Goal: Task Accomplishment & Management: Manage account settings

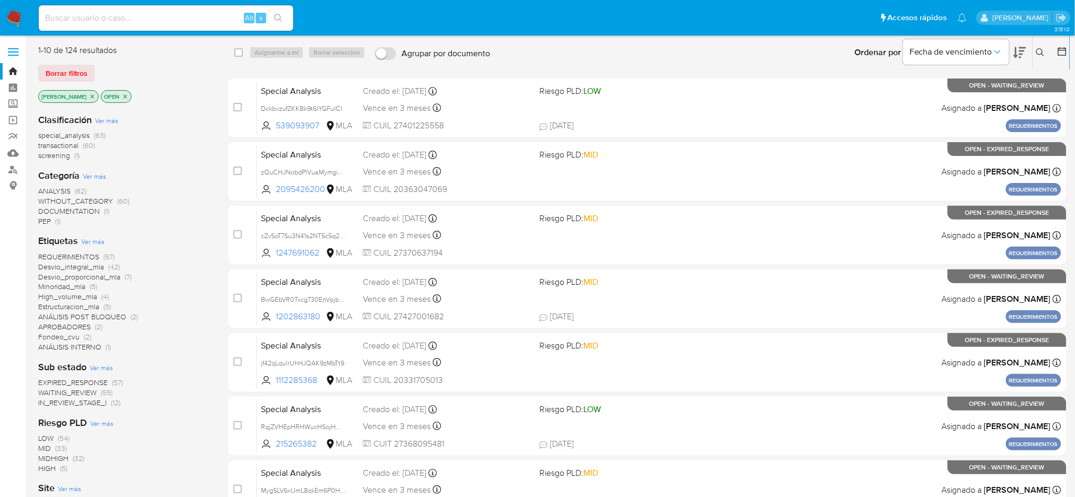
click at [218, 23] on input at bounding box center [166, 18] width 255 height 14
paste input "HX0GB1NlDYRTPStF5XeCcs6T"
type input "HX0GB1NlDYRTPStF5XeCcs6T"
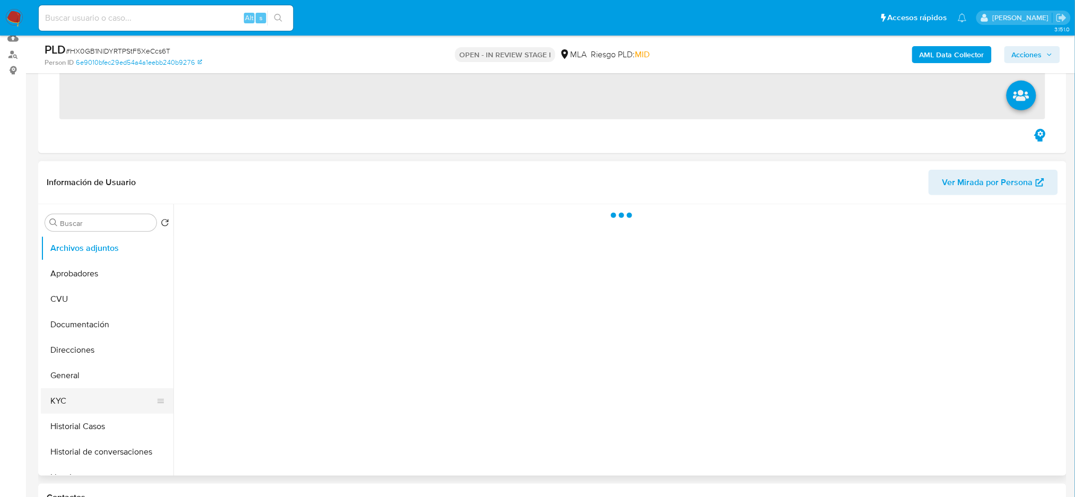
scroll to position [141, 0]
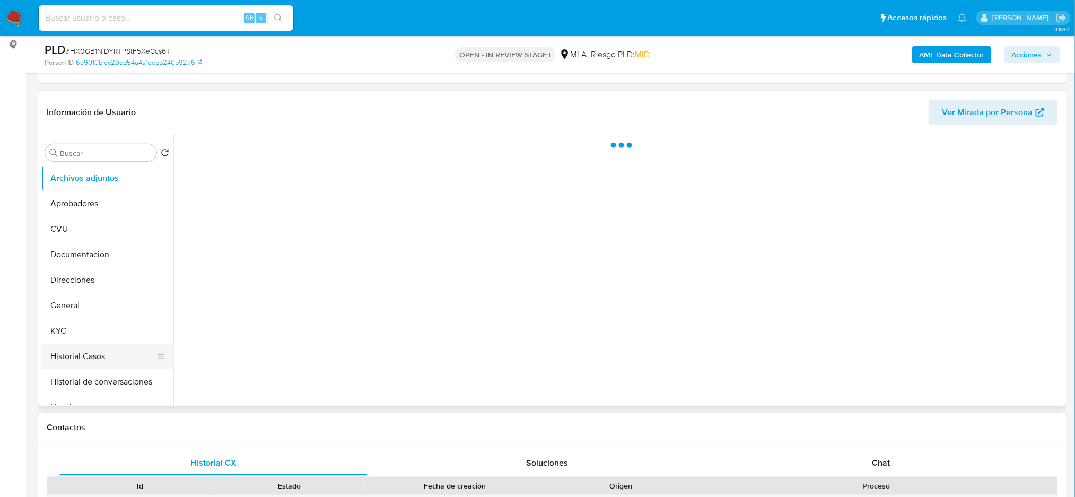
click at [90, 347] on button "Historial Casos" at bounding box center [103, 356] width 124 height 25
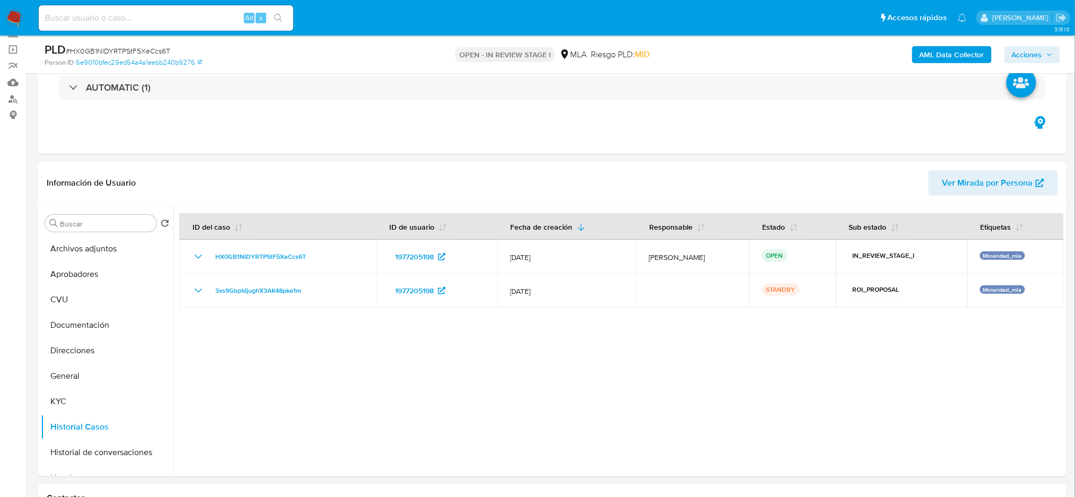
select select "10"
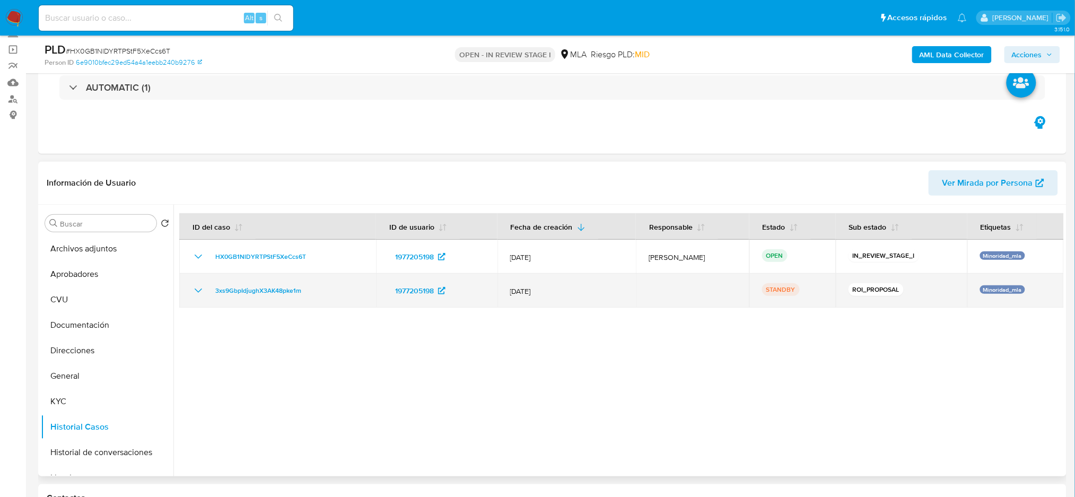
drag, startPoint x: 299, startPoint y: 288, endPoint x: 207, endPoint y: 293, distance: 91.9
click at [207, 293] on div "3xs9GbpIdjughX3AK48pke1m" at bounding box center [277, 290] width 171 height 13
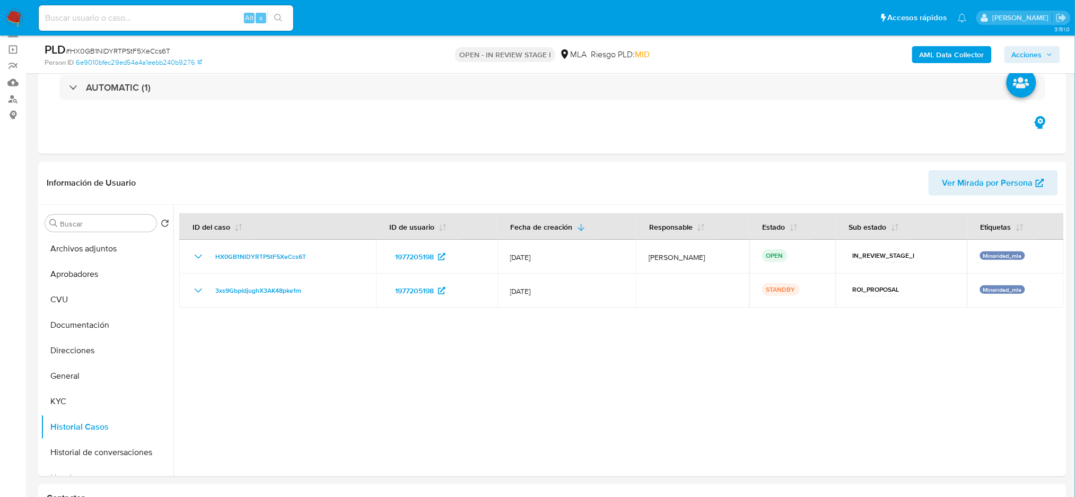
click at [187, 13] on input at bounding box center [166, 18] width 255 height 14
paste input "jOsMP7ESkk4lM1SCYeJKVZAo"
type input "jOsMP7ESkk4lM1SCYeJKVZAo"
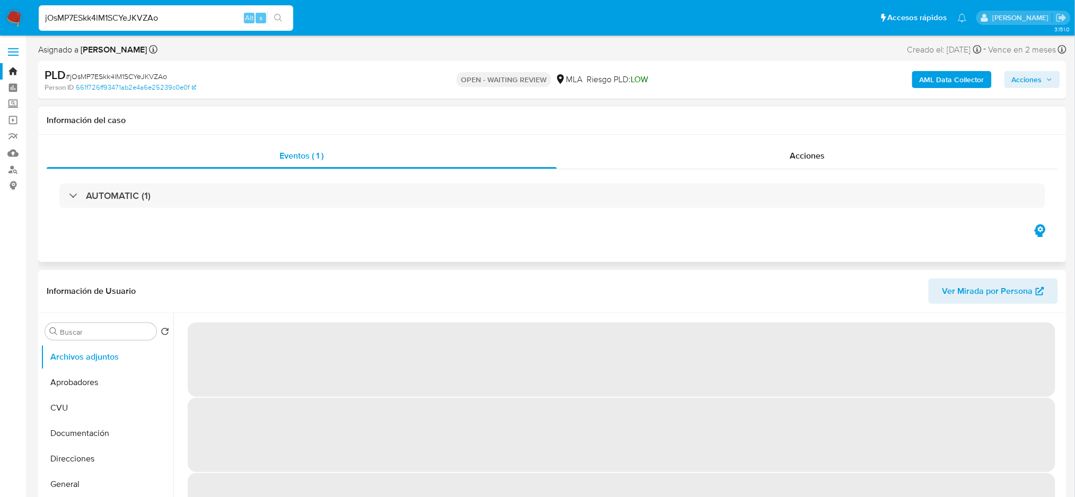
scroll to position [71, 0]
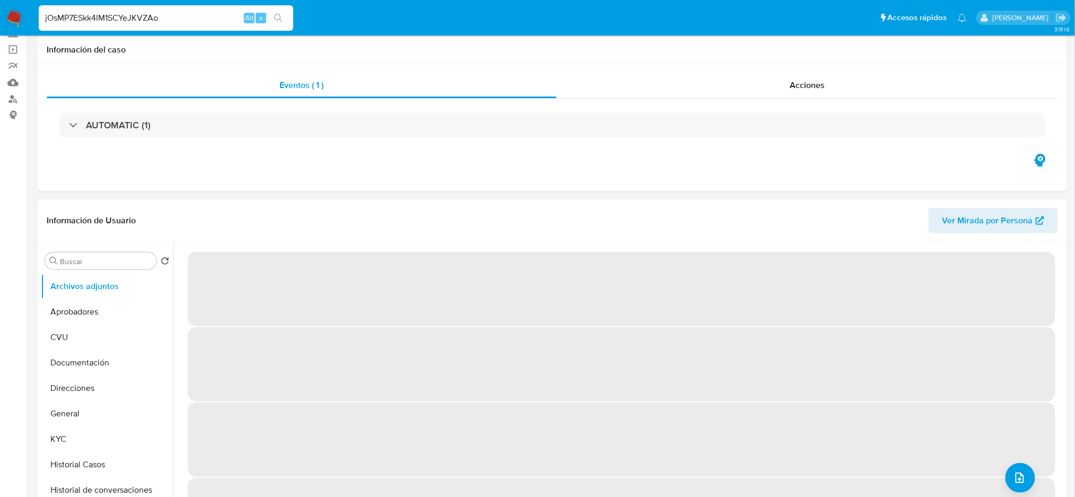
select select "10"
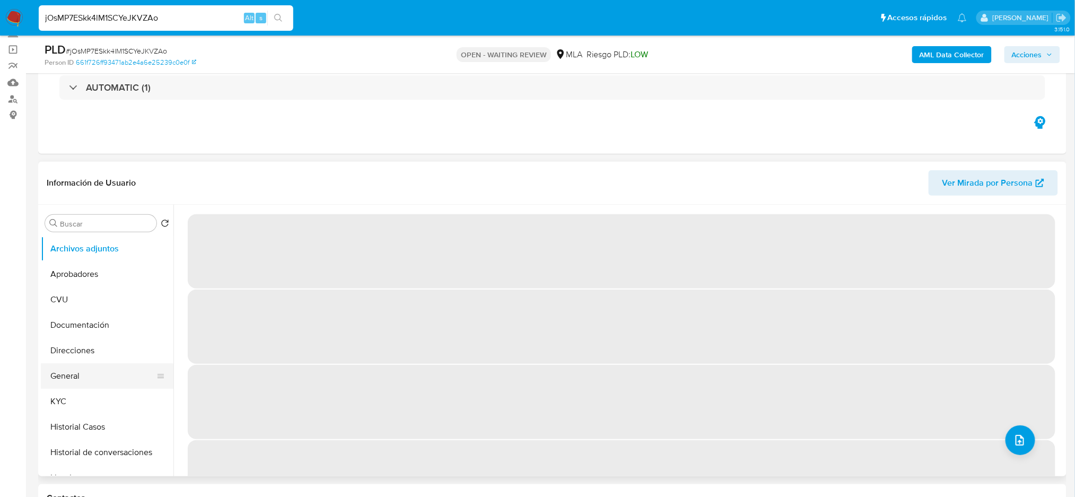
click at [85, 367] on button "General" at bounding box center [103, 375] width 124 height 25
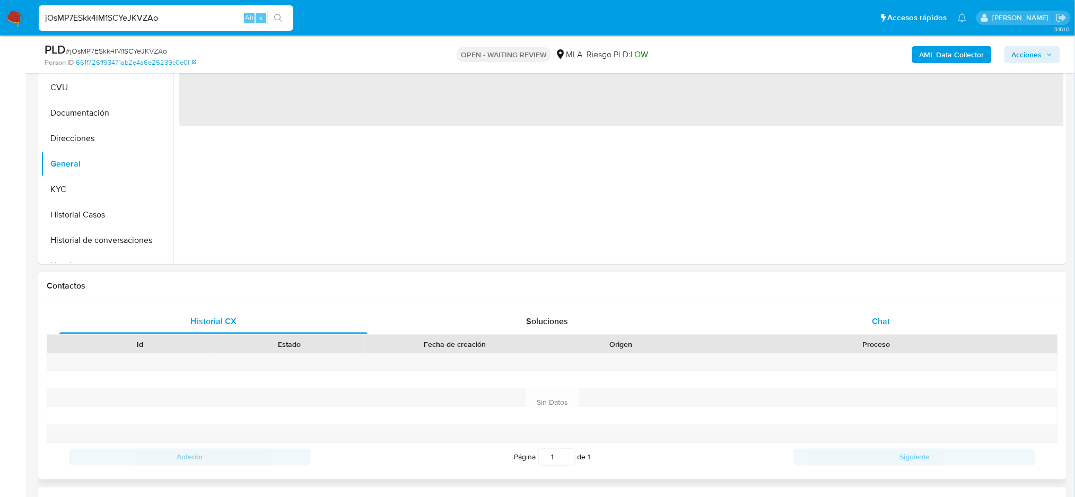
click at [906, 320] on div "Chat" at bounding box center [881, 321] width 308 height 25
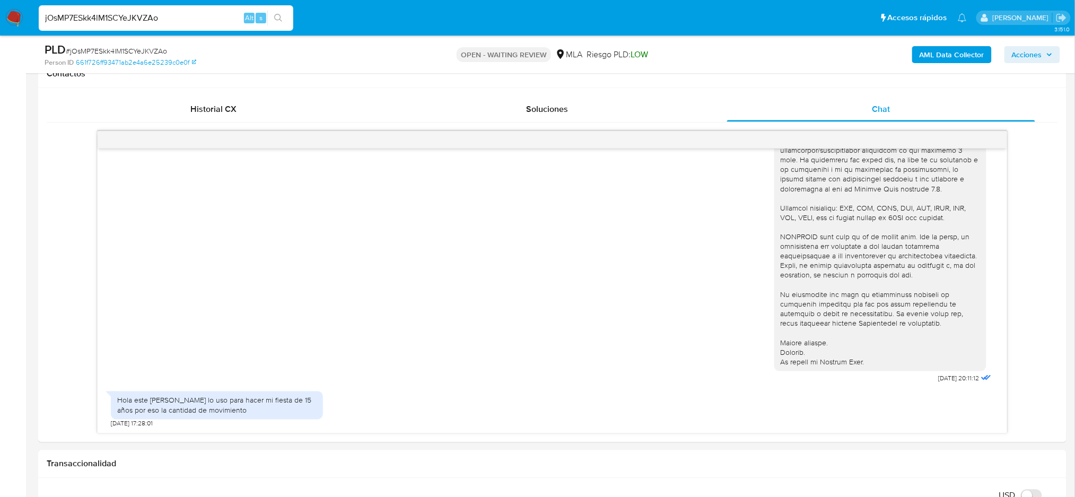
scroll to position [141, 0]
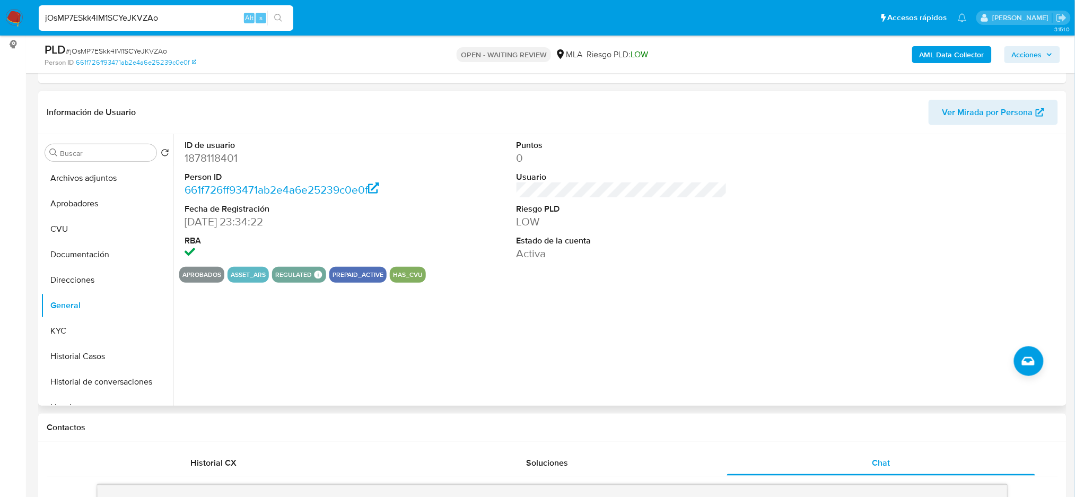
click at [188, 155] on dd "1878118401" at bounding box center [290, 158] width 211 height 15
copy dd "1878118401"
click at [78, 337] on button "KYC" at bounding box center [103, 330] width 124 height 25
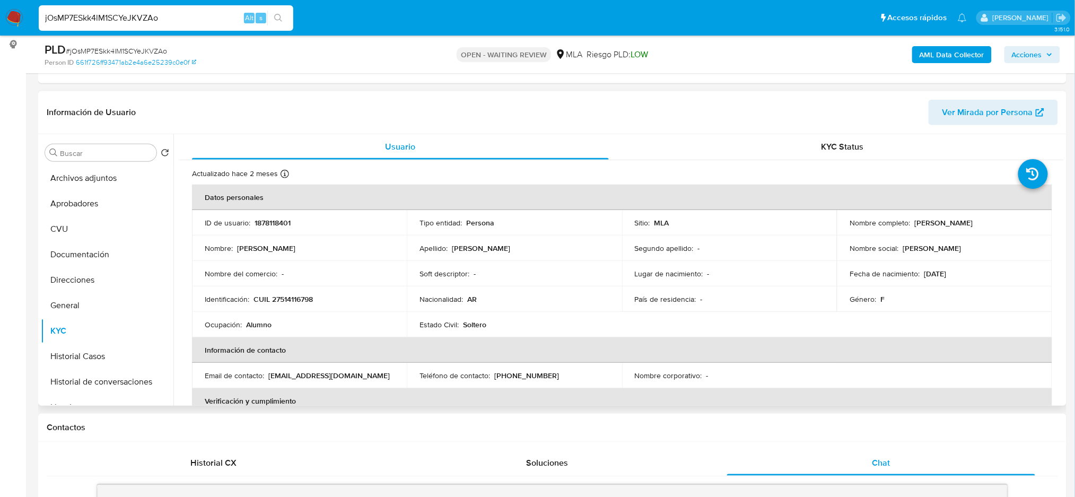
click at [301, 303] on p "CUIL 27514116798" at bounding box center [282, 299] width 59 height 10
click at [301, 302] on p "CUIL 27514116798" at bounding box center [282, 299] width 59 height 10
copy p "27514116798"
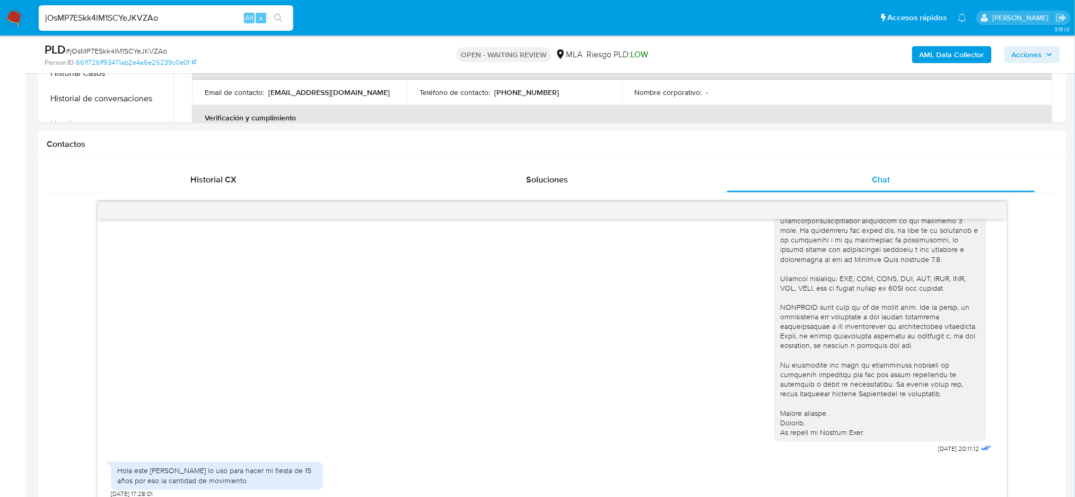
scroll to position [495, 0]
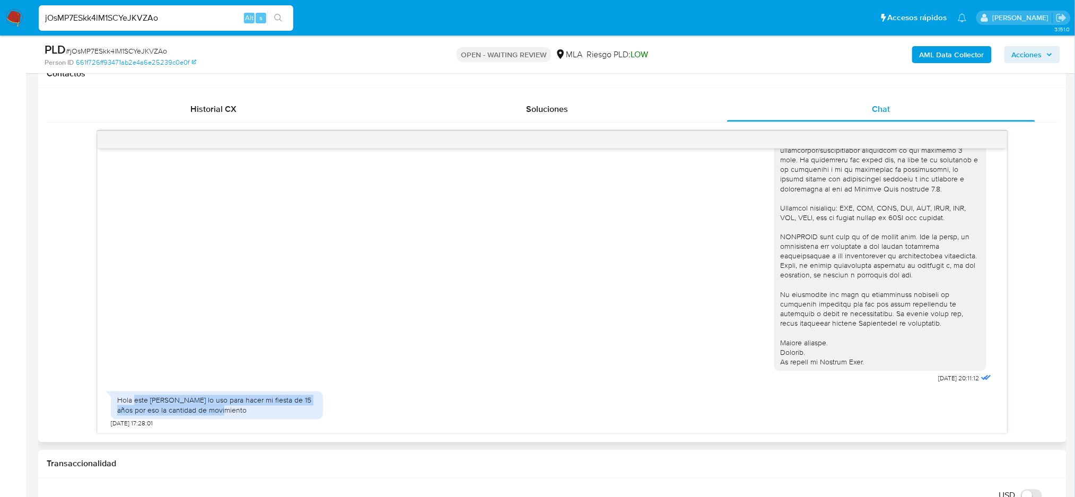
drag, startPoint x: 135, startPoint y: 398, endPoint x: 221, endPoint y: 410, distance: 87.2
click at [221, 410] on div "Hola este mercado lo uso para hacer mi fiesta de 15 años por eso la cantidad de…" at bounding box center [216, 405] width 199 height 19
copy div "este mercado lo uso para hacer mi fiesta de 15 años por eso la cantidad de movi…"
click at [221, 410] on div "Hola este mercado lo uso para hacer mi fiesta de 15 años por eso la cantidad de…" at bounding box center [216, 405] width 199 height 19
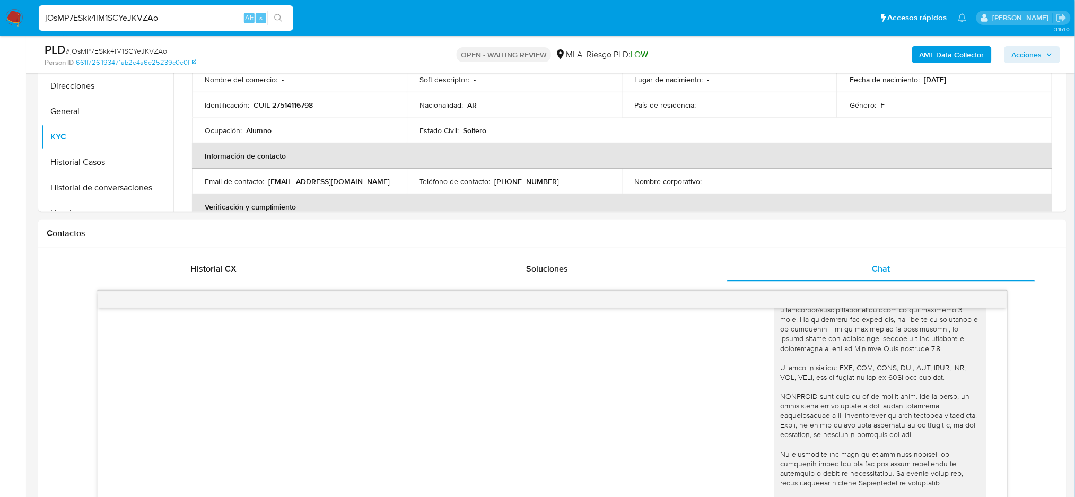
scroll to position [141, 0]
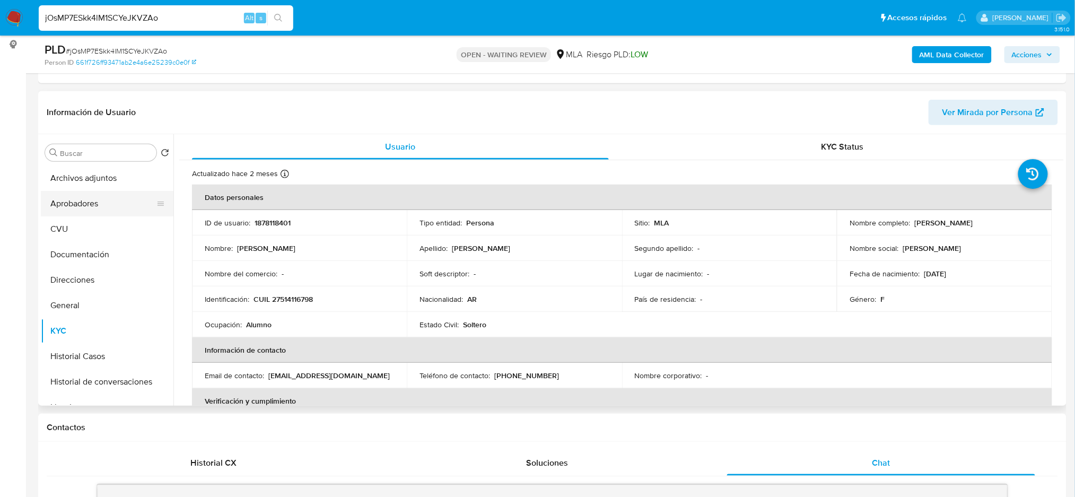
click at [98, 207] on button "Aprobadores" at bounding box center [103, 203] width 124 height 25
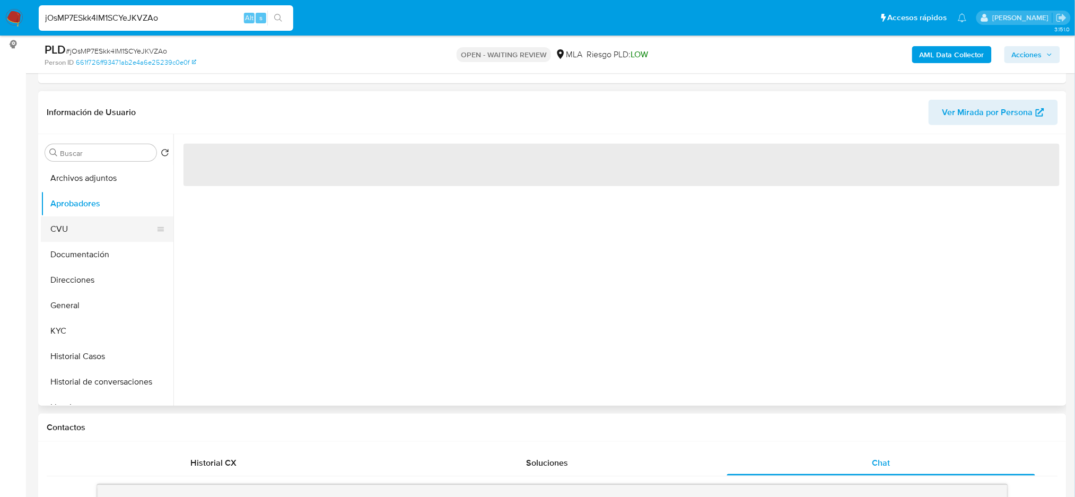
click at [74, 225] on button "CVU" at bounding box center [103, 228] width 124 height 25
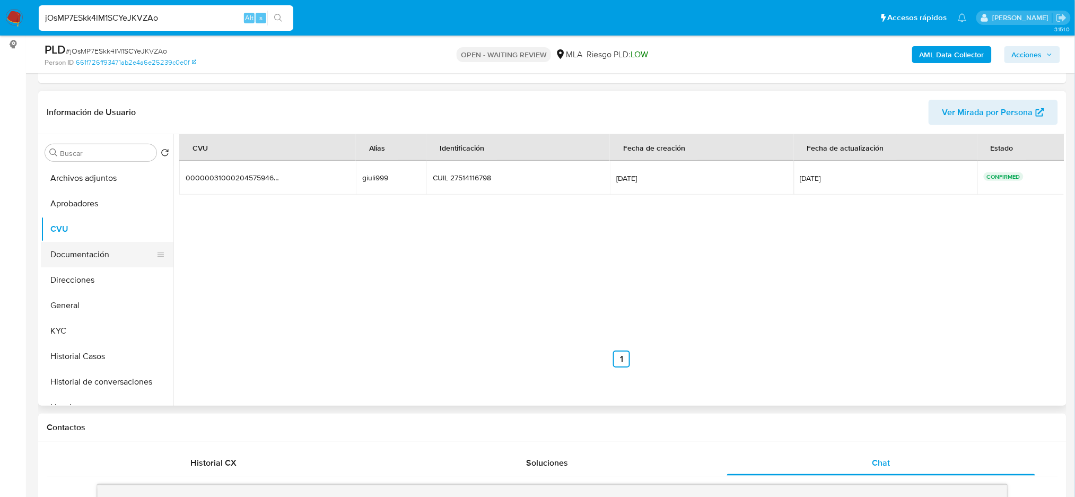
click at [83, 258] on button "Documentación" at bounding box center [103, 254] width 124 height 25
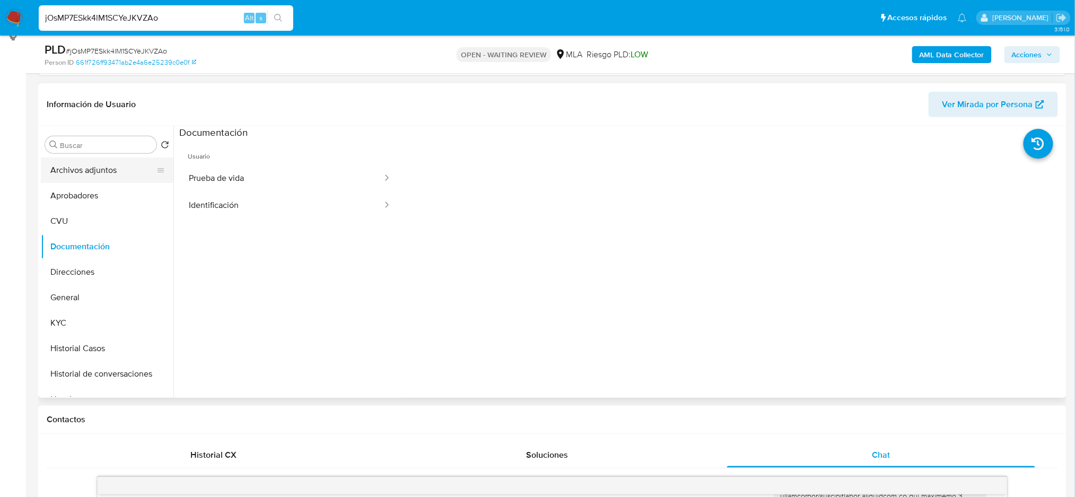
scroll to position [147, 0]
click at [83, 196] on button "Aprobadores" at bounding box center [103, 197] width 124 height 25
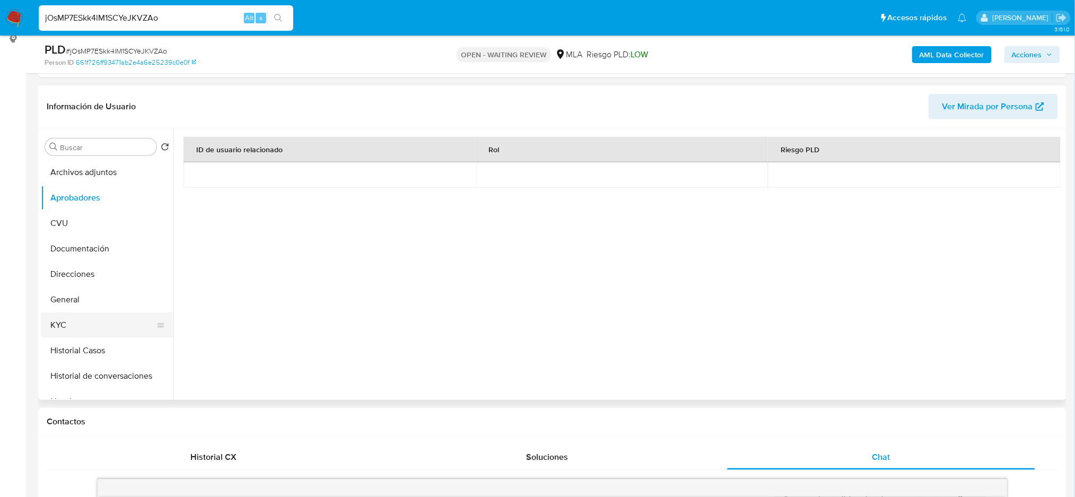
click at [89, 326] on button "KYC" at bounding box center [103, 324] width 124 height 25
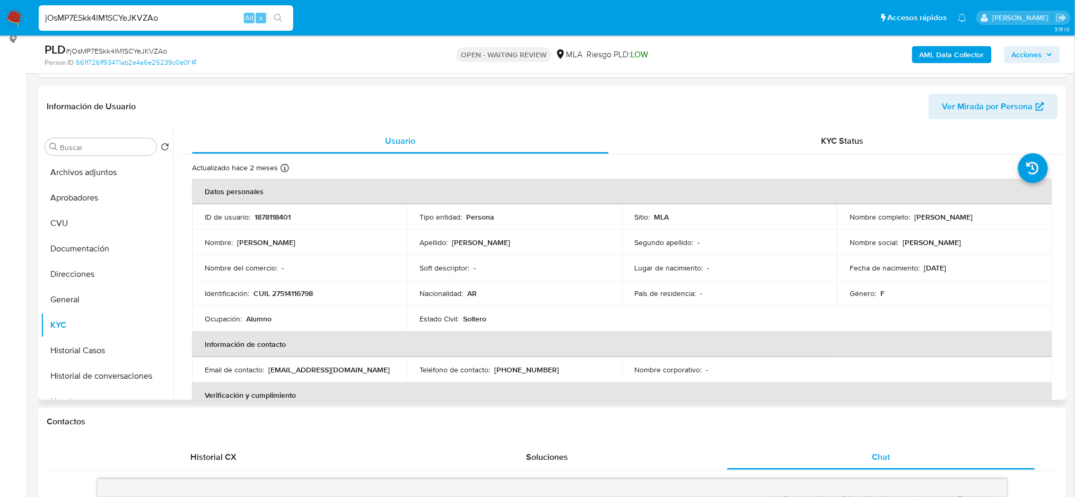
click at [287, 297] on p "CUIL 27514116798" at bounding box center [282, 293] width 59 height 10
copy p "27514116798"
drag, startPoint x: 911, startPoint y: 216, endPoint x: 1019, endPoint y: 215, distance: 108.2
click at [1019, 215] on div "Nombre completo : Mia Giuliana Guerrero Gullotta" at bounding box center [944, 217] width 189 height 10
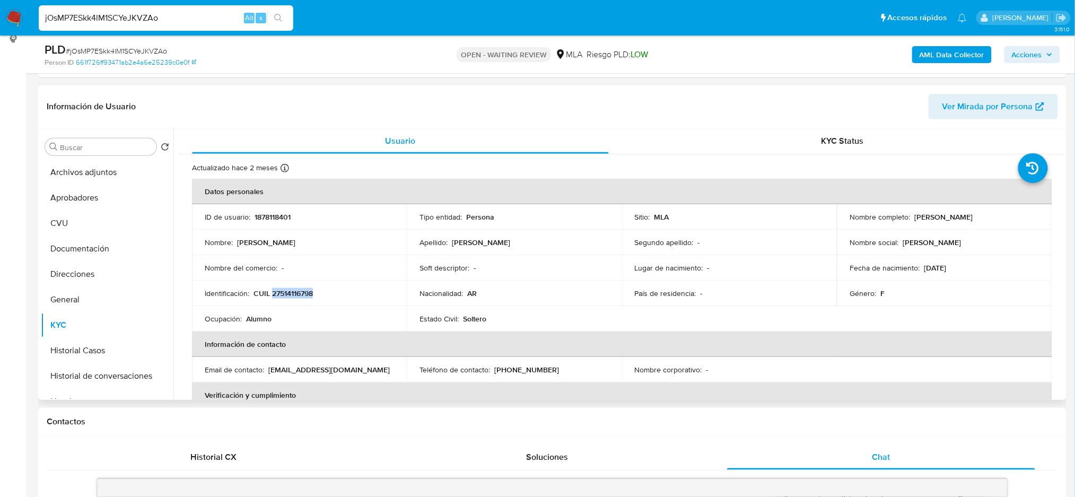
copy p "[PERSON_NAME]"
click at [98, 49] on span "# jOsMP7ESkk4lM1SCYeJKVZAo" at bounding box center [116, 51] width 101 height 11
copy span "jOsMP7ESkk4lM1SCYeJKVZAo"
click at [15, 22] on img at bounding box center [14, 18] width 18 height 18
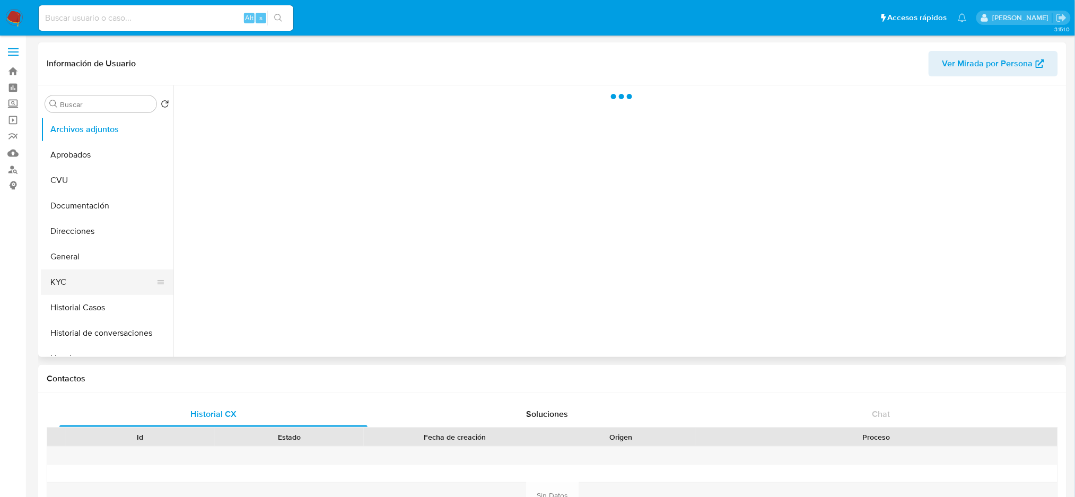
click at [87, 275] on button "KYC" at bounding box center [103, 281] width 124 height 25
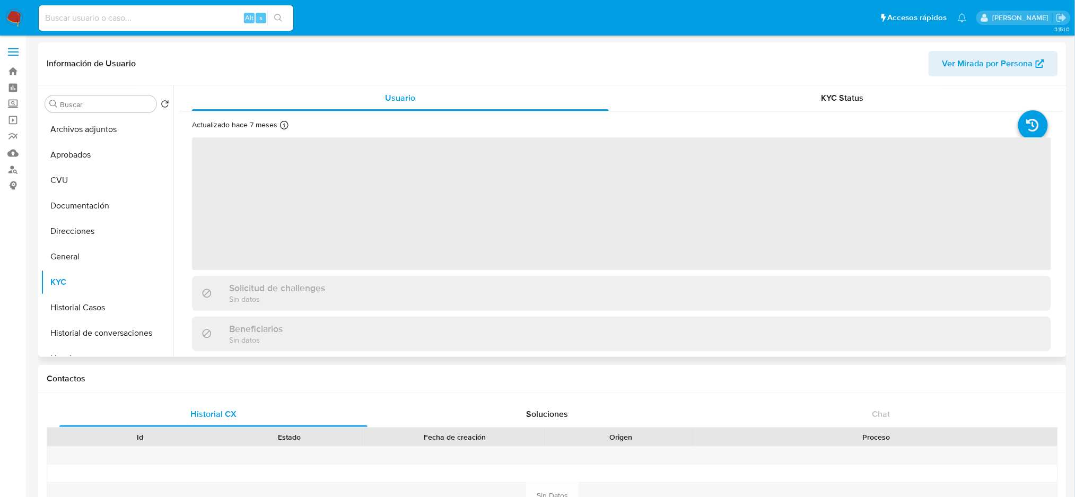
select select "10"
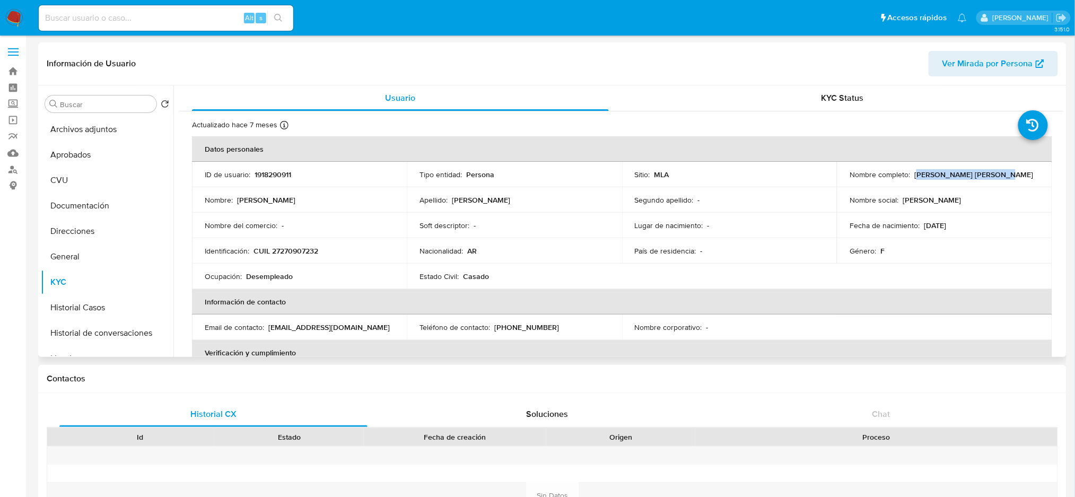
drag, startPoint x: 914, startPoint y: 174, endPoint x: 990, endPoint y: 170, distance: 76.5
click at [990, 170] on p "Fabiana Belén Gullotta Zarate" at bounding box center [973, 175] width 119 height 10
drag, startPoint x: 917, startPoint y: 179, endPoint x: 1027, endPoint y: 173, distance: 110.5
click at [1027, 173] on div "Nombre completo : Fabiana Belén Gullotta Zarate" at bounding box center [944, 175] width 189 height 10
copy p "Fabiana Belén Gullotta Zarate"
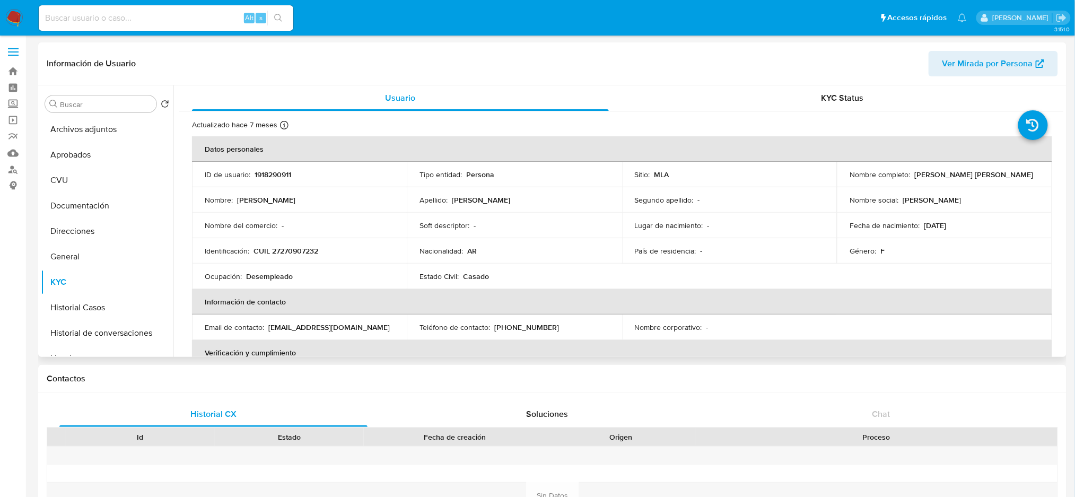
click at [289, 251] on p "CUIL 27270907232" at bounding box center [285, 251] width 65 height 10
copy p "27270907232"
click at [130, 298] on button "Historial Casos" at bounding box center [103, 307] width 124 height 25
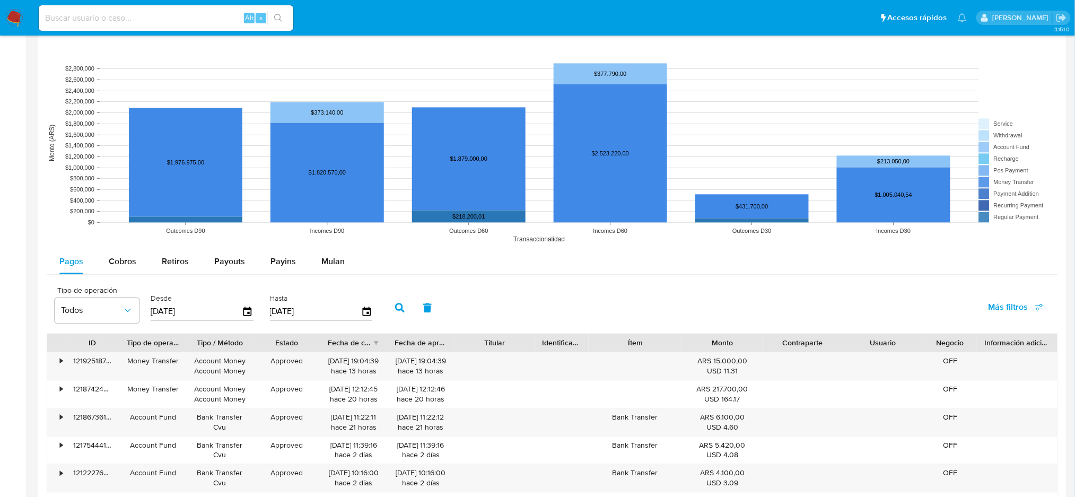
scroll to position [1160, 0]
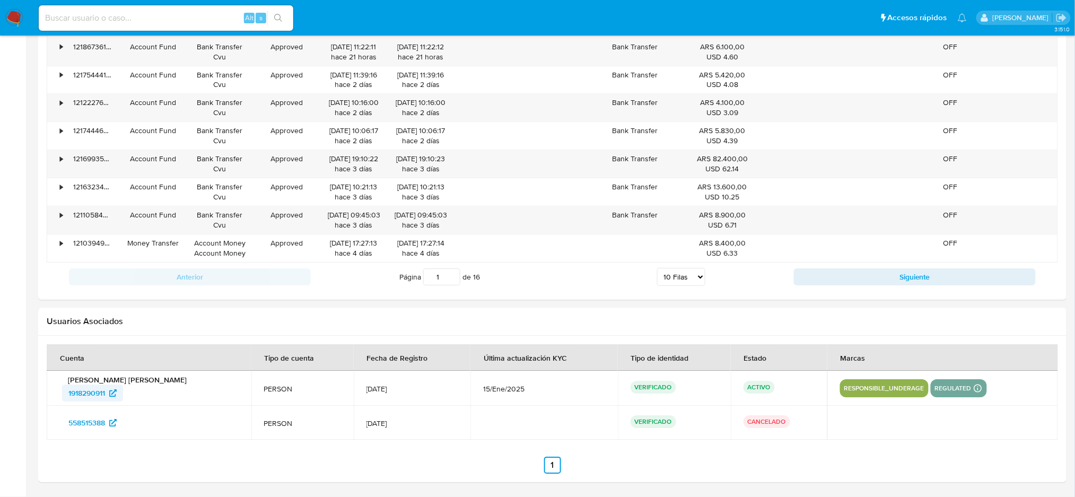
click at [77, 396] on span "1918290911" at bounding box center [86, 392] width 37 height 17
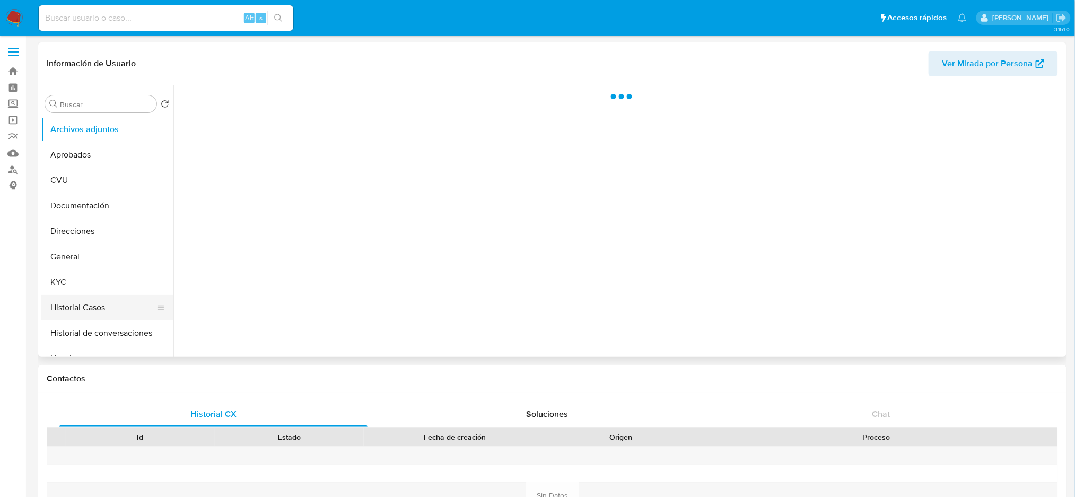
click at [91, 301] on button "Historial Casos" at bounding box center [103, 307] width 124 height 25
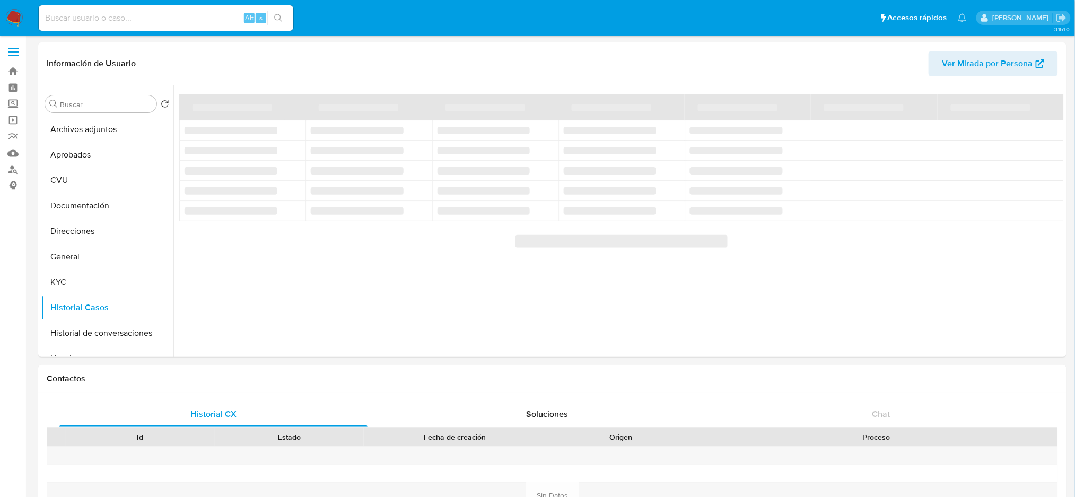
select select "10"
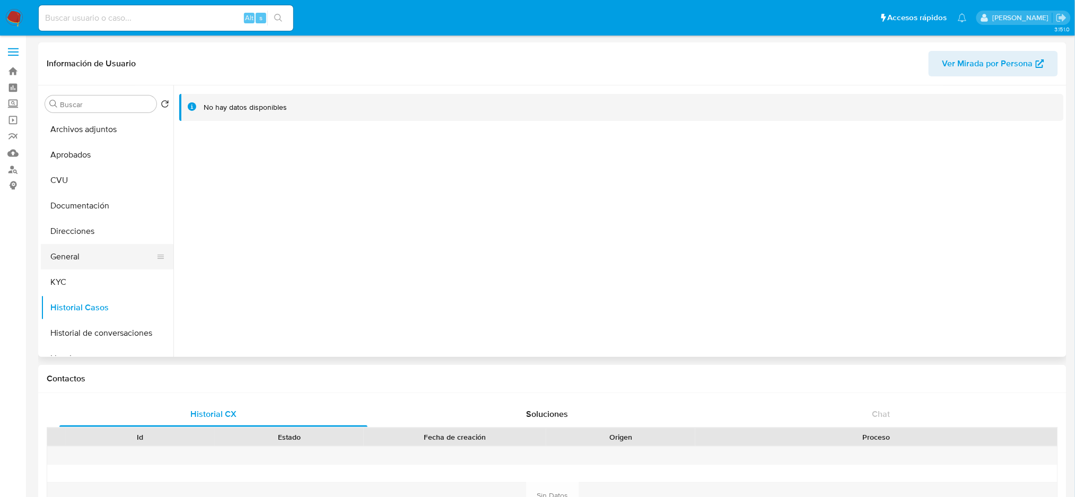
click at [64, 252] on button "General" at bounding box center [103, 256] width 124 height 25
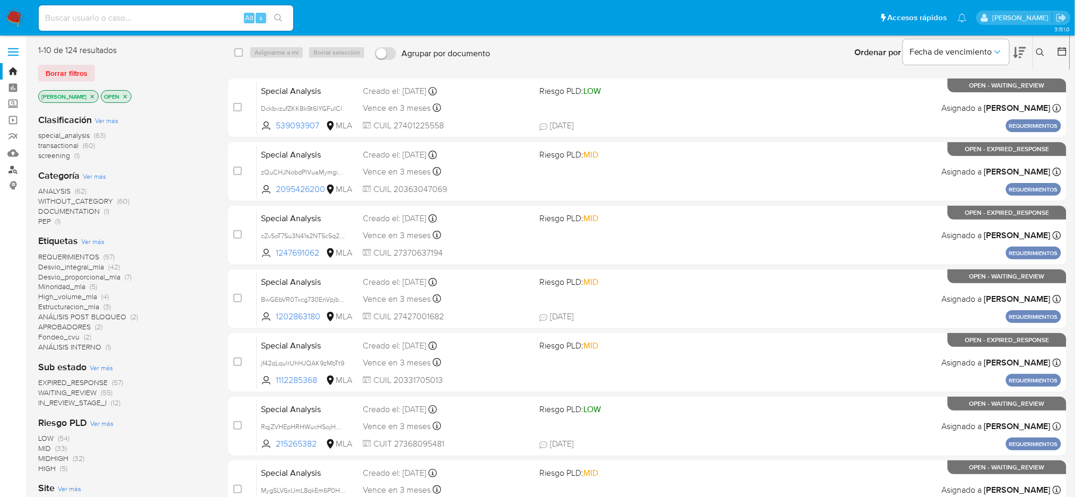
click at [7, 170] on link "Buscador de personas" at bounding box center [63, 169] width 126 height 16
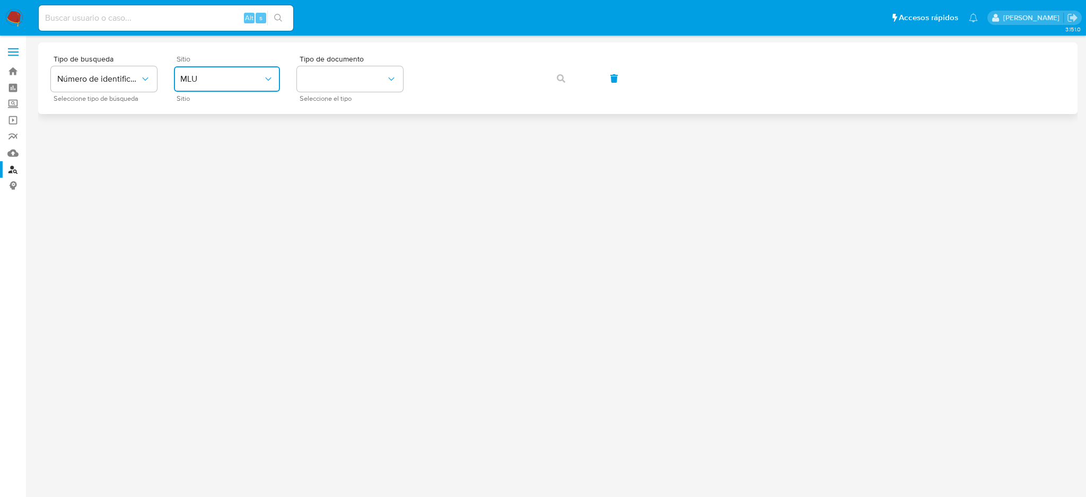
click at [250, 84] on button "MLU" at bounding box center [227, 78] width 106 height 25
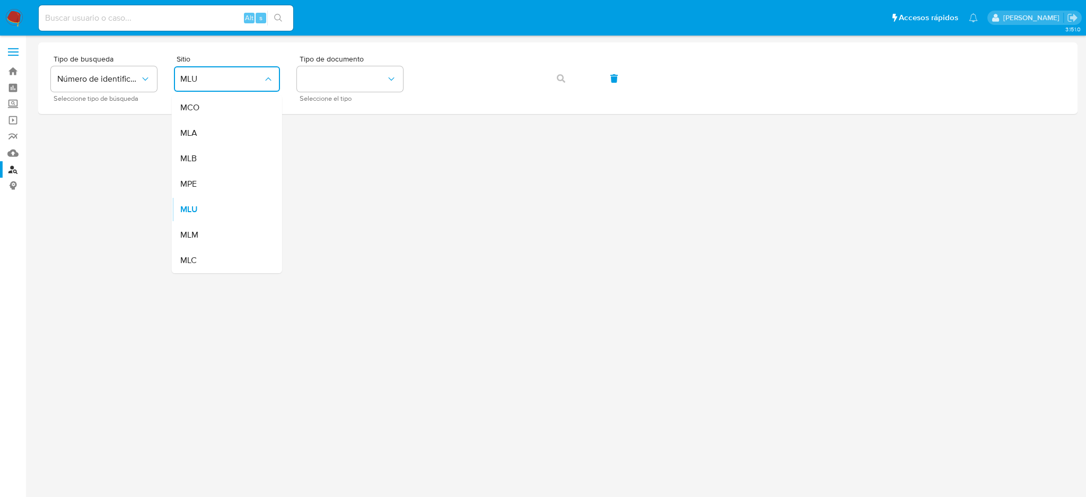
click at [235, 124] on div "MLA" at bounding box center [223, 132] width 87 height 25
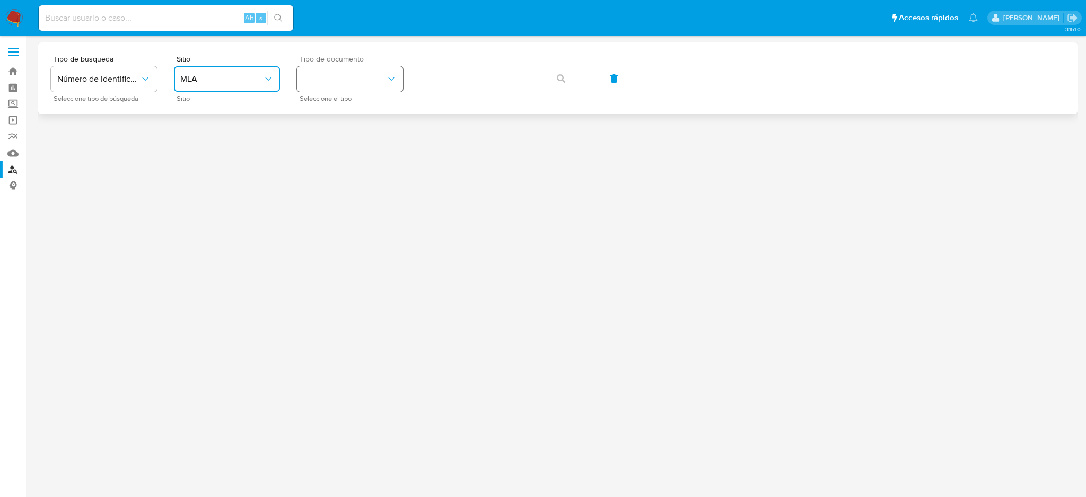
click at [361, 74] on button "identificationType" at bounding box center [350, 78] width 106 height 25
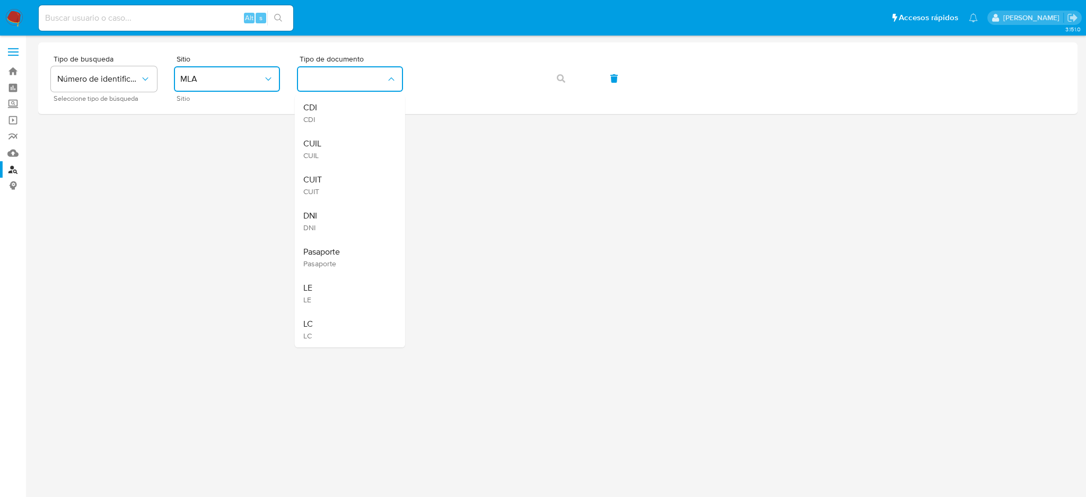
drag, startPoint x: 358, startPoint y: 181, endPoint x: 427, endPoint y: 114, distance: 96.0
click at [358, 182] on div "CUIT CUIT" at bounding box center [346, 185] width 87 height 36
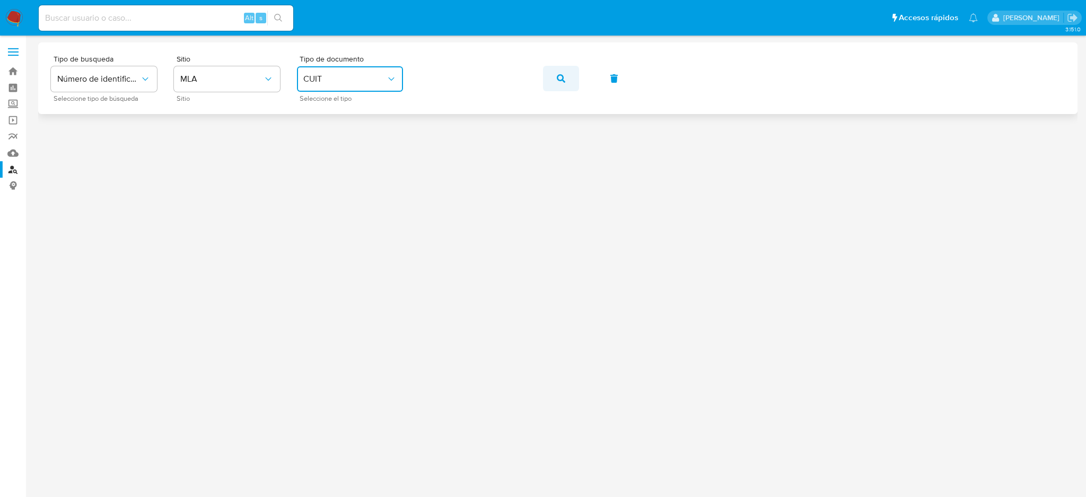
click at [558, 75] on icon "button" at bounding box center [561, 78] width 8 height 8
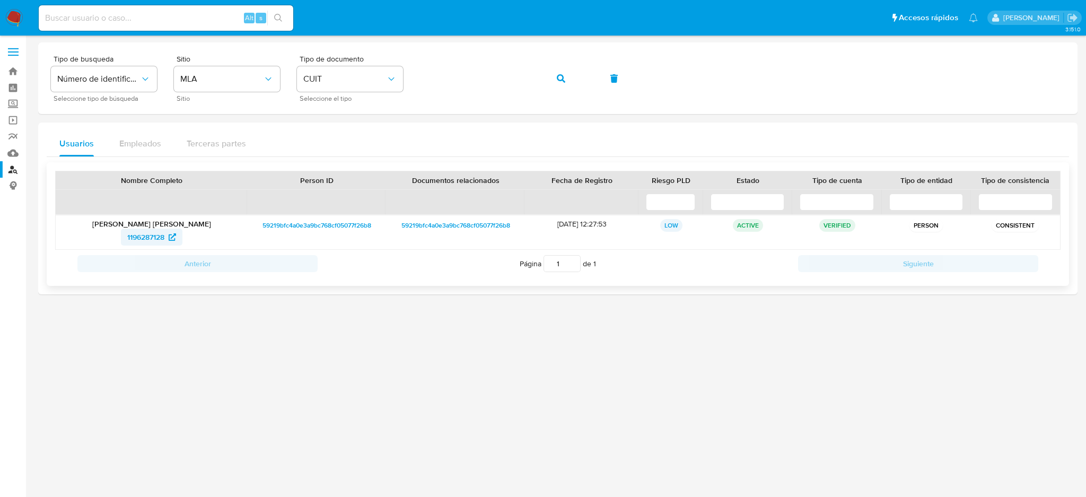
click at [138, 232] on span "1196287128" at bounding box center [145, 237] width 37 height 17
click at [403, 81] on div "Tipo de busqueda Número de identificación Seleccione tipo de búsqueda Sitio MLA…" at bounding box center [558, 78] width 1014 height 46
click at [579, 78] on div "Tipo de busqueda Número de identificación Seleccione tipo de búsqueda Sitio MLA…" at bounding box center [558, 78] width 1014 height 46
click at [563, 77] on icon "button" at bounding box center [561, 78] width 8 height 8
click at [136, 240] on span "1904930260" at bounding box center [146, 237] width 42 height 17
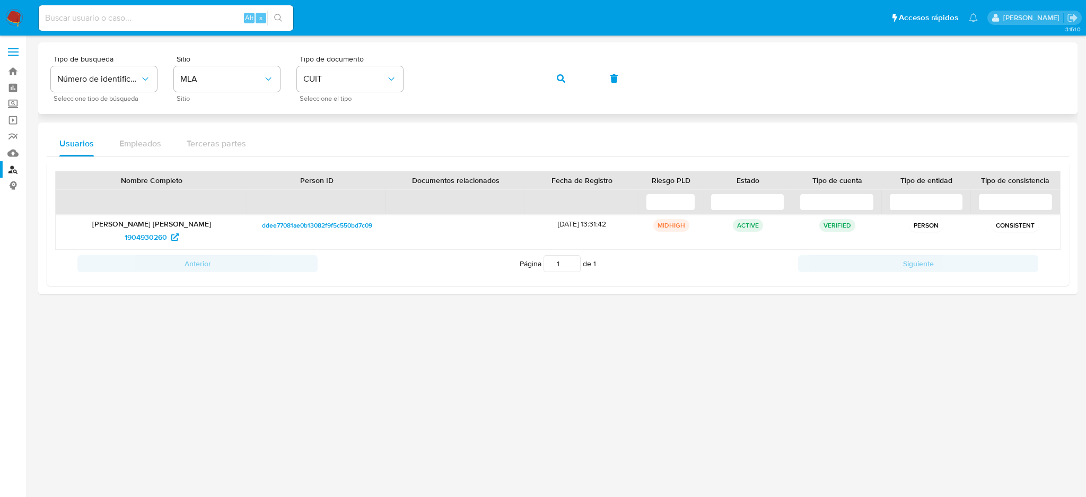
click at [412, 85] on div "Tipo de busqueda Número de identificación Seleccione tipo de búsqueda Sitio MLA…" at bounding box center [558, 78] width 1014 height 46
click at [547, 79] on button "button" at bounding box center [561, 78] width 36 height 25
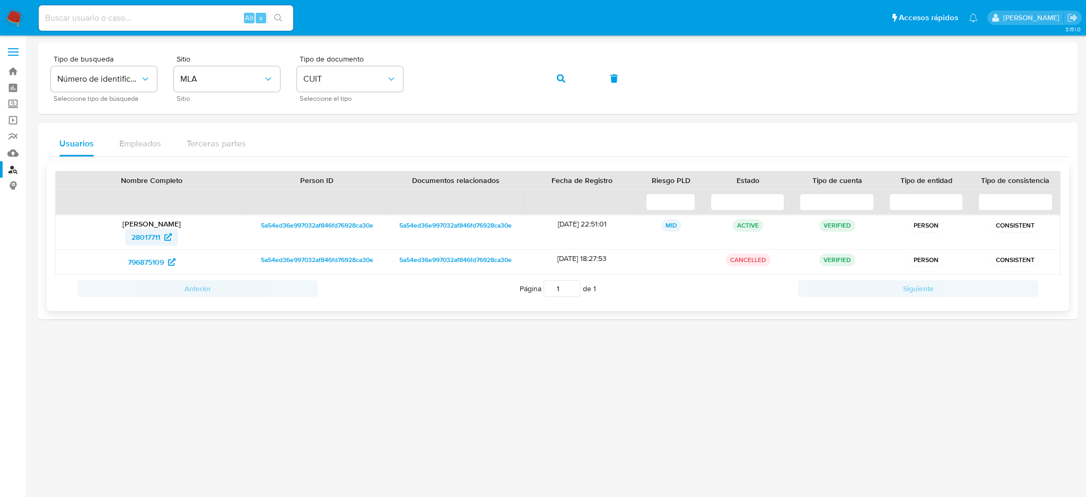
click at [141, 234] on span "28017711" at bounding box center [146, 237] width 29 height 17
click at [417, 81] on div "Tipo de busqueda Número de identificación Seleccione tipo de búsqueda Sitio MLA…" at bounding box center [558, 78] width 1014 height 46
click at [556, 75] on button "button" at bounding box center [561, 78] width 36 height 25
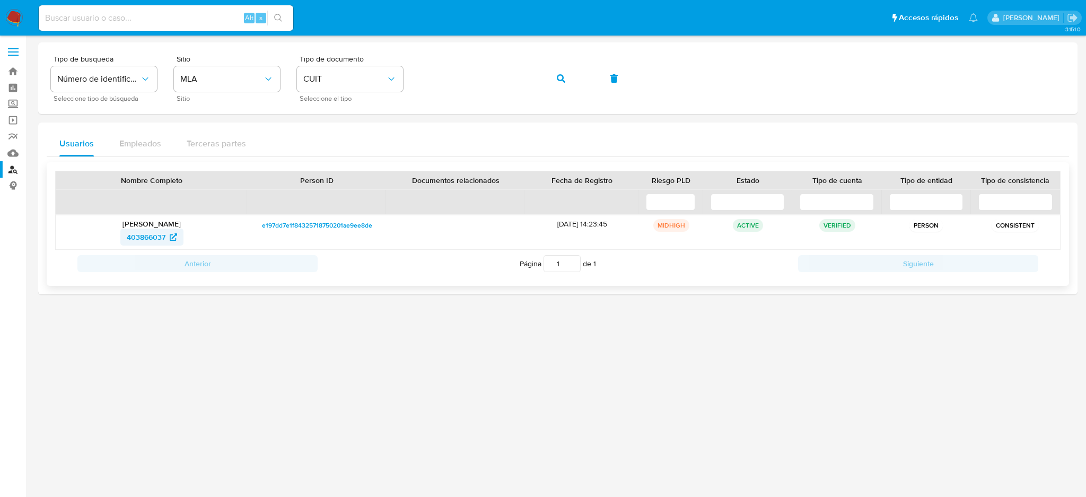
click at [148, 232] on span "403866037" at bounding box center [146, 237] width 39 height 17
click at [412, 80] on div "Tipo de busqueda Número de identificación Seleccione tipo de búsqueda Sitio MLA…" at bounding box center [558, 78] width 1014 height 46
click at [557, 80] on icon "button" at bounding box center [561, 78] width 8 height 8
click at [141, 243] on span "1386978768" at bounding box center [146, 237] width 40 height 17
click at [394, 75] on div "Tipo de busqueda Número de identificación Seleccione tipo de búsqueda Sitio MLA…" at bounding box center [558, 78] width 1014 height 46
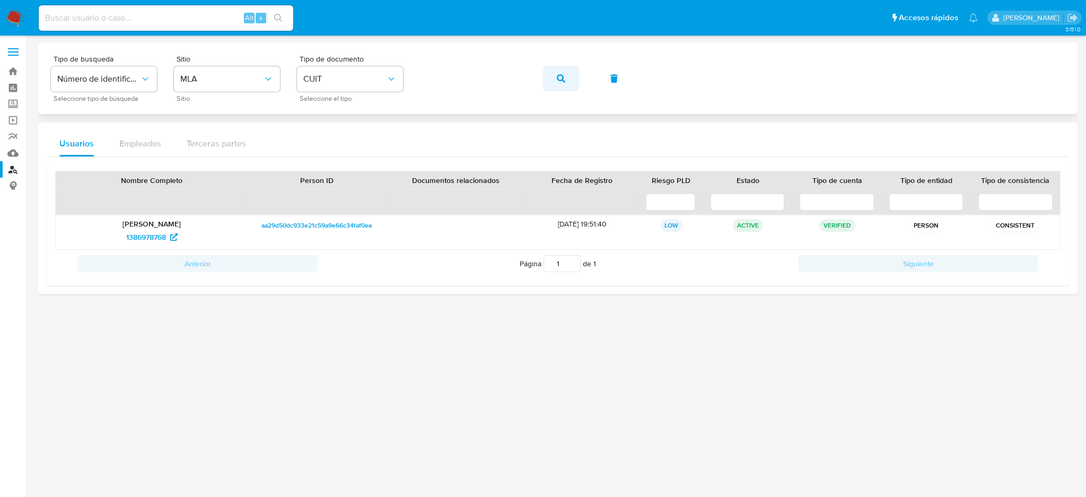
click at [558, 80] on icon "button" at bounding box center [561, 78] width 8 height 8
click at [136, 237] on span "1788095161" at bounding box center [146, 237] width 38 height 17
click at [350, 82] on div "Tipo de busqueda Número de identificación Seleccione tipo de búsqueda Sitio MLA…" at bounding box center [558, 78] width 1014 height 46
click at [536, 90] on div "Tipo de busqueda Número de identificación Seleccione tipo de búsqueda Sitio MLA…" at bounding box center [558, 78] width 1014 height 46
click at [550, 85] on button "button" at bounding box center [561, 78] width 36 height 25
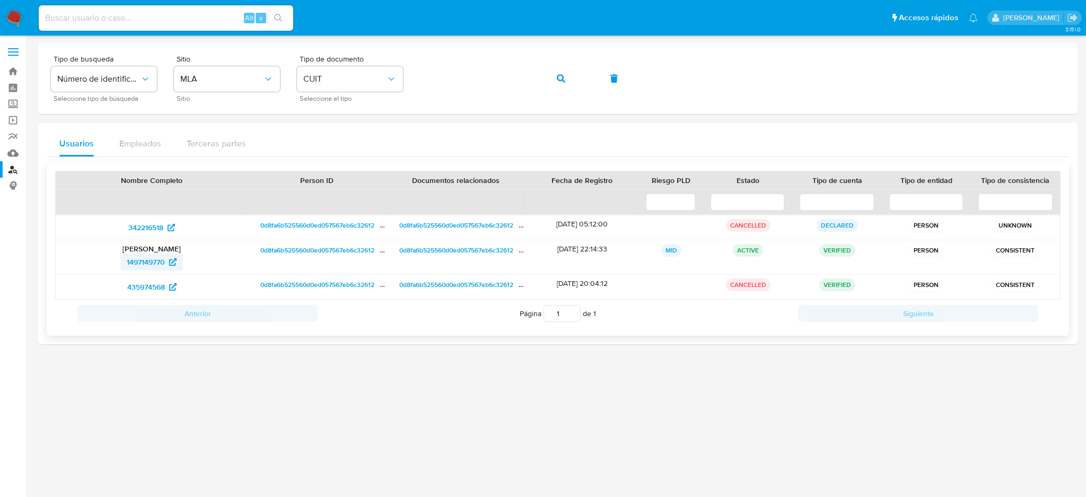
click at [142, 259] on span "1497149770" at bounding box center [146, 261] width 38 height 17
click at [389, 78] on div "Tipo de busqueda Número de identificación Seleccione tipo de búsqueda Sitio MLA…" at bounding box center [558, 78] width 1014 height 46
click at [565, 89] on button "button" at bounding box center [561, 78] width 36 height 25
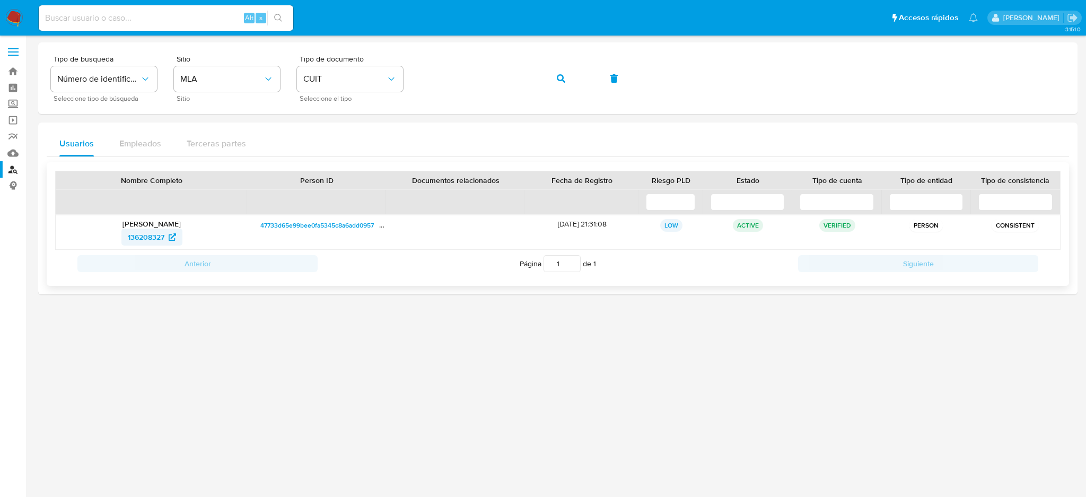
click at [139, 236] on span "136208327" at bounding box center [146, 237] width 37 height 17
click at [396, 77] on div "Tipo de busqueda Número de identificación Seleccione tipo de búsqueda Sitio MLA…" at bounding box center [558, 78] width 1014 height 46
click at [560, 70] on span "button" at bounding box center [561, 78] width 8 height 23
click at [147, 234] on span "403866037" at bounding box center [146, 237] width 39 height 17
click at [398, 76] on div "Tipo de busqueda Número de identificación Seleccione tipo de búsqueda Sitio MLA…" at bounding box center [558, 78] width 1014 height 46
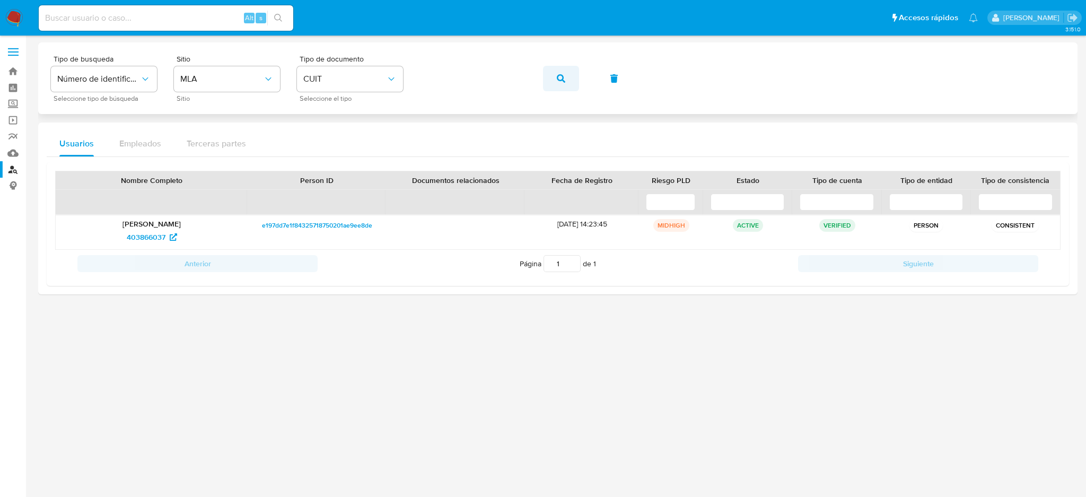
click at [547, 80] on button "button" at bounding box center [561, 78] width 36 height 25
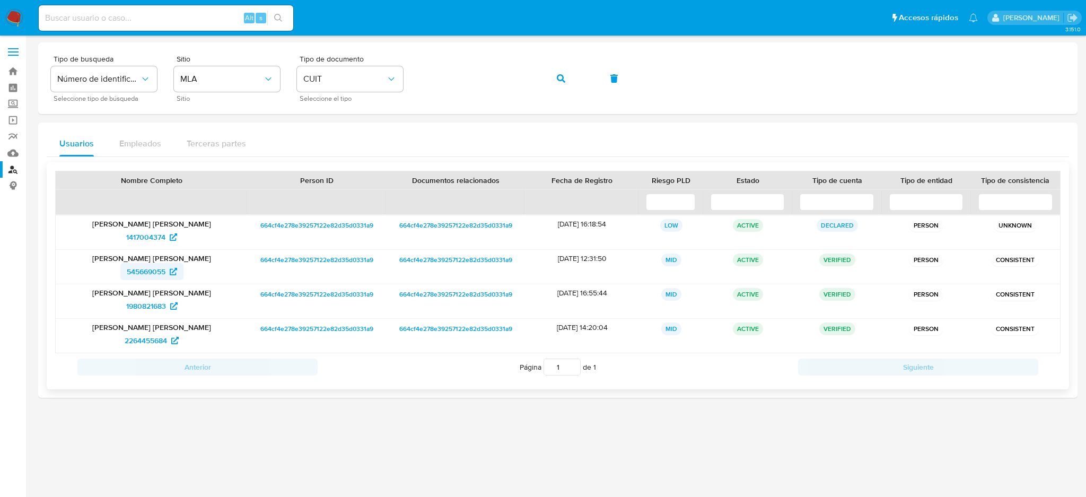
click at [154, 268] on span "545669055" at bounding box center [146, 271] width 39 height 17
click at [397, 80] on div "Tipo de busqueda Número de identificación Seleccione tipo de búsqueda Sitio MLA…" at bounding box center [558, 78] width 1014 height 46
click at [552, 76] on button "button" at bounding box center [561, 78] width 36 height 25
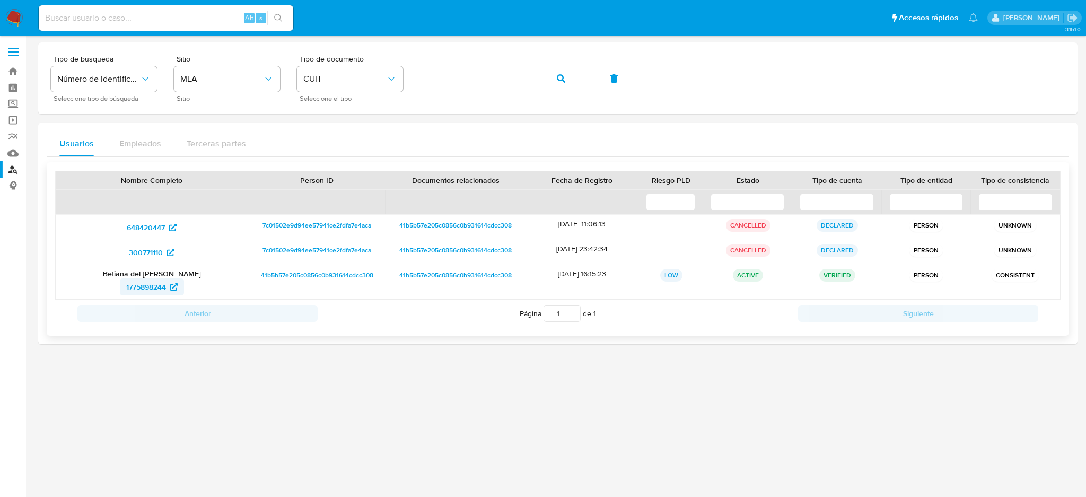
click at [132, 285] on span "1775898244" at bounding box center [146, 286] width 40 height 17
click at [387, 74] on div "Tipo de busqueda Número de identificación Seleccione tipo de búsqueda Sitio MLA…" at bounding box center [558, 78] width 1014 height 46
click at [552, 75] on button "button" at bounding box center [561, 78] width 36 height 25
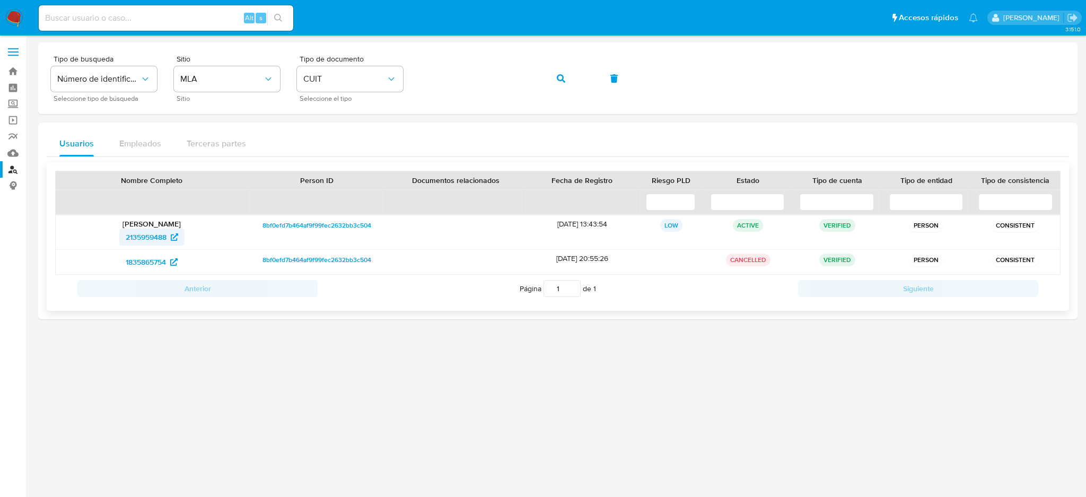
click at [153, 231] on span "2135959488" at bounding box center [146, 237] width 41 height 17
click at [405, 81] on div "Tipo de busqueda Número de identificación Seleccione tipo de búsqueda Sitio MLA…" at bounding box center [558, 78] width 1014 height 46
click at [544, 79] on button "button" at bounding box center [561, 78] width 36 height 25
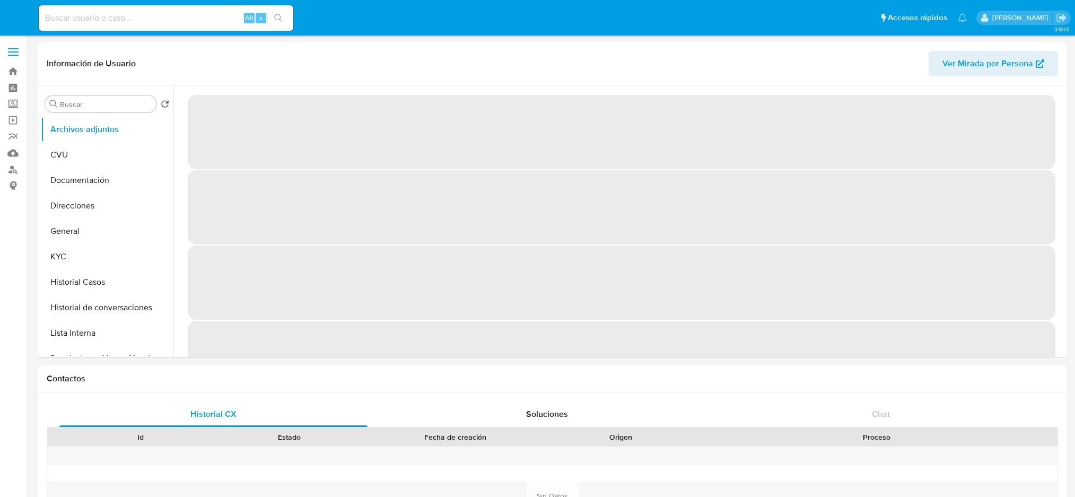
select select "10"
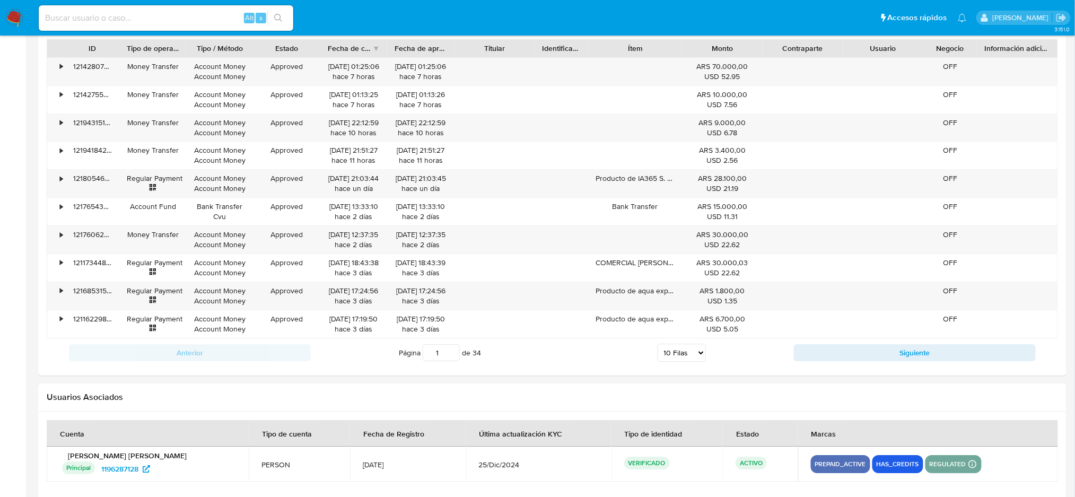
scroll to position [1126, 0]
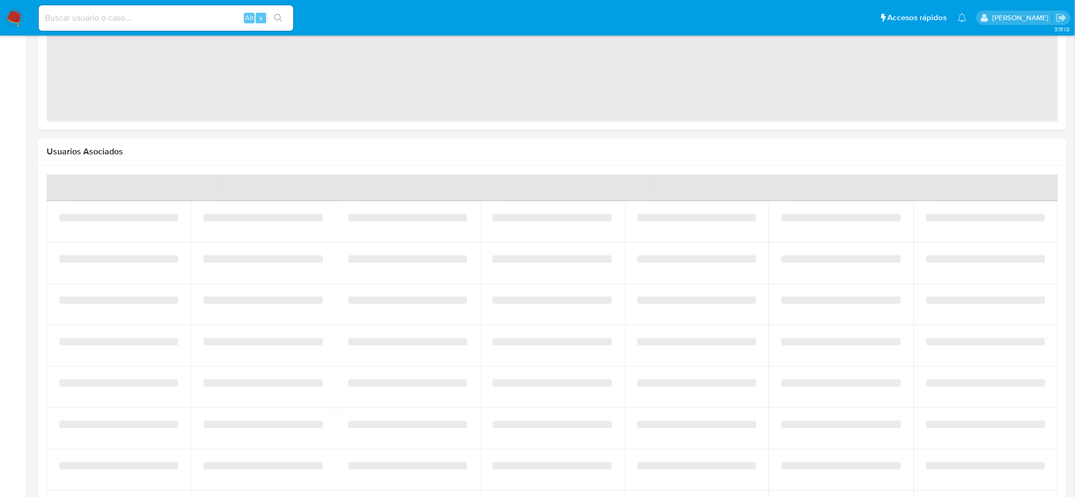
select select "10"
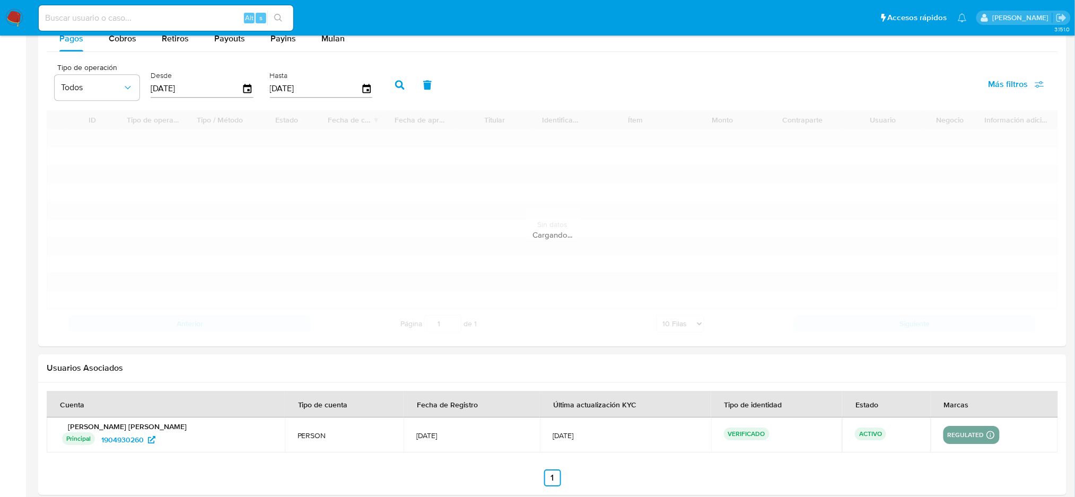
scroll to position [1026, 0]
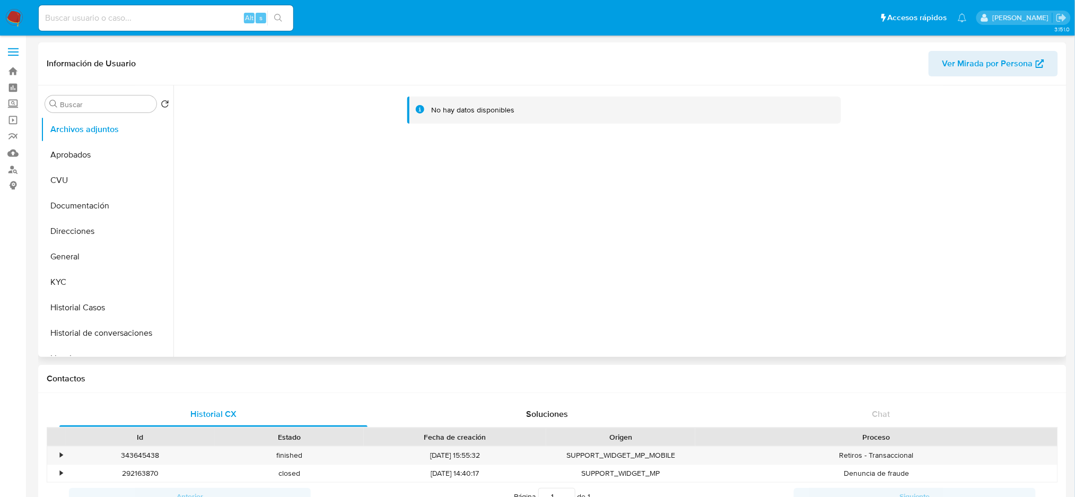
select select "10"
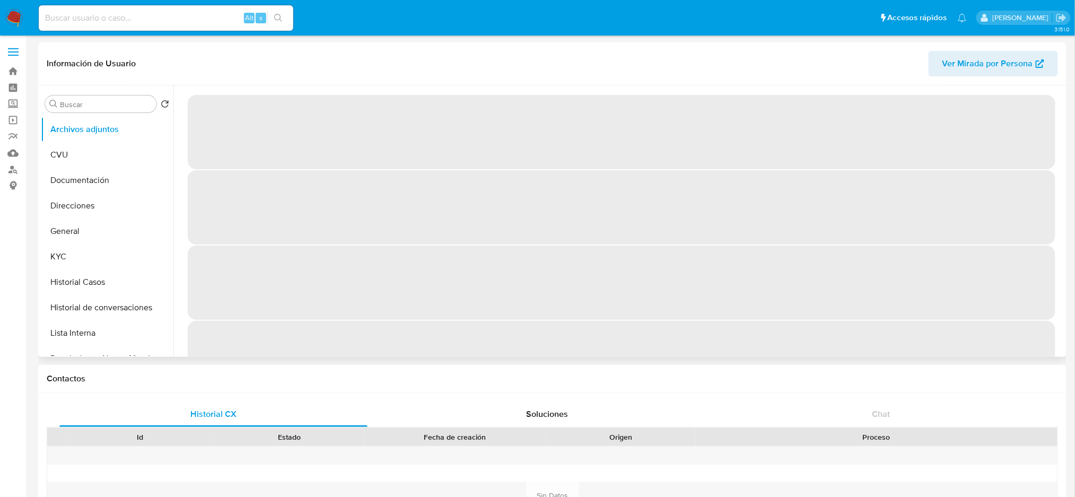
select select "10"
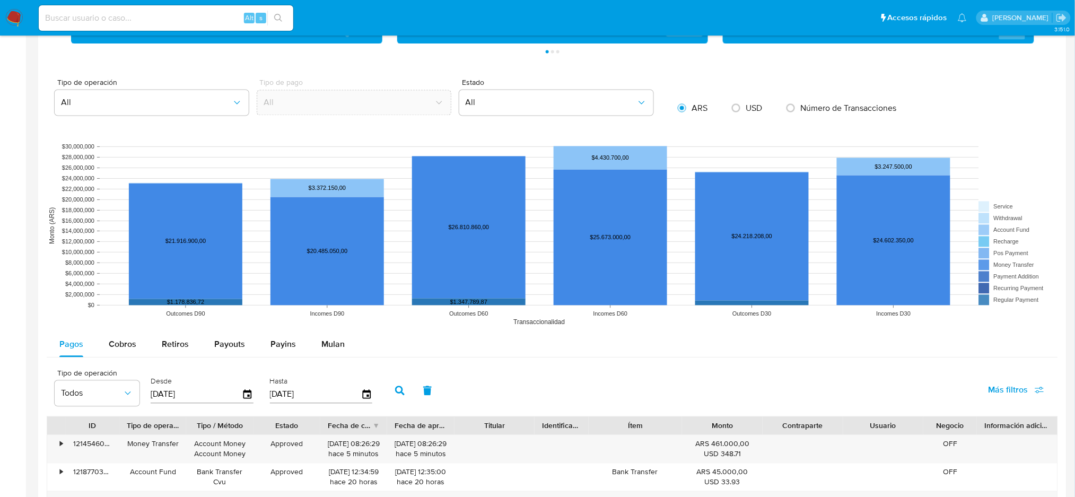
scroll to position [1126, 0]
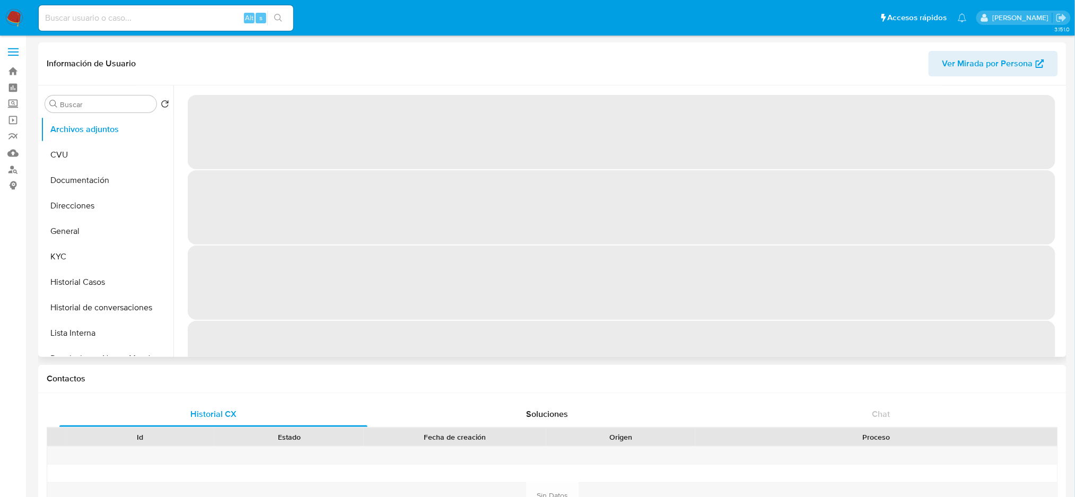
select select "10"
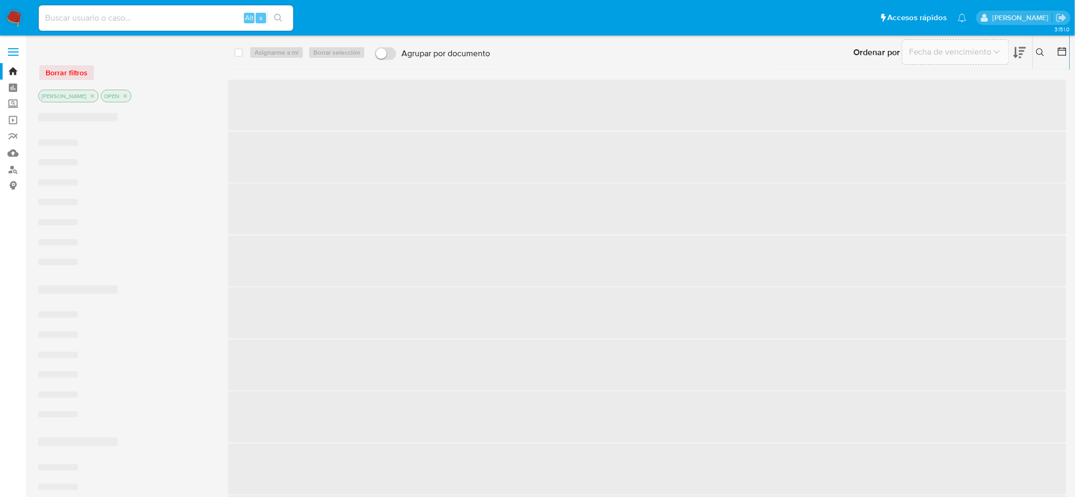
click at [1040, 49] on icon at bounding box center [1040, 52] width 8 height 8
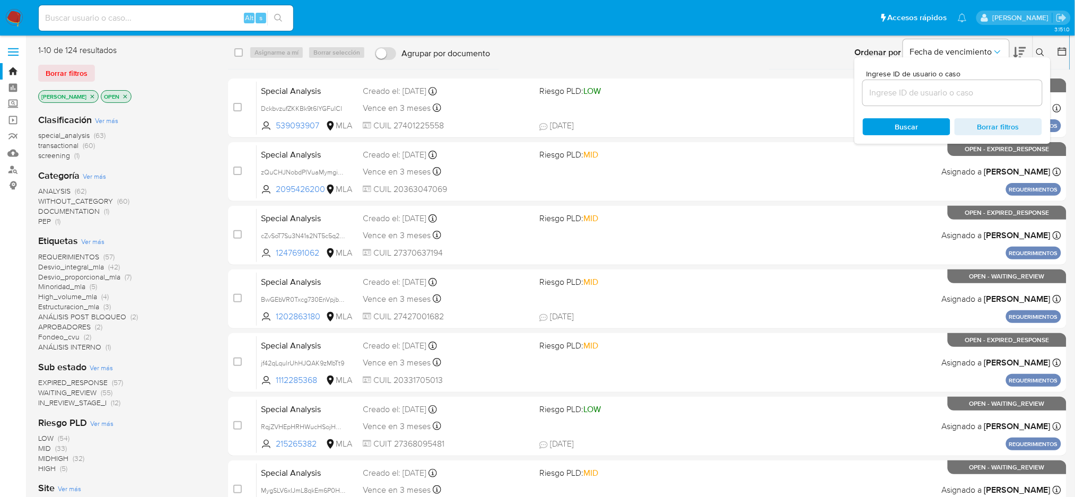
click at [943, 100] on div at bounding box center [952, 92] width 179 height 25
click at [940, 97] on input at bounding box center [952, 93] width 179 height 14
paste input "jOsMP7ESkk4lM1SCYeJKVZAo"
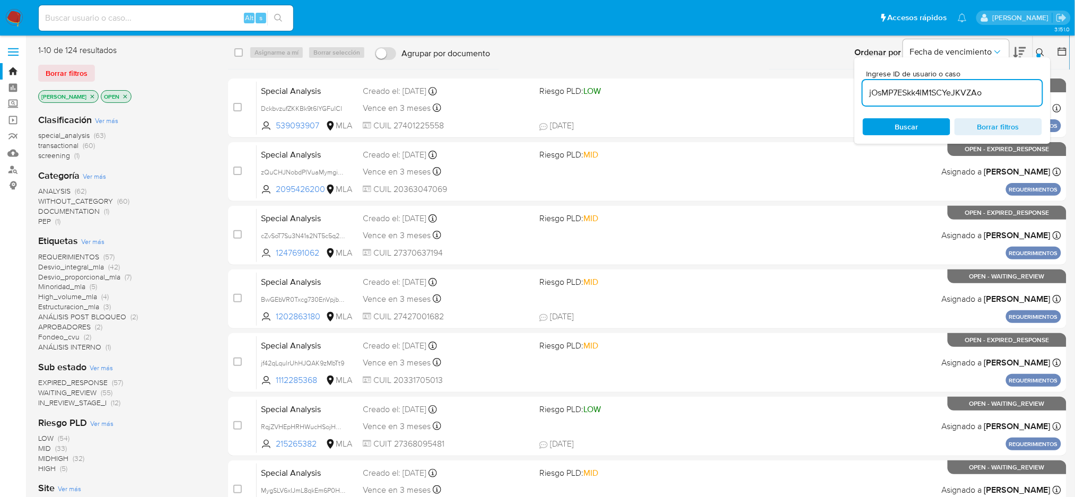
type input "jOsMP7ESkk4lM1SCYeJKVZAo"
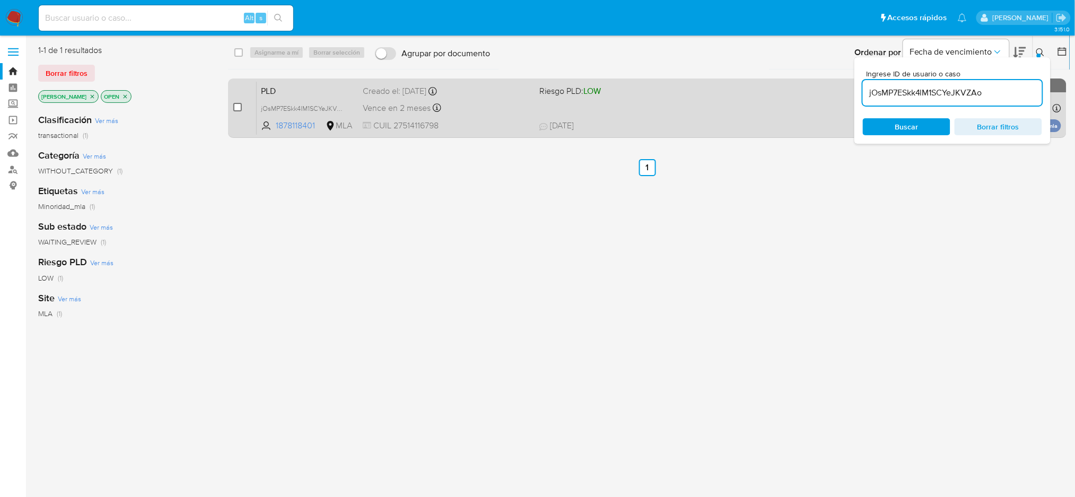
click at [239, 110] on div "case-item-checkbox" at bounding box center [237, 107] width 8 height 11
click at [237, 108] on input "checkbox" at bounding box center [237, 107] width 8 height 8
checkbox input "true"
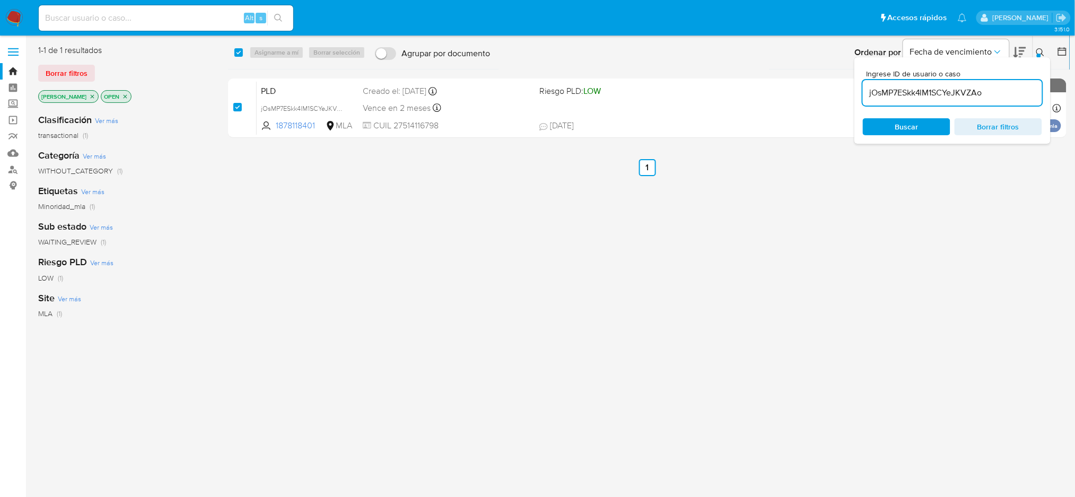
checkbox input "true"
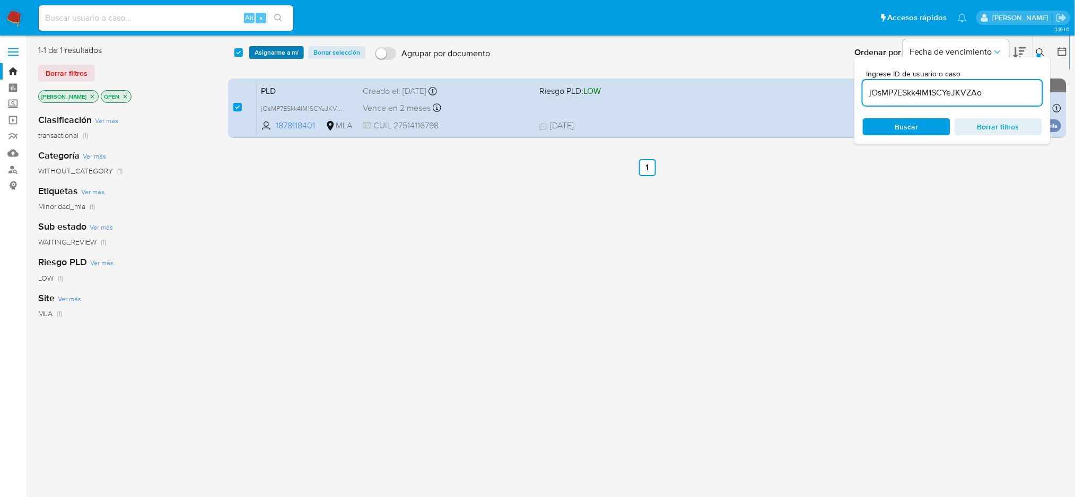
click at [270, 52] on span "Asignarme a mí" at bounding box center [277, 52] width 44 height 11
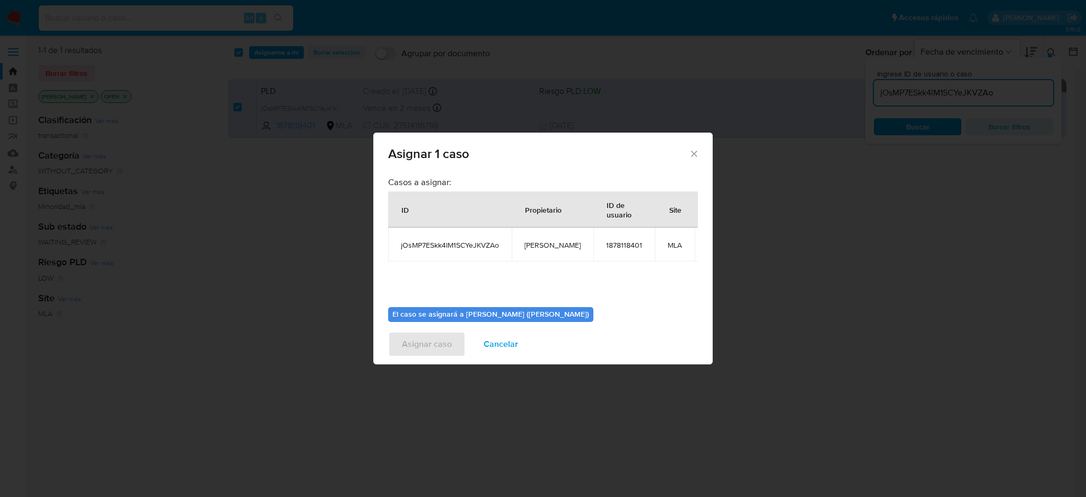
click at [549, 251] on td "amedzovich" at bounding box center [553, 244] width 82 height 34
click at [550, 242] on span "amedzovich" at bounding box center [552, 245] width 56 height 10
copy span "amedzovich"
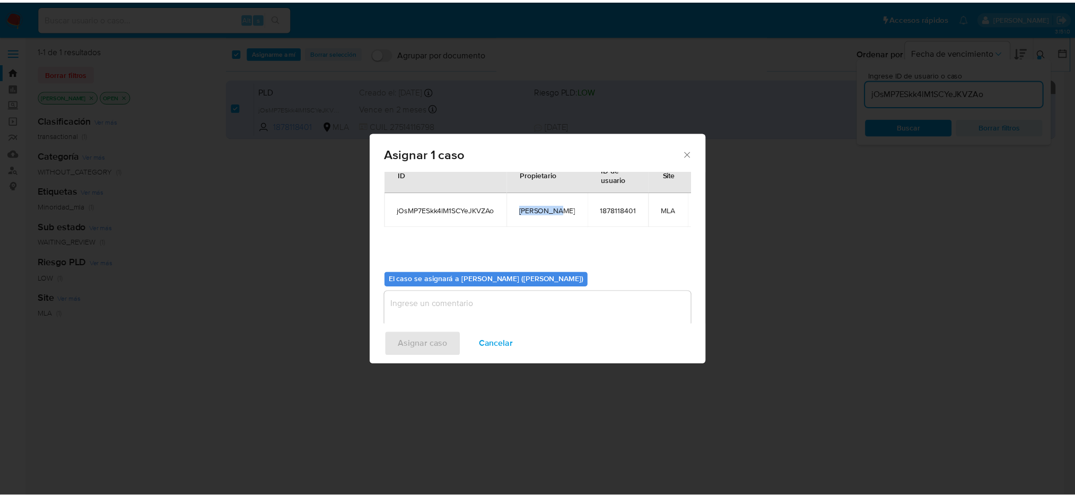
scroll to position [54, 0]
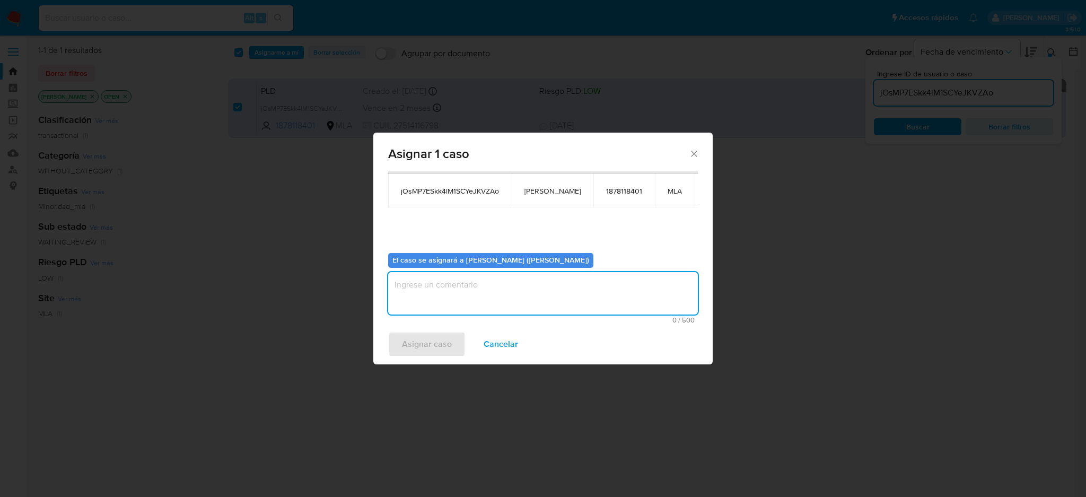
drag, startPoint x: 456, startPoint y: 295, endPoint x: 446, endPoint y: 314, distance: 21.3
click at [456, 295] on textarea "assign-modal" at bounding box center [543, 293] width 310 height 42
paste textarea "[PERSON_NAME]"
type textarea "[PERSON_NAME]"
click at [427, 355] on span "Asignar caso" at bounding box center [427, 343] width 50 height 23
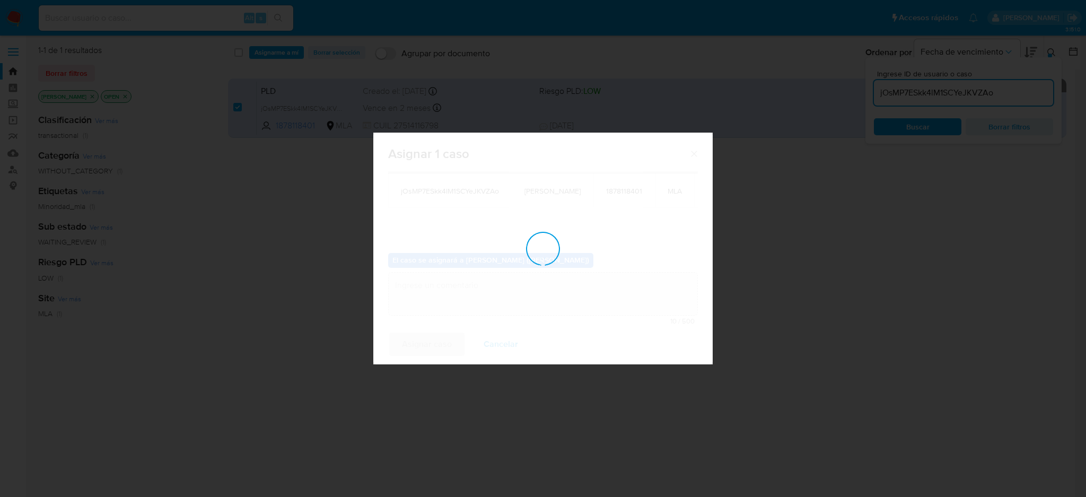
checkbox input "false"
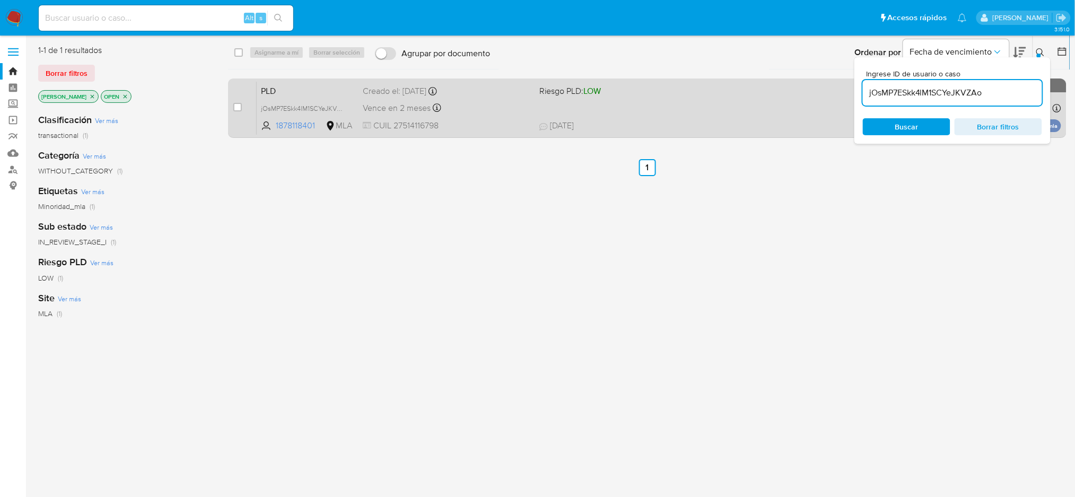
click at [332, 89] on span "PLD" at bounding box center [307, 90] width 93 height 14
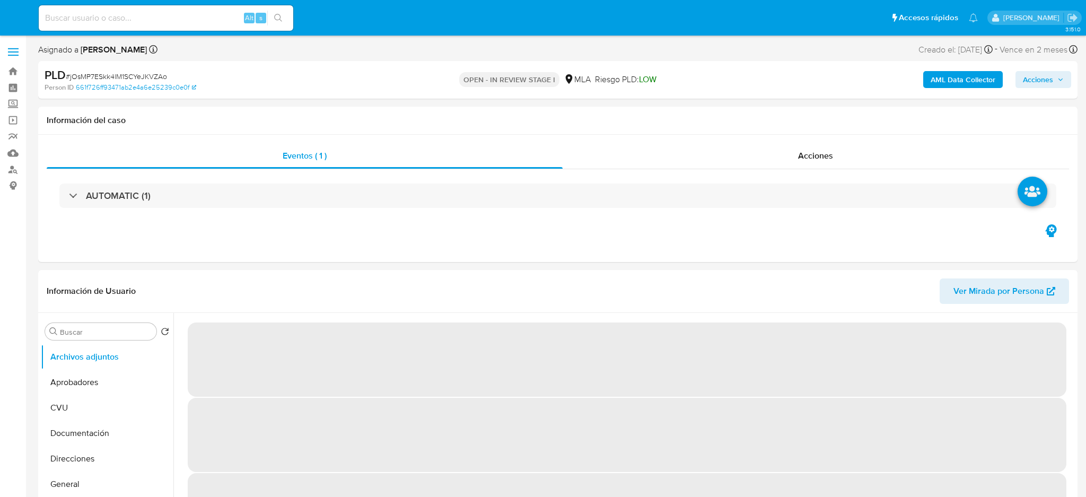
select select "10"
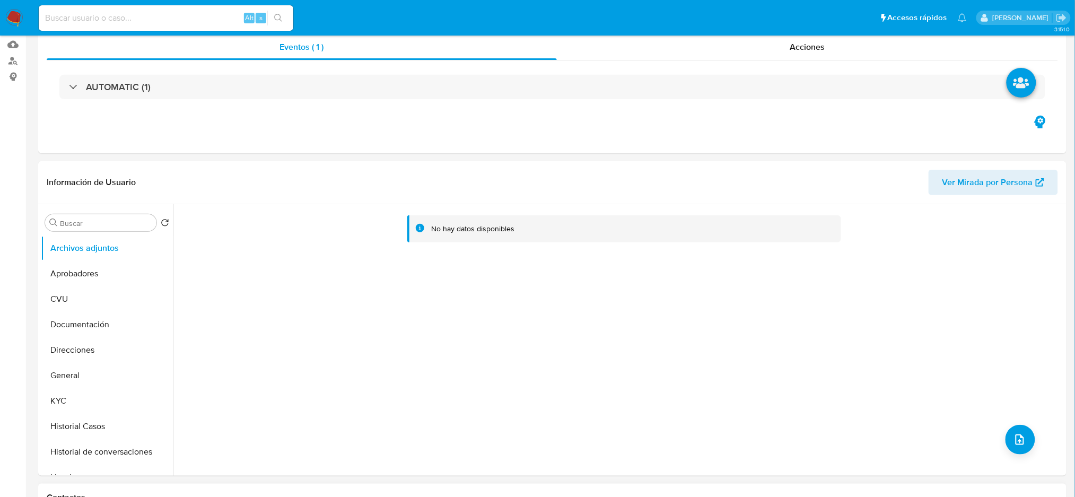
scroll to position [353, 0]
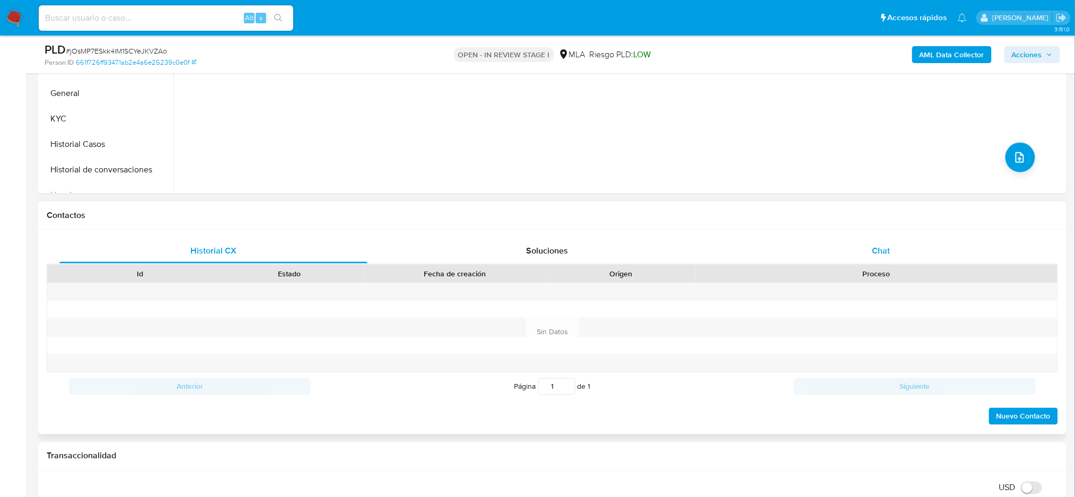
click at [916, 253] on div "Chat" at bounding box center [881, 250] width 308 height 25
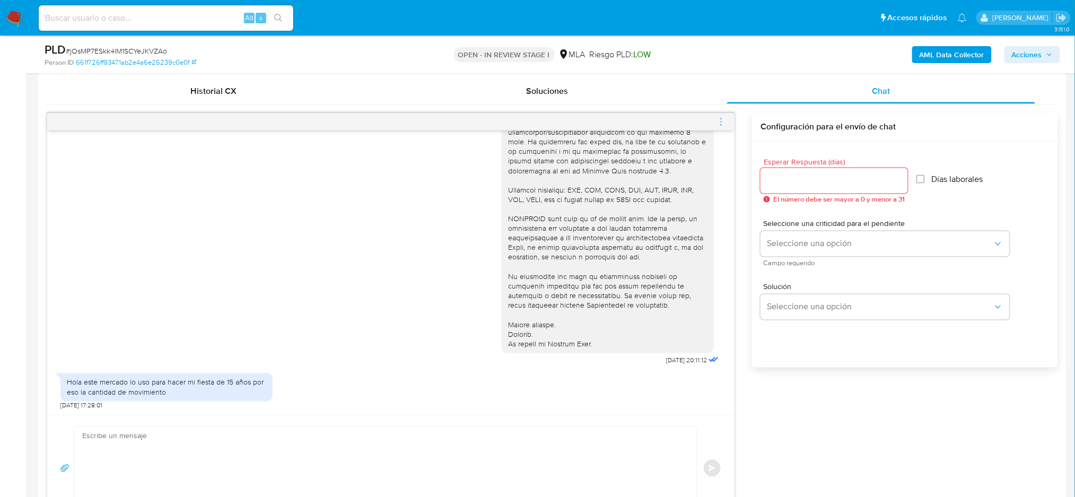
scroll to position [636, 0]
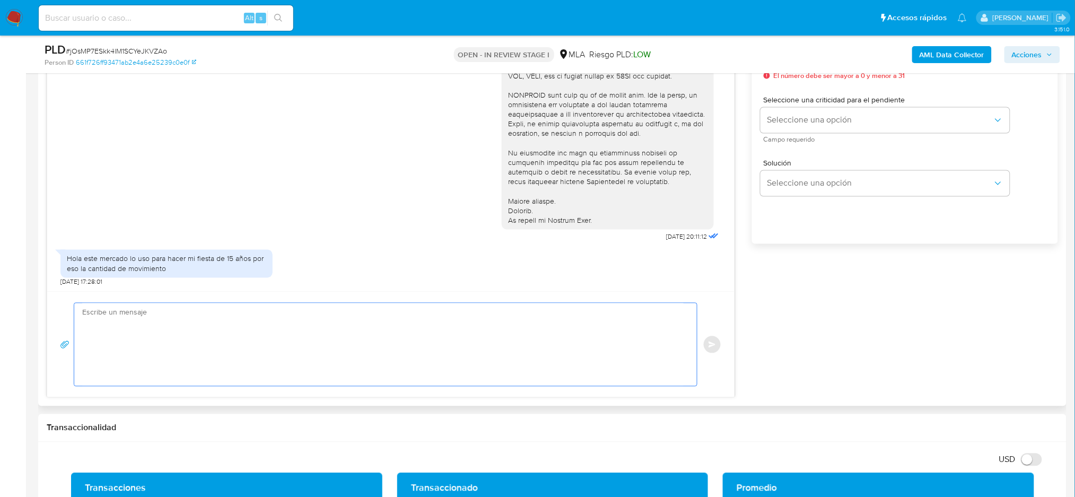
click at [133, 338] on textarea at bounding box center [382, 344] width 601 height 83
paste textarea "Hola, ¡Muchas gracias por tu respuesta! ¿Podrías informarnos de qué manera util…"
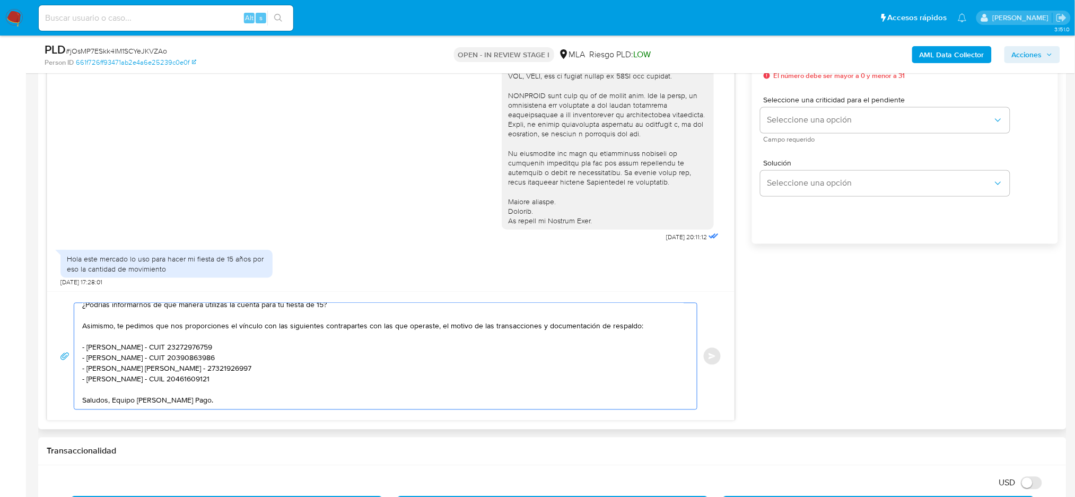
click at [240, 378] on textarea "Hola, ¡Muchas gracias por tu respuesta! ¿Podrías informarnos de qué manera util…" at bounding box center [382, 356] width 601 height 106
click at [81, 384] on div "Hola, ¡Muchas gracias por tu respuesta! ¿Podrías informarnos de qué manera util…" at bounding box center [382, 356] width 617 height 106
click at [83, 384] on textarea "Hola, ¡Muchas gracias por tu respuesta! ¿Podrías informarnos de qué manera util…" at bounding box center [382, 356] width 601 height 106
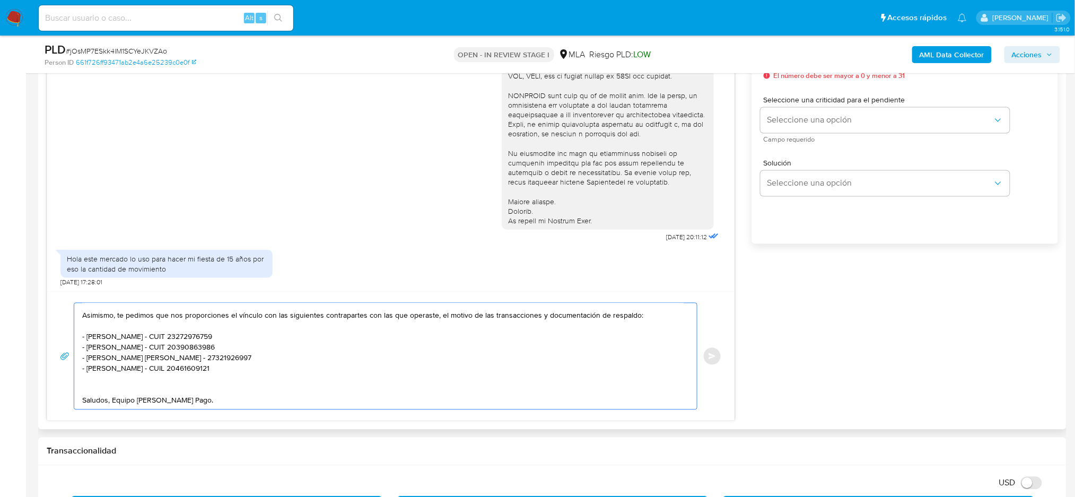
click at [85, 381] on textarea "Hola, ¡Muchas gracias por tu respuesta! ¿Podrías informarnos de qué manera util…" at bounding box center [382, 356] width 601 height 106
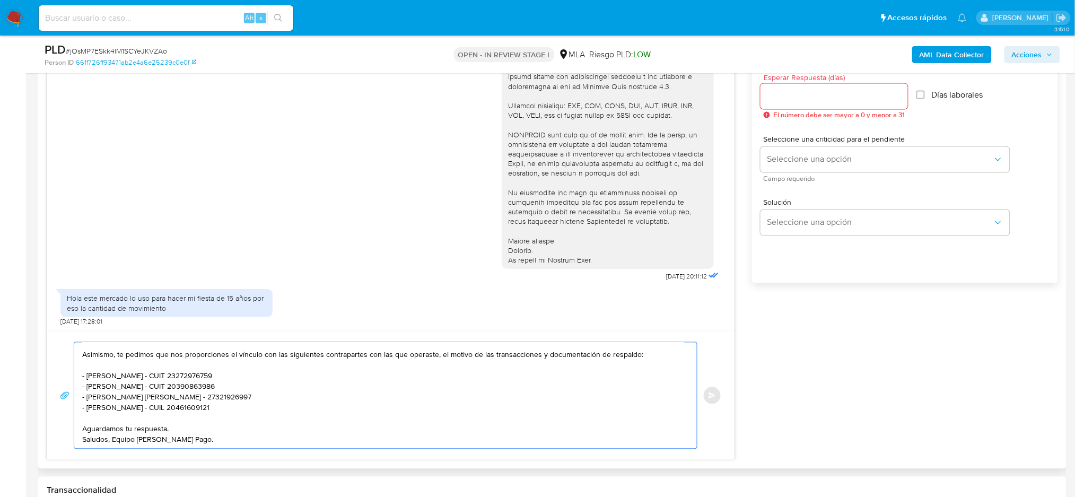
scroll to position [565, 0]
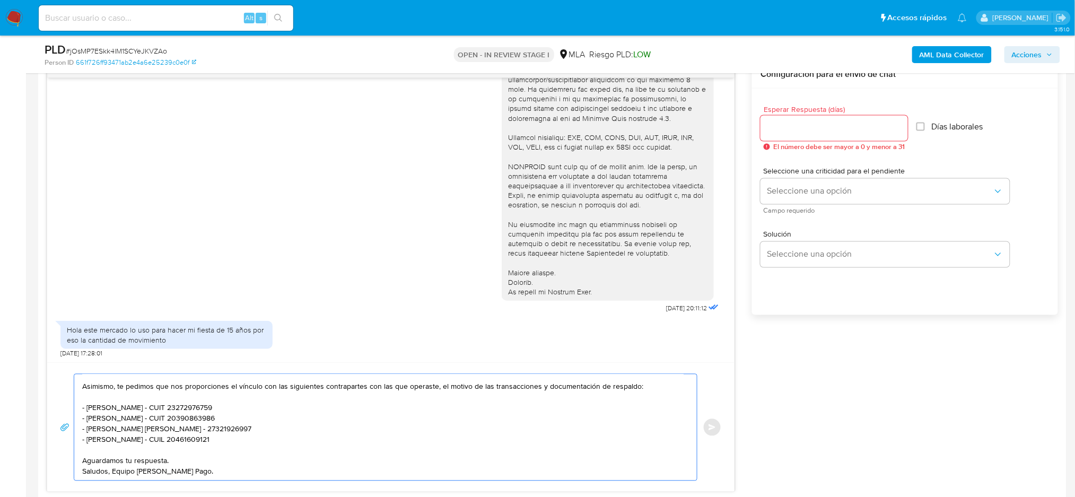
type textarea "Hola, ¡Muchas gracias por tu respuesta! ¿Podrías informarnos de qué manera util…"
click at [793, 125] on input "Esperar Respuesta (días)" at bounding box center [833, 128] width 147 height 14
type input "3"
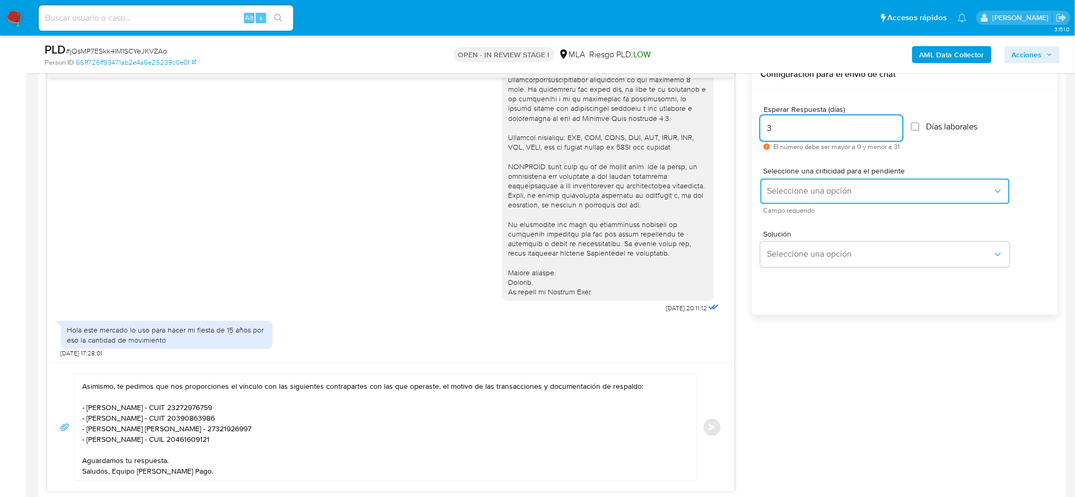
click at [794, 190] on span "Seleccione una opción" at bounding box center [880, 191] width 226 height 11
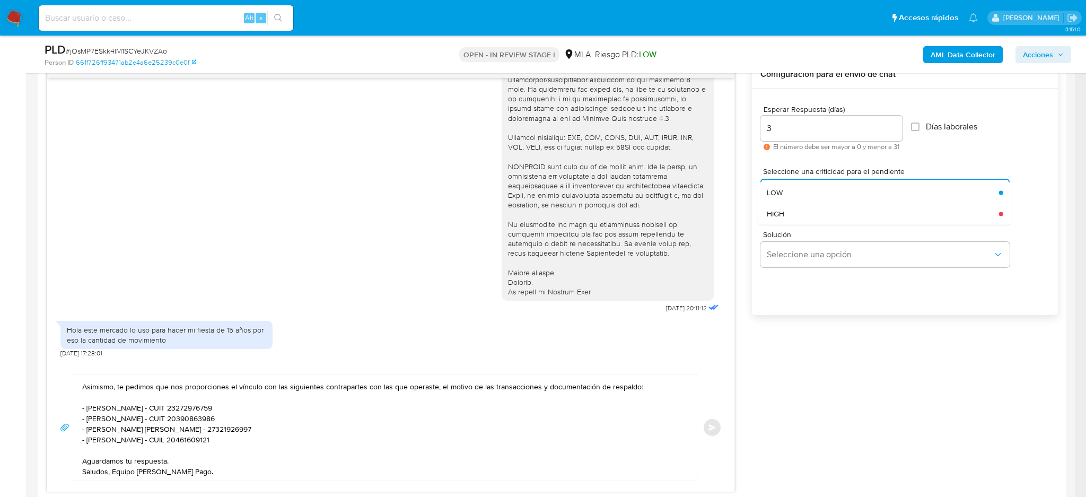
drag, startPoint x: 791, startPoint y: 211, endPoint x: 769, endPoint y: 284, distance: 76.3
click at [791, 212] on div "HIGH" at bounding box center [880, 213] width 226 height 21
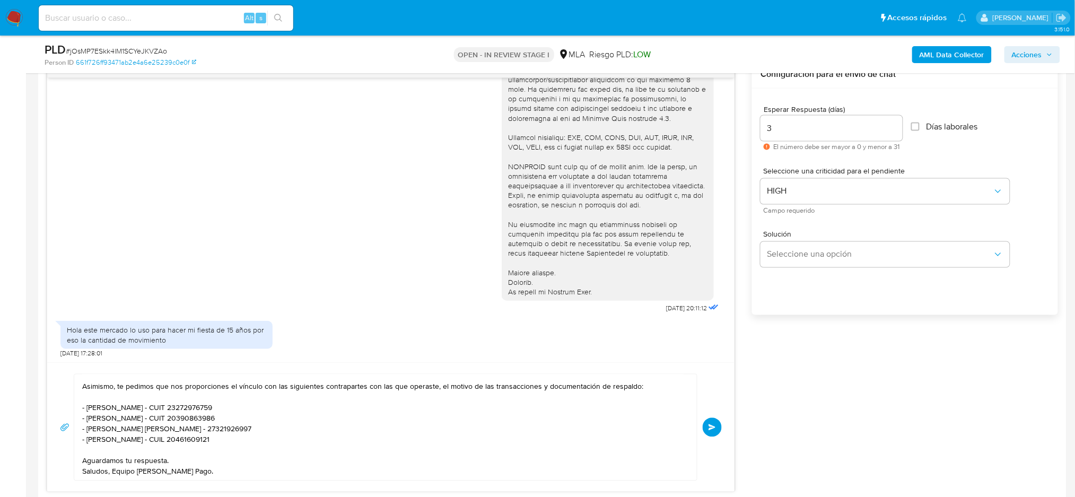
click at [708, 432] on button "Enviar" at bounding box center [712, 427] width 19 height 19
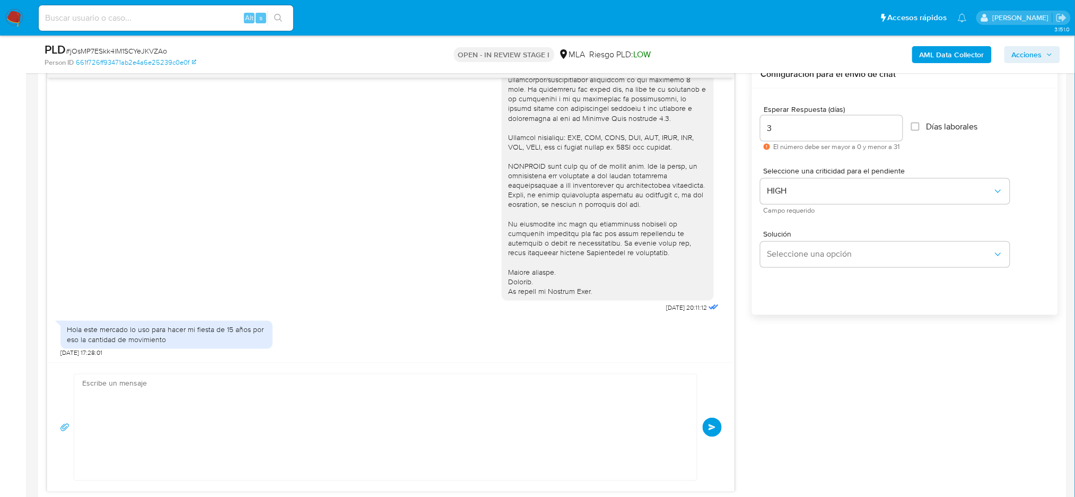
scroll to position [466, 0]
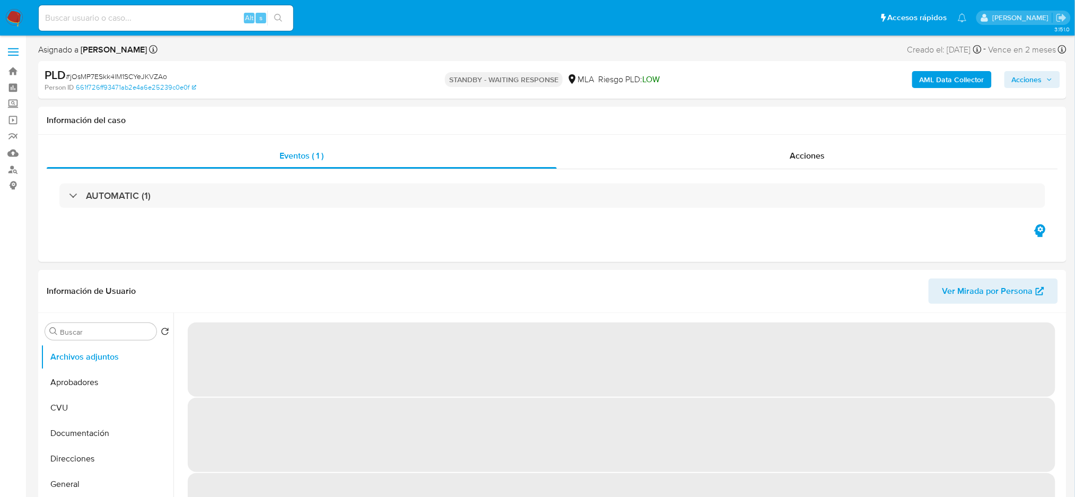
click at [160, 24] on input at bounding box center [166, 18] width 255 height 14
paste input "nUGhNJP4naSdEDwjSWBSGXdk"
select select "10"
type input "nUGhNJP4naSdEDwjSWBSGXdk"
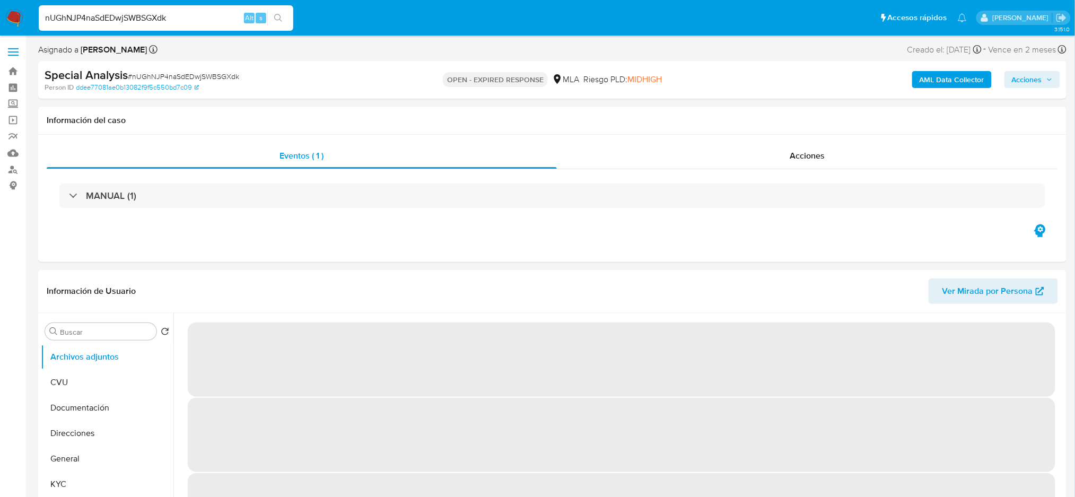
select select "10"
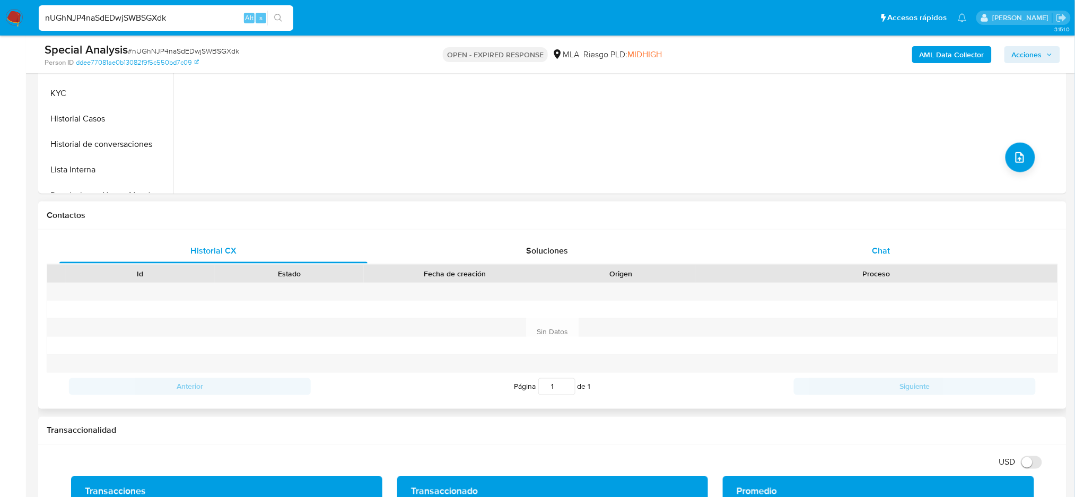
click at [930, 250] on div "Chat" at bounding box center [881, 250] width 308 height 25
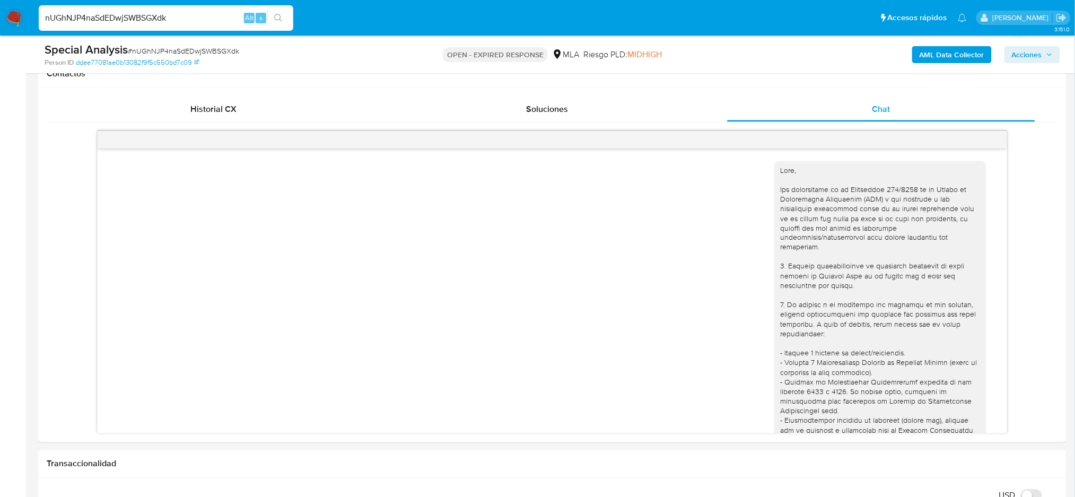
scroll to position [212, 0]
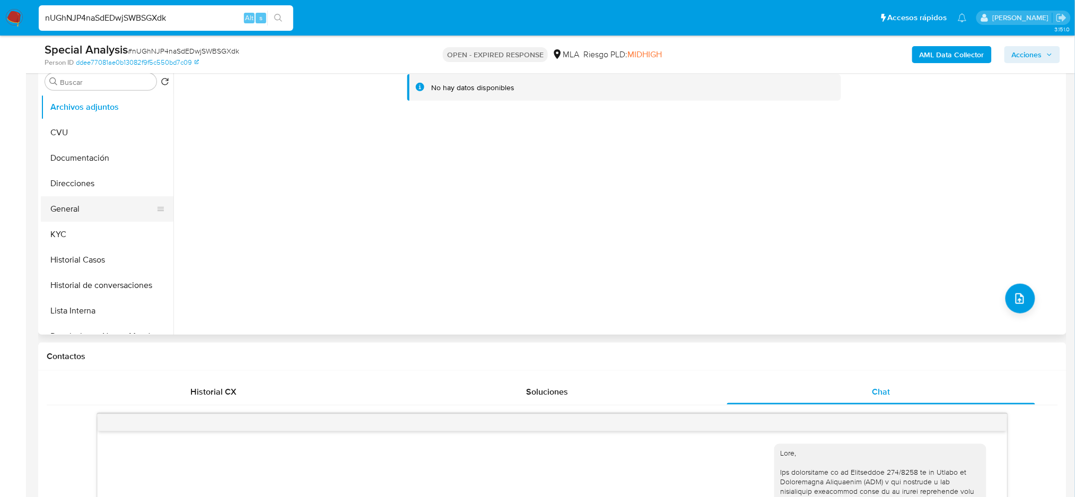
click at [82, 221] on button "General" at bounding box center [103, 208] width 124 height 25
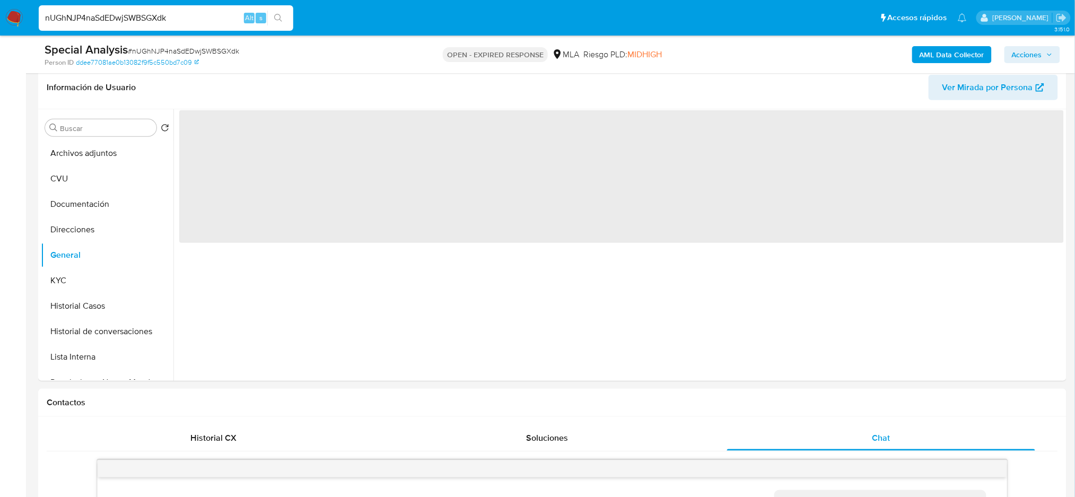
scroll to position [141, 0]
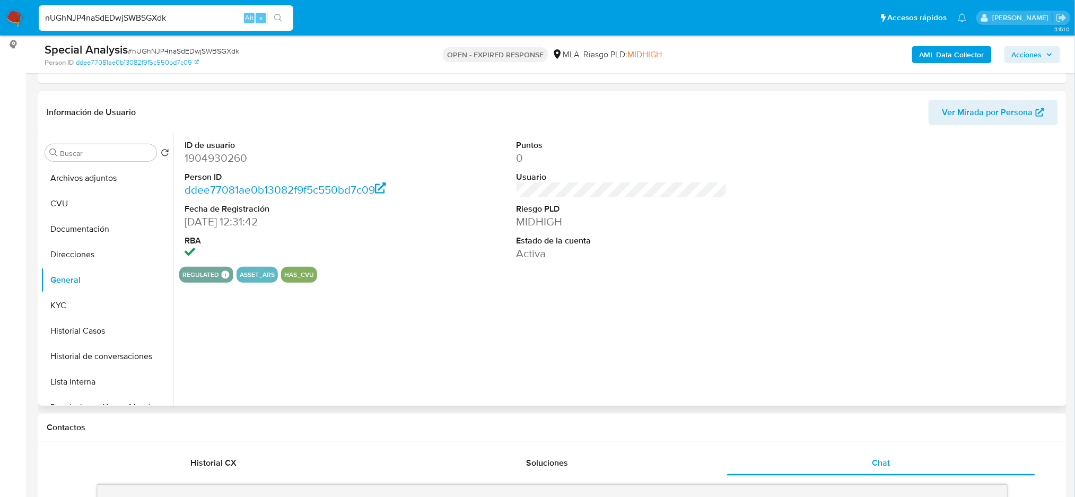
click at [215, 159] on dd "1904930260" at bounding box center [290, 158] width 211 height 15
copy dd "1904930260"
click at [77, 304] on button "KYC" at bounding box center [103, 305] width 124 height 25
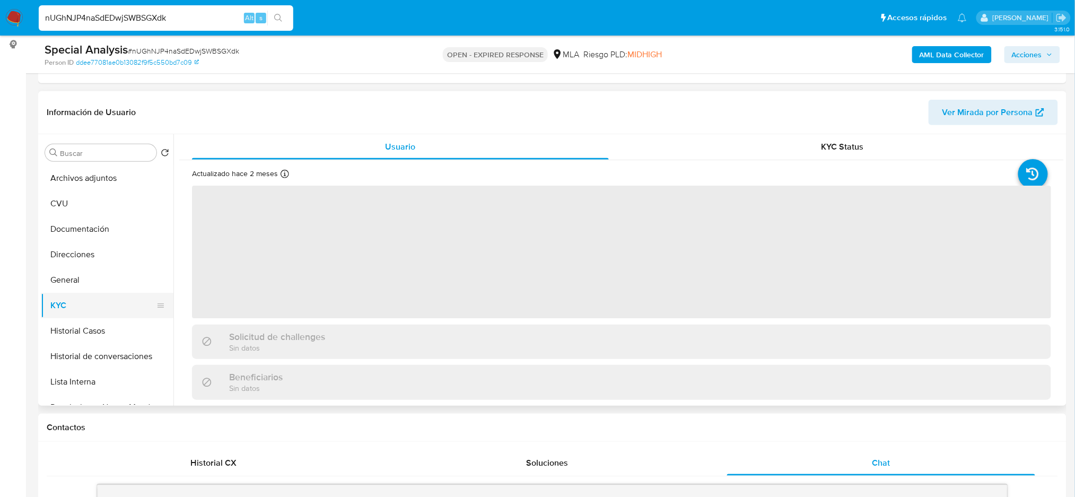
click at [77, 304] on button "KYC" at bounding box center [103, 305] width 124 height 25
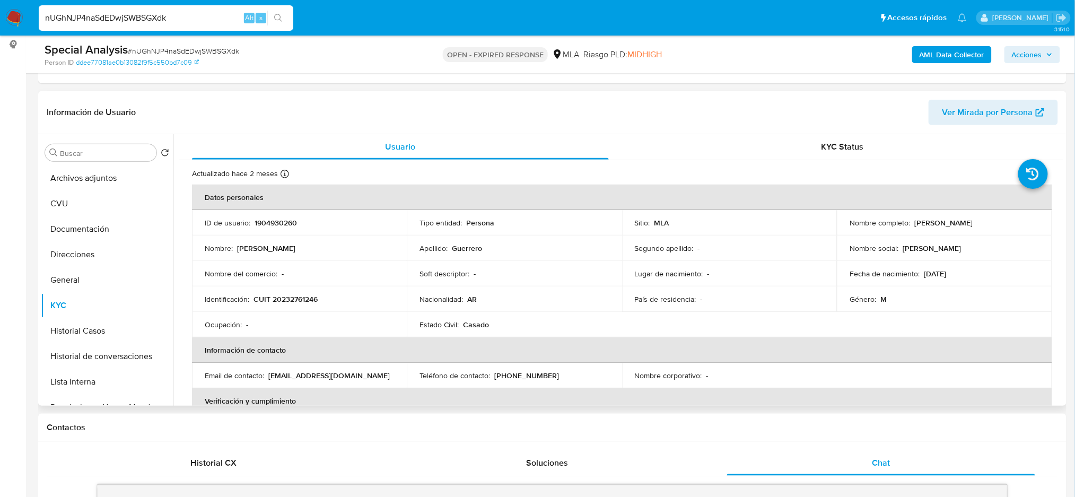
click at [286, 297] on p "CUIT 20232761246" at bounding box center [285, 299] width 64 height 10
copy p "20232761246"
click at [269, 312] on td "Ocupación : -" at bounding box center [299, 324] width 215 height 25
drag, startPoint x: 281, startPoint y: 298, endPoint x: 312, endPoint y: 297, distance: 30.8
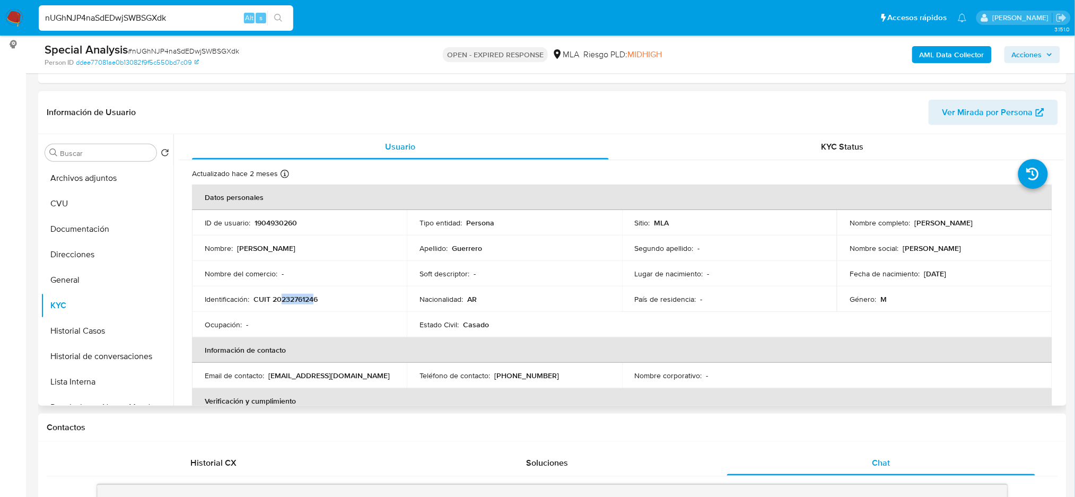
click at [312, 297] on p "CUIT 20232761246" at bounding box center [285, 299] width 64 height 10
copy p "23276124"
click at [81, 225] on button "Documentación" at bounding box center [103, 228] width 124 height 25
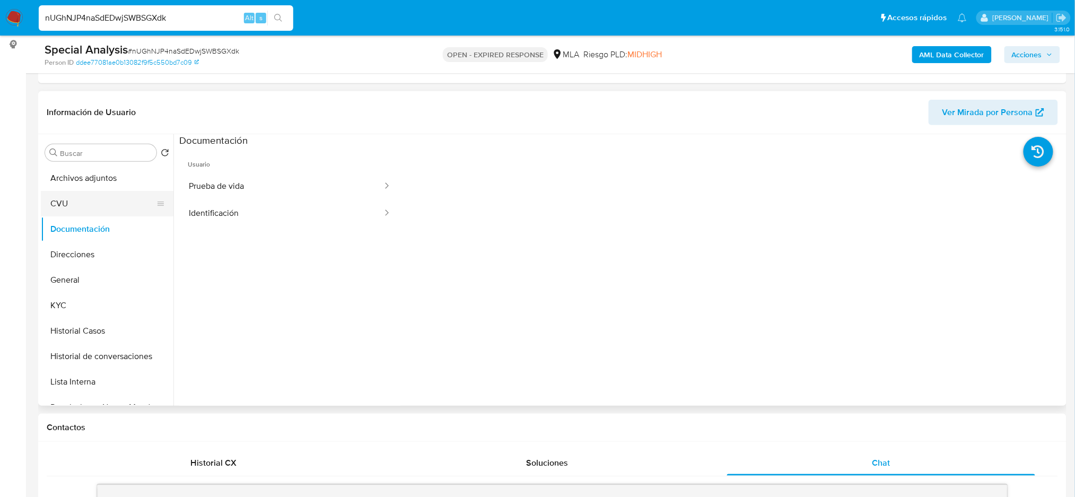
click at [71, 205] on button "CVU" at bounding box center [103, 203] width 124 height 25
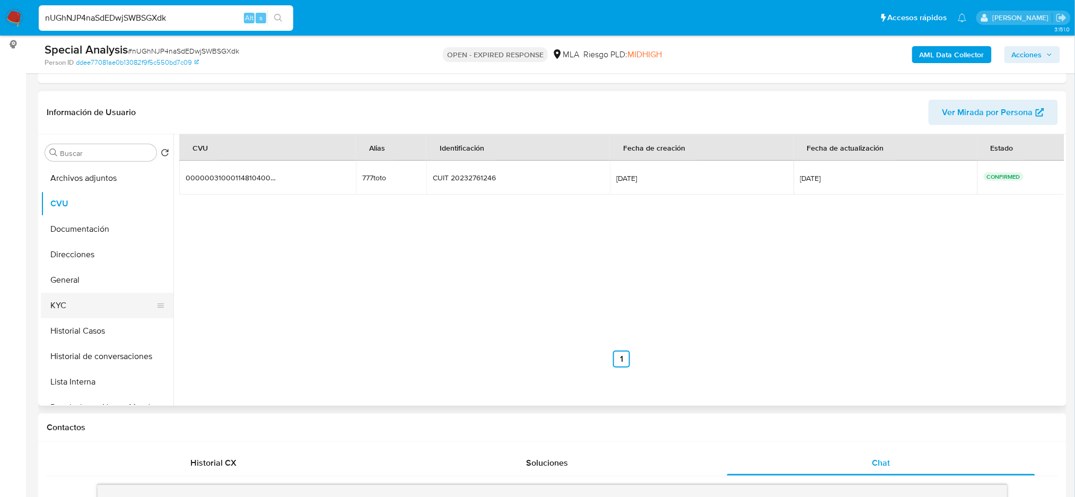
click at [119, 301] on button "KYC" at bounding box center [103, 305] width 124 height 25
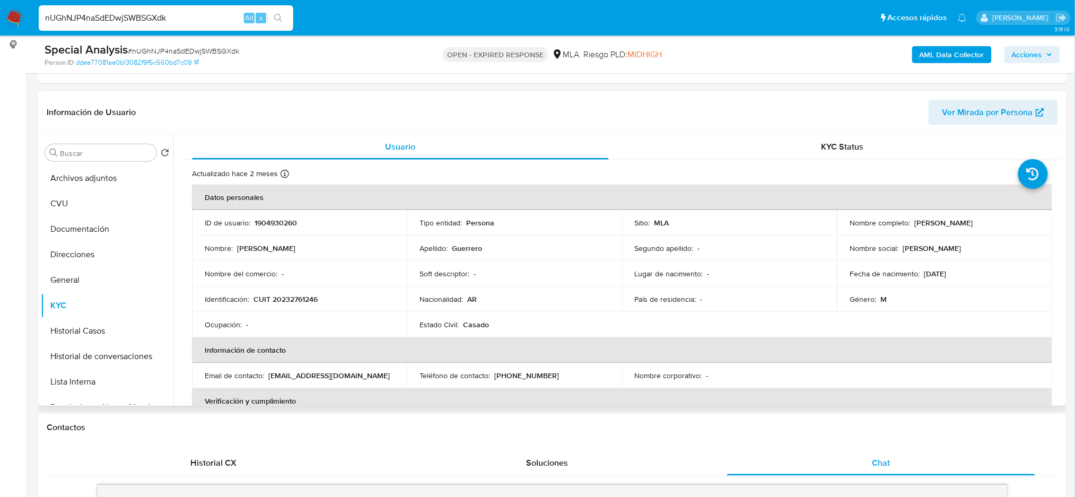
drag, startPoint x: 911, startPoint y: 223, endPoint x: 1014, endPoint y: 221, distance: 103.4
click at [1014, 221] on div "Nombre completo : Antonio Rolando Guerrero" at bounding box center [944, 223] width 189 height 10
copy p "Antonio Rolando Guerrero"
click at [142, 55] on span "# nUGhNJP4naSdEDwjSWBSGXdk" at bounding box center [183, 51] width 111 height 11
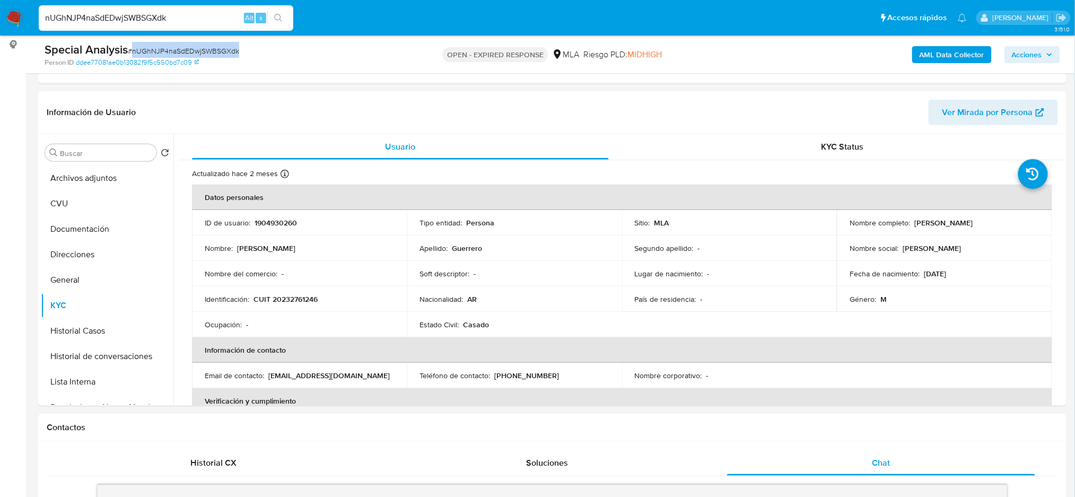
copy span "nUGhNJP4naSdEDwjSWBSGXdk"
click at [24, 17] on nav "Pausado Ver notificaciones nUGhNJP4naSdEDwjSWBSGXdk Alt s Accesos rápidos Presi…" at bounding box center [537, 18] width 1075 height 36
click at [18, 18] on img at bounding box center [14, 18] width 18 height 18
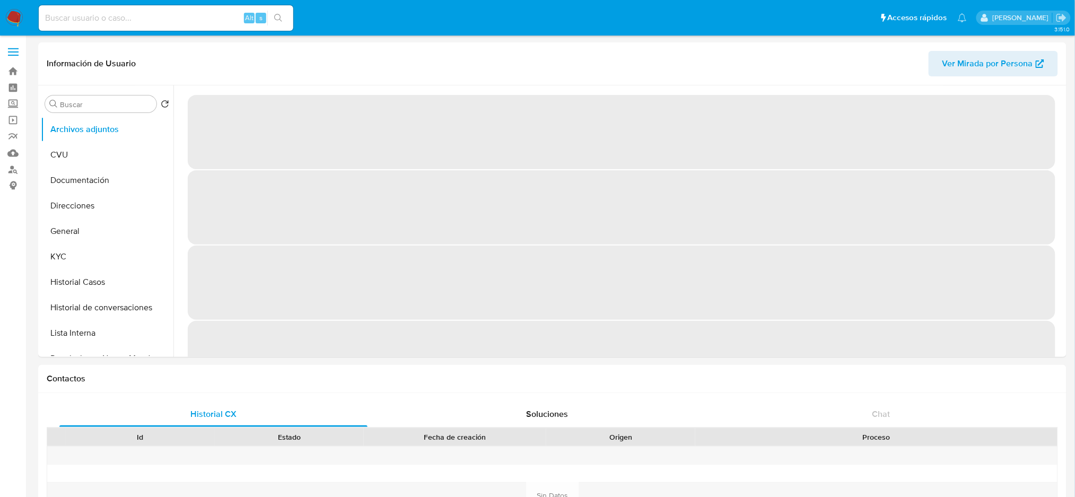
select select "10"
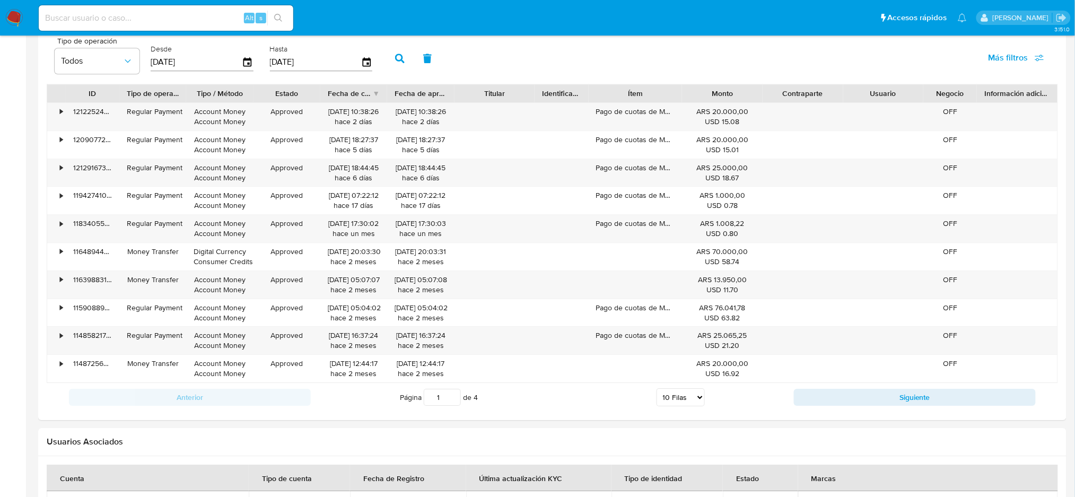
scroll to position [1126, 0]
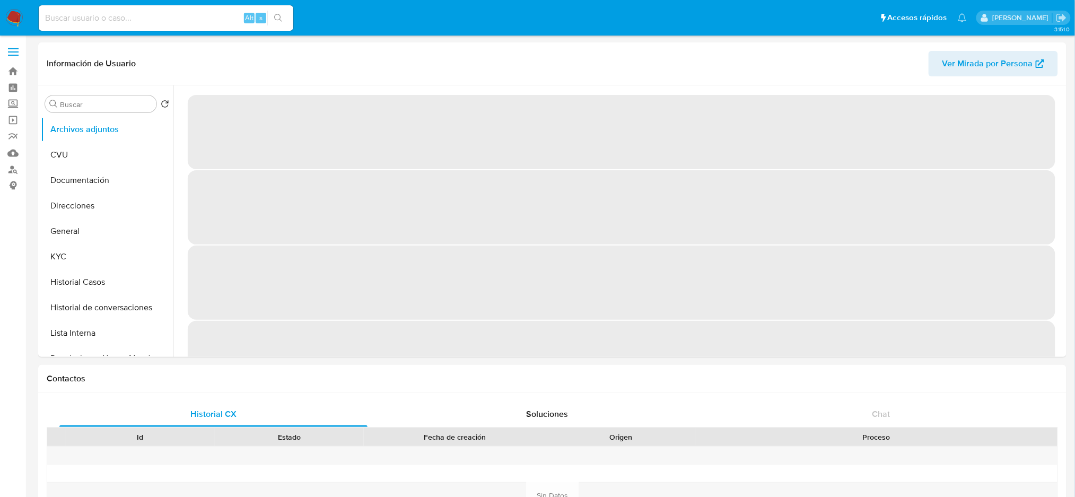
select select "10"
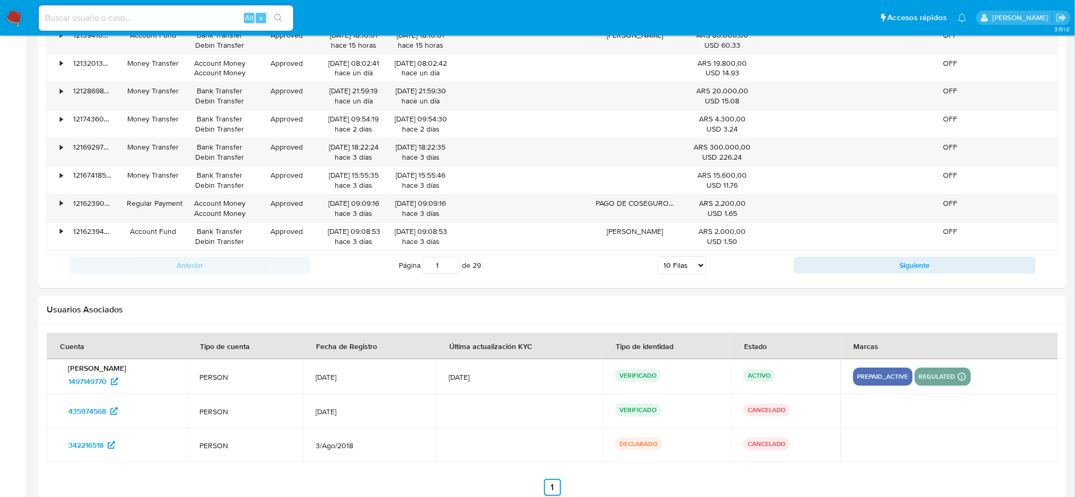
scroll to position [1194, 0]
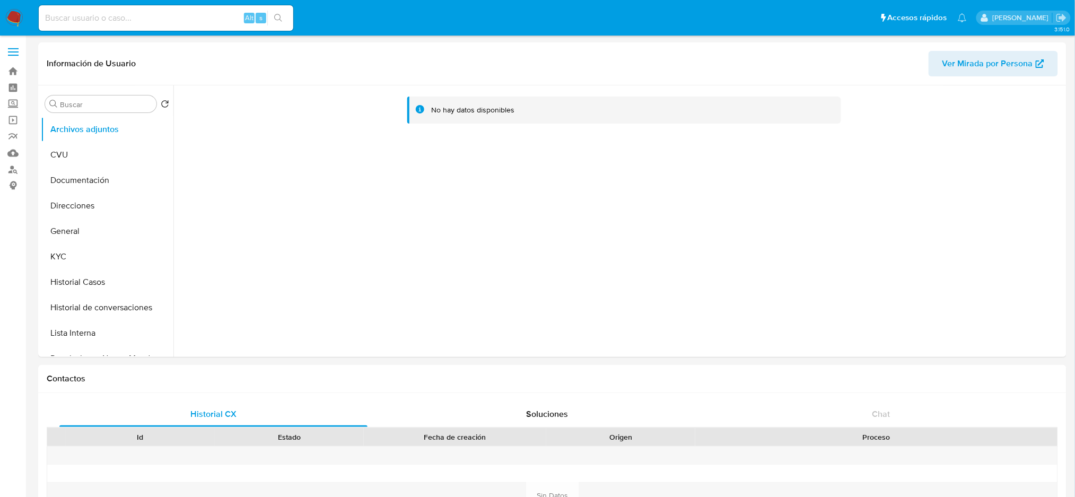
select select "10"
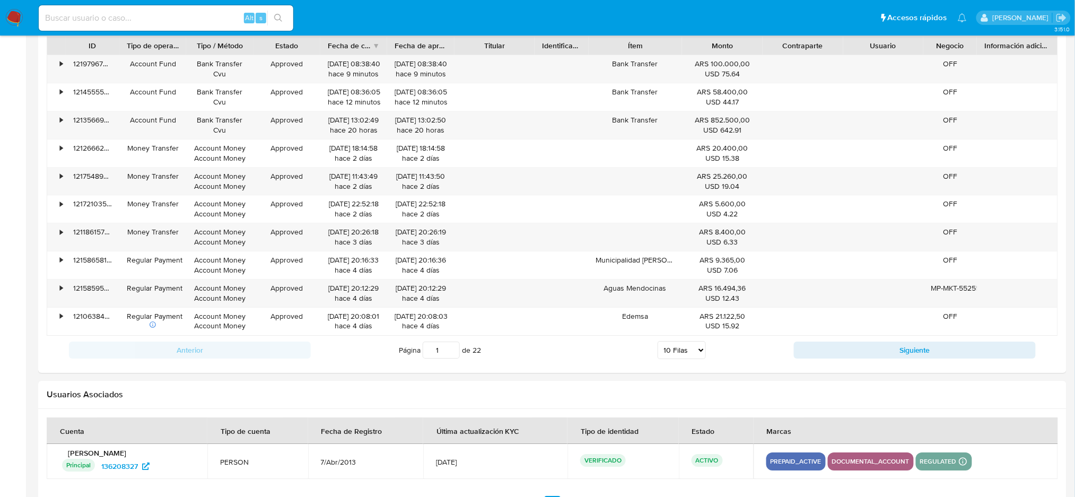
scroll to position [1126, 0]
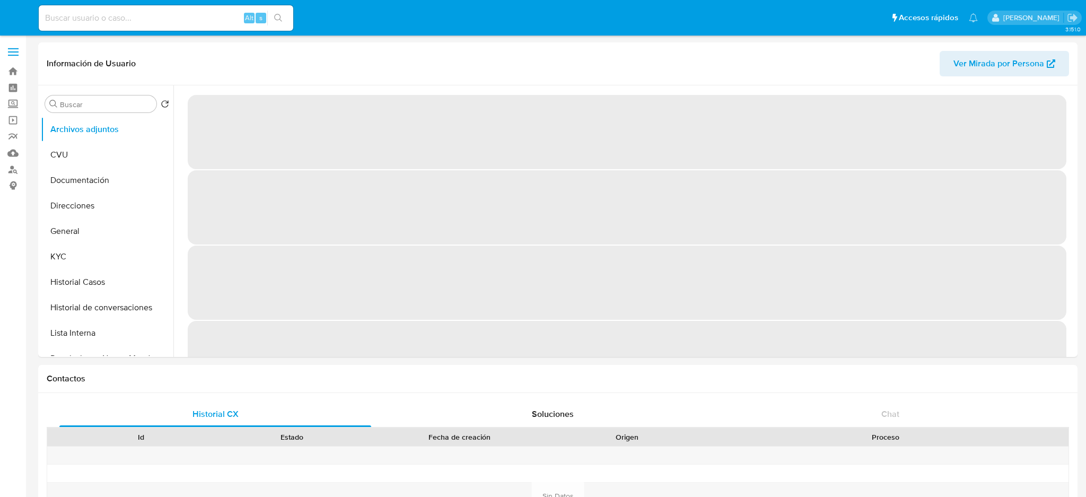
select select "10"
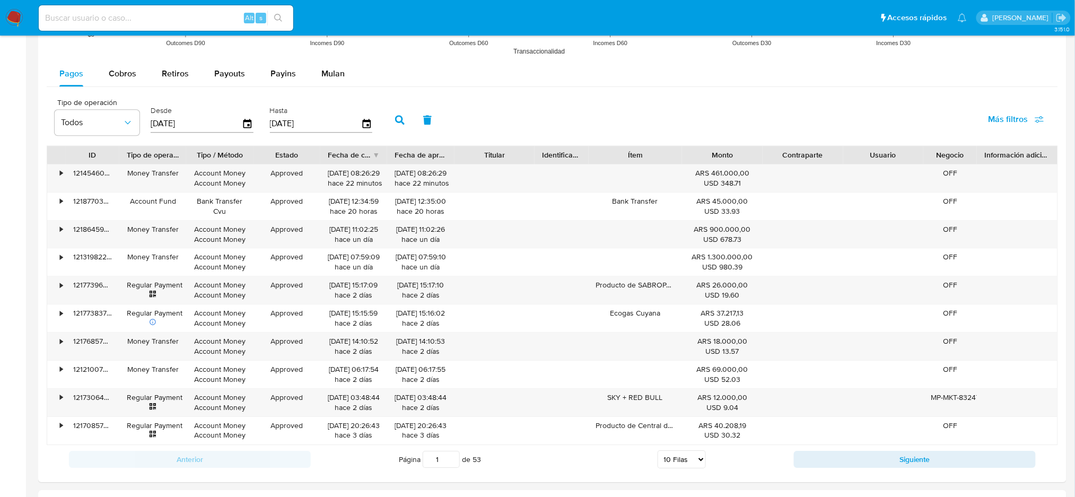
scroll to position [1126, 0]
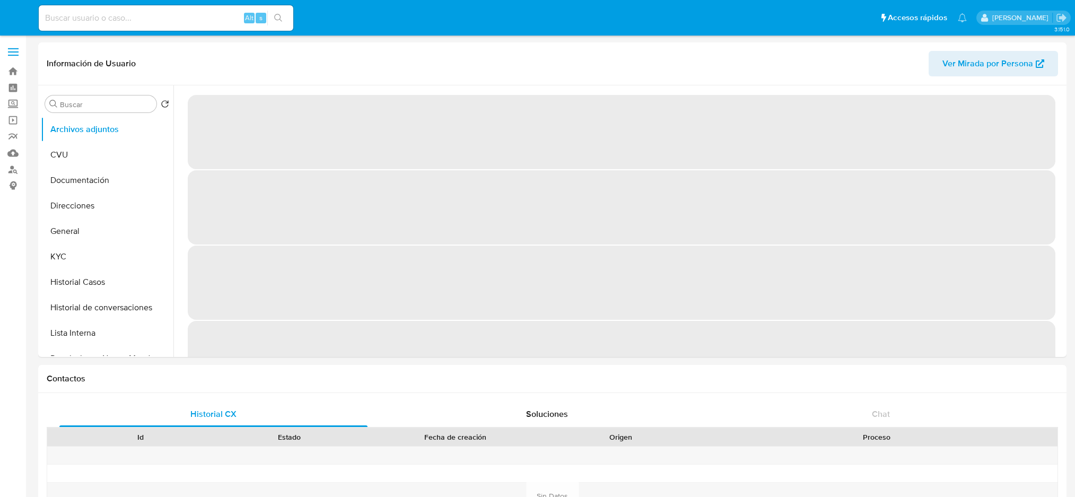
select select "10"
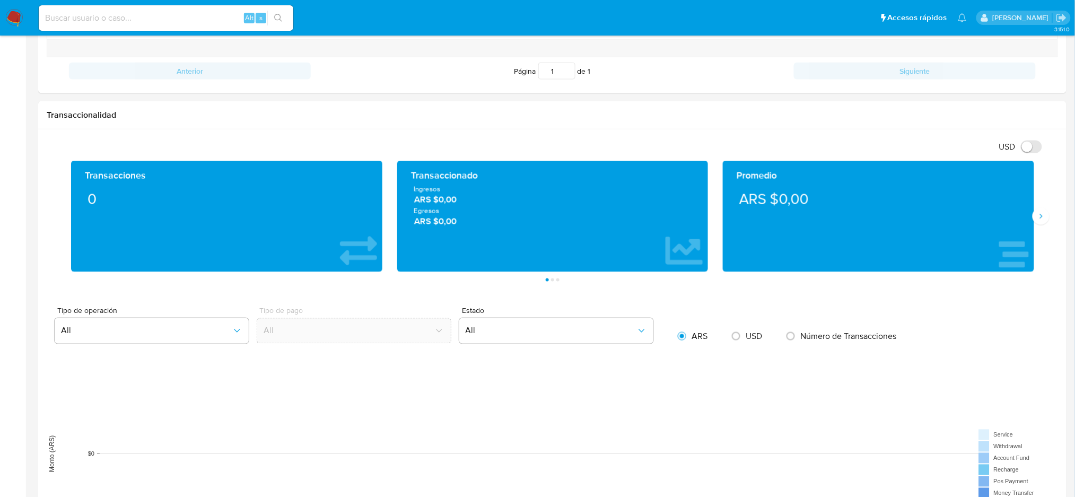
scroll to position [425, 0]
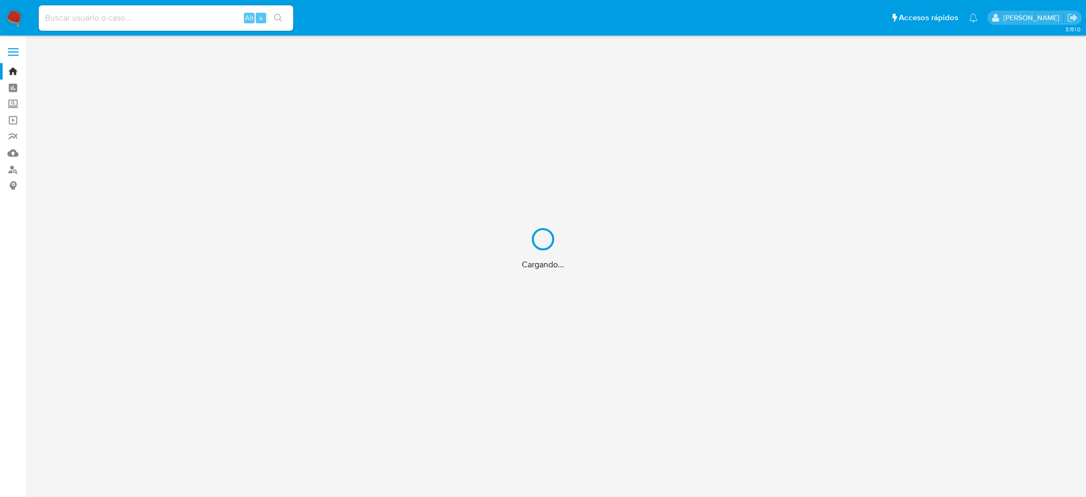
click at [391, 26] on div "Cargando..." at bounding box center [543, 248] width 1086 height 497
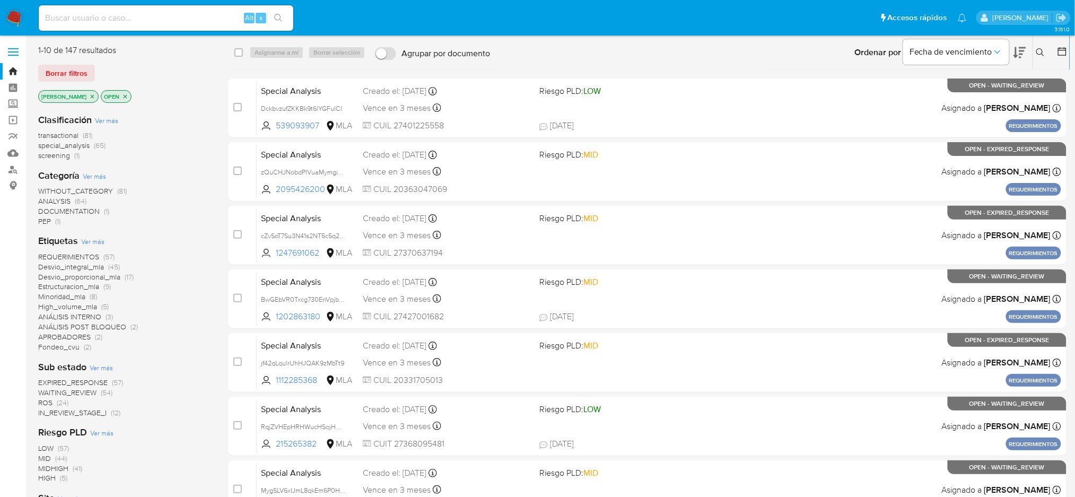
click at [1037, 55] on icon at bounding box center [1040, 52] width 8 height 8
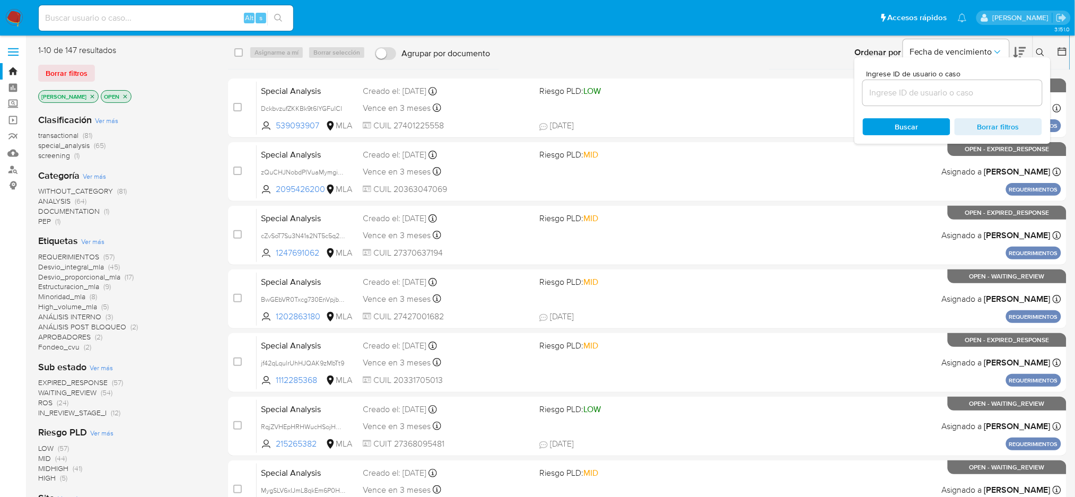
click at [945, 90] on input at bounding box center [952, 93] width 179 height 14
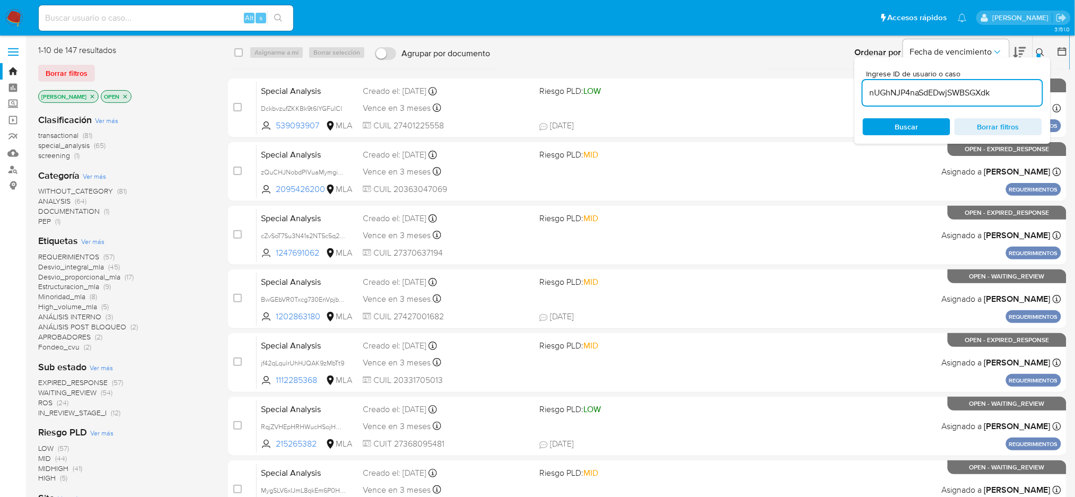
type input "nUGhNJP4naSdEDwjSWBSGXdk"
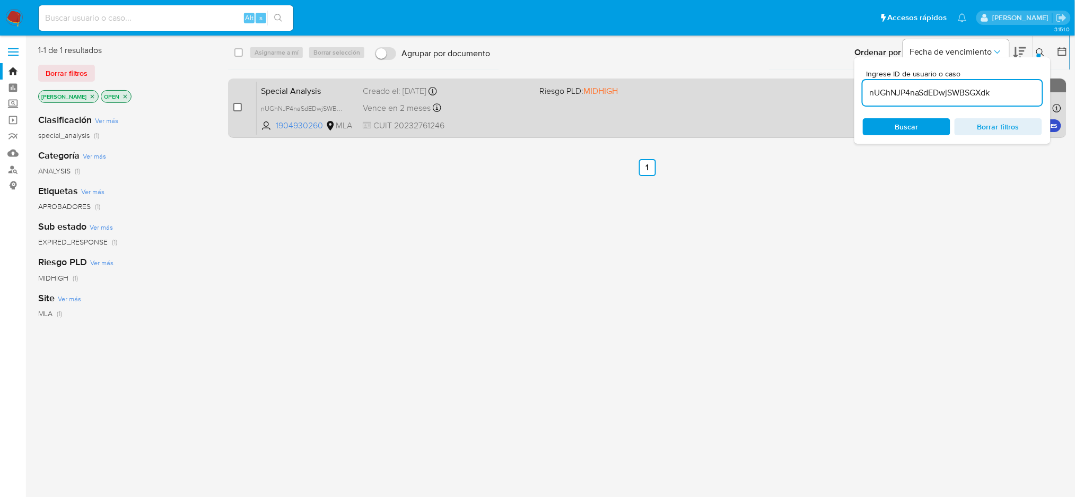
click at [237, 108] on input "checkbox" at bounding box center [237, 107] width 8 height 8
checkbox input "true"
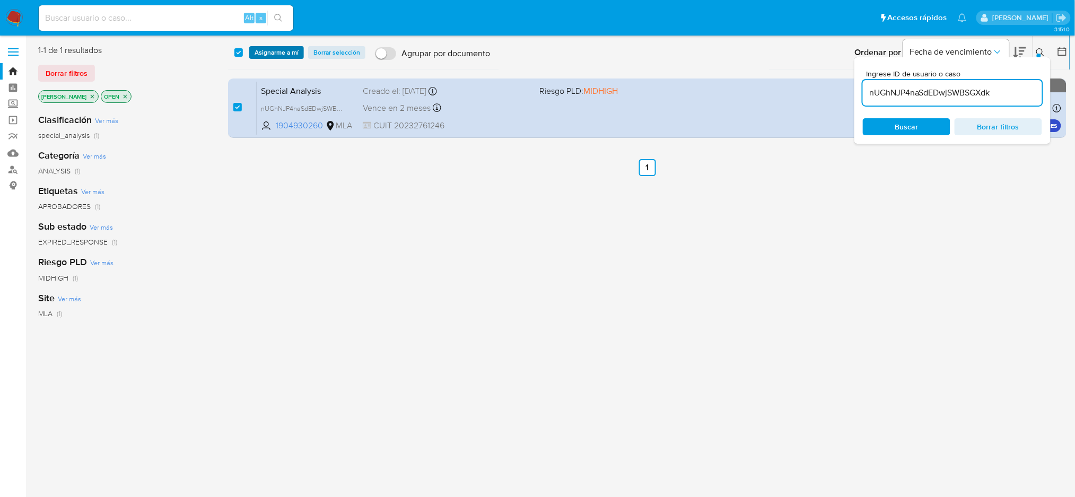
click at [278, 55] on span "Asignarme a mí" at bounding box center [277, 52] width 44 height 11
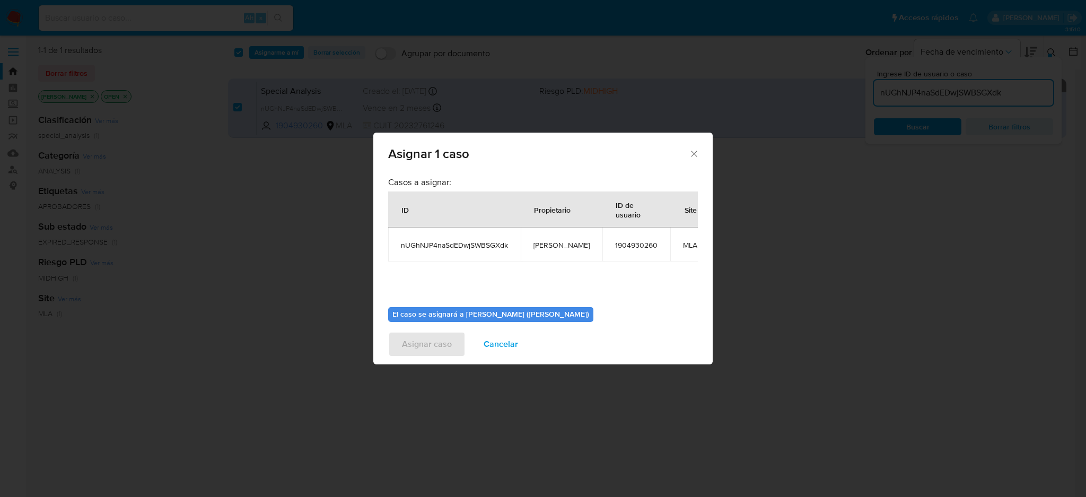
click at [550, 241] on span "[PERSON_NAME]" at bounding box center [561, 245] width 56 height 10
copy span "[PERSON_NAME]"
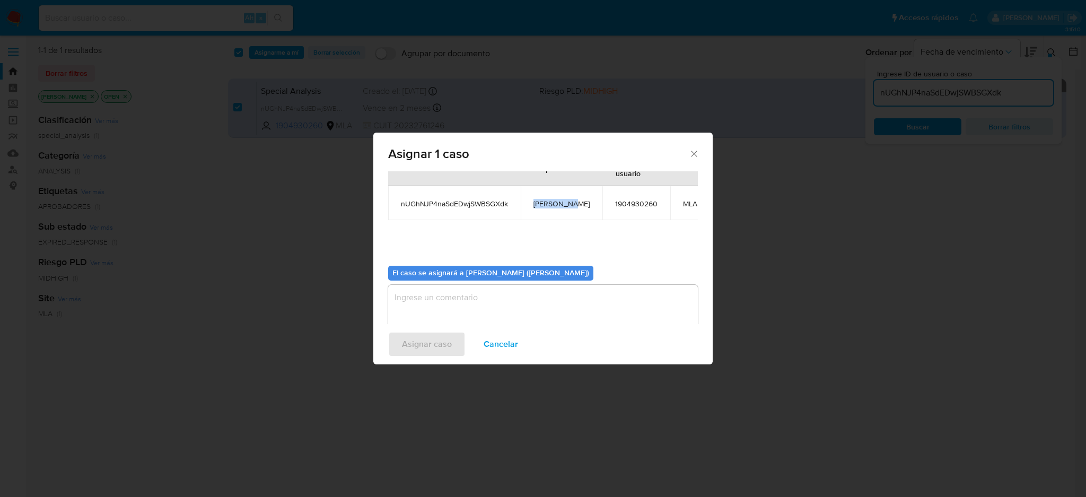
scroll to position [65, 0]
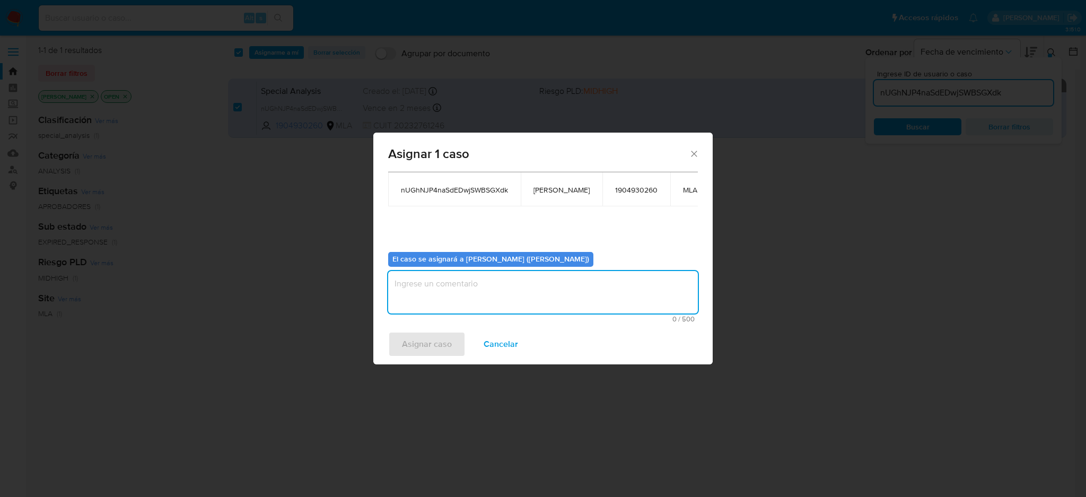
click at [472, 299] on textarea "assign-modal" at bounding box center [543, 292] width 310 height 42
paste textarea "[PERSON_NAME]"
type textarea "[PERSON_NAME]"
click at [428, 329] on div "Asignar caso Cancelar" at bounding box center [542, 344] width 339 height 40
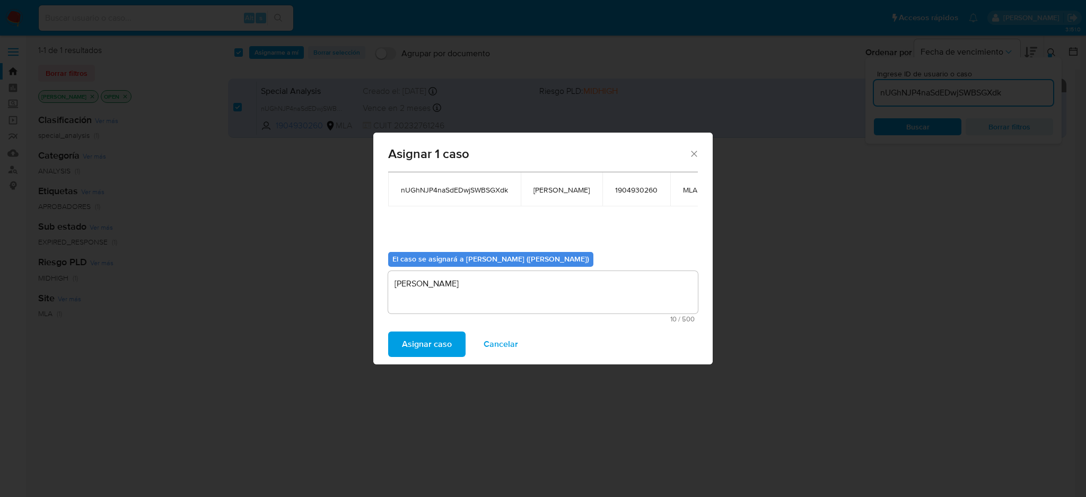
click at [423, 346] on span "Asignar caso" at bounding box center [427, 343] width 50 height 23
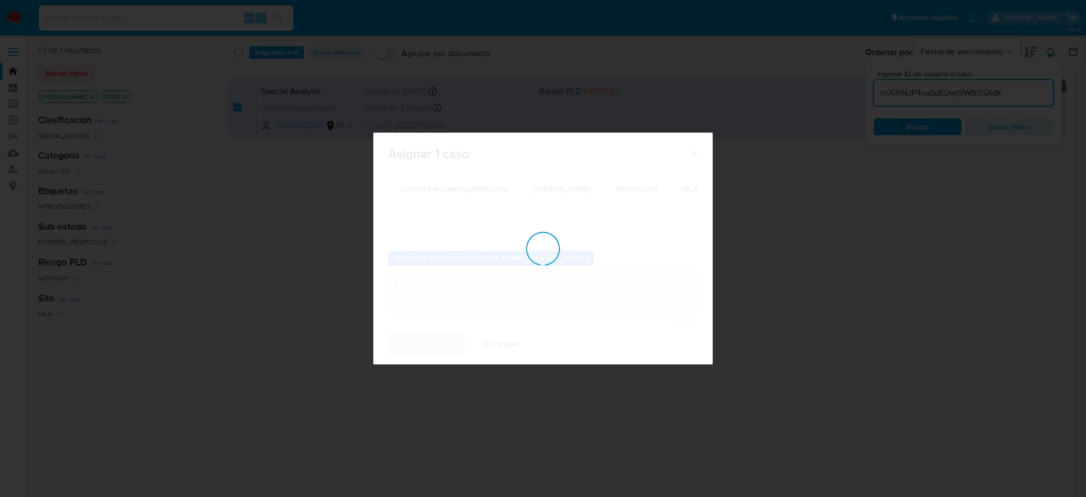
checkbox input "false"
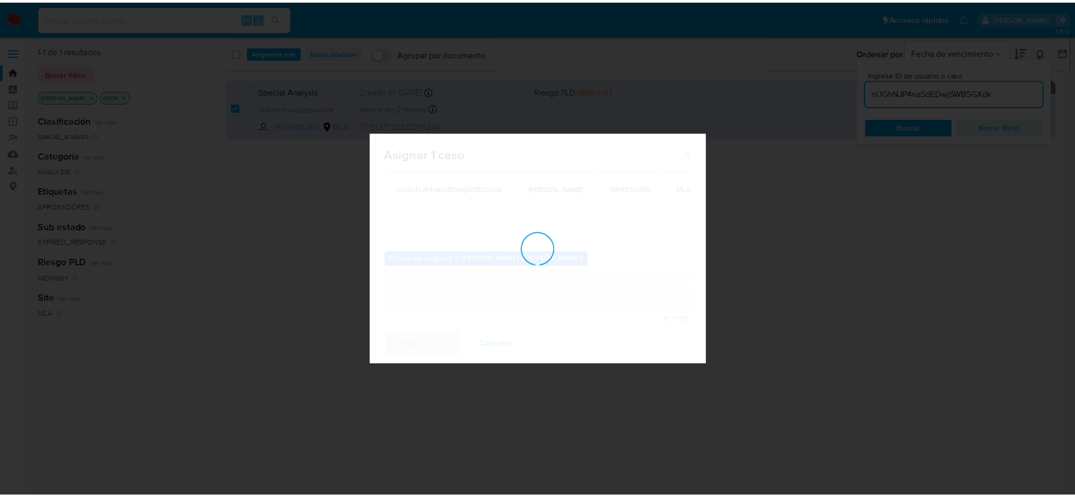
scroll to position [63, 0]
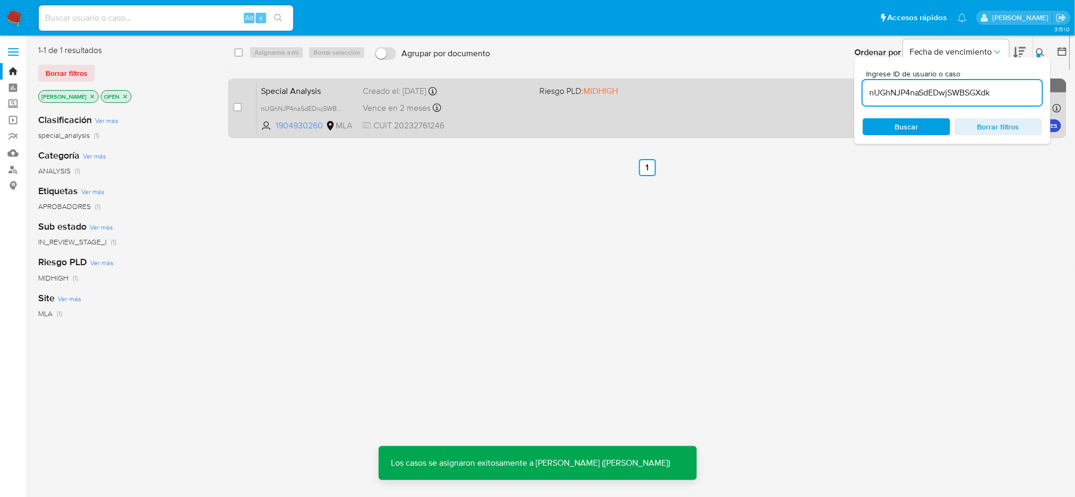
click at [478, 133] on div "Special Analysis nUGhNJP4naSdEDwjSWBSGXdk 1904930260 MLA Riesgo PLD: MIDHIGH Cr…" at bounding box center [659, 108] width 804 height 54
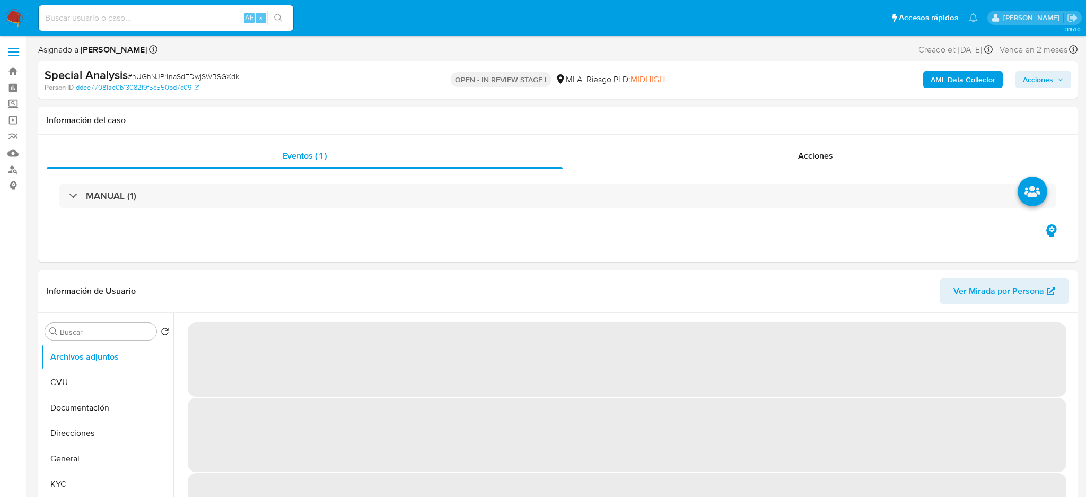
select select "10"
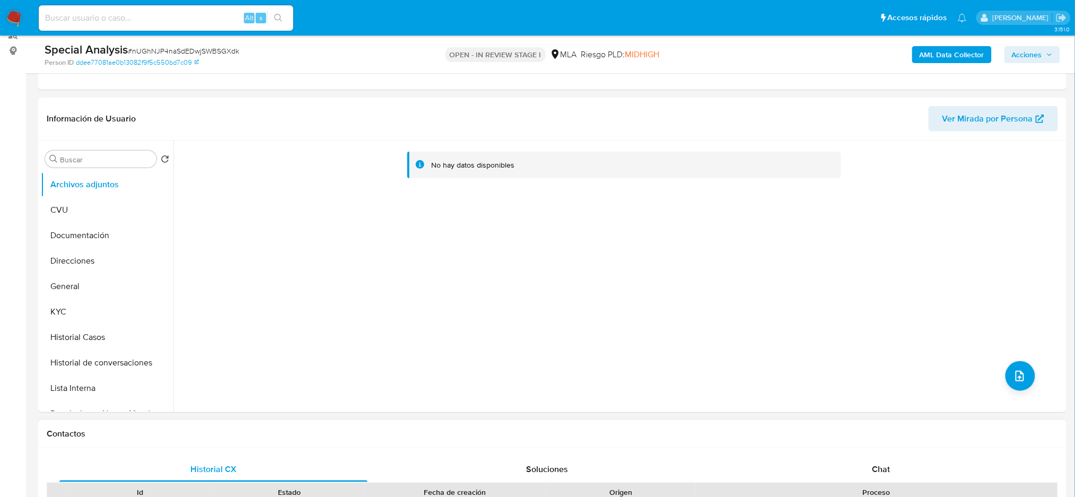
scroll to position [424, 0]
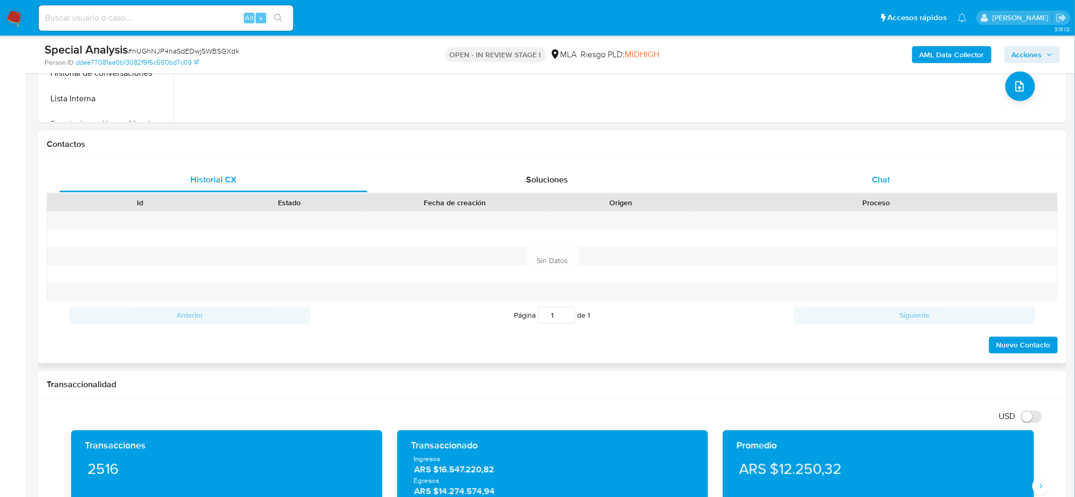
click at [880, 186] on div "Chat" at bounding box center [881, 179] width 308 height 25
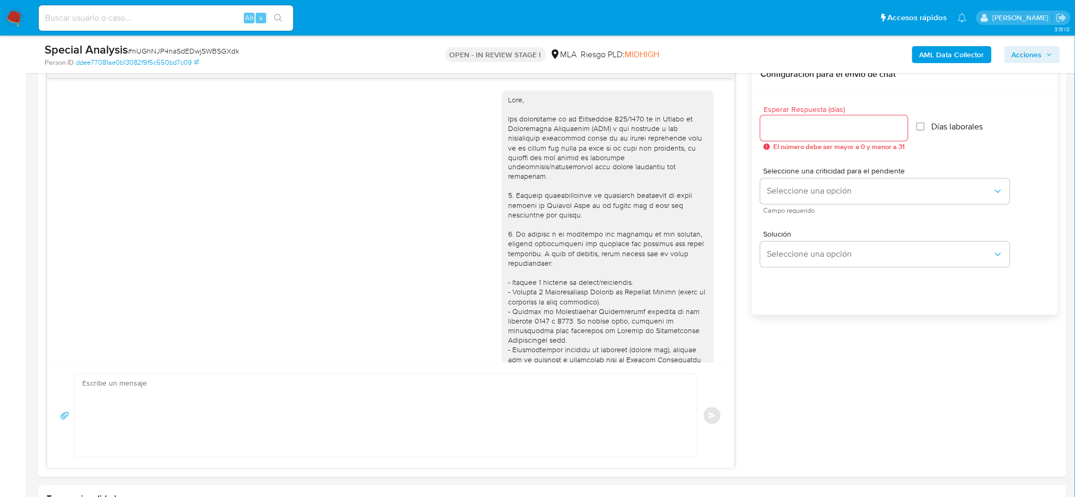
scroll to position [559, 0]
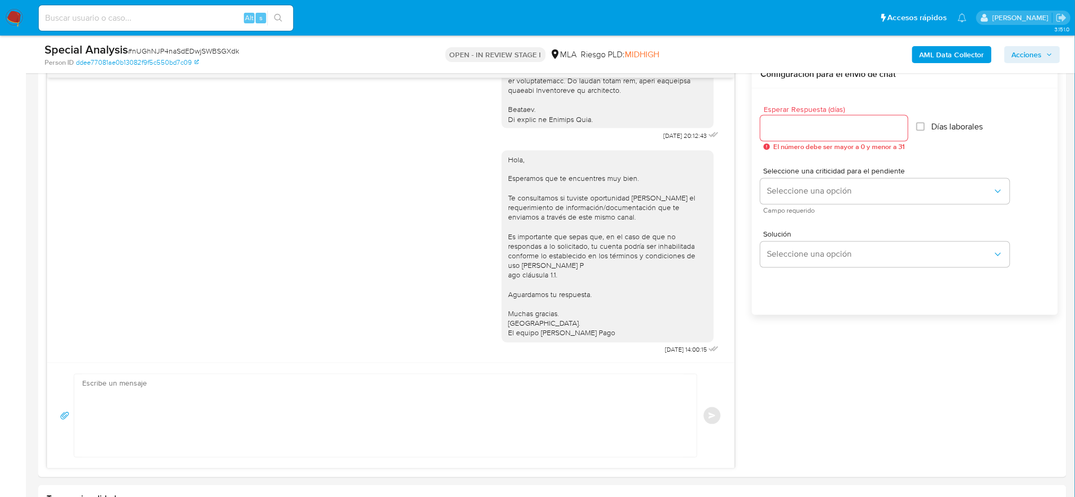
click at [146, 382] on textarea at bounding box center [382, 415] width 601 height 83
paste textarea "Hola, Esperamos que te encuentres muy bien. Te consultamos si tuviste oportunid…"
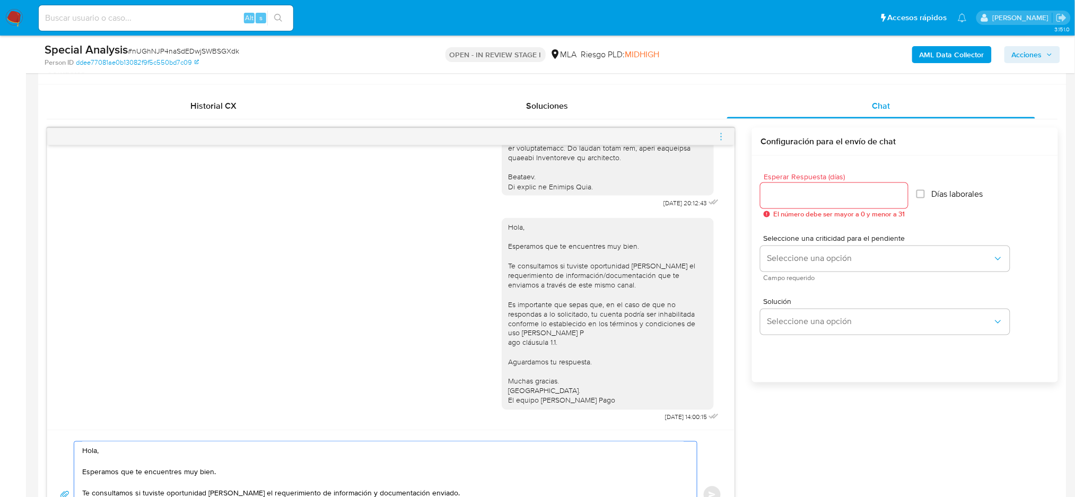
scroll to position [495, 0]
type textarea "Hola, Esperamos que te encuentres muy bien. Te consultamos si tuviste oportunid…"
click at [795, 195] on input "Esperar Respuesta (días)" at bounding box center [833, 199] width 147 height 14
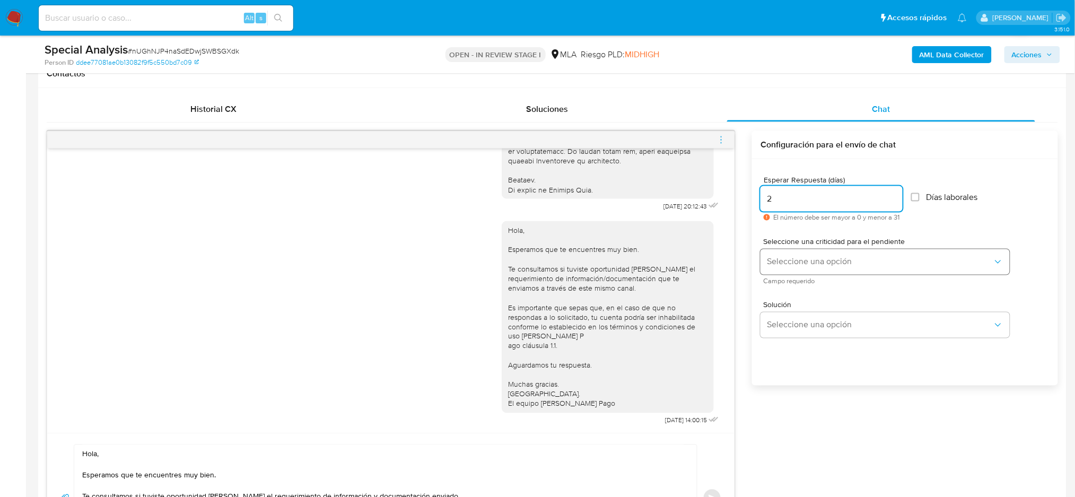
type input "2"
click at [784, 260] on span "Seleccione una opción" at bounding box center [880, 262] width 226 height 11
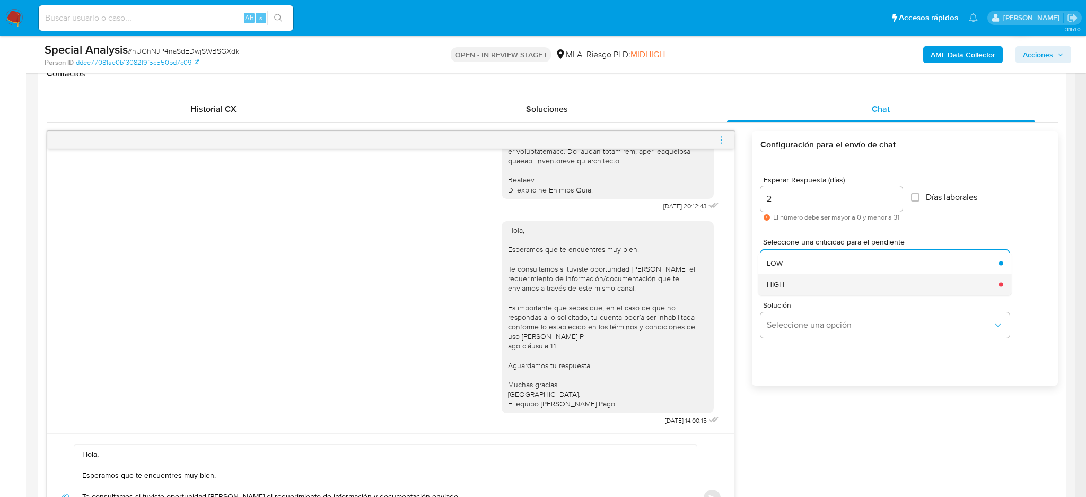
click at [788, 283] on div "HIGH" at bounding box center [880, 284] width 226 height 21
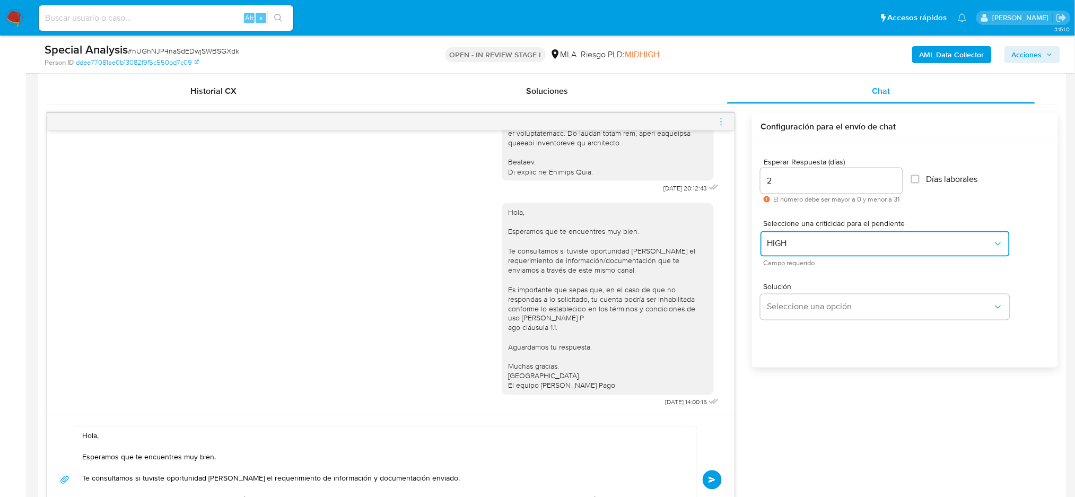
scroll to position [777, 0]
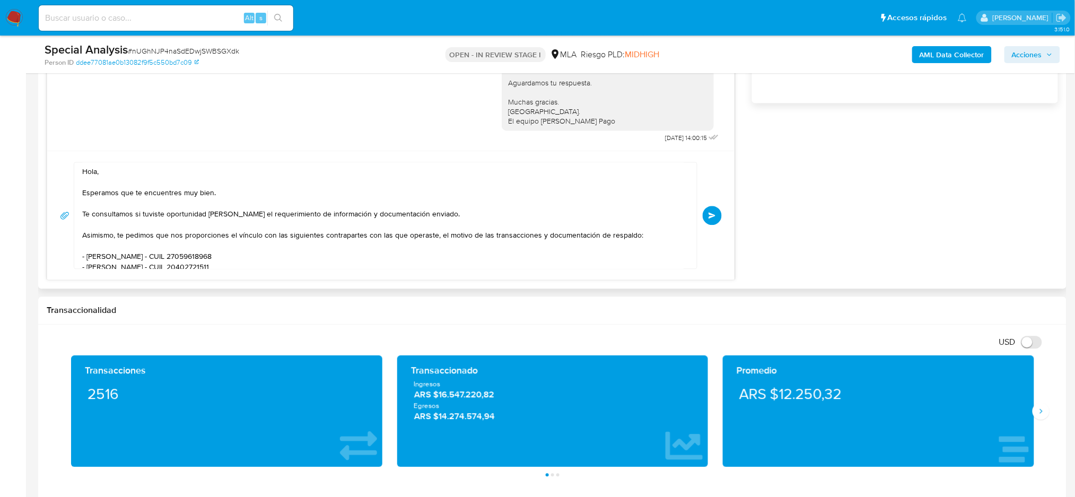
click at [716, 215] on button "Enviar" at bounding box center [712, 215] width 19 height 19
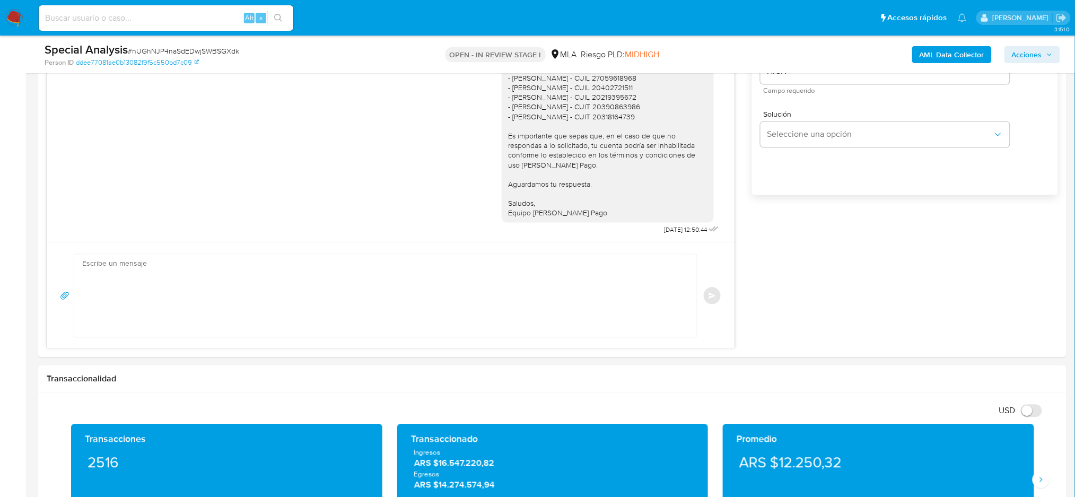
scroll to position [495, 0]
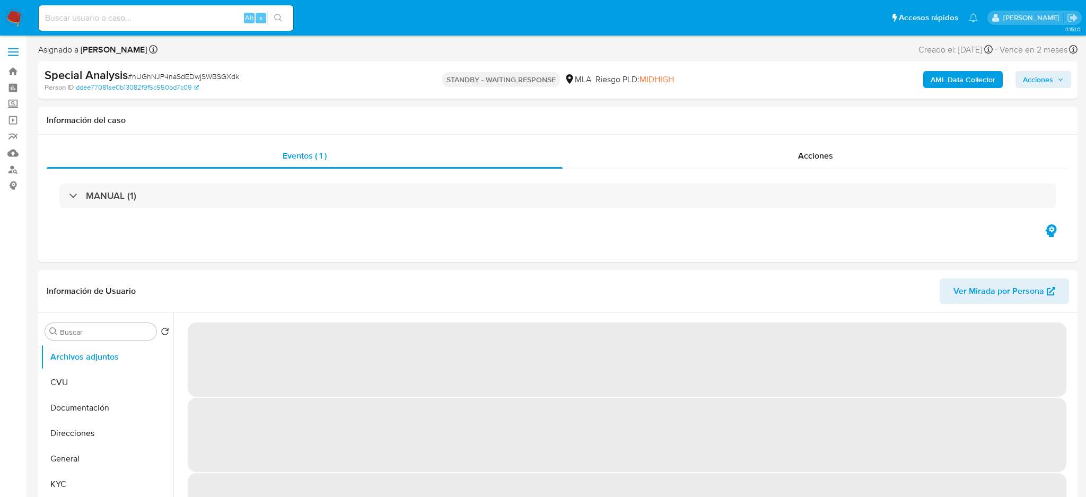
select select "10"
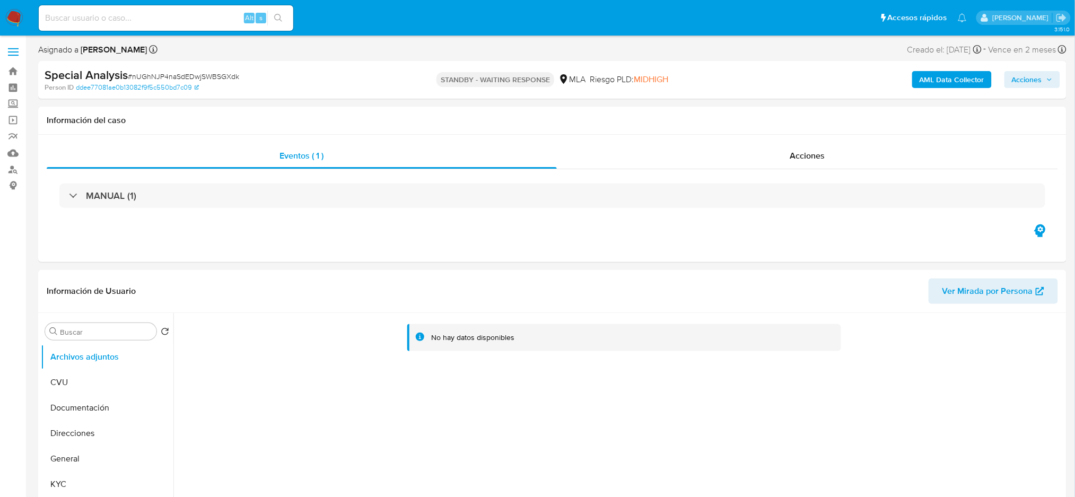
click at [163, 19] on input at bounding box center [166, 18] width 255 height 14
paste input "SUhEZoMav4PhwEE3Syk3AtvP"
type input "SUhEZoMav4PhwEE3Syk3AtvP"
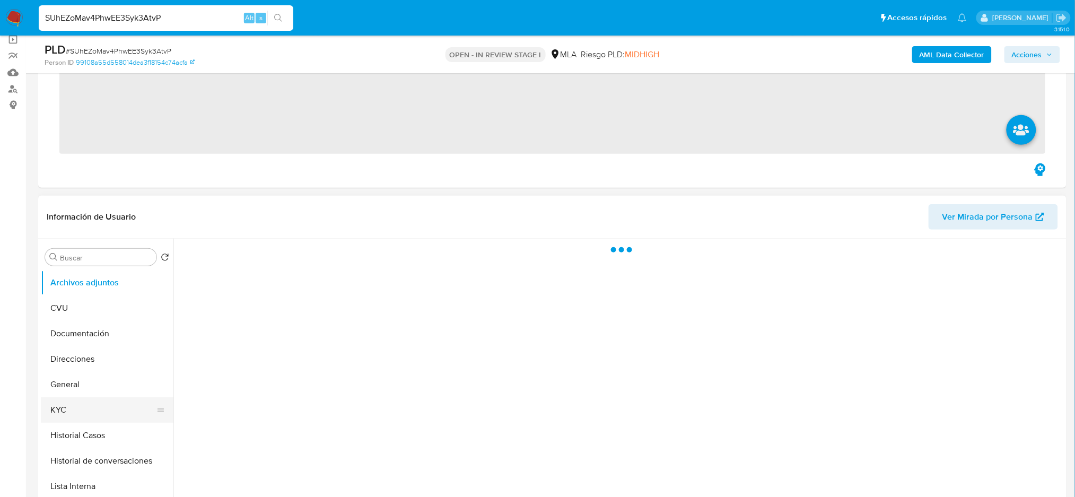
scroll to position [141, 0]
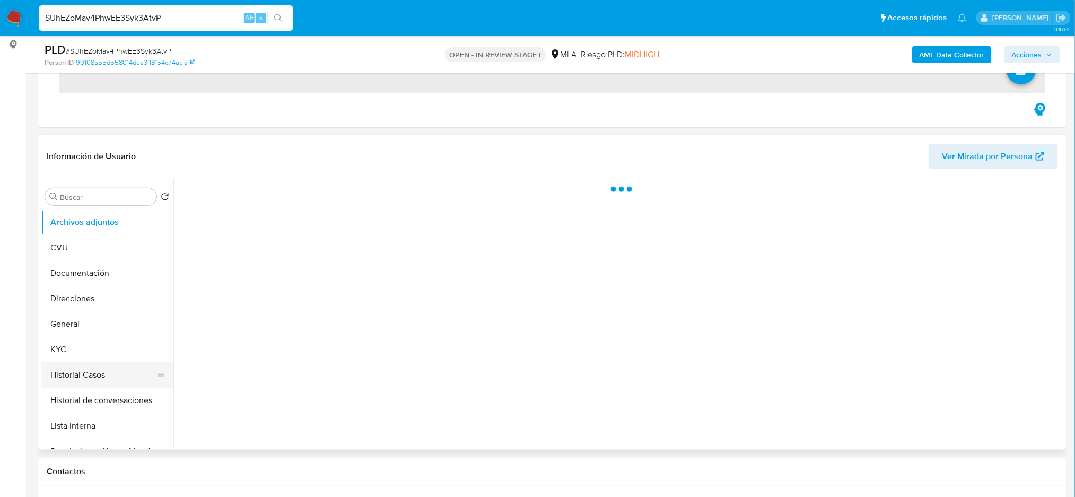
click at [93, 369] on button "Historial Casos" at bounding box center [103, 374] width 124 height 25
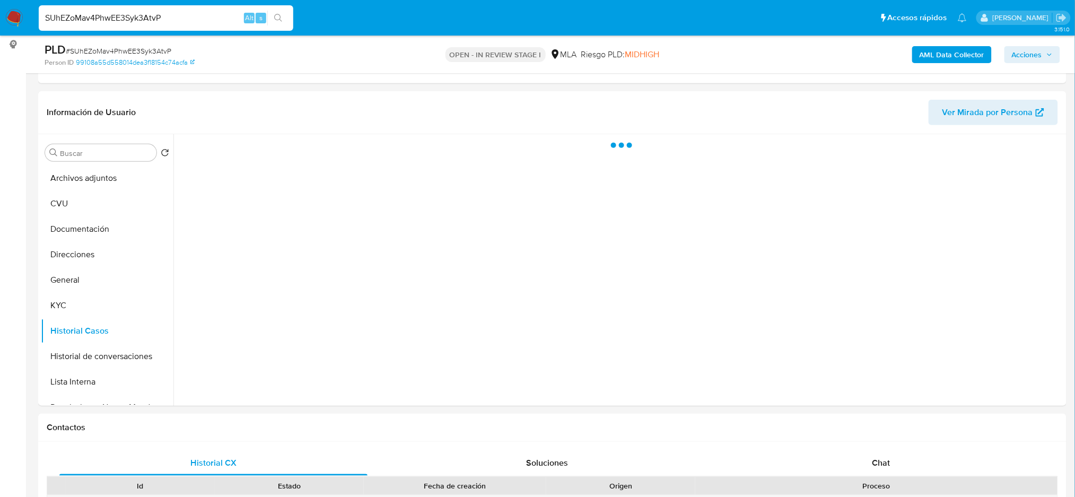
select select "10"
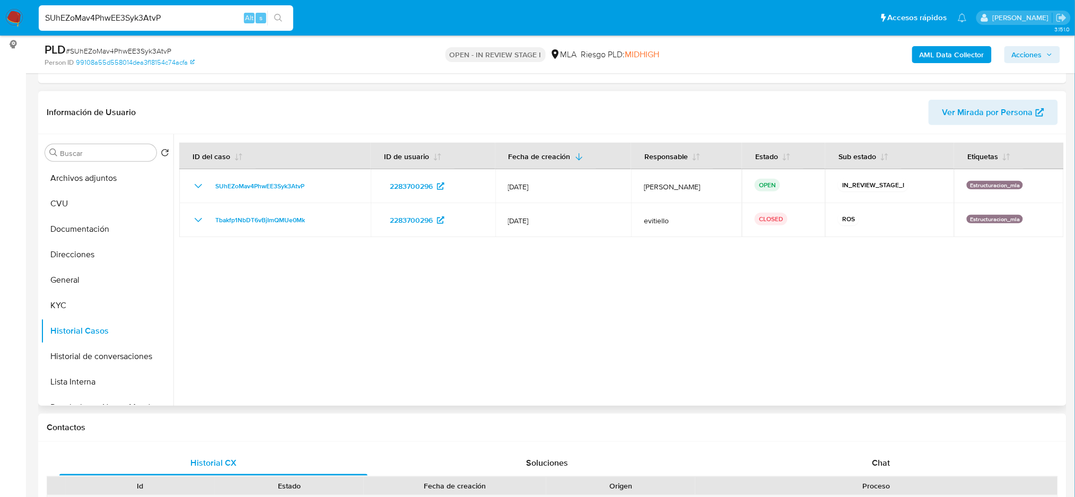
drag, startPoint x: 241, startPoint y: 222, endPoint x: 41, endPoint y: 162, distance: 209.1
click at [41, 162] on div "Buscar Volver al orden por defecto Archivos adjuntos CVU Documentación Direccio…" at bounding box center [552, 270] width 1028 height 272
click at [55, 175] on button "Archivos adjuntos" at bounding box center [103, 177] width 124 height 25
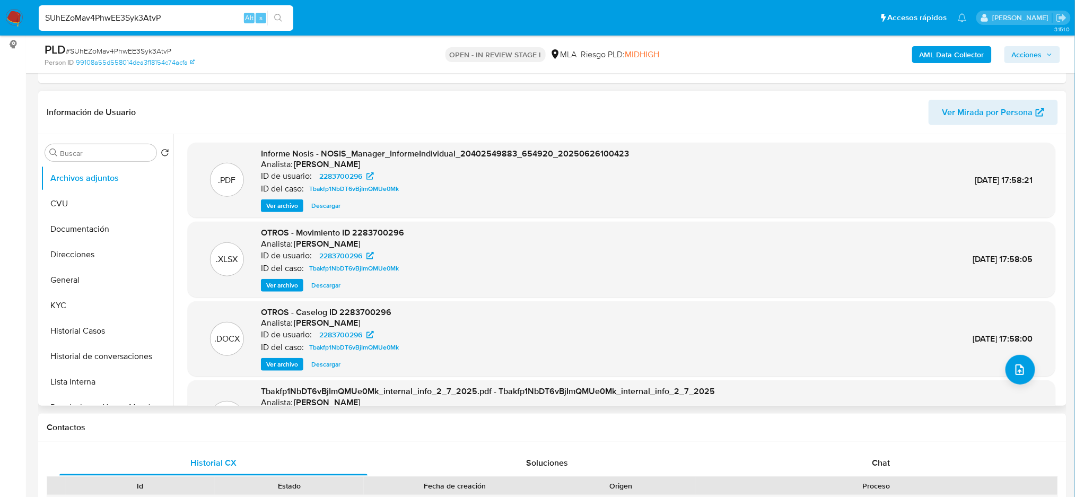
click at [276, 363] on span "Ver archivo" at bounding box center [282, 364] width 32 height 11
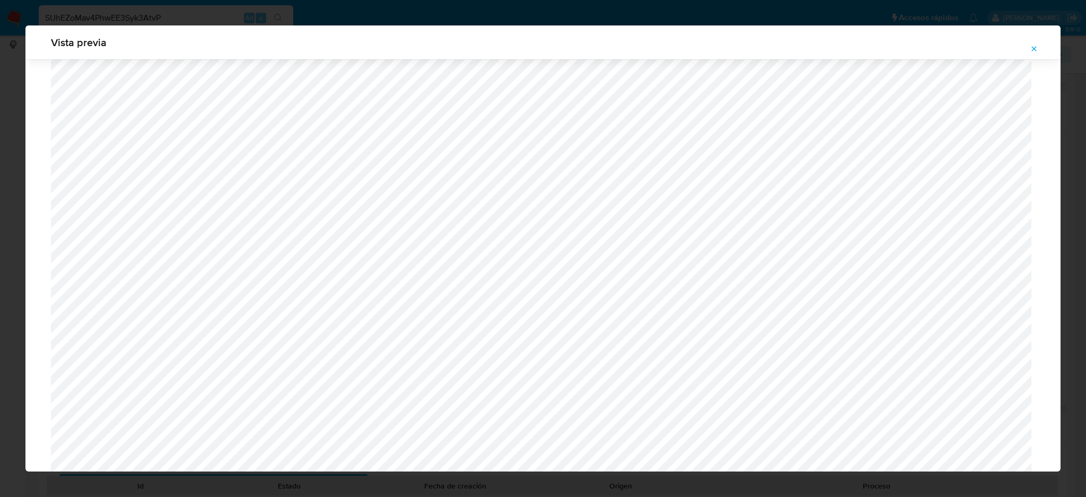
scroll to position [261, 0]
click at [1038, 46] on icon "Attachment preview" at bounding box center [1034, 49] width 8 height 8
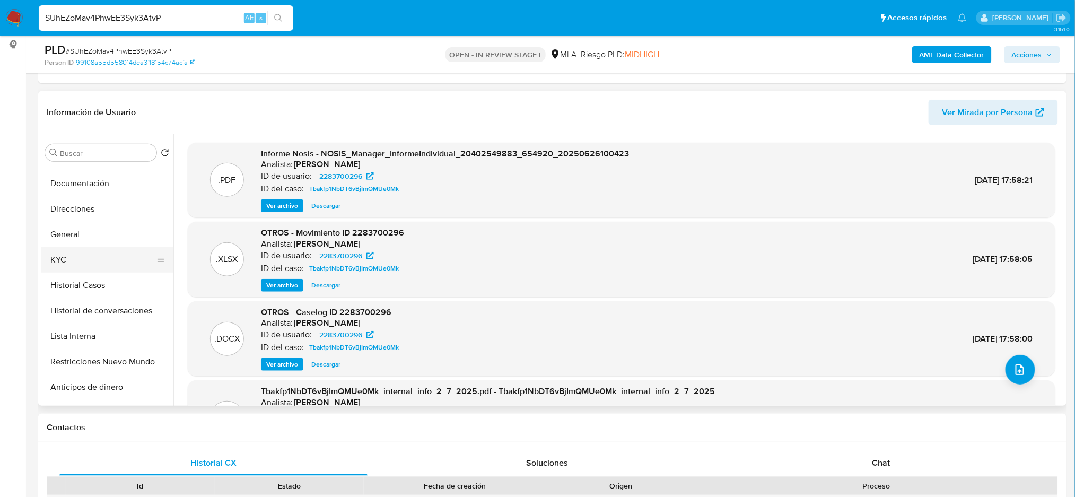
scroll to position [71, 0]
click at [98, 335] on button "Restricciones Nuevo Mundo" at bounding box center [103, 336] width 124 height 25
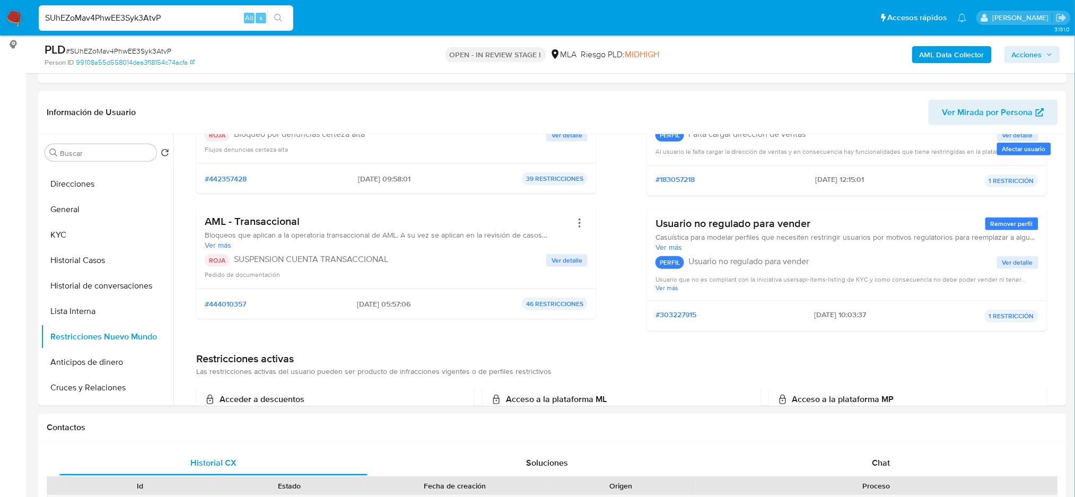
scroll to position [212, 0]
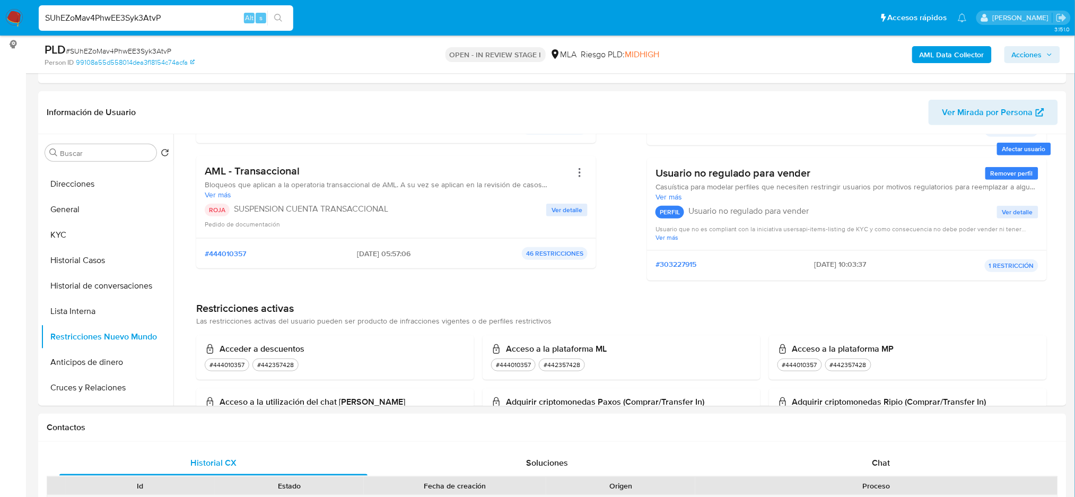
drag, startPoint x: 345, startPoint y: 251, endPoint x: 386, endPoint y: 253, distance: 40.9
click at [386, 253] on span "2025-07-02 - 05:57:06" at bounding box center [384, 254] width 54 height 10
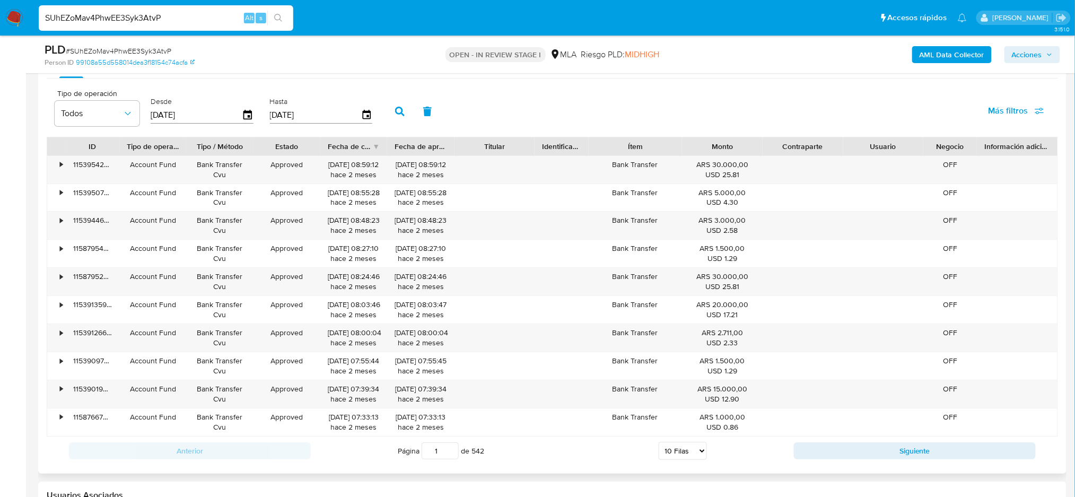
scroll to position [1131, 0]
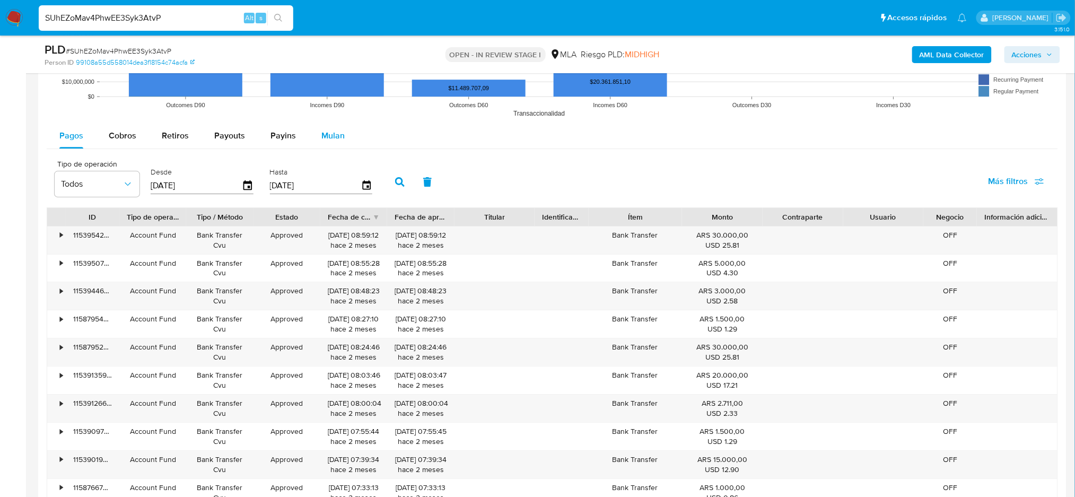
click at [323, 142] on span "Mulan" at bounding box center [332, 135] width 23 height 12
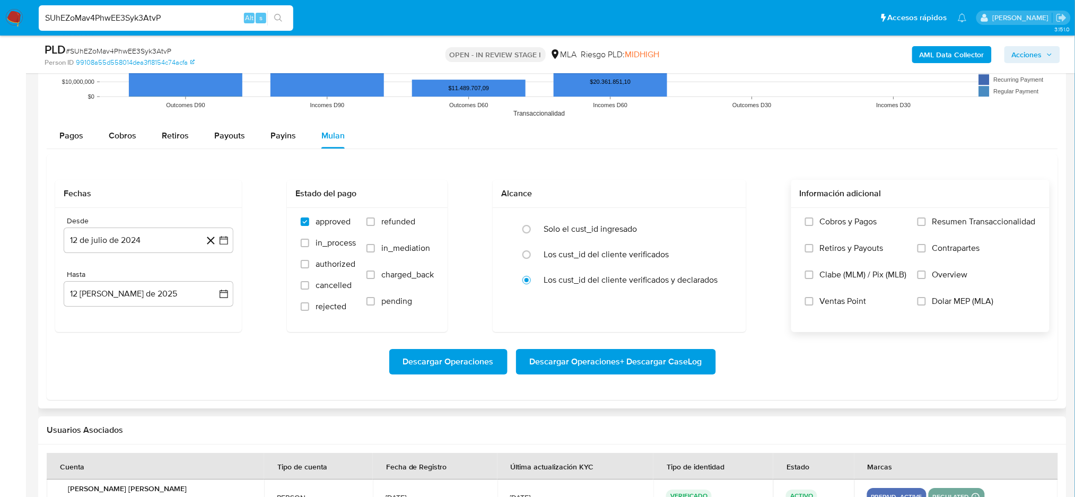
click at [971, 305] on span "Dolar MEP (MLA)" at bounding box center [963, 301] width 62 height 11
click at [926, 305] on input "Dolar MEP (MLA)" at bounding box center [921, 301] width 8 height 8
click at [148, 240] on button "12 de julio de 2024" at bounding box center [149, 239] width 170 height 25
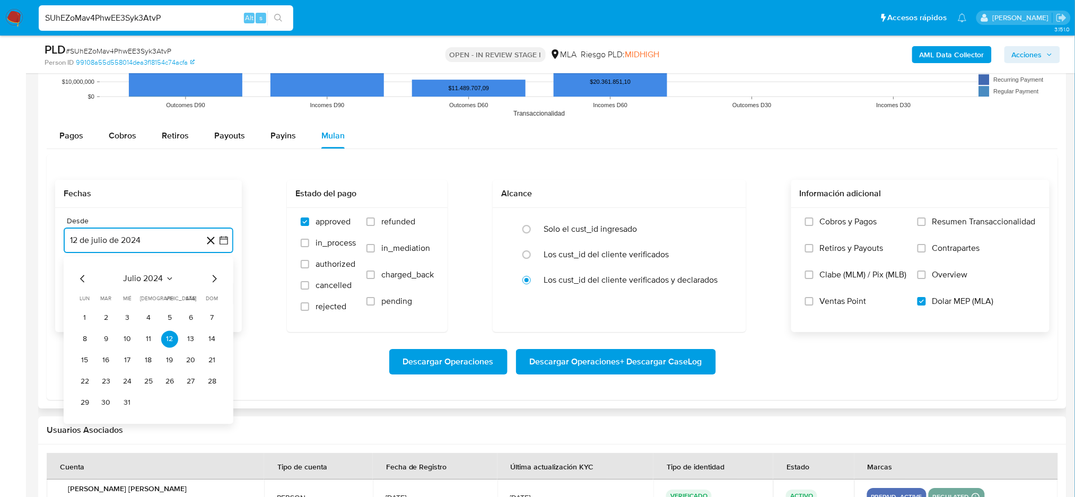
click at [213, 278] on icon "Mes siguiente" at bounding box center [214, 278] width 13 height 13
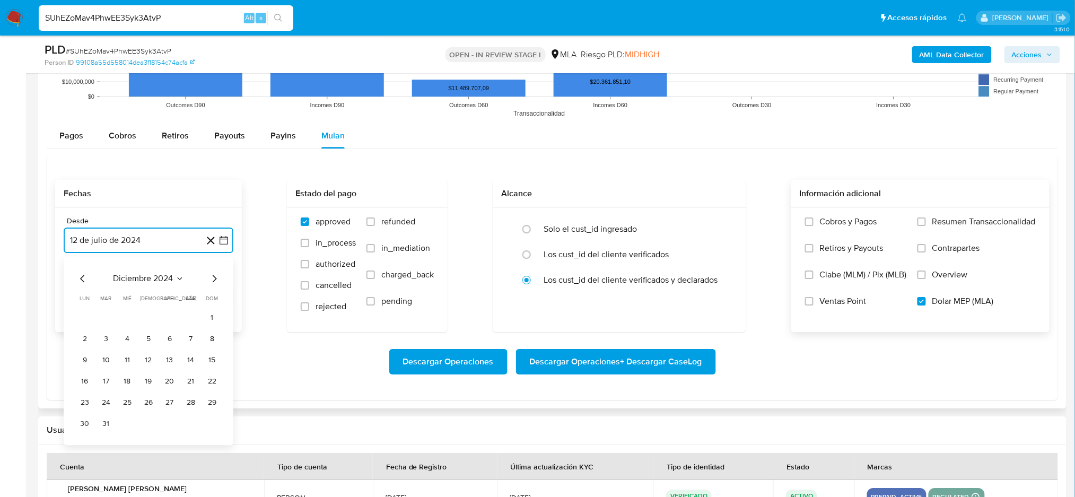
click at [213, 278] on icon "Mes siguiente" at bounding box center [214, 278] width 13 height 13
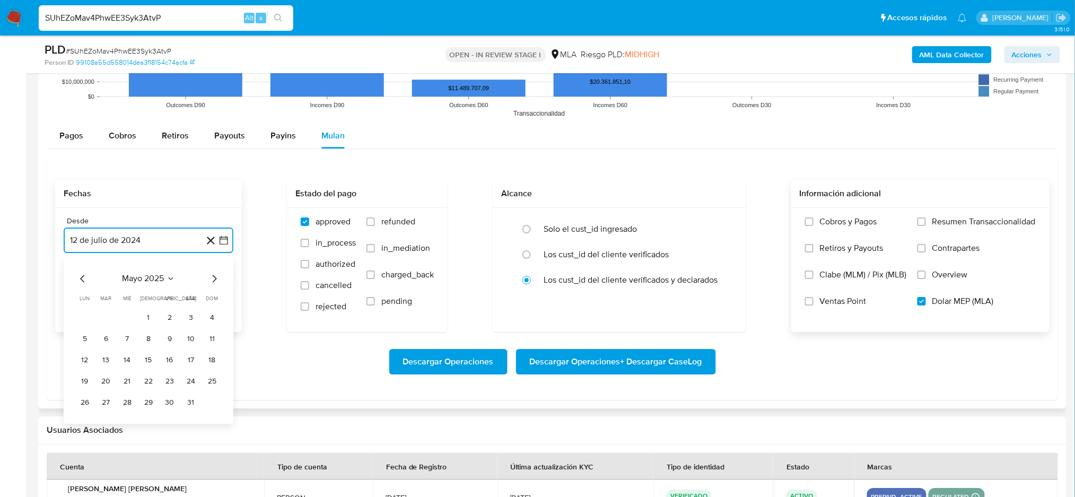
click at [213, 278] on icon "Mes siguiente" at bounding box center [214, 278] width 13 height 13
click at [207, 318] on button "1" at bounding box center [212, 317] width 17 height 17
click at [106, 296] on button "12 de agosto de 2025" at bounding box center [149, 293] width 170 height 25
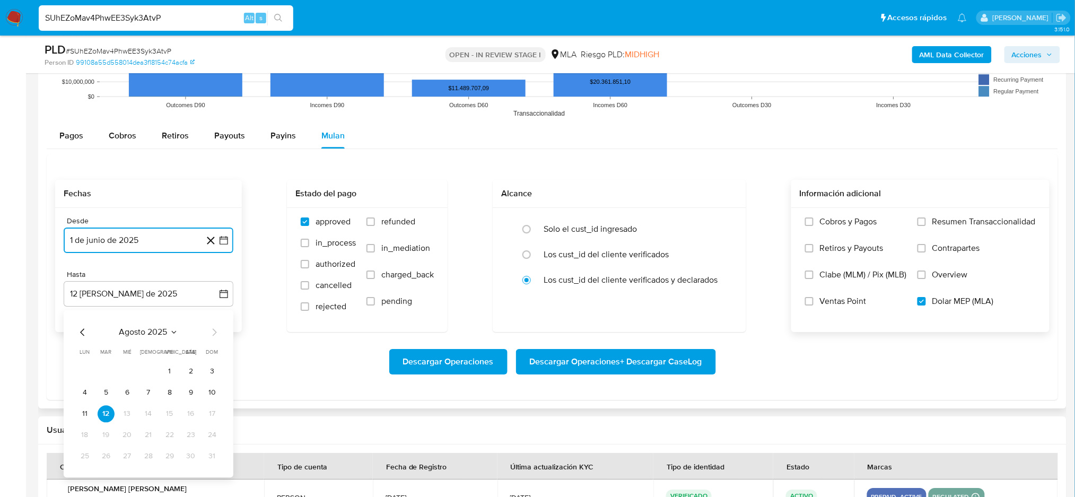
click at [81, 328] on icon "Mes anterior" at bounding box center [82, 332] width 13 height 13
click at [151, 455] on button "31" at bounding box center [148, 456] width 17 height 17
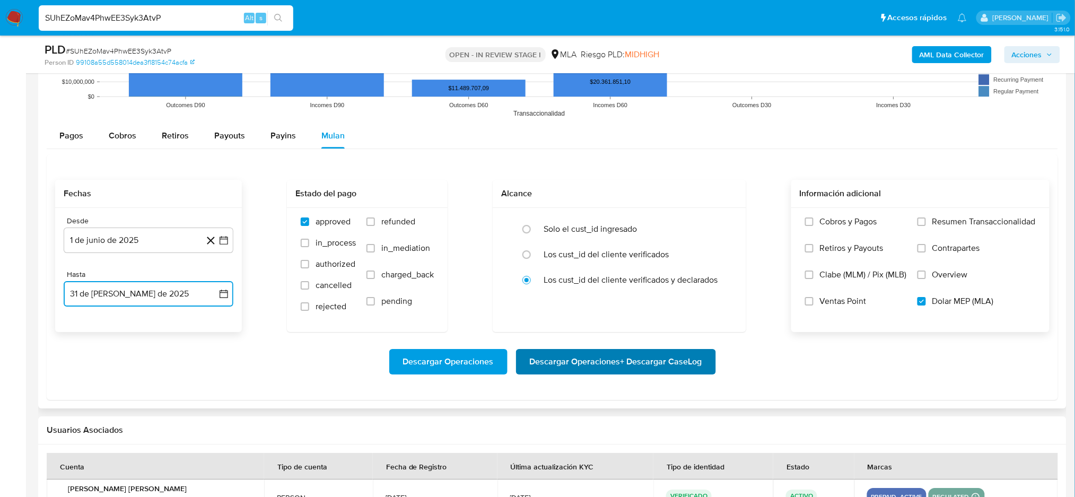
click at [632, 368] on span "Descargar Operaciones + Descargar CaseLog" at bounding box center [616, 361] width 172 height 23
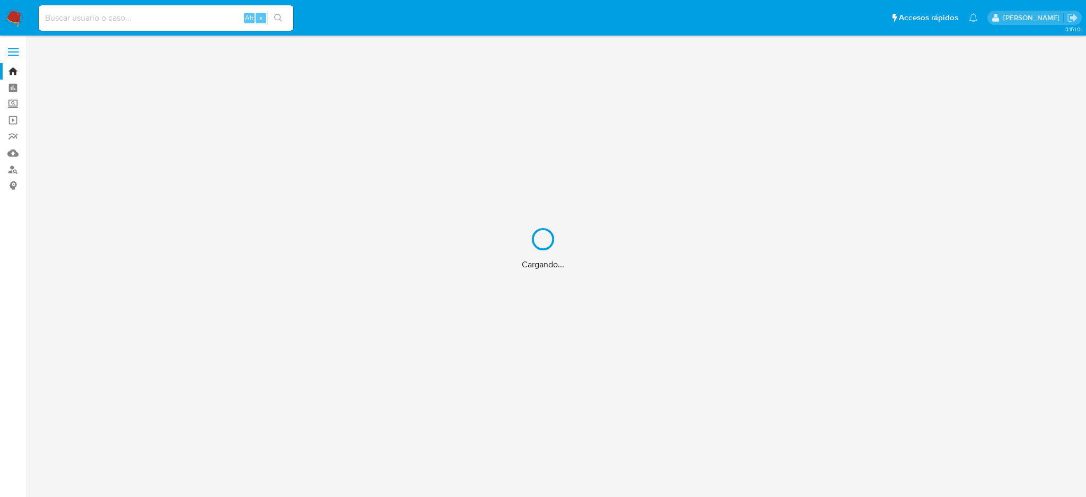
drag, startPoint x: 0, startPoint y: 0, endPoint x: 142, endPoint y: 17, distance: 143.1
click at [142, 17] on div "Cargando..." at bounding box center [543, 248] width 1086 height 497
click at [152, 20] on div "Cargando..." at bounding box center [543, 248] width 1086 height 497
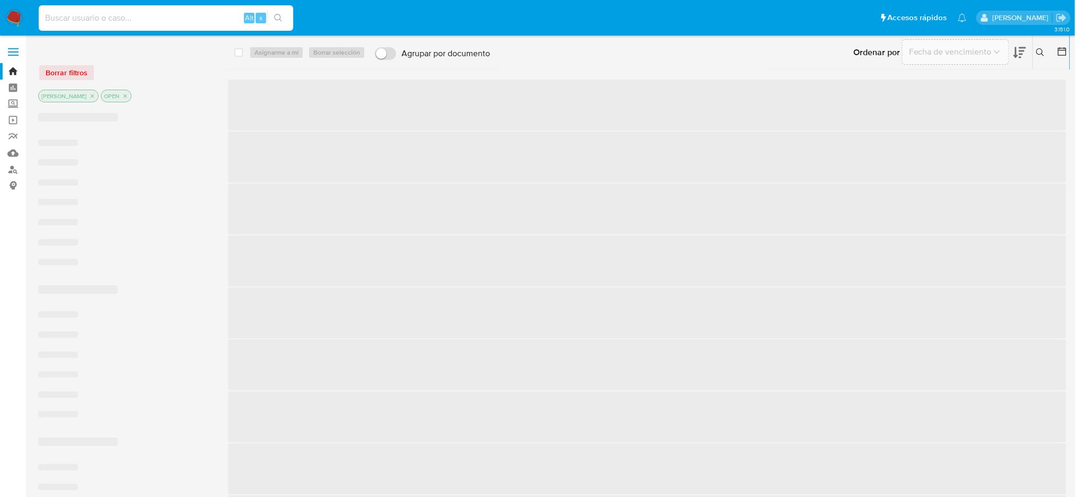
click at [112, 15] on input at bounding box center [166, 18] width 255 height 14
paste input "zPXbvosqeG0VmJBxQgT4I3wD"
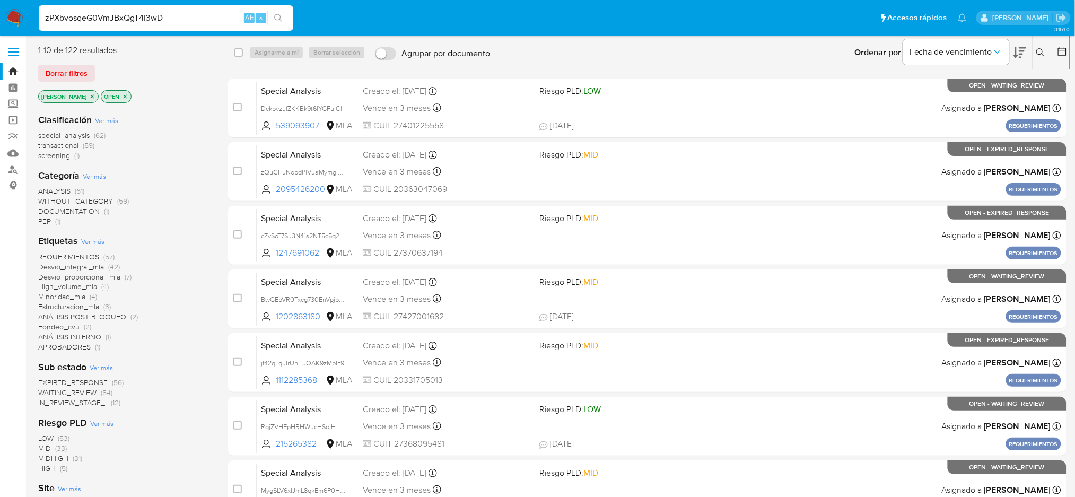
type input "zPXbvosqeG0VmJBxQgT4I3wD"
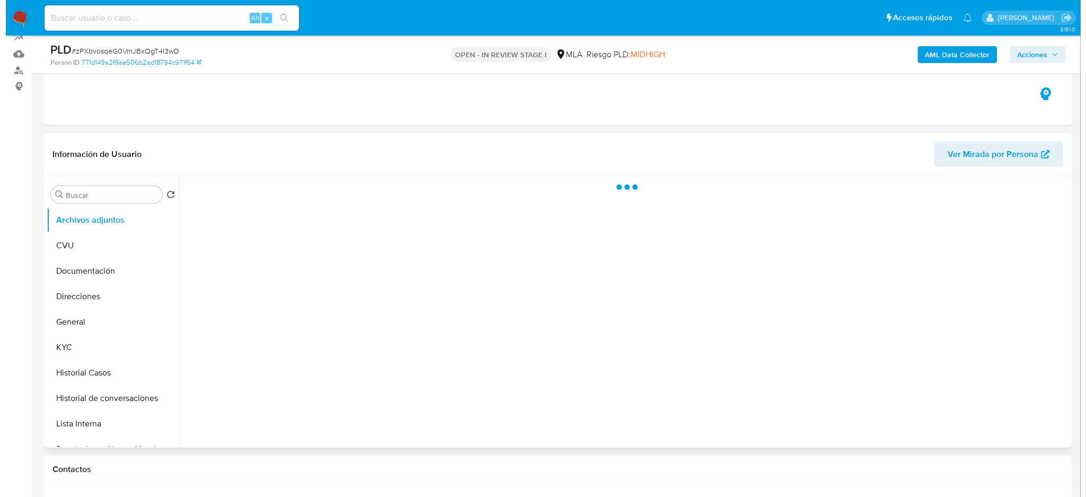
scroll to position [141, 0]
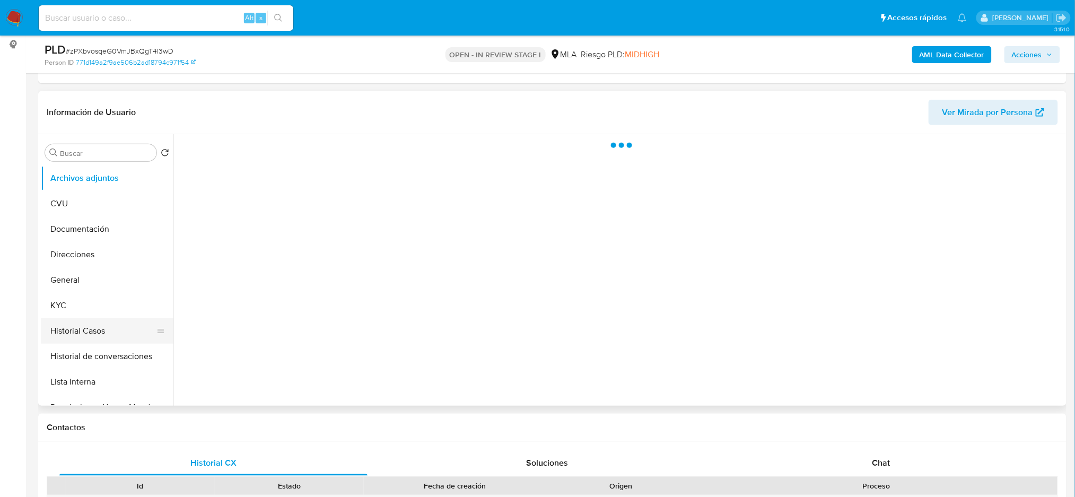
click at [62, 338] on button "Historial Casos" at bounding box center [103, 330] width 124 height 25
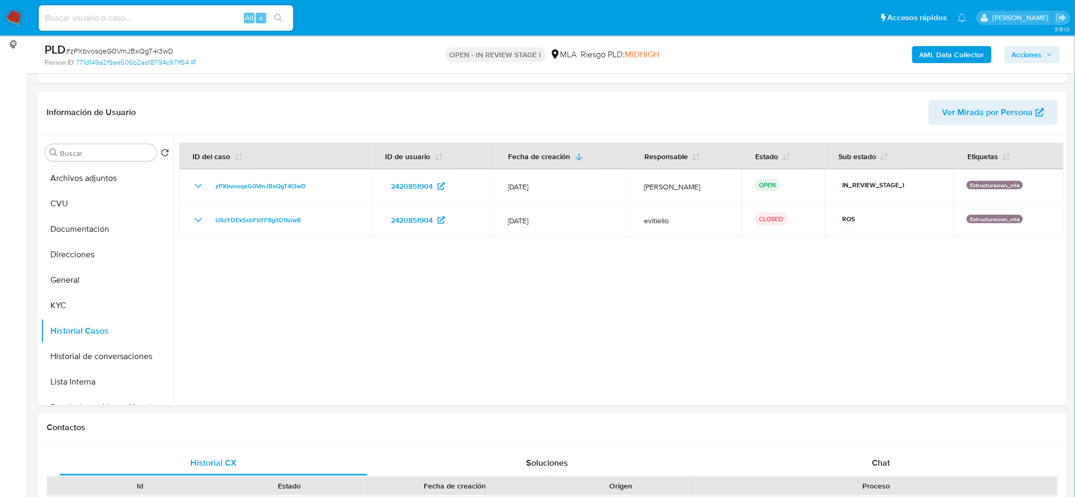
select select "10"
click at [99, 179] on button "Archivos adjuntos" at bounding box center [103, 177] width 124 height 25
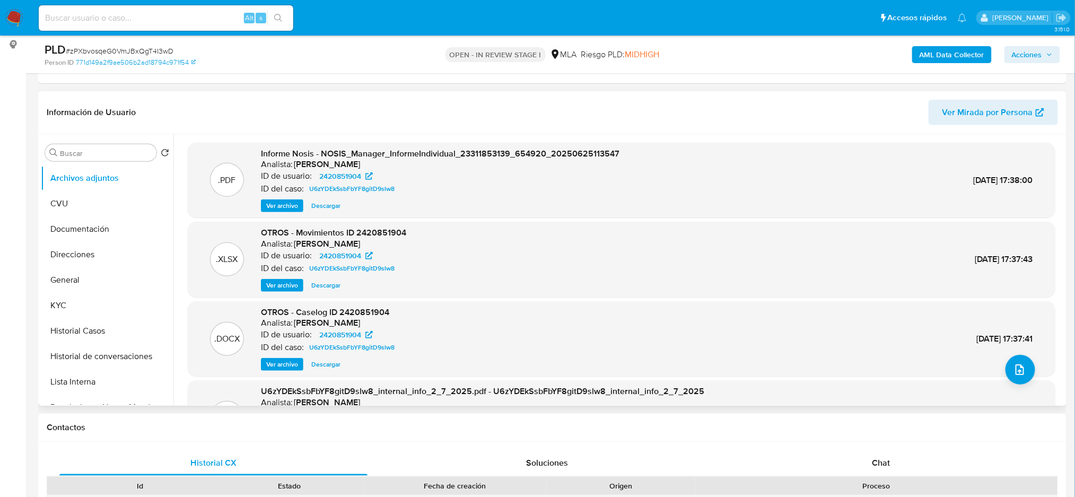
click at [281, 368] on span "Ver archivo" at bounding box center [282, 364] width 32 height 11
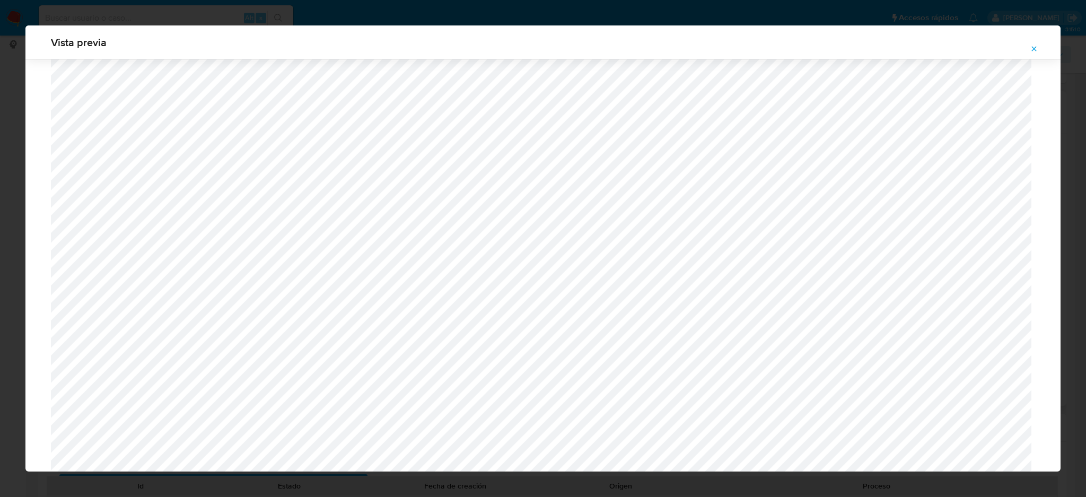
scroll to position [332, 0]
click at [1032, 47] on icon "Attachment preview" at bounding box center [1034, 48] width 5 height 5
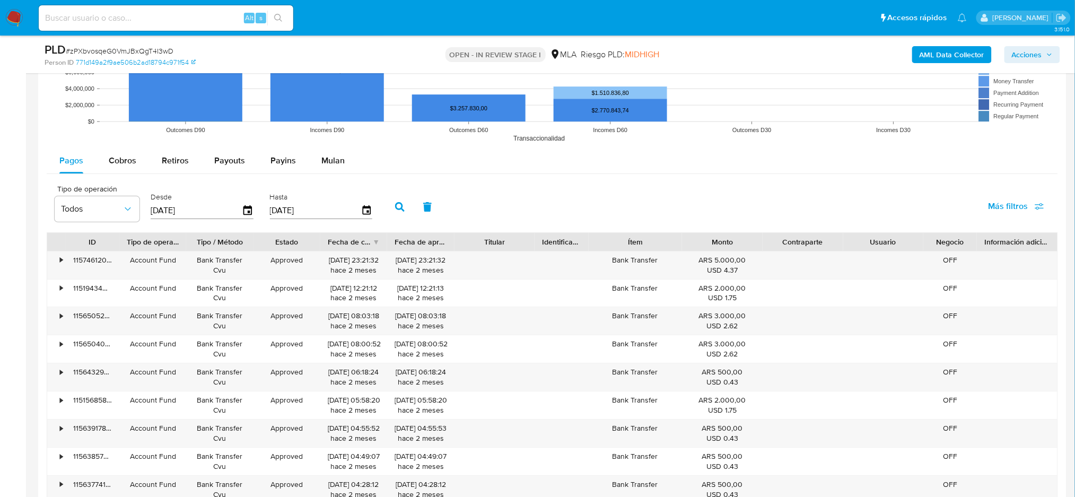
scroll to position [1131, 0]
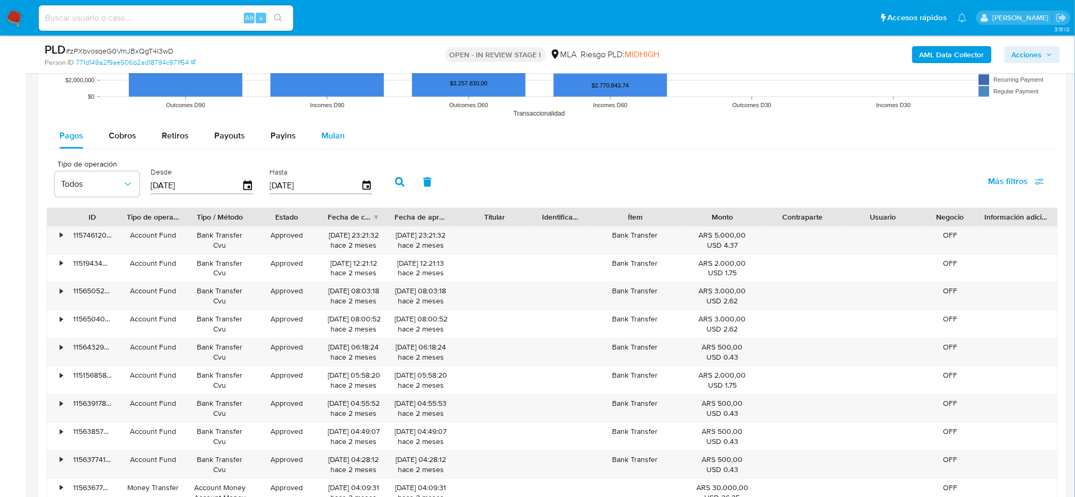
click at [344, 126] on button "Mulan" at bounding box center [333, 135] width 49 height 25
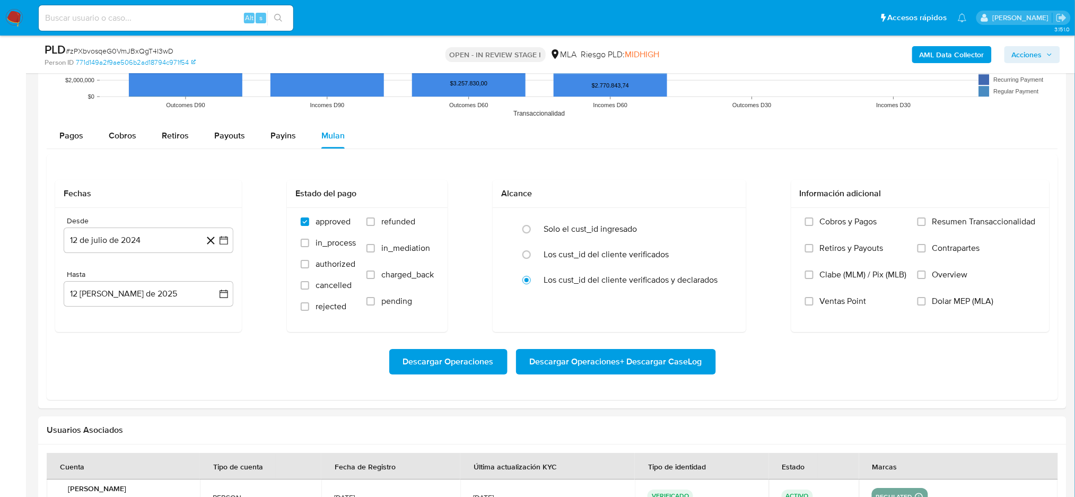
click at [950, 300] on span "Dolar MEP (MLA)" at bounding box center [963, 301] width 62 height 11
click at [926, 300] on input "Dolar MEP (MLA)" at bounding box center [921, 301] width 8 height 8
click at [162, 240] on button "12 de julio de 2024" at bounding box center [149, 239] width 170 height 25
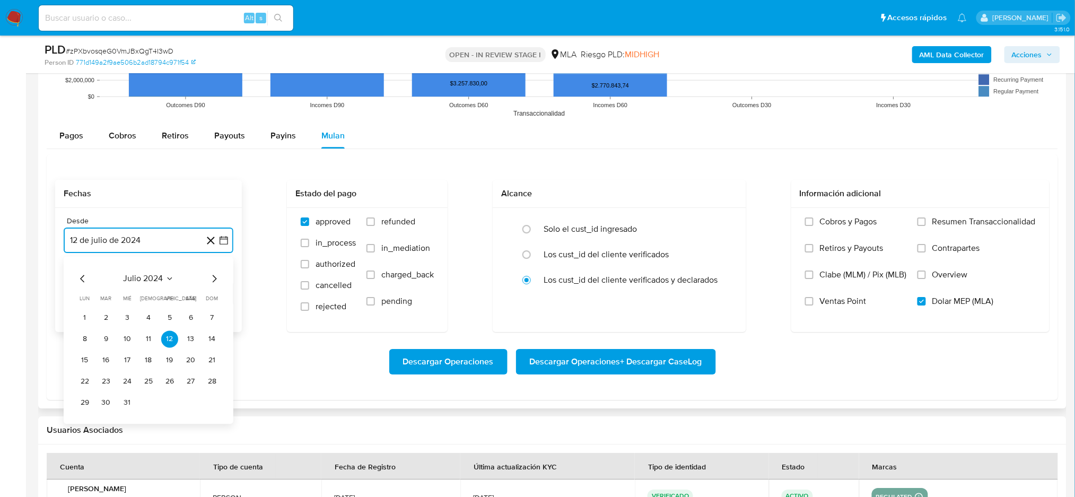
click at [210, 278] on icon "Mes siguiente" at bounding box center [214, 278] width 13 height 13
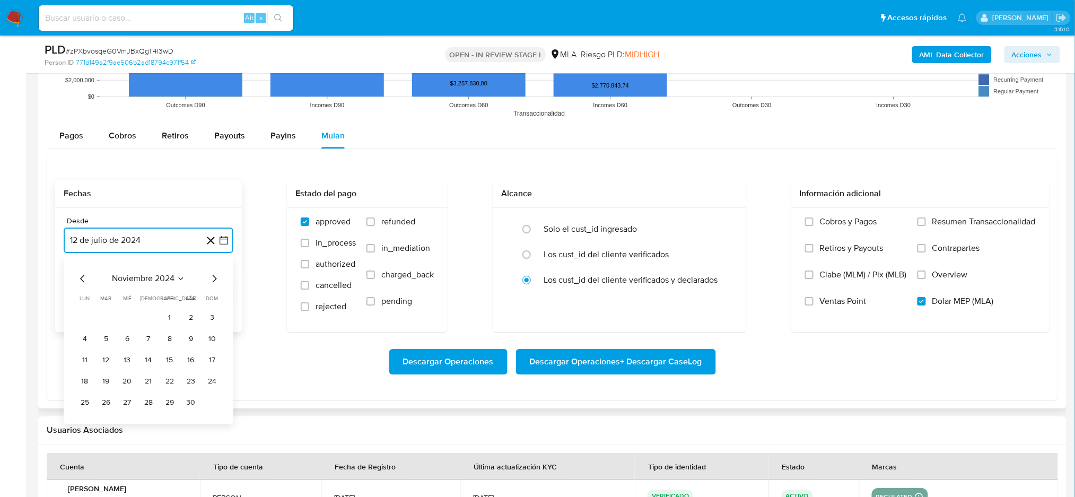
click at [210, 278] on icon "Mes siguiente" at bounding box center [214, 278] width 13 height 13
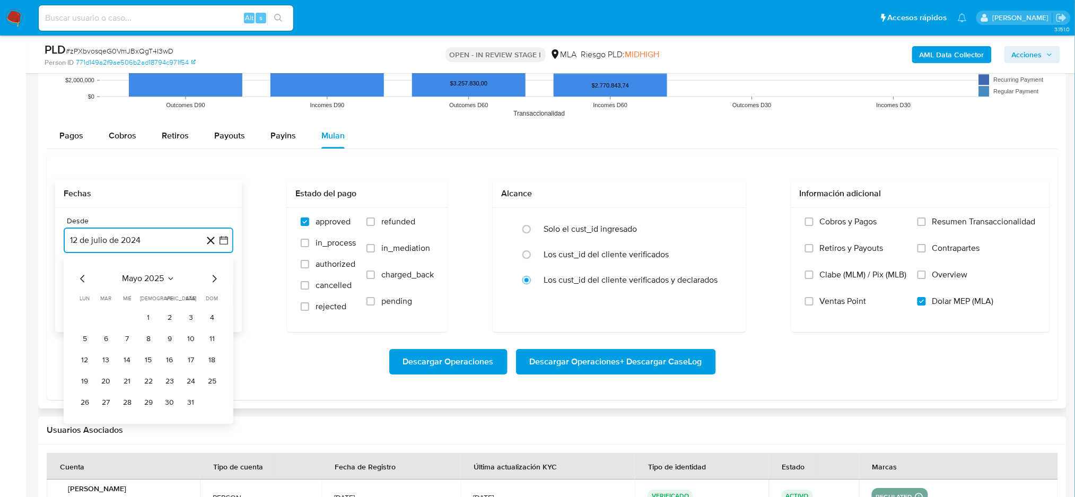
click at [210, 278] on icon "Mes siguiente" at bounding box center [214, 278] width 13 height 13
click at [207, 317] on button "1" at bounding box center [212, 317] width 17 height 17
click at [117, 290] on button "12 de agosto de 2025" at bounding box center [149, 293] width 170 height 25
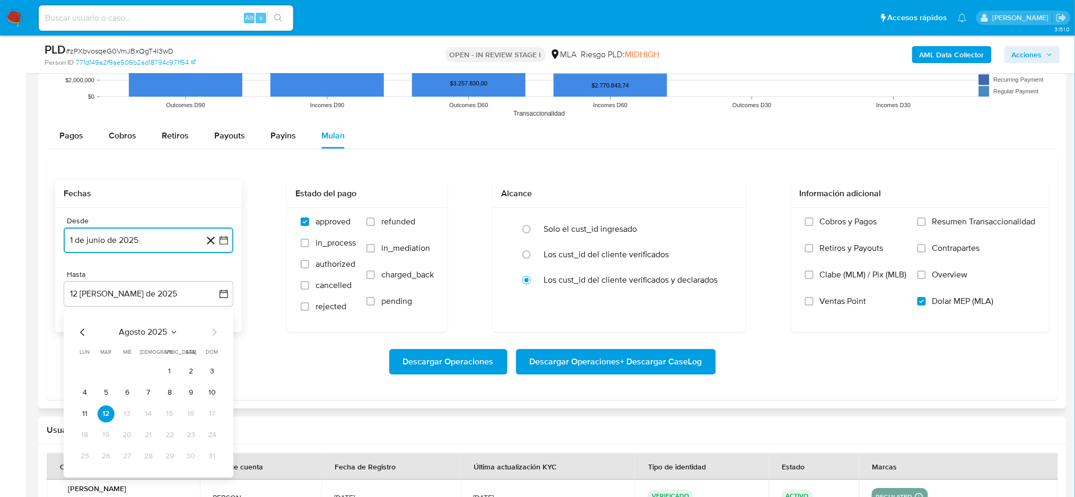
click at [83, 331] on icon "Mes anterior" at bounding box center [82, 332] width 13 height 13
click at [146, 462] on button "31" at bounding box center [148, 456] width 17 height 17
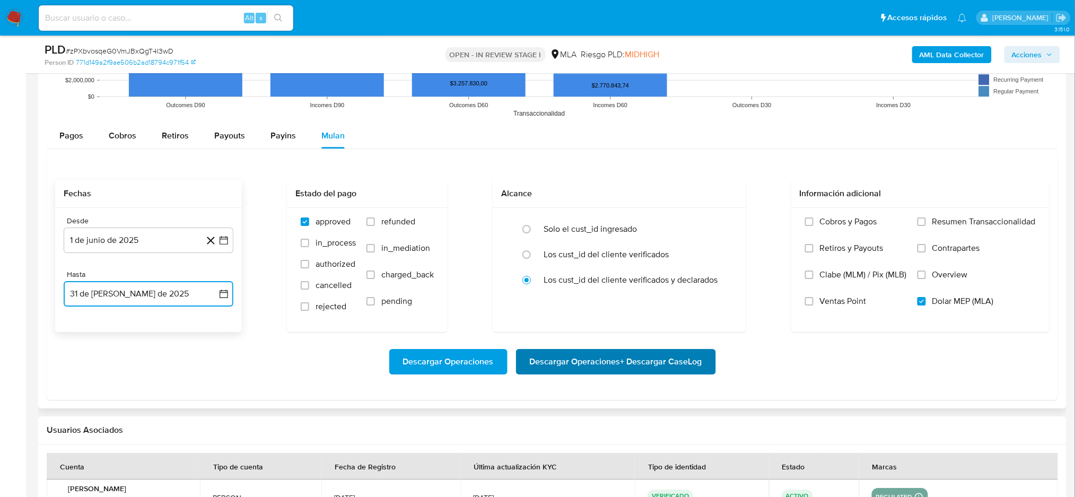
click at [634, 362] on span "Descargar Operaciones + Descargar CaseLog" at bounding box center [616, 361] width 172 height 23
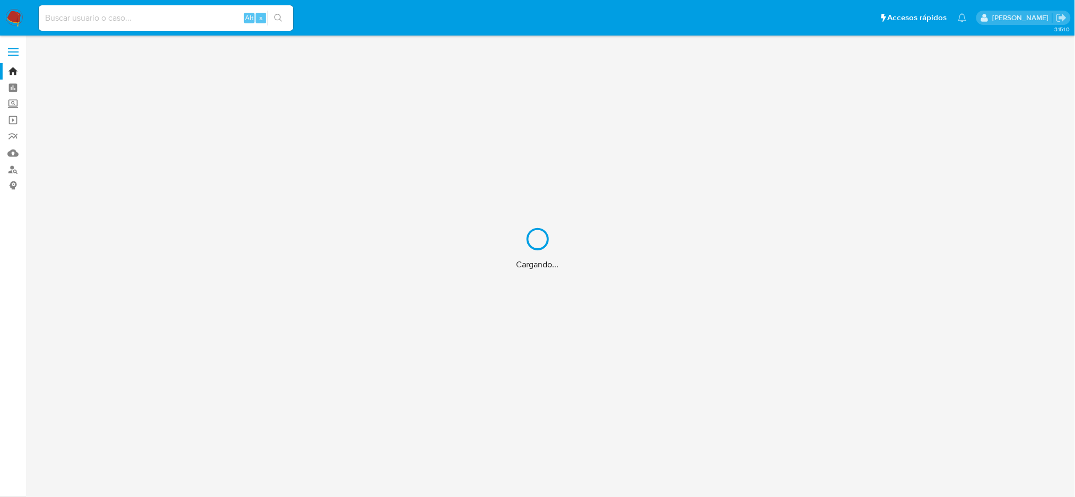
click at [113, 17] on input at bounding box center [166, 18] width 255 height 14
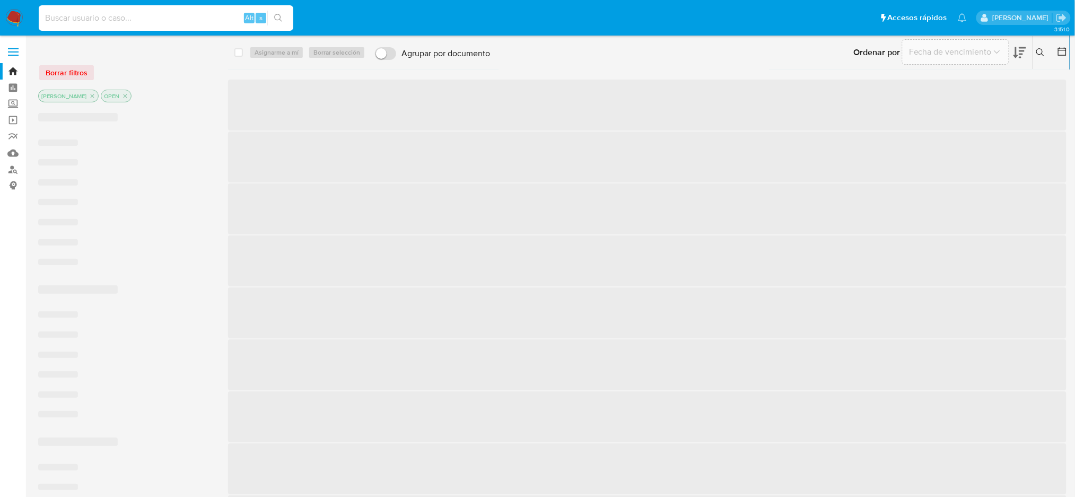
click at [113, 17] on input at bounding box center [166, 18] width 255 height 14
paste input "365rBFg85DT3Oa5MQkNlKUOQ"
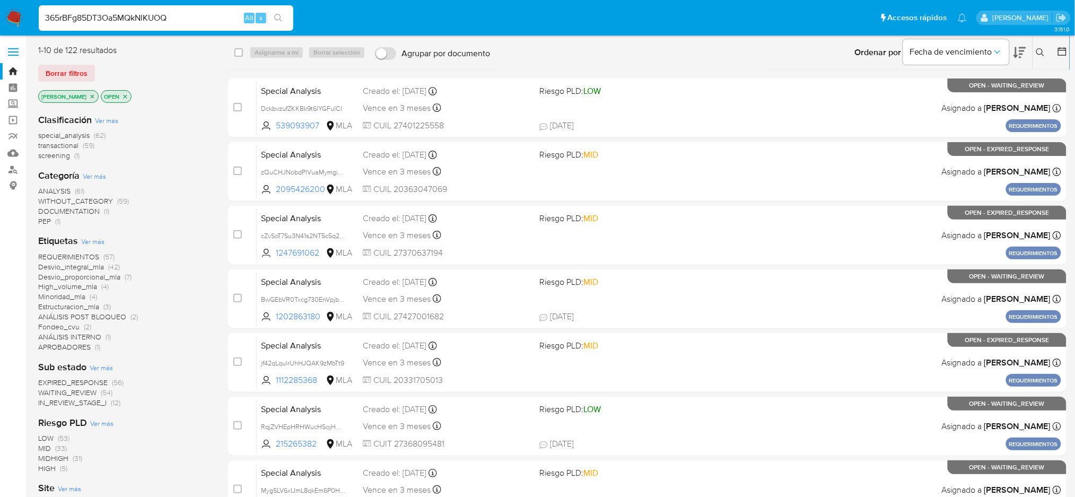
type input "365rBFg85DT3Oa5MQkNlKUOQ"
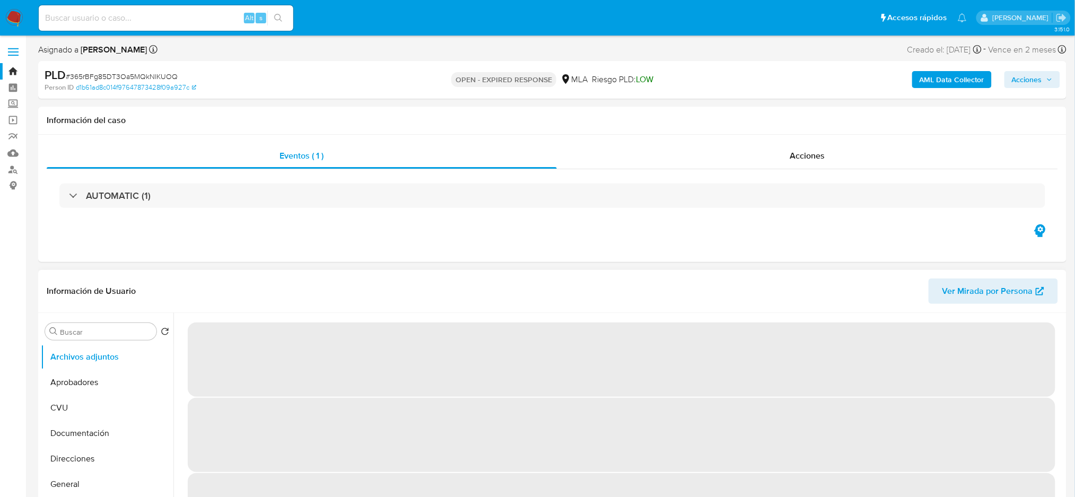
select select "10"
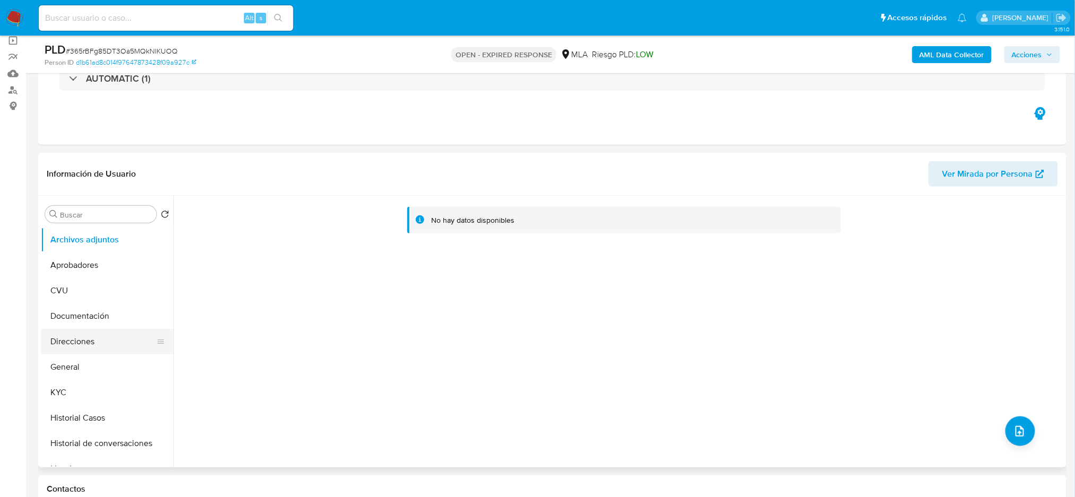
scroll to position [71, 0]
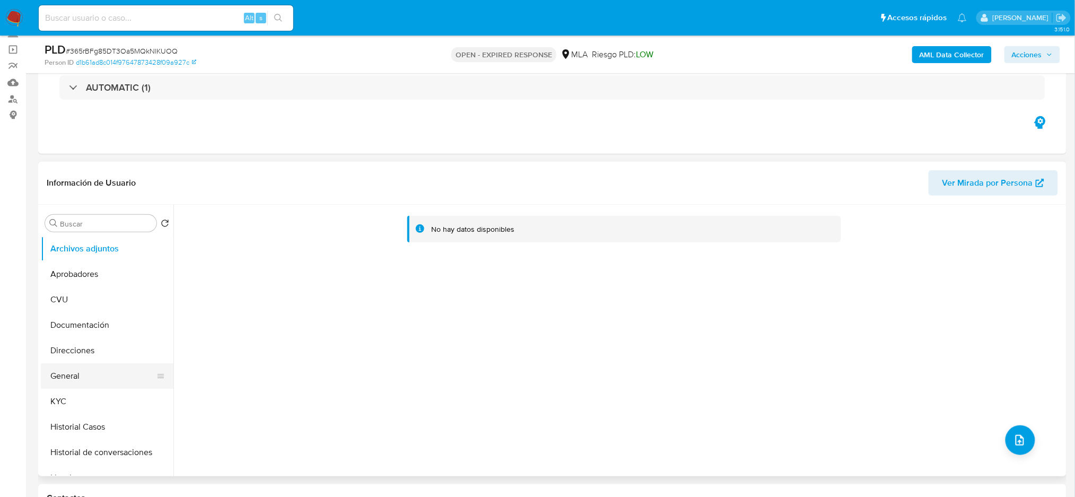
click at [101, 368] on button "General" at bounding box center [103, 375] width 124 height 25
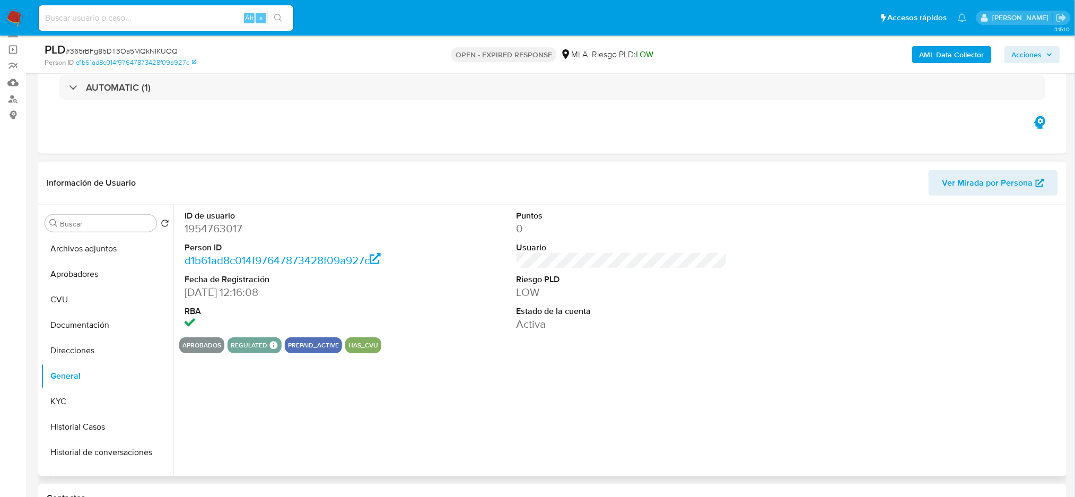
click at [208, 229] on dd "1954763017" at bounding box center [290, 228] width 211 height 15
copy dd "1954763017"
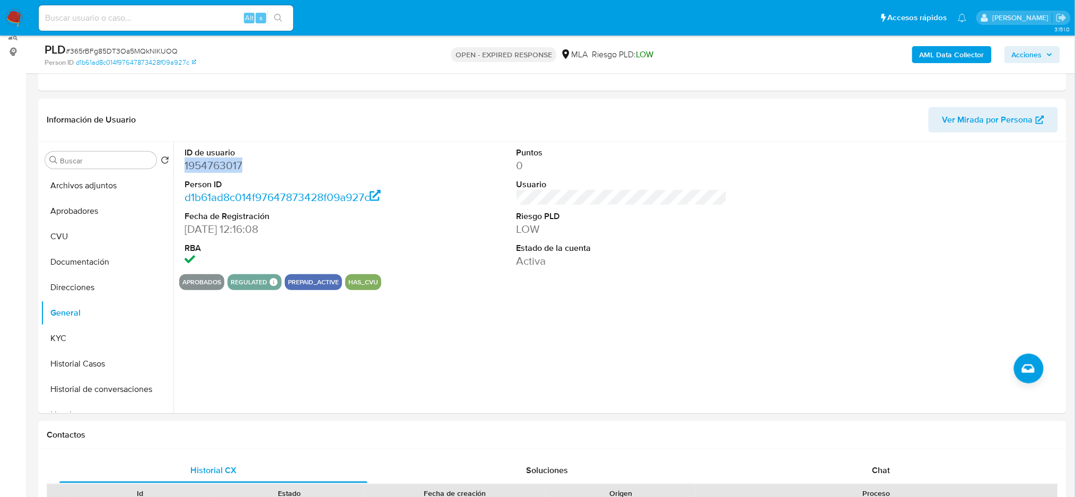
scroll to position [0, 0]
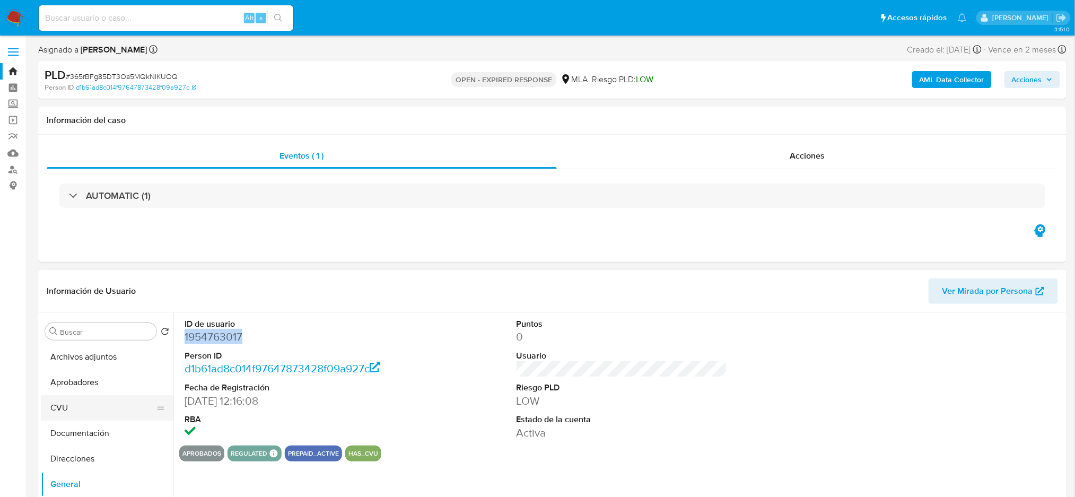
click at [80, 406] on button "CVU" at bounding box center [103, 407] width 124 height 25
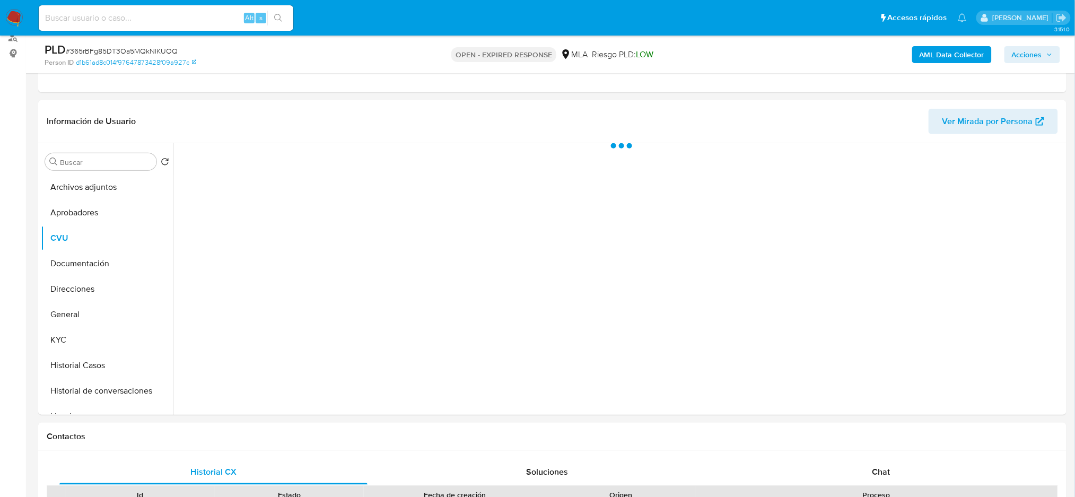
scroll to position [141, 0]
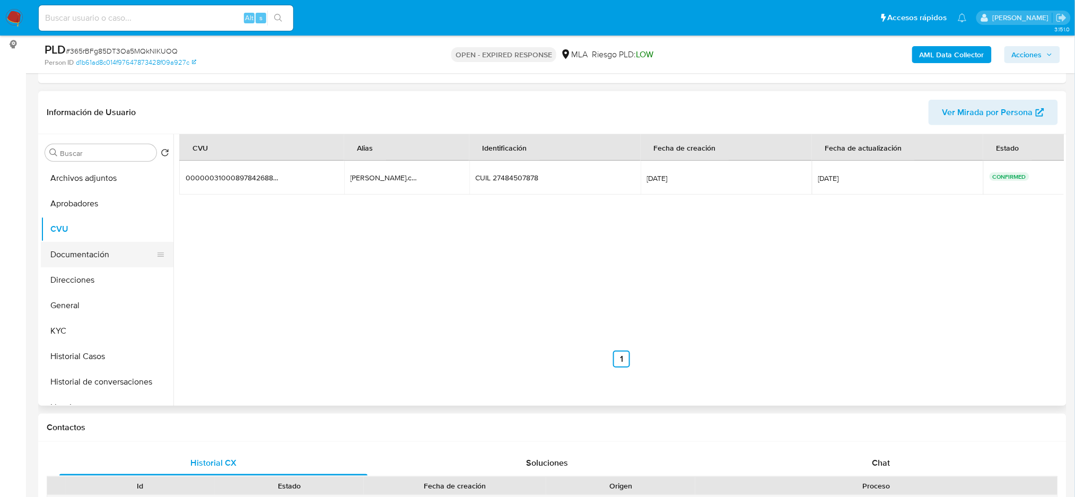
click at [90, 250] on button "Documentación" at bounding box center [103, 254] width 124 height 25
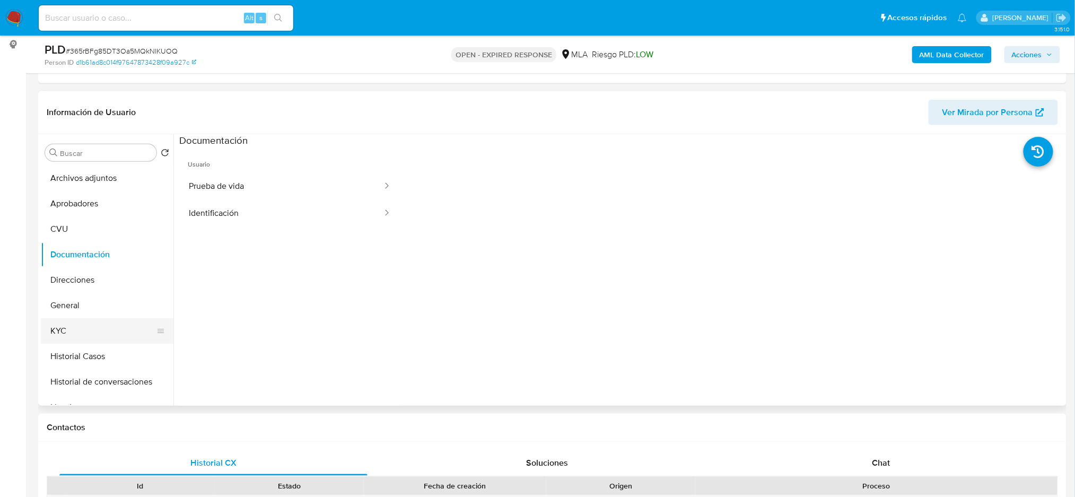
click at [78, 329] on button "KYC" at bounding box center [103, 330] width 124 height 25
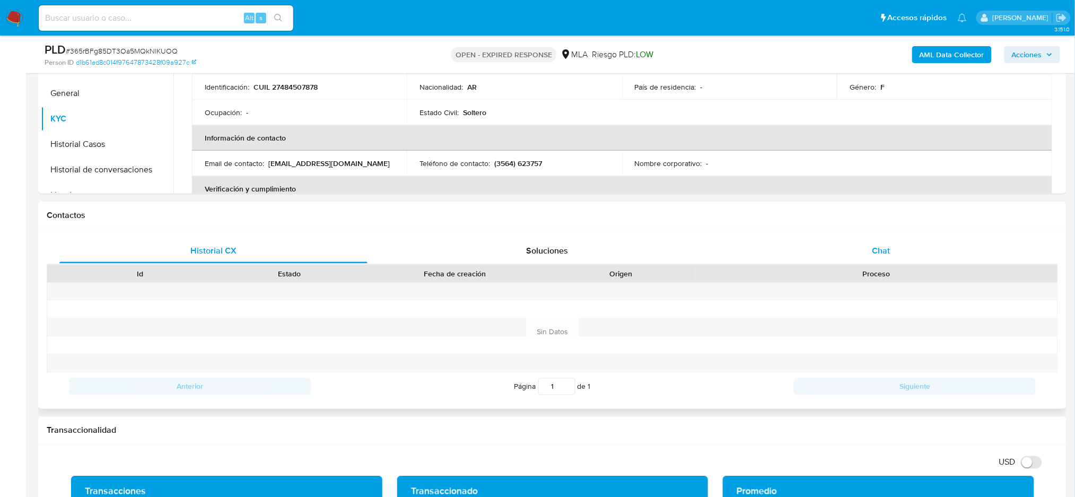
click at [937, 252] on div "Chat" at bounding box center [881, 250] width 308 height 25
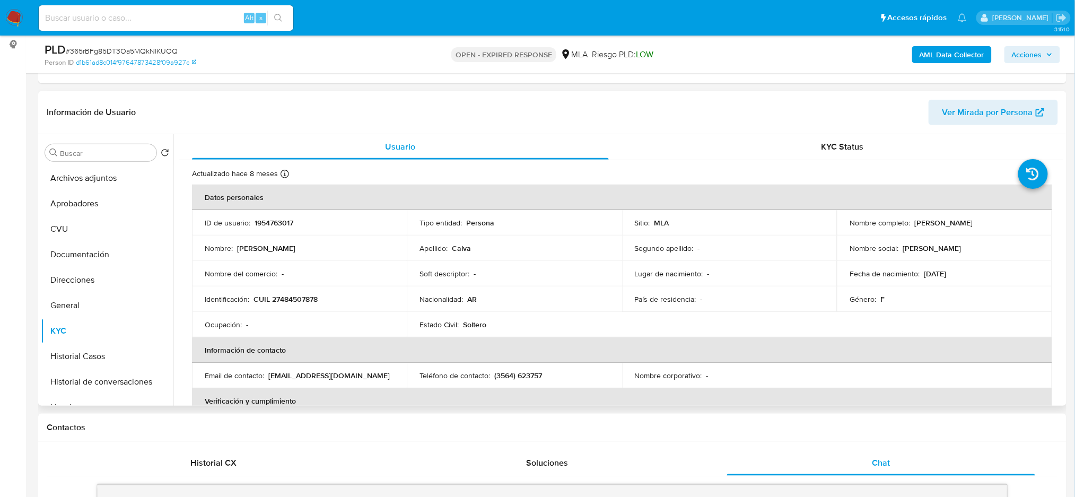
click at [293, 298] on p "CUIL 27484507878" at bounding box center [285, 299] width 64 height 10
copy p "27484507878"
drag, startPoint x: 912, startPoint y: 220, endPoint x: 997, endPoint y: 223, distance: 84.9
click at [997, 223] on div "Nombre completo : Delfina Trinidad Calva" at bounding box center [944, 223] width 189 height 10
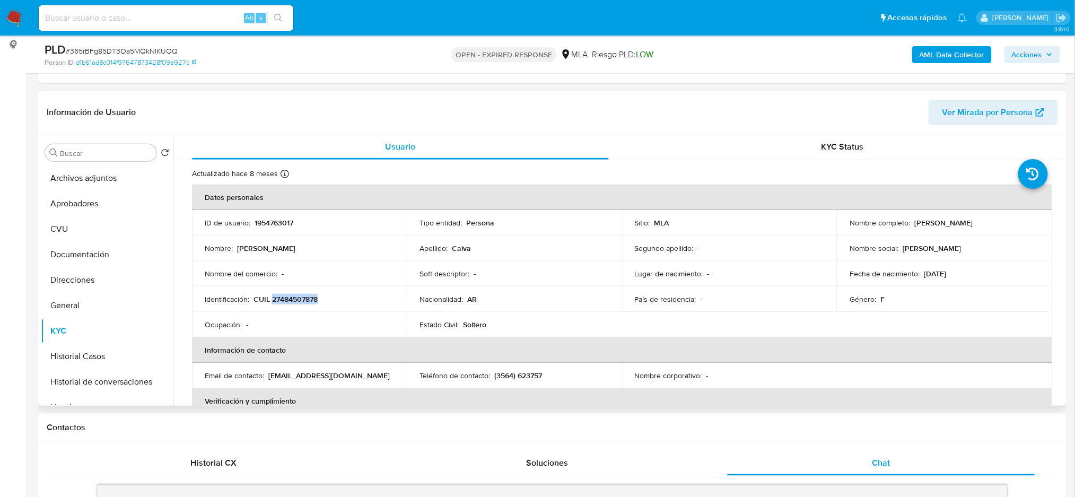
copy p "Delfina Trinidad Calva"
click at [79, 206] on button "Aprobadores" at bounding box center [103, 203] width 124 height 25
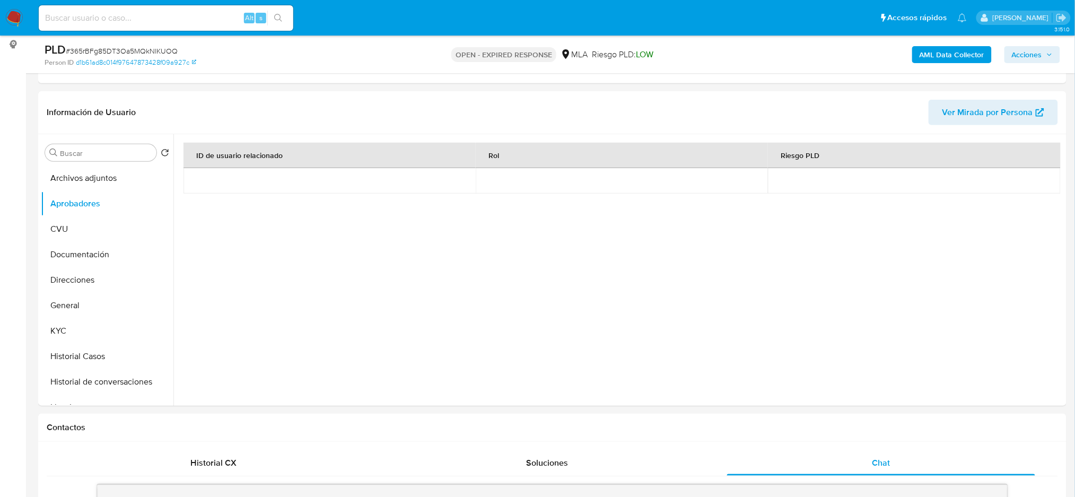
click at [162, 17] on input at bounding box center [166, 18] width 255 height 14
paste input "2dqZ9WY8KLO5aX5LlAtnhYRf"
type input "2dqZ9WY8KLO5aX5LlAtnhYRf"
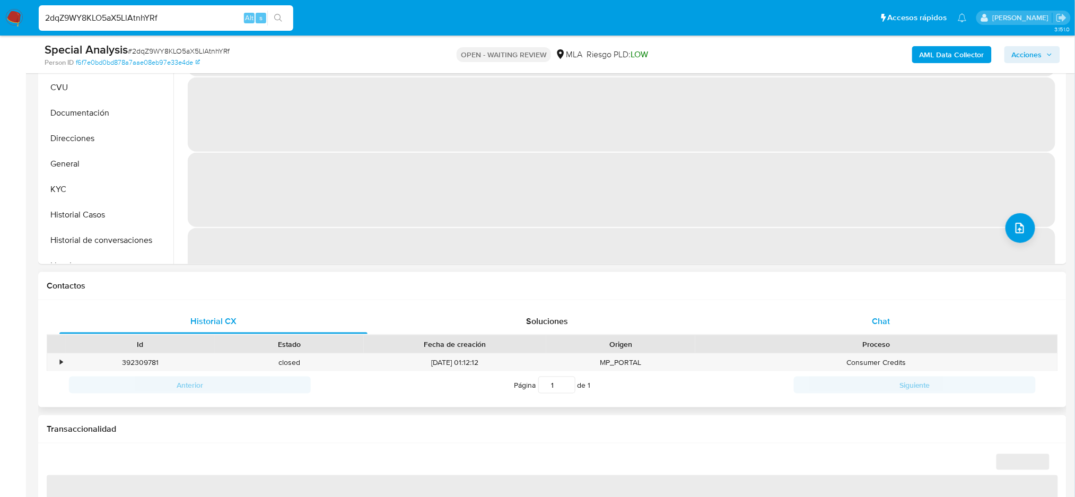
click at [888, 310] on div "Chat" at bounding box center [881, 321] width 308 height 25
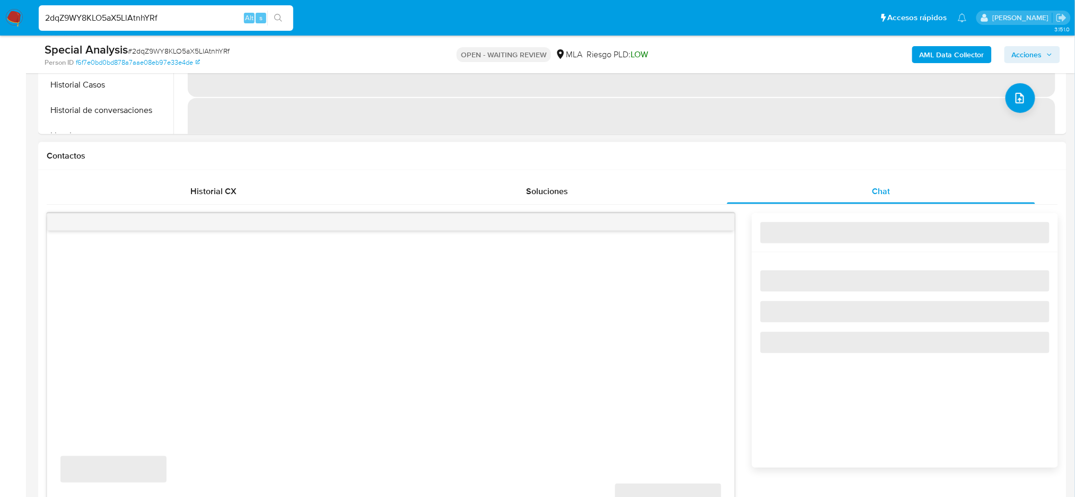
scroll to position [495, 0]
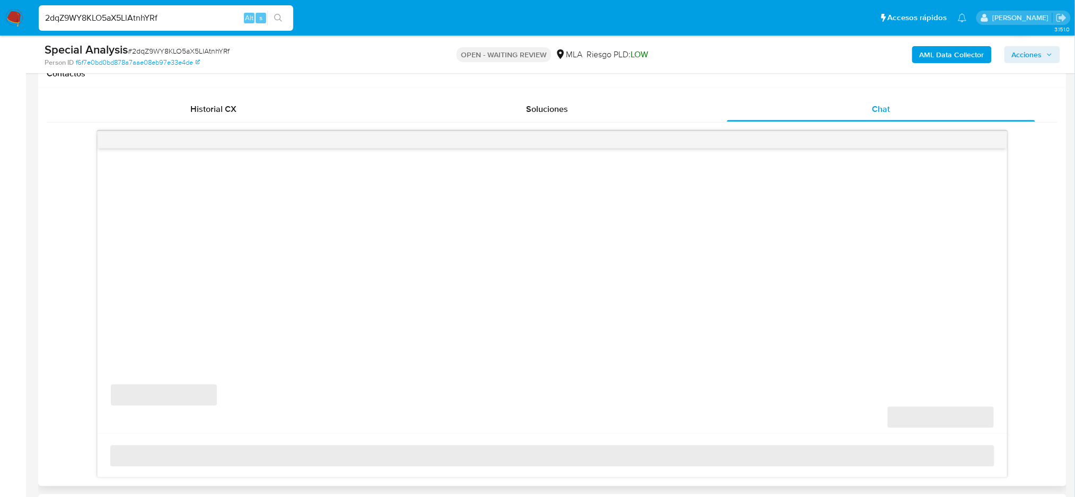
select select "10"
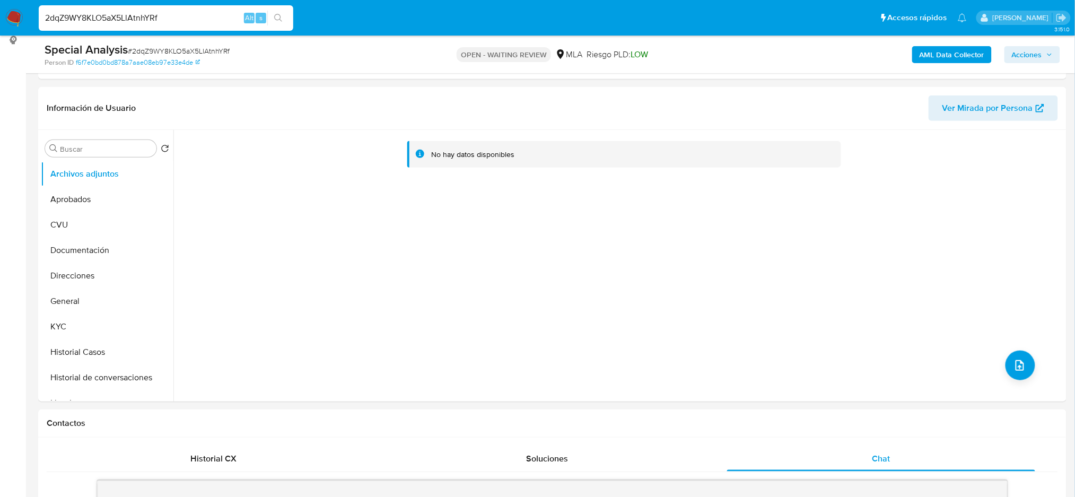
scroll to position [71, 0]
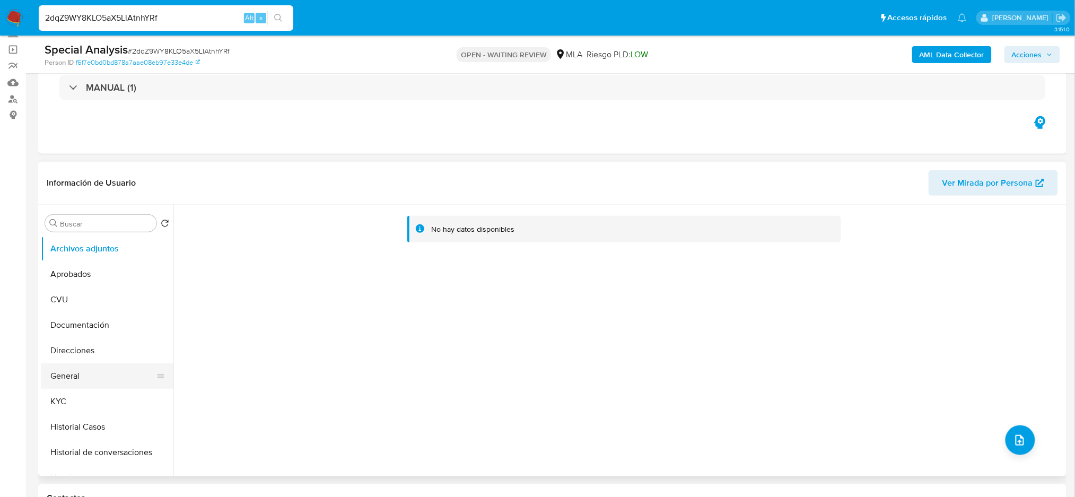
click at [86, 372] on button "General" at bounding box center [103, 375] width 124 height 25
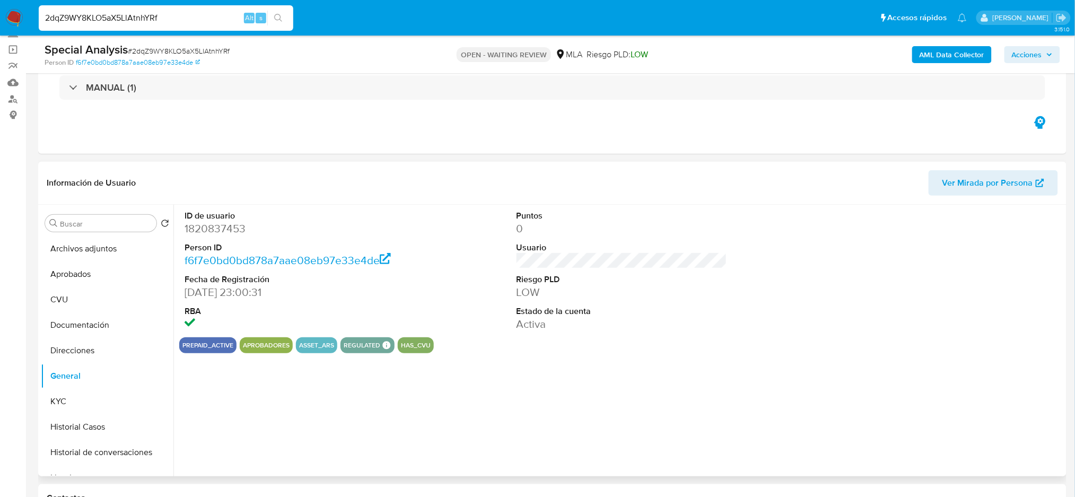
click at [194, 230] on dd "1820837453" at bounding box center [290, 228] width 211 height 15
copy dd "1820837453"
click at [69, 399] on button "KYC" at bounding box center [103, 401] width 124 height 25
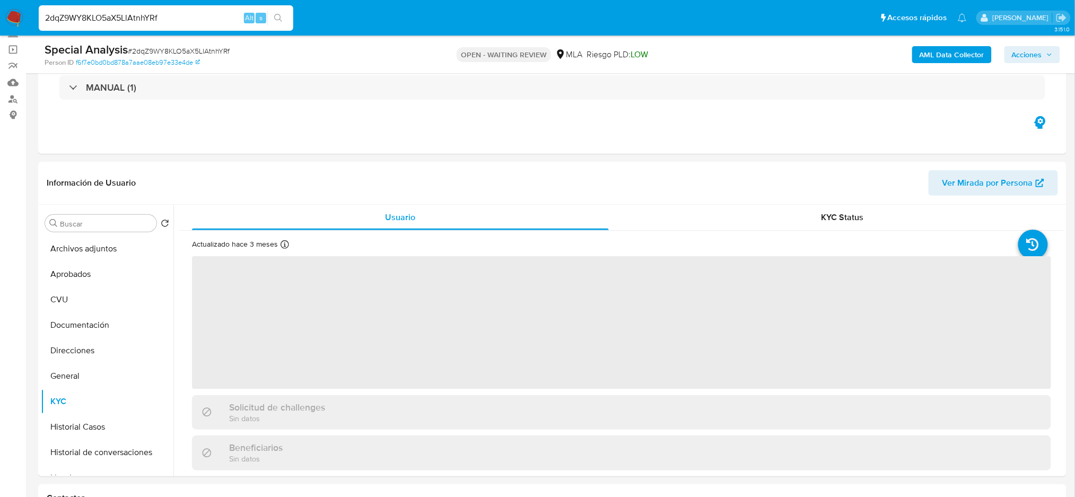
scroll to position [141, 0]
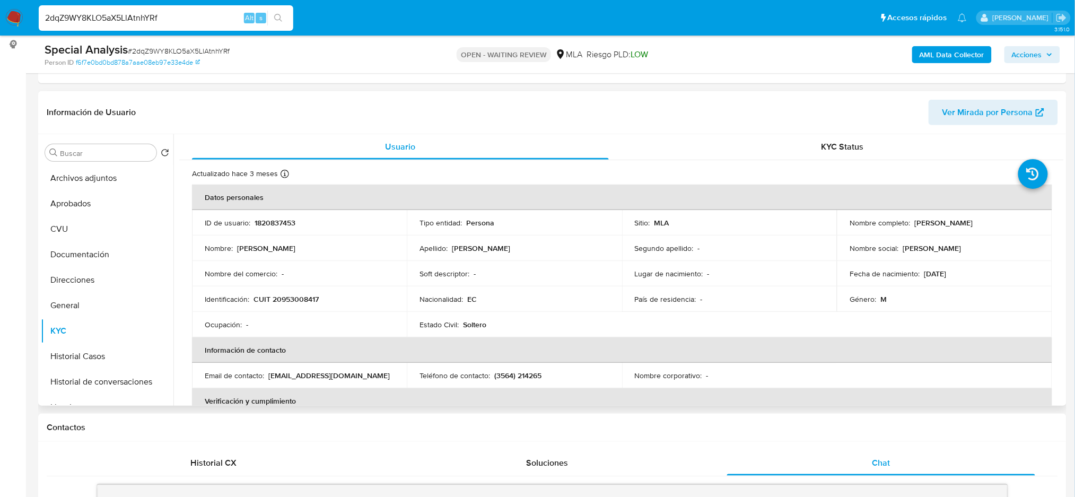
click at [284, 297] on p "CUIT 20953008417" at bounding box center [285, 299] width 65 height 10
copy p "20953008417"
drag, startPoint x: 337, startPoint y: 291, endPoint x: 312, endPoint y: 285, distance: 26.0
click at [336, 289] on td "Identificación : CUIT 20953008417" at bounding box center [299, 298] width 215 height 25
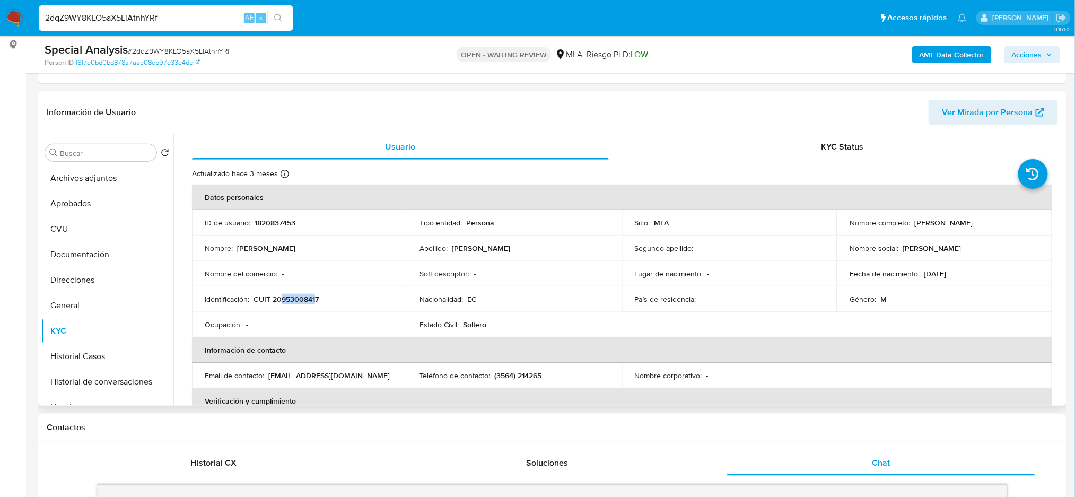
drag, startPoint x: 279, startPoint y: 295, endPoint x: 314, endPoint y: 299, distance: 35.7
click at [314, 299] on p "CUIT 20953008417" at bounding box center [285, 299] width 65 height 10
copy p "95300841"
click at [313, 302] on p "CUIT 20953008417" at bounding box center [285, 299] width 65 height 10
drag, startPoint x: 286, startPoint y: 301, endPoint x: 321, endPoint y: 289, distance: 37.1
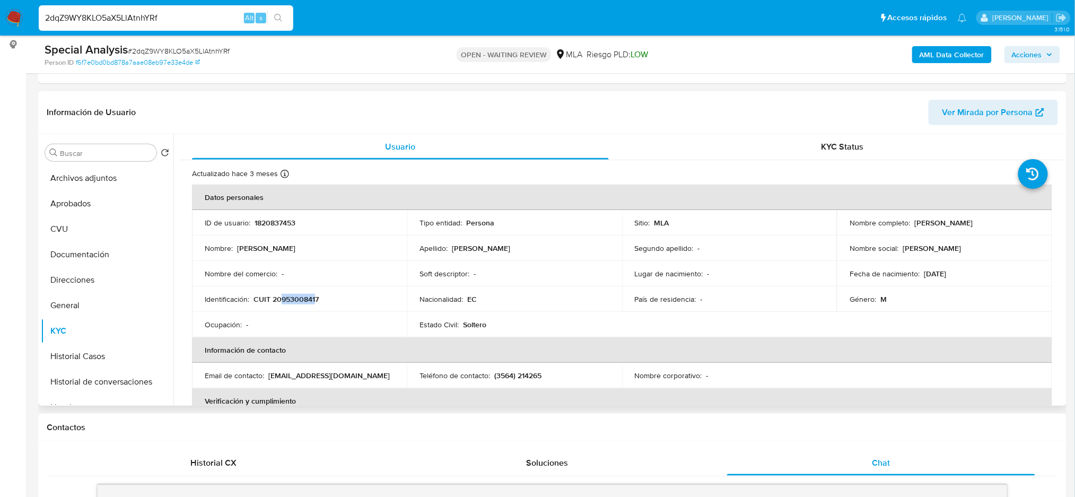
click at [316, 295] on p "CUIT 20953008417" at bounding box center [285, 299] width 65 height 10
copy p "95300841"
click at [274, 220] on p "1820837453" at bounding box center [275, 223] width 41 height 10
copy p "1820837453"
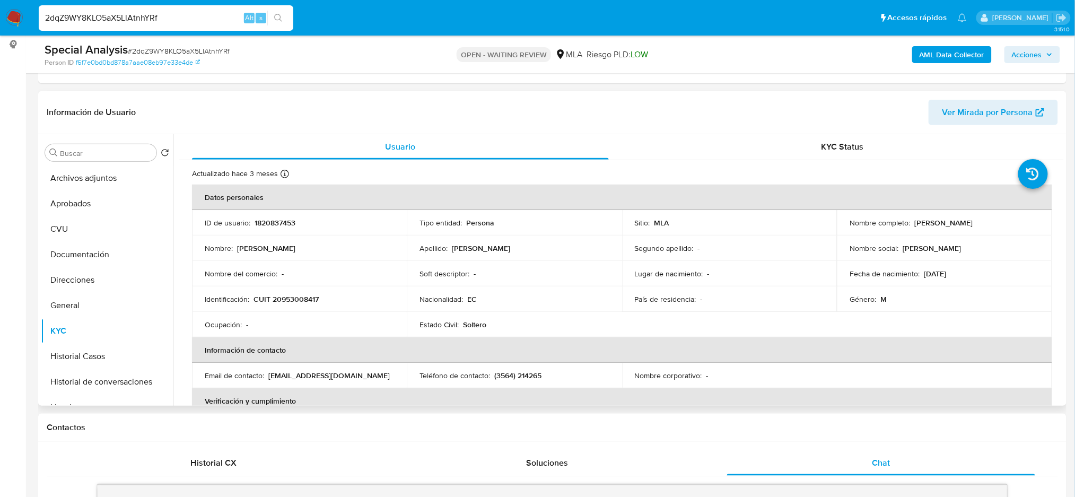
click at [306, 297] on p "CUIT 20953008417" at bounding box center [285, 299] width 65 height 10
copy p "20953008417"
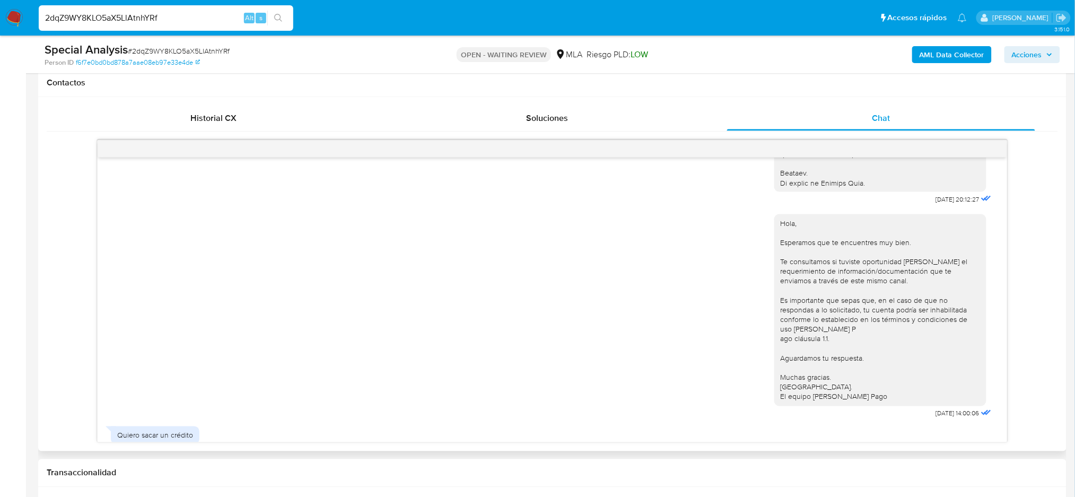
scroll to position [591, 0]
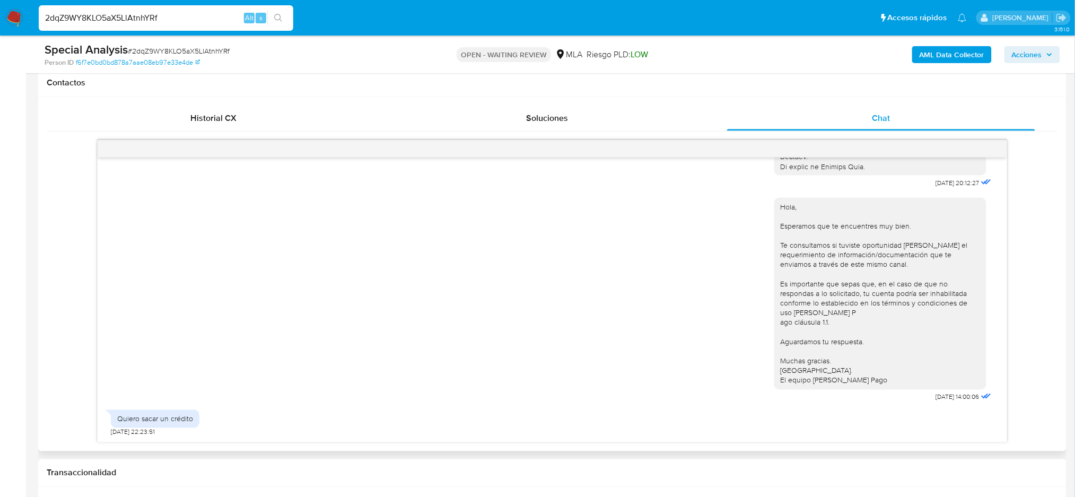
click at [164, 417] on div "Quiero sacar un crédito" at bounding box center [155, 419] width 76 height 10
copy div "Quiero sacar un crédito"
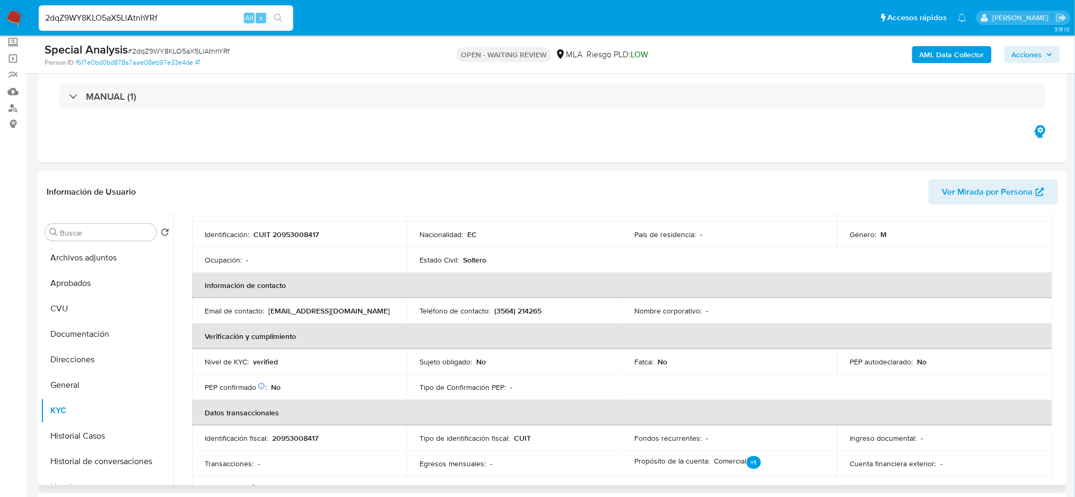
scroll to position [0, 0]
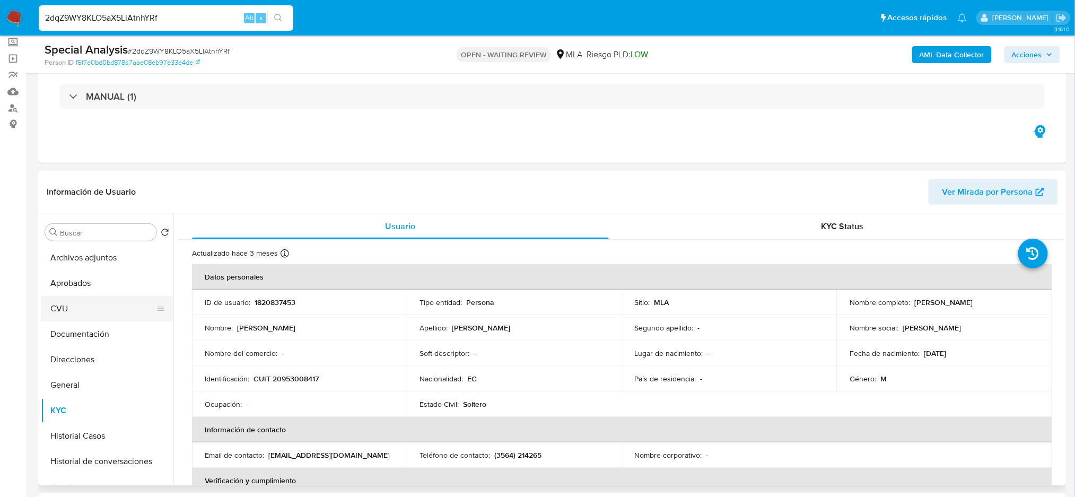
click at [90, 304] on button "CVU" at bounding box center [103, 308] width 124 height 25
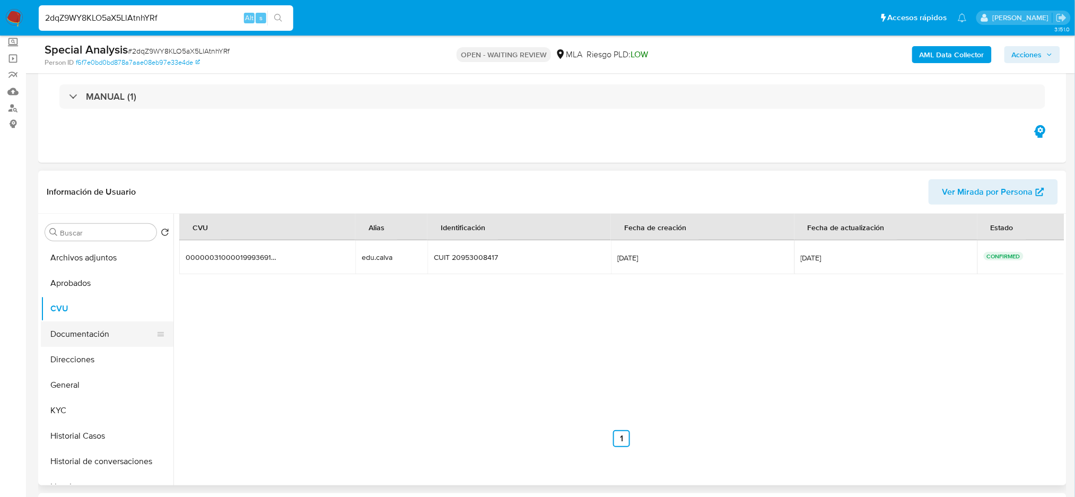
click at [74, 337] on button "Documentación" at bounding box center [103, 333] width 124 height 25
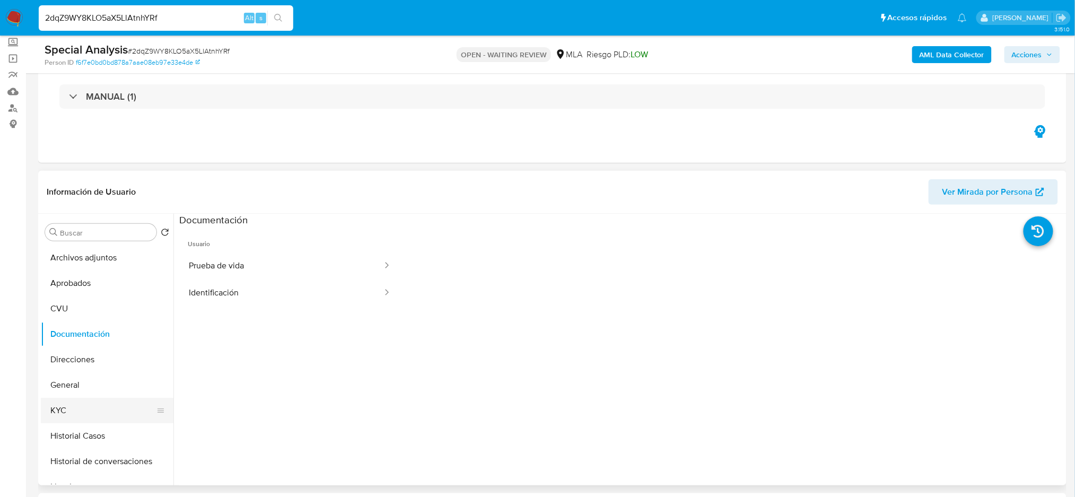
click at [73, 412] on button "KYC" at bounding box center [103, 410] width 124 height 25
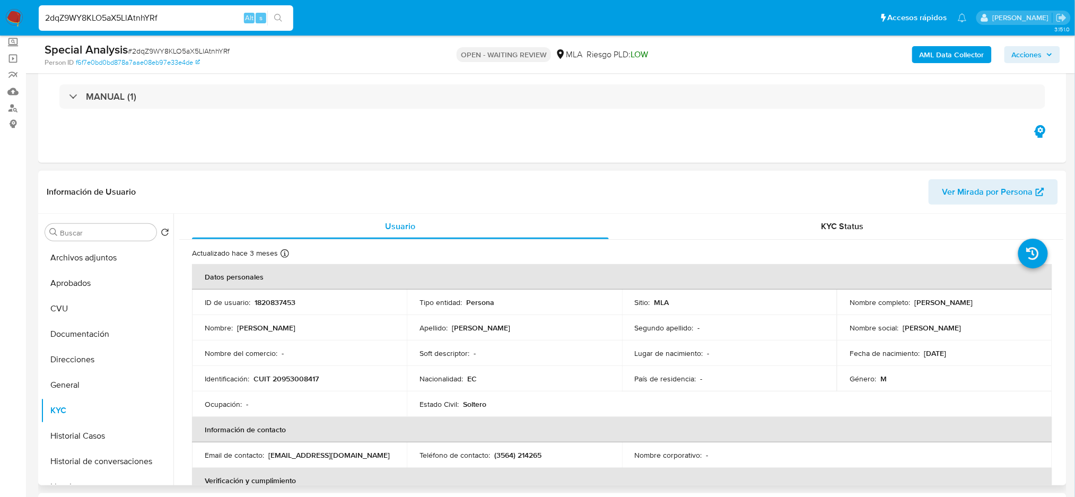
drag, startPoint x: 912, startPoint y: 300, endPoint x: 1027, endPoint y: 303, distance: 115.6
click at [1027, 303] on div "Nombre completo : Edwin Patricio Calva Romero" at bounding box center [944, 302] width 189 height 10
click at [180, 43] on div "Special Analysis # 2dqZ9WY8KLO5aX5LlAtnhYRf" at bounding box center [212, 50] width 335 height 16
click at [187, 48] on span "# 2dqZ9WY8KLO5aX5LlAtnhYRf" at bounding box center [179, 51] width 102 height 11
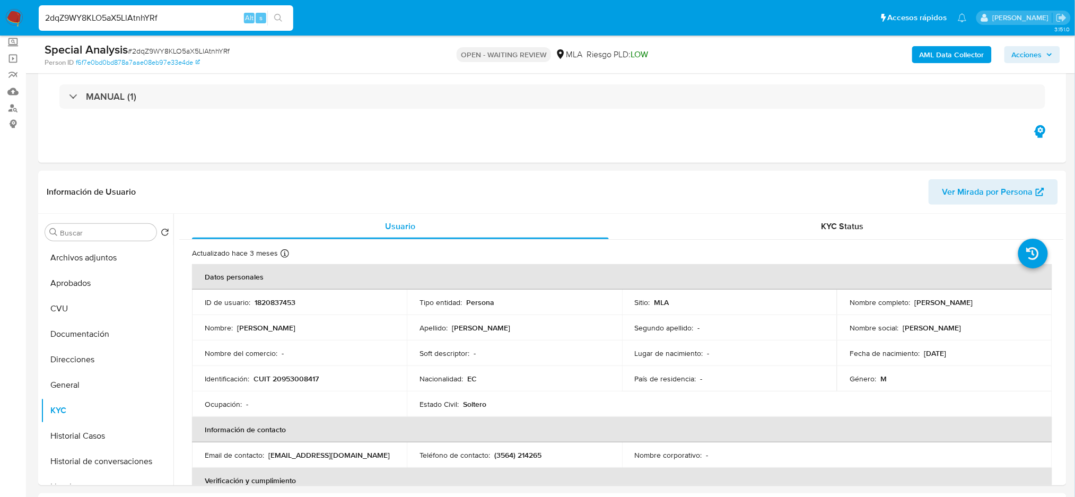
click at [4, 16] on nav "Pausado Ver notificaciones 2dqZ9WY8KLO5aX5LlAtnhYRf Alt s Accesos rápidos Presi…" at bounding box center [537, 18] width 1075 height 36
click at [13, 21] on img at bounding box center [14, 18] width 18 height 18
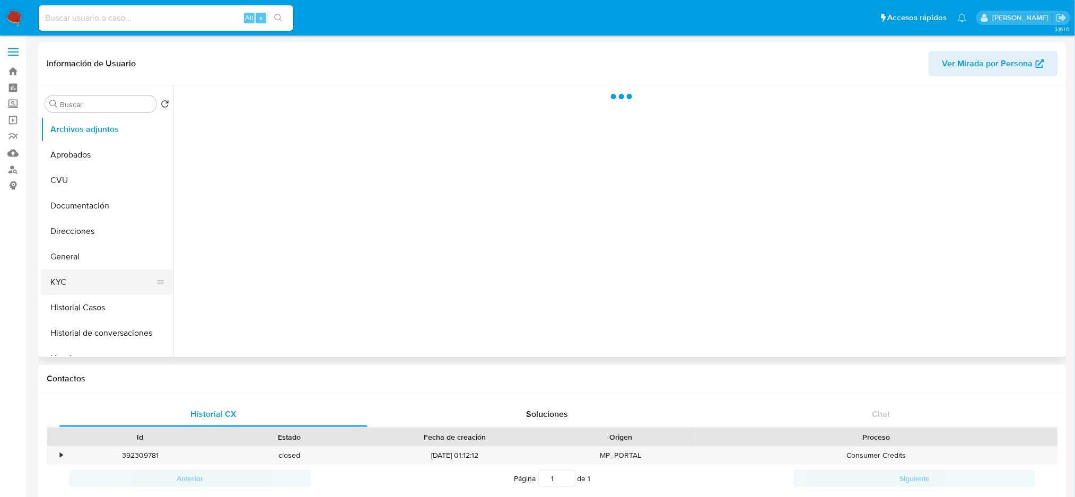
click at [90, 276] on button "KYC" at bounding box center [103, 281] width 124 height 25
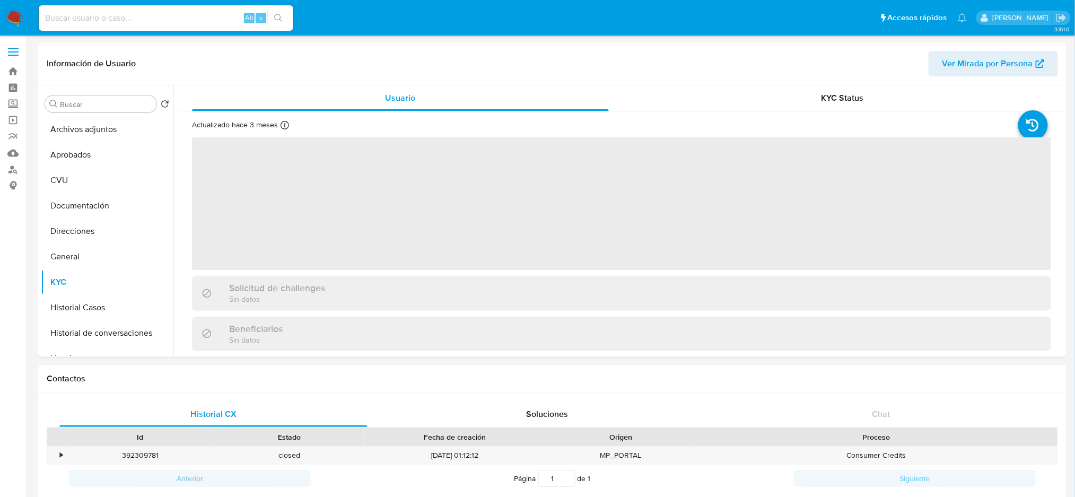
select select "10"
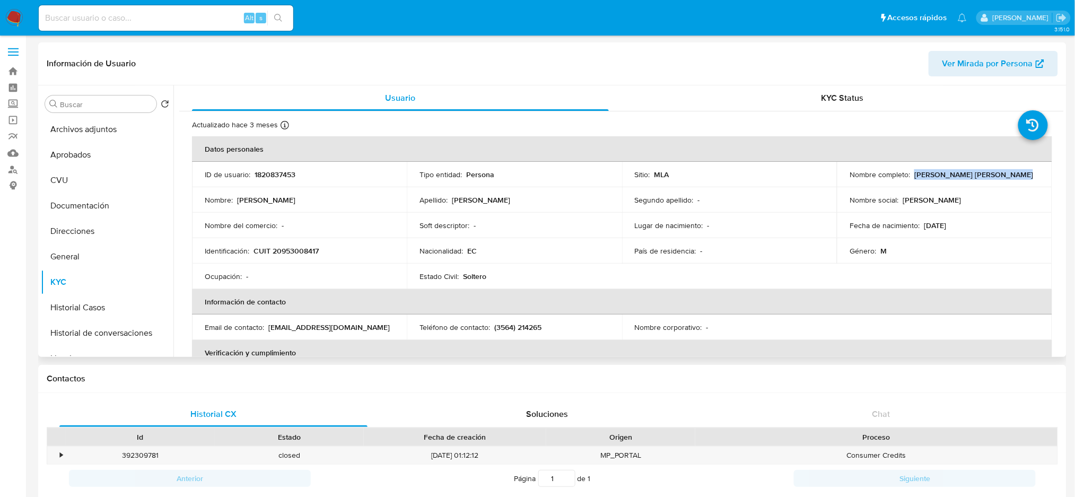
drag, startPoint x: 912, startPoint y: 174, endPoint x: 1018, endPoint y: 176, distance: 106.1
click at [1018, 176] on div "Nombre completo : [PERSON_NAME] [PERSON_NAME]" at bounding box center [944, 175] width 189 height 10
copy p "[PERSON_NAME] [PERSON_NAME]"
click at [996, 199] on div "Nombre social : [PERSON_NAME]" at bounding box center [944, 200] width 189 height 10
click at [282, 251] on p "CUIT 20953008417" at bounding box center [285, 251] width 65 height 10
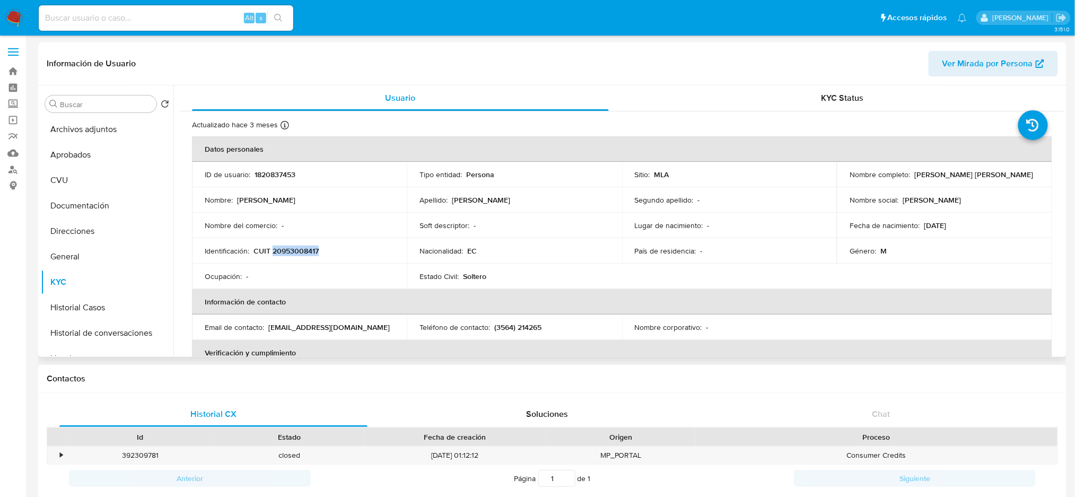
click at [282, 251] on p "CUIT 20953008417" at bounding box center [285, 251] width 65 height 10
copy p "20953008417"
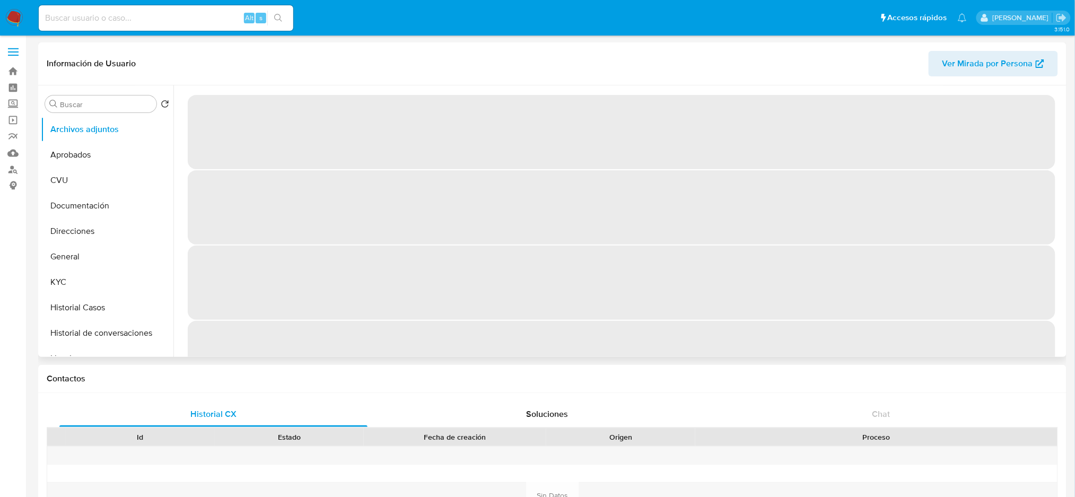
select select "10"
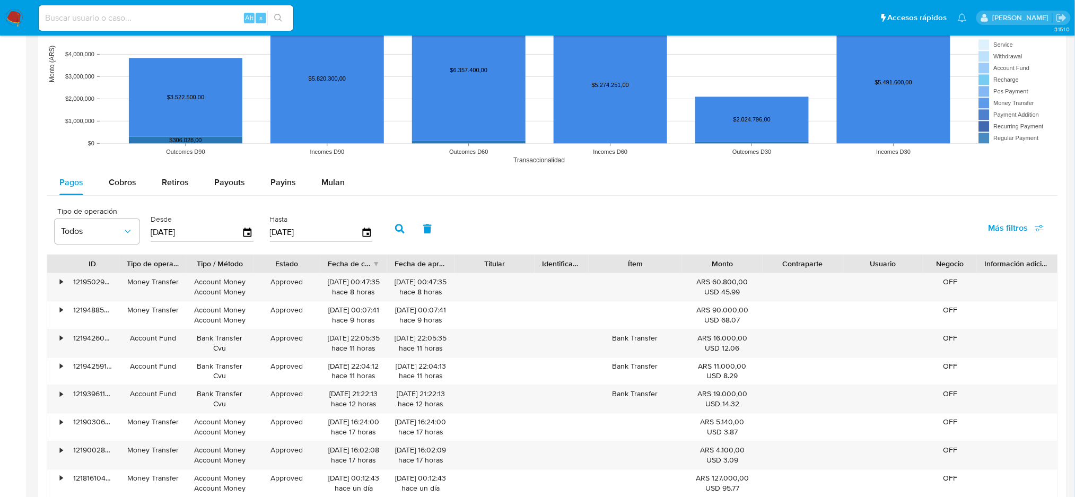
scroll to position [489, 0]
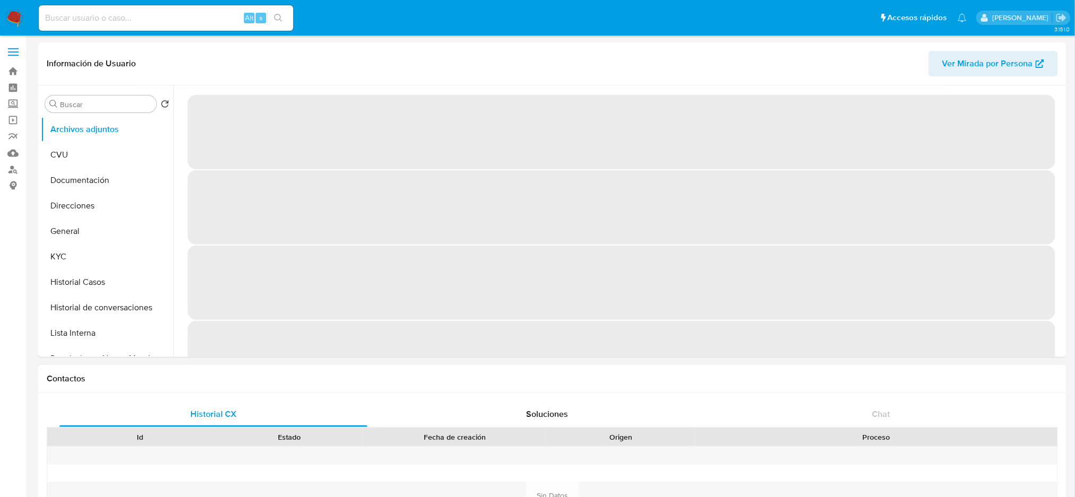
select select "10"
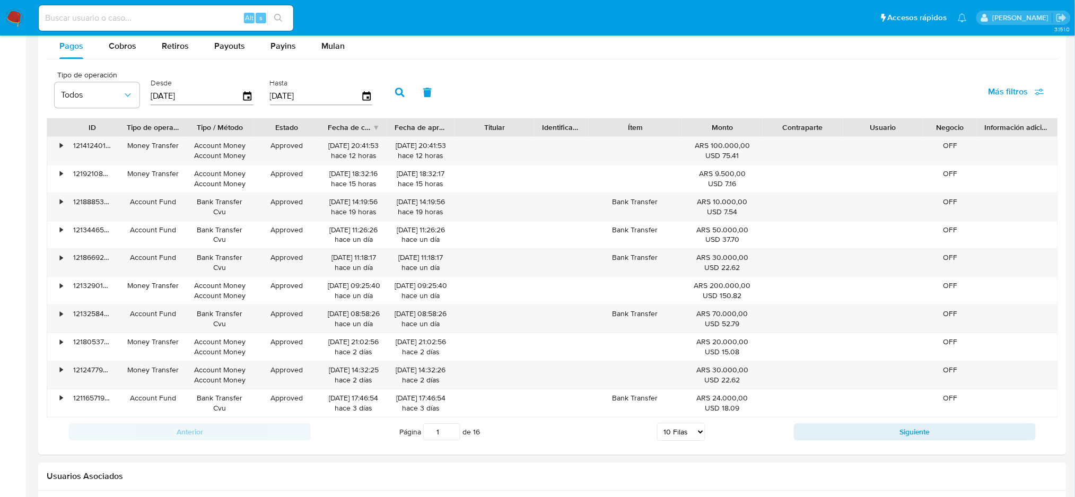
scroll to position [1160, 0]
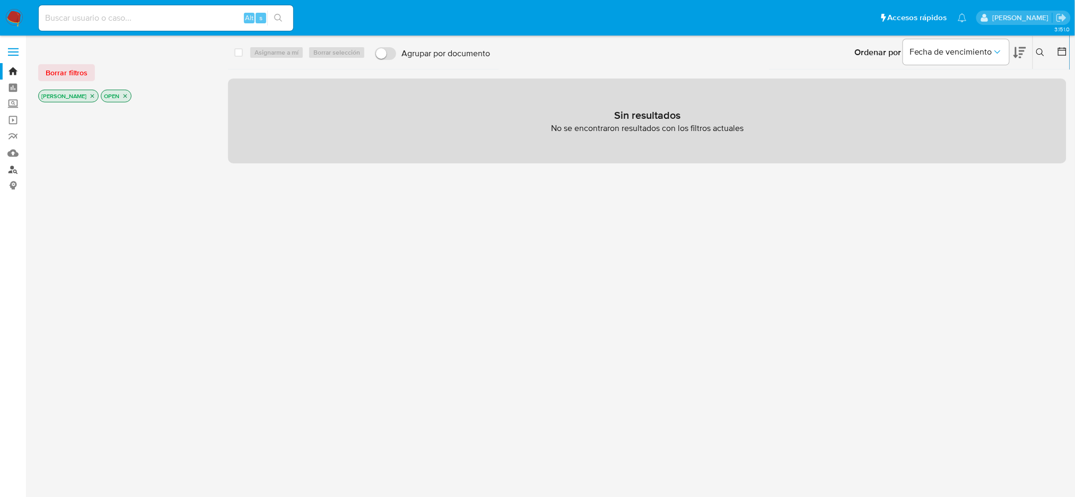
click at [12, 169] on link "Buscador de personas" at bounding box center [63, 169] width 126 height 16
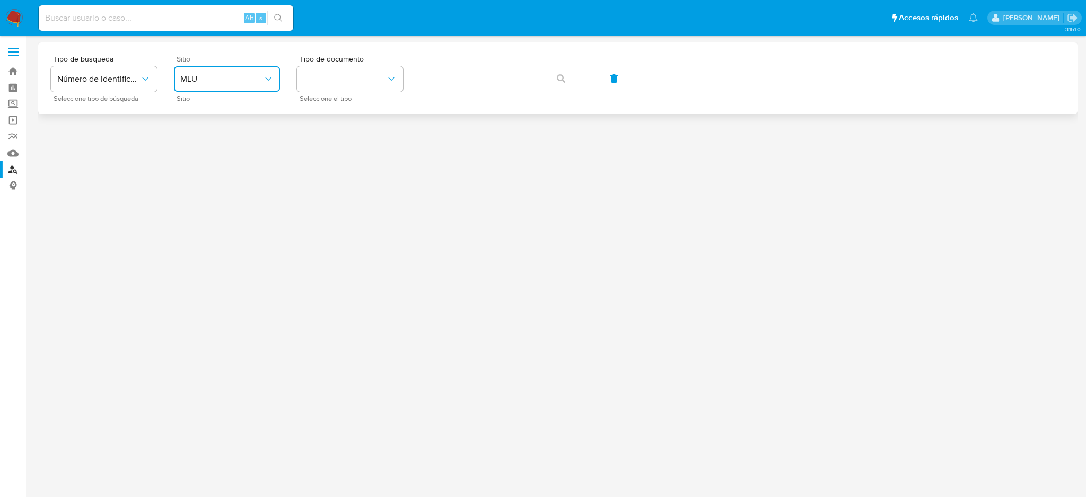
click at [245, 68] on button "MLU" at bounding box center [227, 78] width 106 height 25
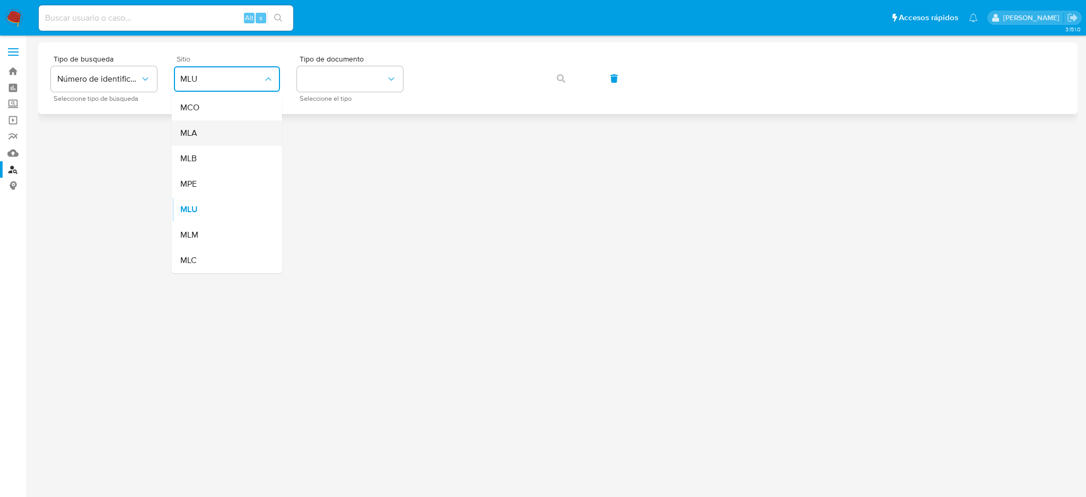
click at [227, 140] on div "MLA" at bounding box center [223, 132] width 87 height 25
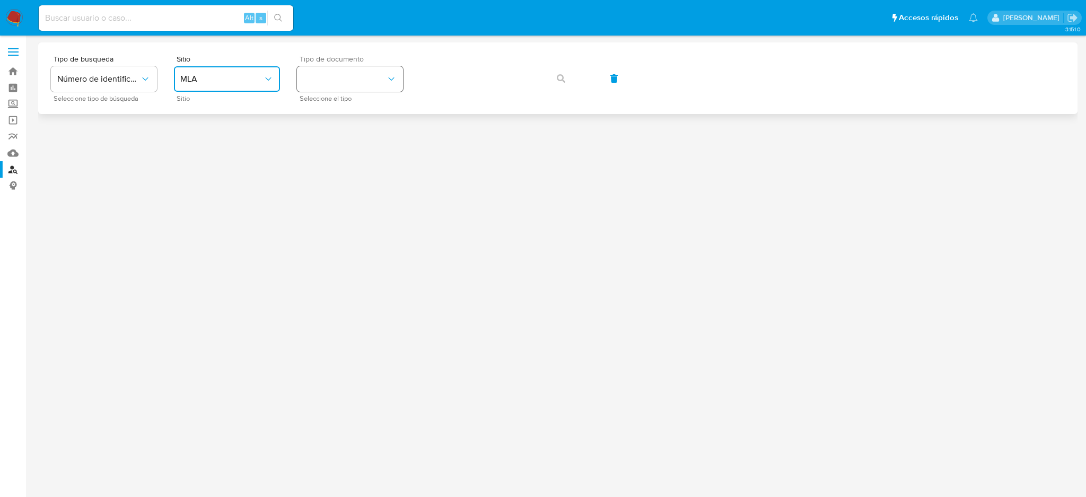
click at [357, 72] on button "identificationType" at bounding box center [350, 78] width 106 height 25
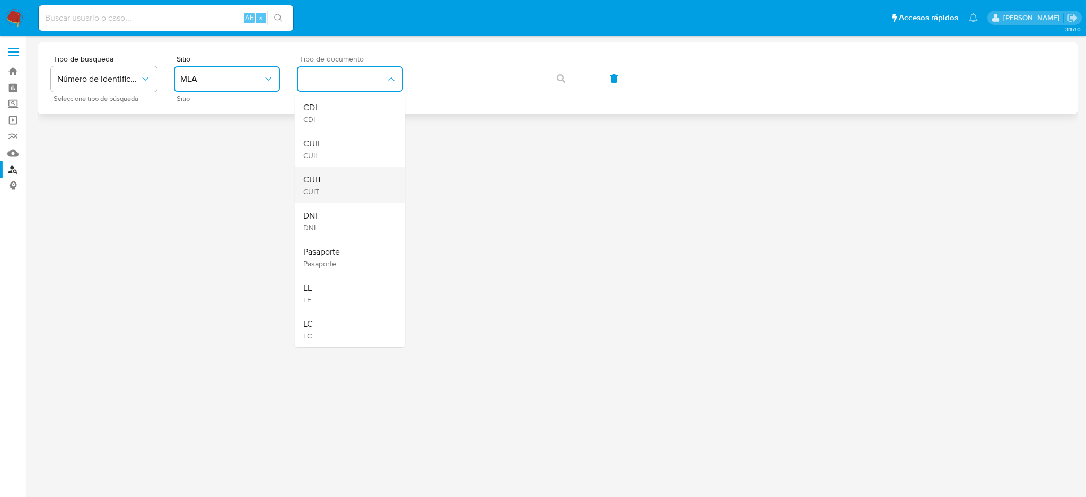
click at [345, 187] on div "CUIT CUIT" at bounding box center [346, 185] width 87 height 36
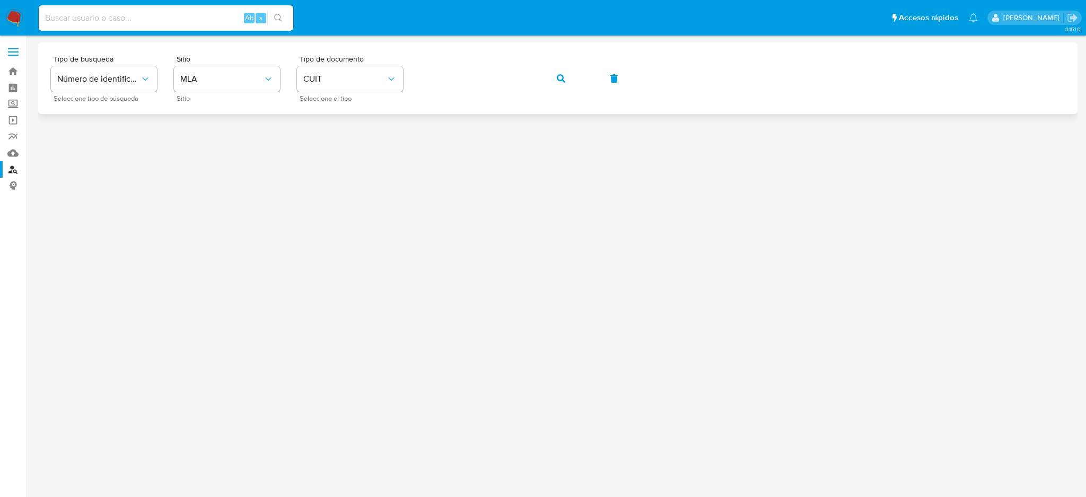
click at [560, 75] on icon "button" at bounding box center [561, 78] width 8 height 8
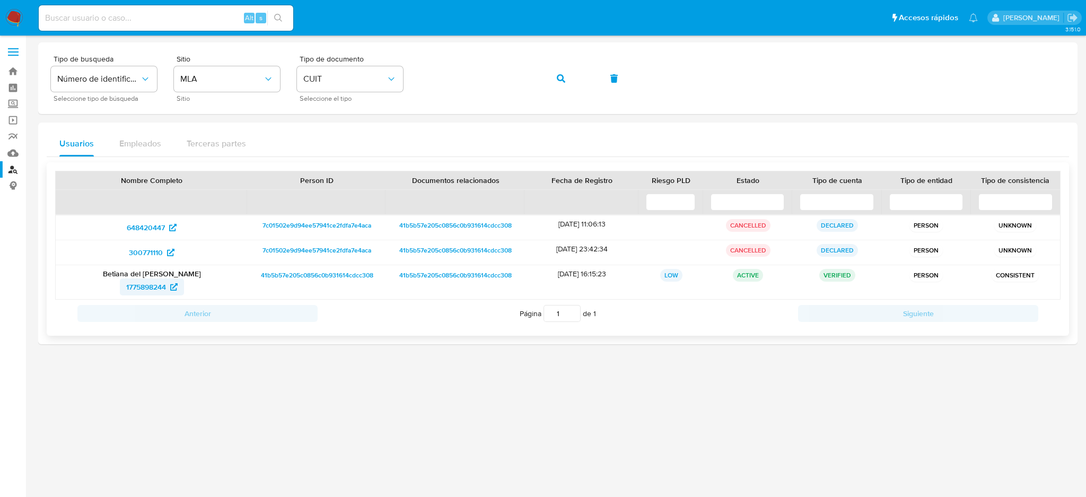
click at [142, 284] on span "1775898244" at bounding box center [146, 286] width 40 height 17
click at [397, 75] on div "Tipo de busqueda Número de identificación Seleccione tipo de búsqueda Sitio MLA…" at bounding box center [558, 78] width 1014 height 46
click at [559, 76] on icon "button" at bounding box center [561, 78] width 8 height 8
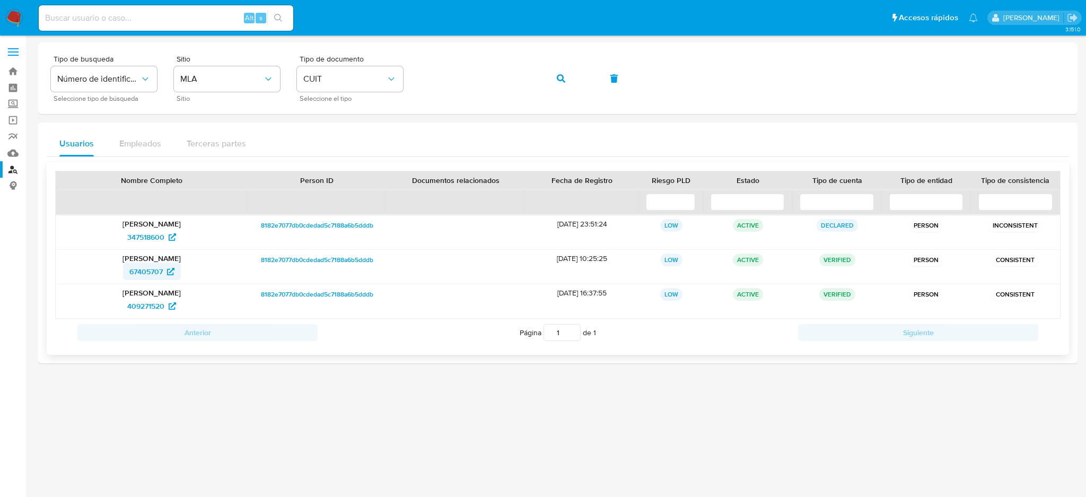
click at [147, 267] on span "67405707" at bounding box center [145, 271] width 33 height 17
click at [385, 75] on div "Tipo de busqueda Número de identificación Seleccione tipo de búsqueda Sitio MLA…" at bounding box center [558, 78] width 1014 height 46
click at [565, 81] on button "button" at bounding box center [561, 78] width 36 height 25
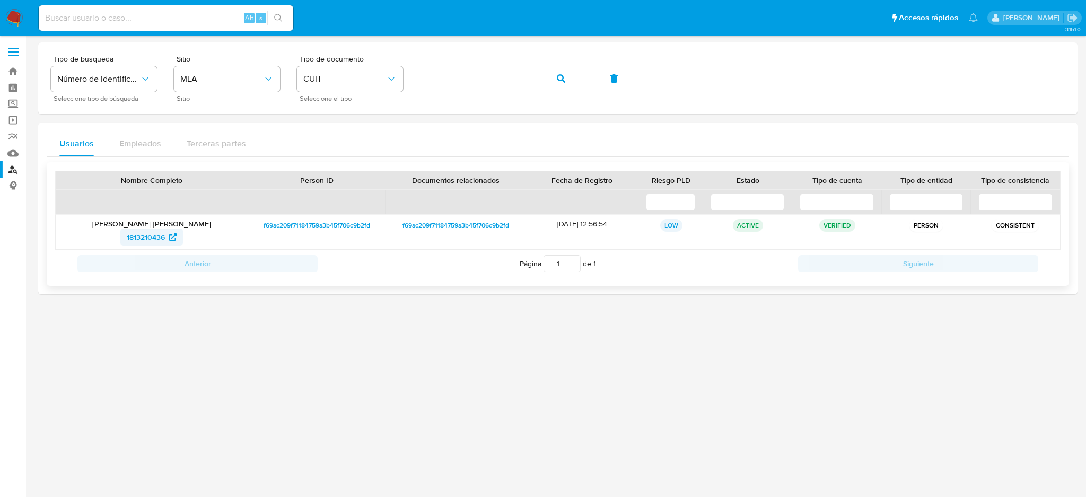
click at [142, 237] on span "1813210436" at bounding box center [146, 237] width 38 height 17
click at [403, 82] on div "Tipo de busqueda Número de identificación Seleccione tipo de búsqueda Sitio MLA…" at bounding box center [558, 78] width 1014 height 46
click at [552, 76] on button "button" at bounding box center [561, 78] width 36 height 25
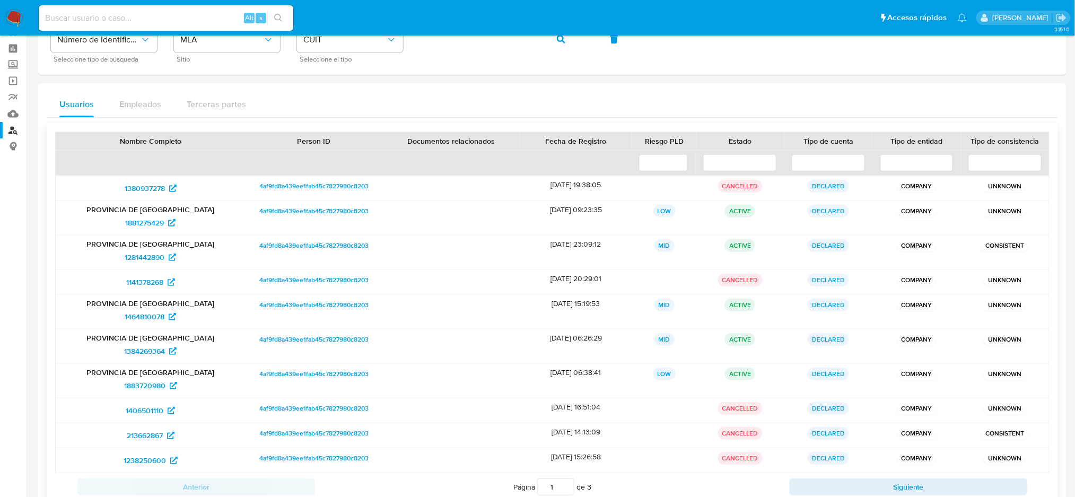
scroll to position [75, 0]
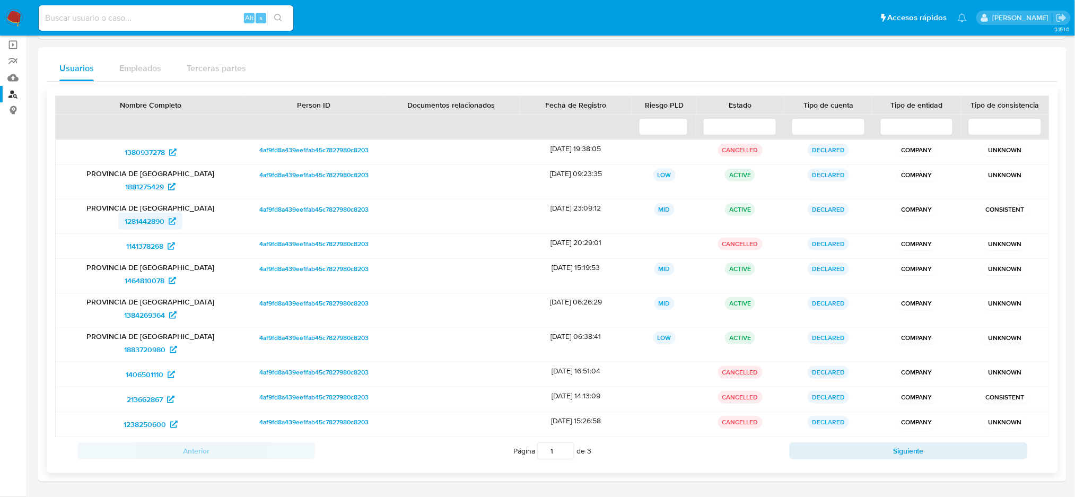
click at [151, 216] on span "1281442890" at bounding box center [145, 221] width 40 height 17
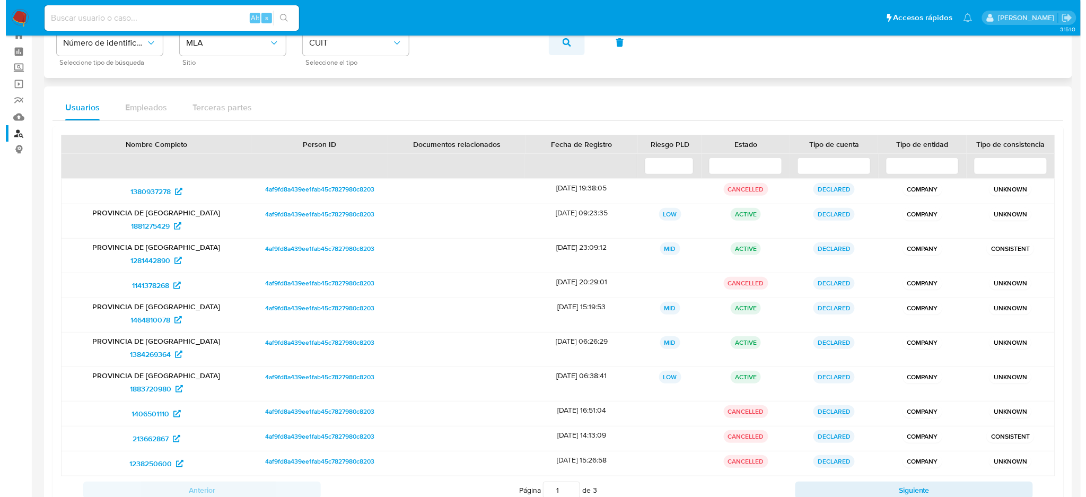
scroll to position [0, 0]
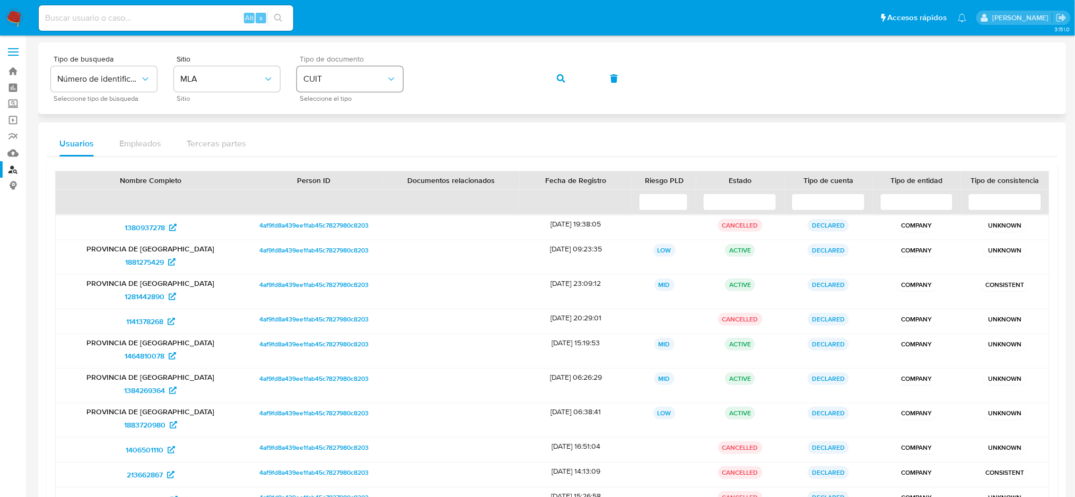
click at [384, 86] on div "Tipo de busqueda Número de identificación Seleccione tipo de búsqueda Sitio MLA…" at bounding box center [552, 78] width 1003 height 46
click at [554, 71] on button "button" at bounding box center [561, 78] width 36 height 25
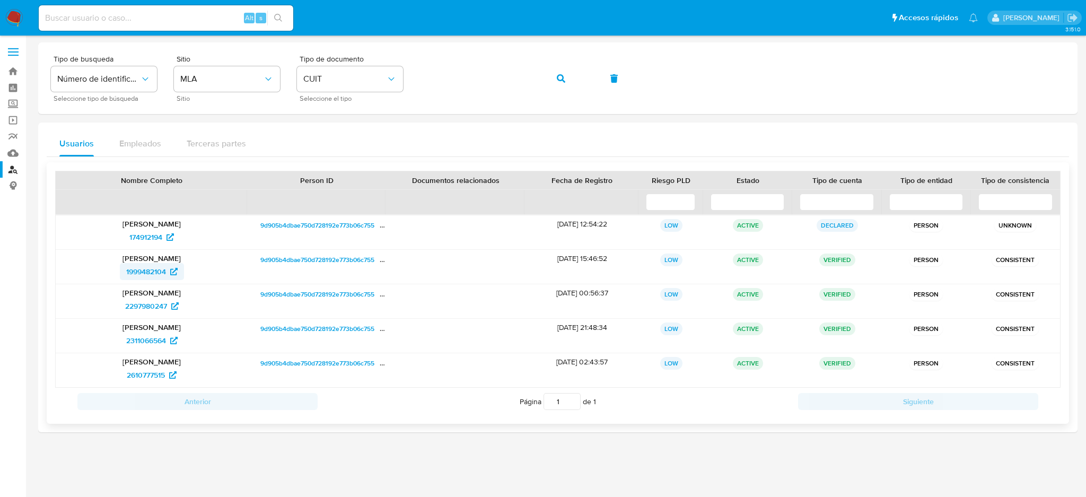
click at [146, 269] on span "1999482104" at bounding box center [146, 271] width 40 height 17
click at [391, 79] on div "Tipo de busqueda Número de identificación Seleccione tipo de búsqueda Sitio MLA…" at bounding box center [558, 78] width 1014 height 46
click at [547, 72] on button "button" at bounding box center [561, 78] width 36 height 25
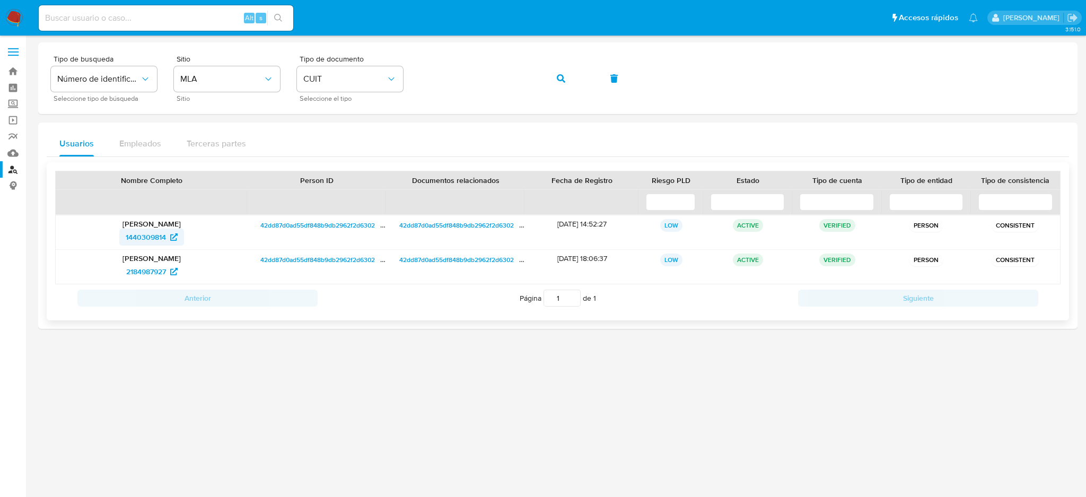
click at [137, 238] on span "1440309814" at bounding box center [146, 237] width 40 height 17
click at [381, 80] on div "Tipo de busqueda Número de identificación Seleccione tipo de búsqueda Sitio MLA…" at bounding box center [558, 78] width 1014 height 46
click at [569, 77] on button "button" at bounding box center [561, 78] width 36 height 25
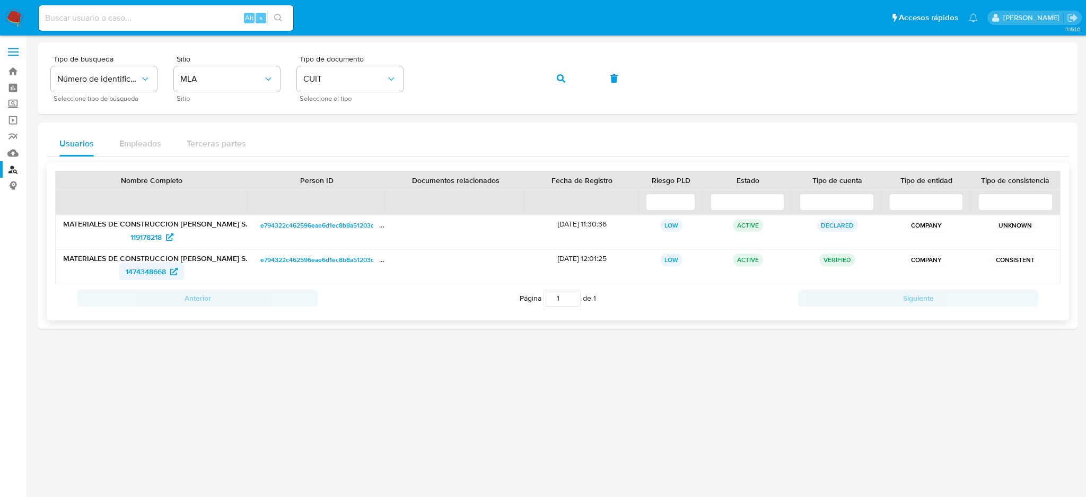
click at [135, 272] on span "1474348668" at bounding box center [146, 271] width 40 height 17
click at [331, 87] on div "Tipo de busqueda Número de identificación Seleccione tipo de búsqueda Sitio MLA…" at bounding box center [558, 78] width 1014 height 46
click at [549, 76] on button "button" at bounding box center [561, 78] width 36 height 25
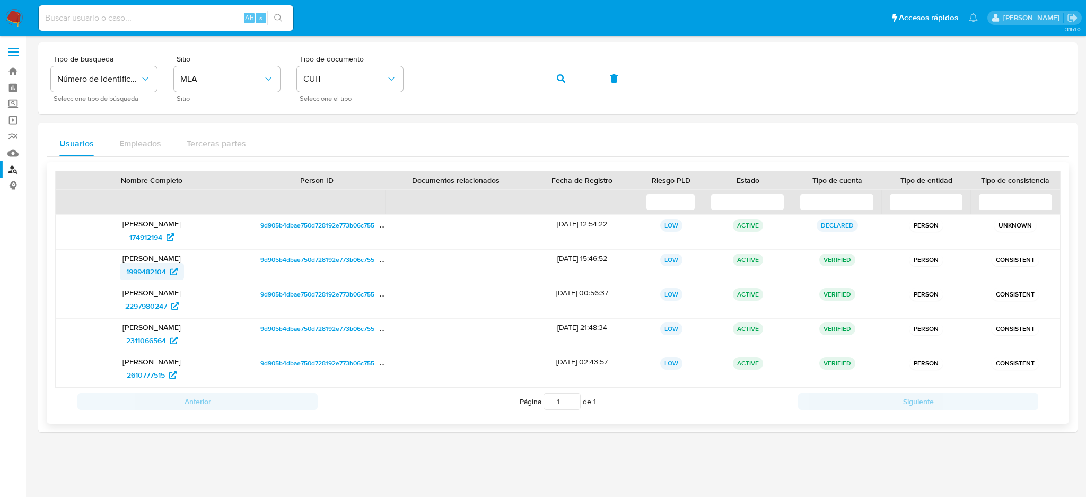
click at [144, 267] on span "1999482104" at bounding box center [146, 271] width 40 height 17
click at [379, 72] on div "Tipo de busqueda Número de identificación Seleccione tipo de búsqueda Sitio MLA…" at bounding box center [558, 78] width 1014 height 46
click at [553, 82] on button "button" at bounding box center [561, 78] width 36 height 25
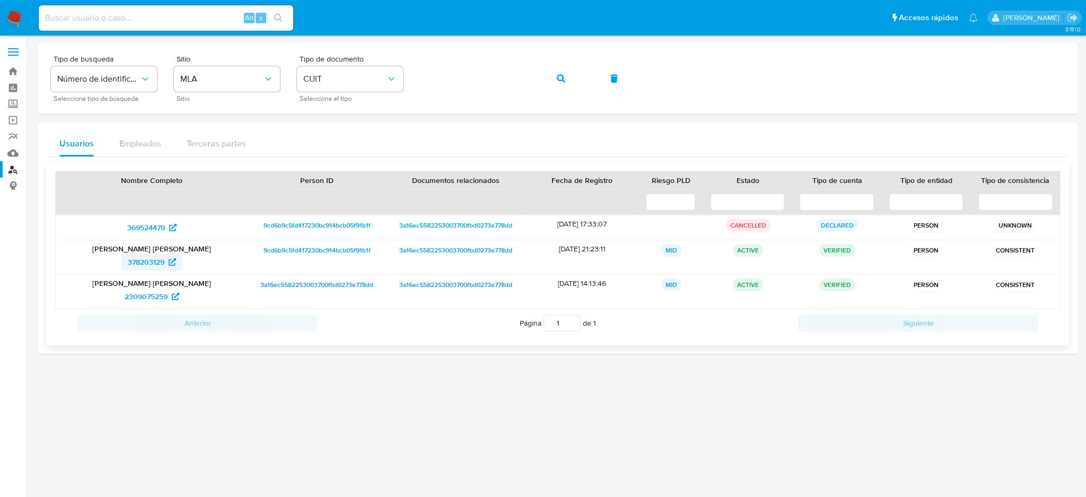
click at [141, 255] on span "378203129" at bounding box center [146, 261] width 37 height 17
click at [388, 76] on div "Tipo de busqueda Número de identificación Seleccione tipo de búsqueda Sitio MLA…" at bounding box center [558, 78] width 1014 height 46
click at [554, 77] on button "button" at bounding box center [561, 78] width 36 height 25
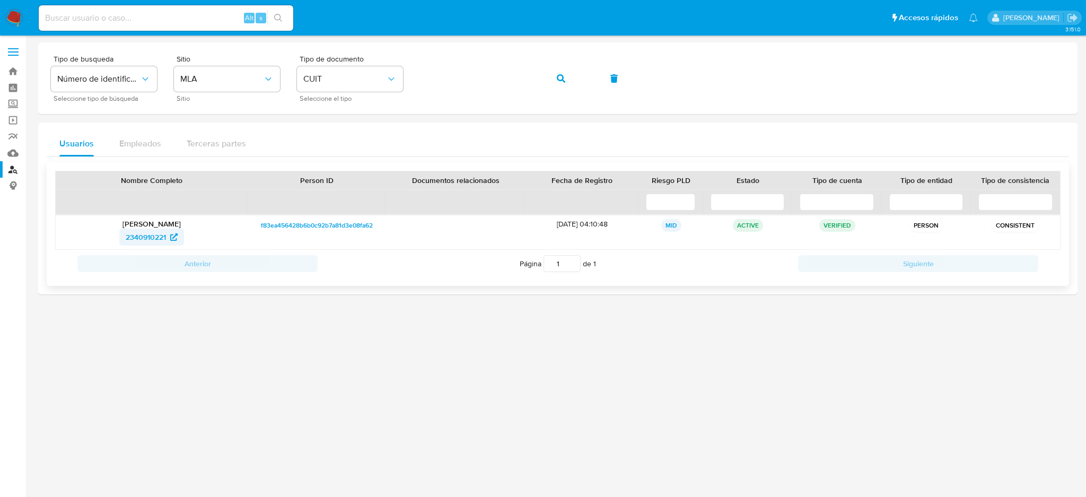
click at [145, 235] on span "2340910221" at bounding box center [146, 237] width 40 height 17
click at [390, 77] on div "Tipo de busqueda Número de identificación Seleccione tipo de búsqueda Sitio MLA…" at bounding box center [558, 78] width 1014 height 46
click at [554, 89] on button "button" at bounding box center [561, 78] width 36 height 25
click at [146, 234] on span "545499661" at bounding box center [146, 237] width 37 height 17
click at [388, 75] on div "Tipo de busqueda Número de identificación Seleccione tipo de búsqueda Sitio MLA…" at bounding box center [558, 78] width 1014 height 46
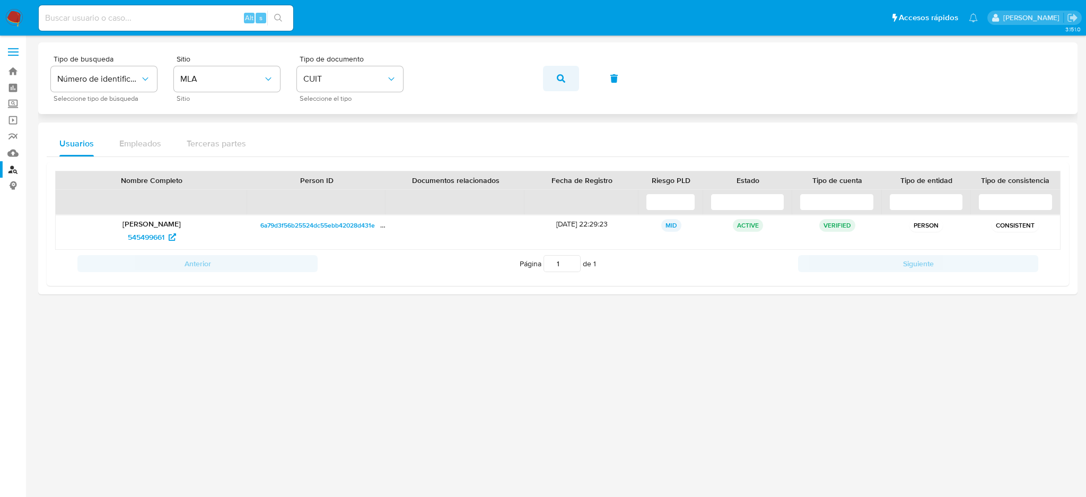
click at [566, 83] on button "button" at bounding box center [561, 78] width 36 height 25
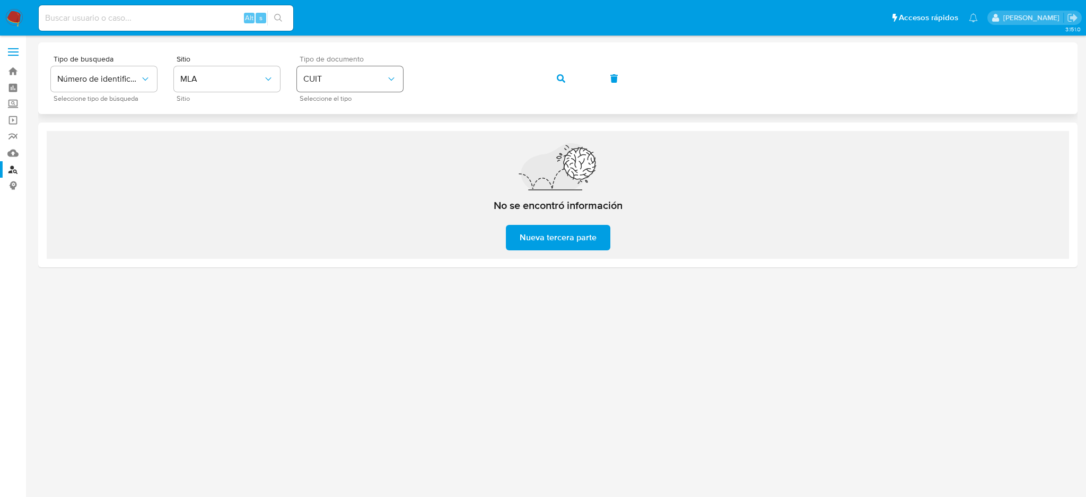
click at [398, 80] on div "Tipo de busqueda Número de identificación Seleccione tipo de búsqueda Sitio MLA…" at bounding box center [558, 78] width 1014 height 46
click at [384, 77] on div "Tipo de busqueda Número de identificación Seleccione tipo de búsqueda Sitio MLA…" at bounding box center [558, 78] width 1014 height 46
click at [563, 80] on icon "button" at bounding box center [561, 78] width 8 height 8
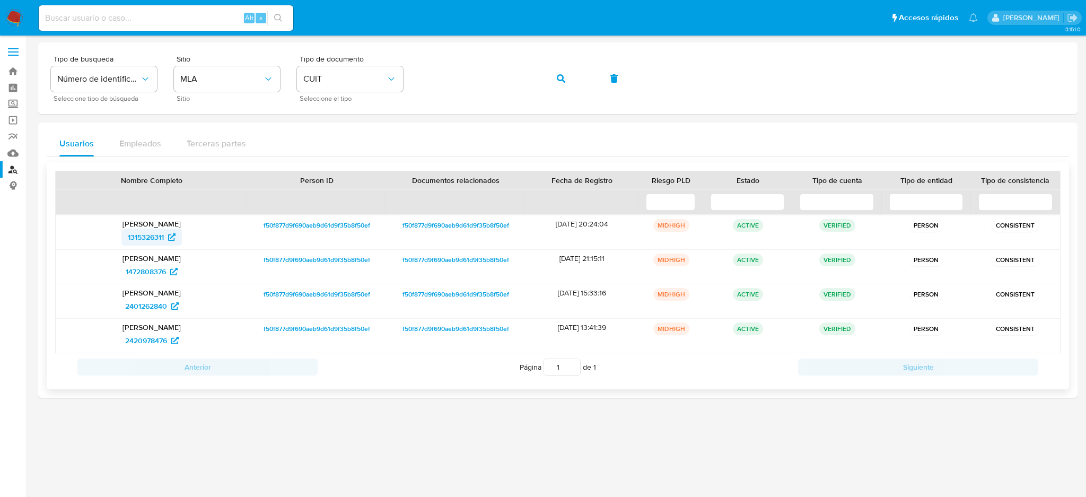
click at [128, 242] on span "1315326311" at bounding box center [146, 237] width 36 height 17
click at [375, 79] on div "Tipo de busqueda Número de identificación Seleccione tipo de búsqueda Sitio MLA…" at bounding box center [558, 78] width 1014 height 46
click at [563, 75] on icon "button" at bounding box center [561, 78] width 8 height 8
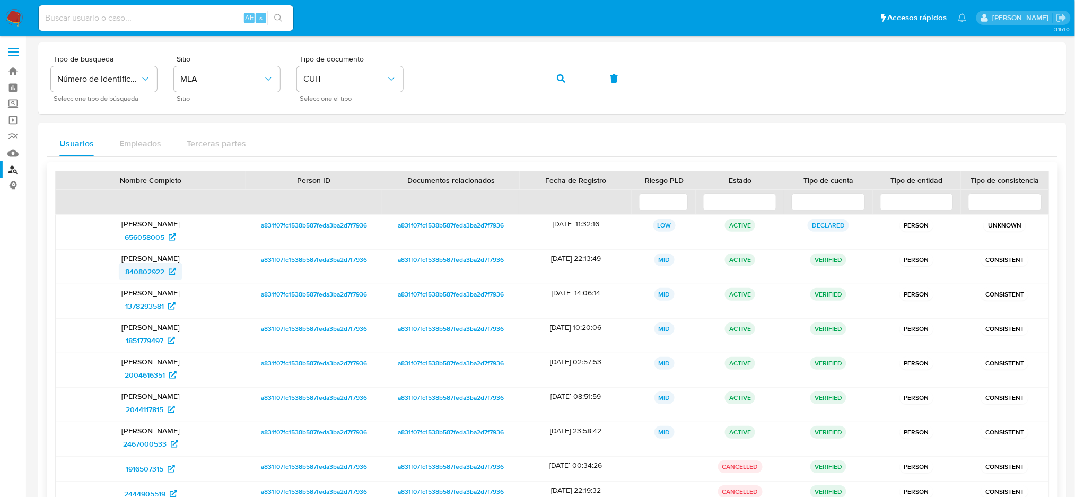
click at [141, 273] on span "840802922" at bounding box center [144, 271] width 39 height 17
click at [388, 82] on div "Tipo de busqueda Número de identificación Seleccione tipo de búsqueda Sitio MLA…" at bounding box center [552, 78] width 1003 height 46
click at [574, 76] on button "button" at bounding box center [561, 78] width 36 height 25
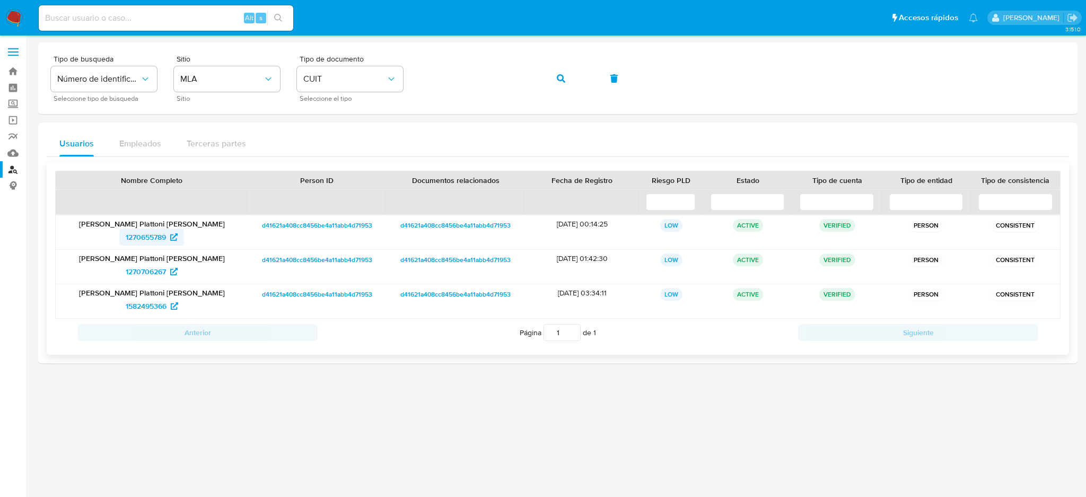
click at [140, 241] on span "1270655789" at bounding box center [146, 237] width 40 height 17
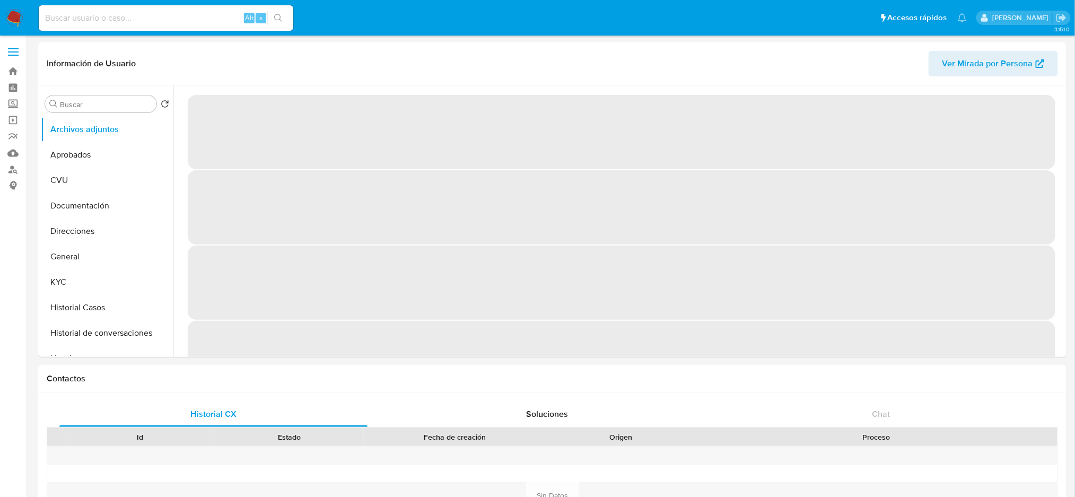
select select "10"
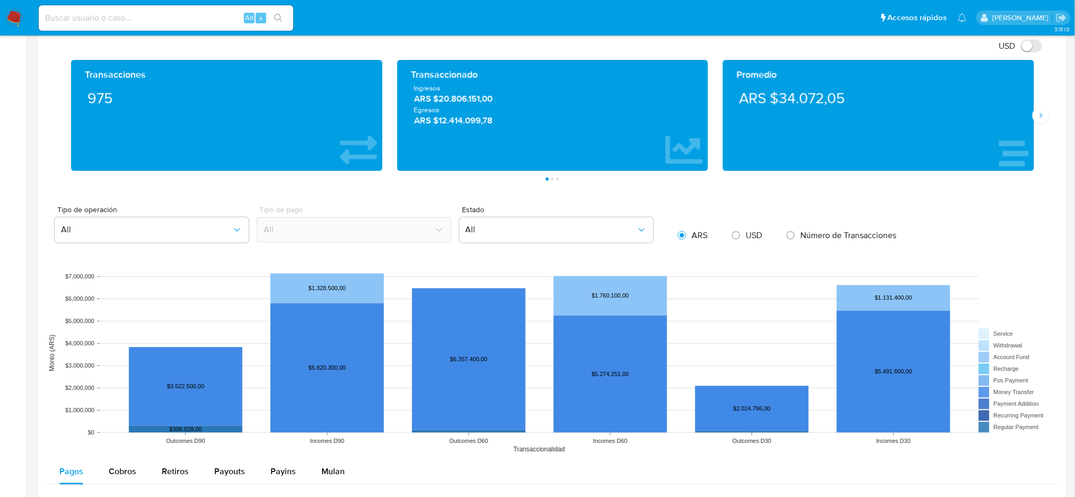
scroll to position [460, 0]
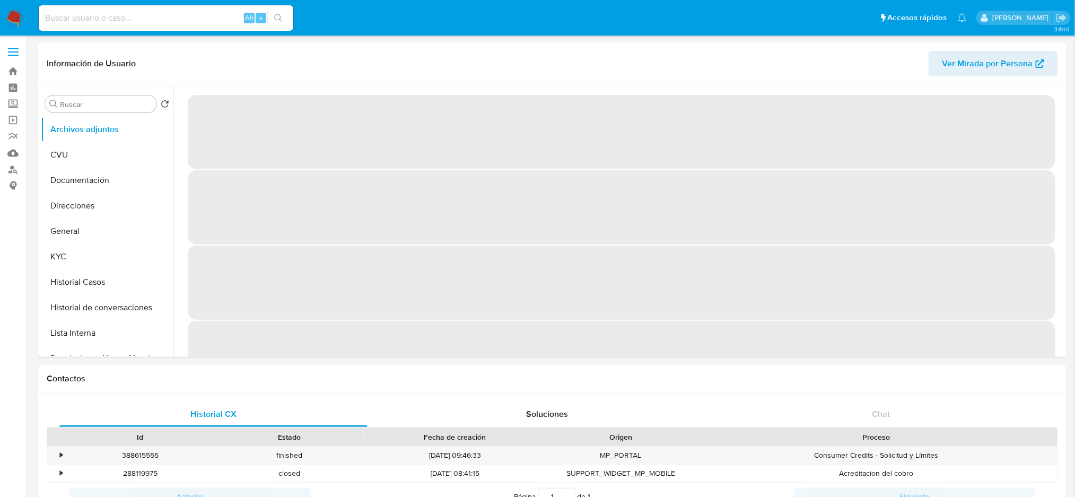
select select "10"
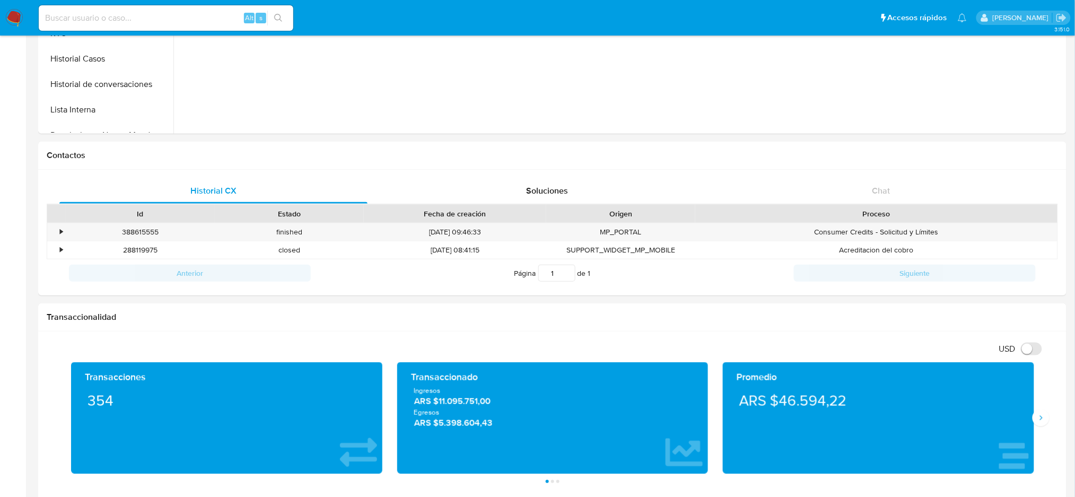
scroll to position [153, 0]
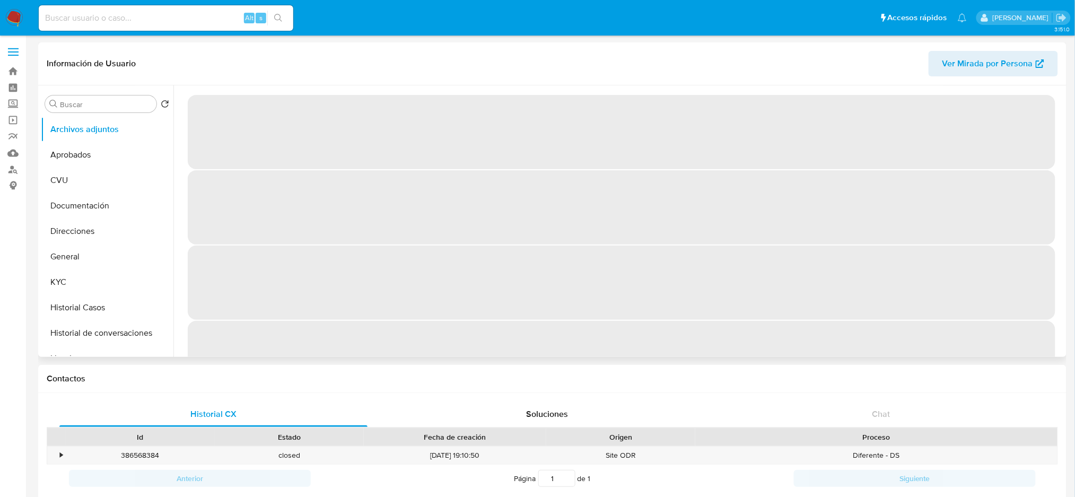
select select "10"
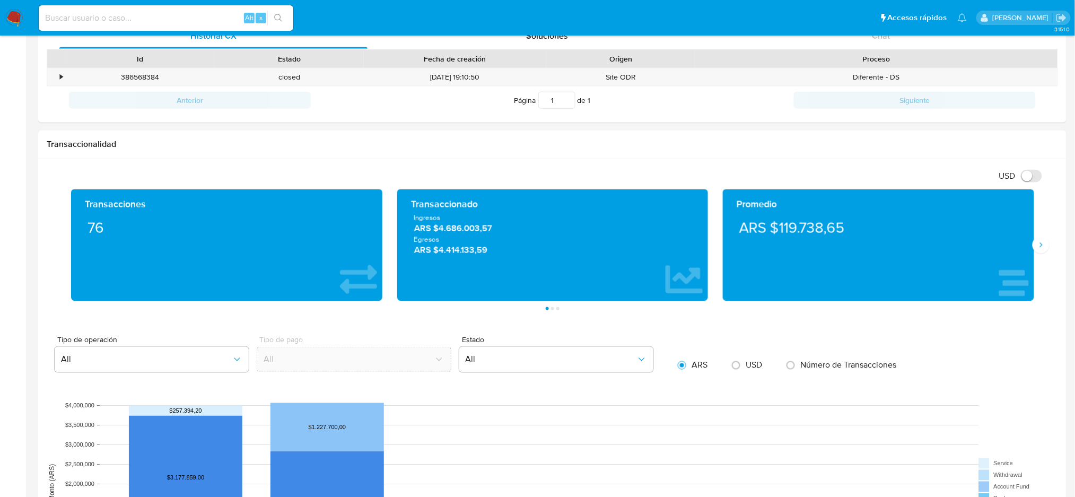
scroll to position [34, 0]
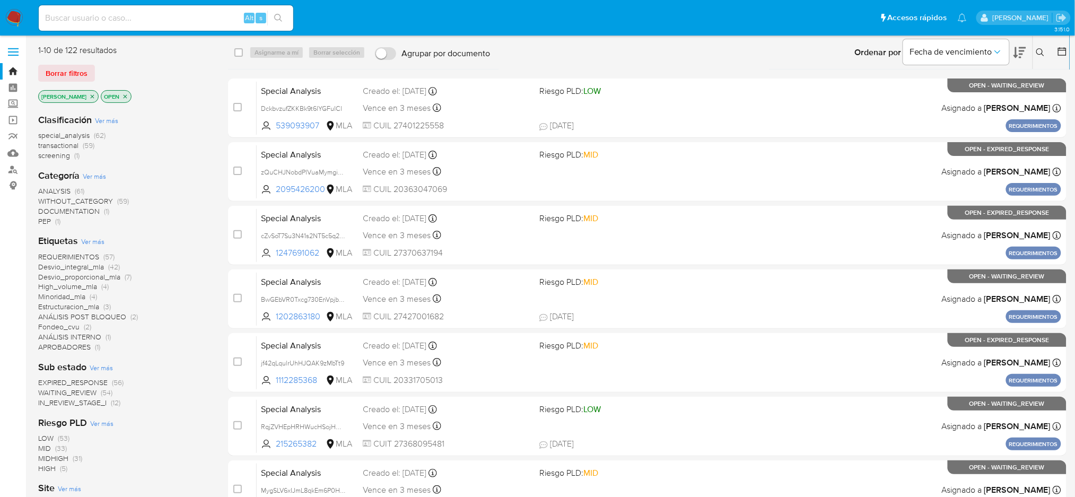
click at [1038, 55] on icon at bounding box center [1040, 52] width 8 height 8
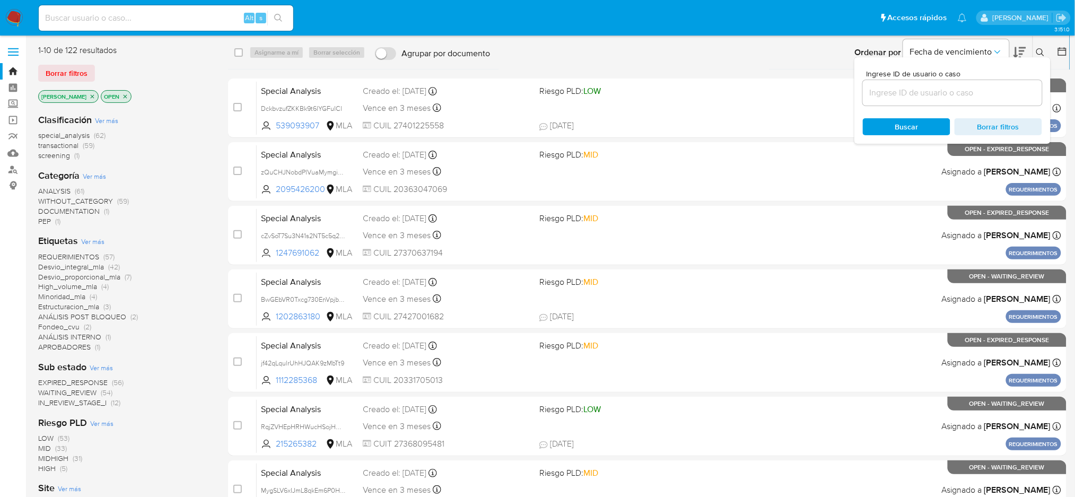
click at [932, 100] on div at bounding box center [952, 92] width 179 height 25
click at [927, 95] on input at bounding box center [952, 93] width 179 height 14
paste input "2dqZ9WY8KLO5aX5LlAtnhYRf"
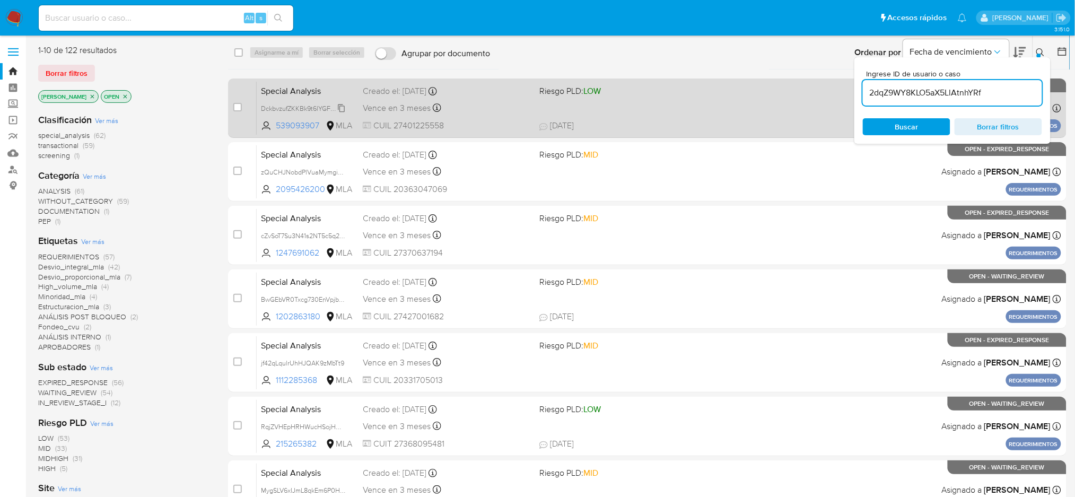
type input "2dqZ9WY8KLO5aX5LlAtnhYRf"
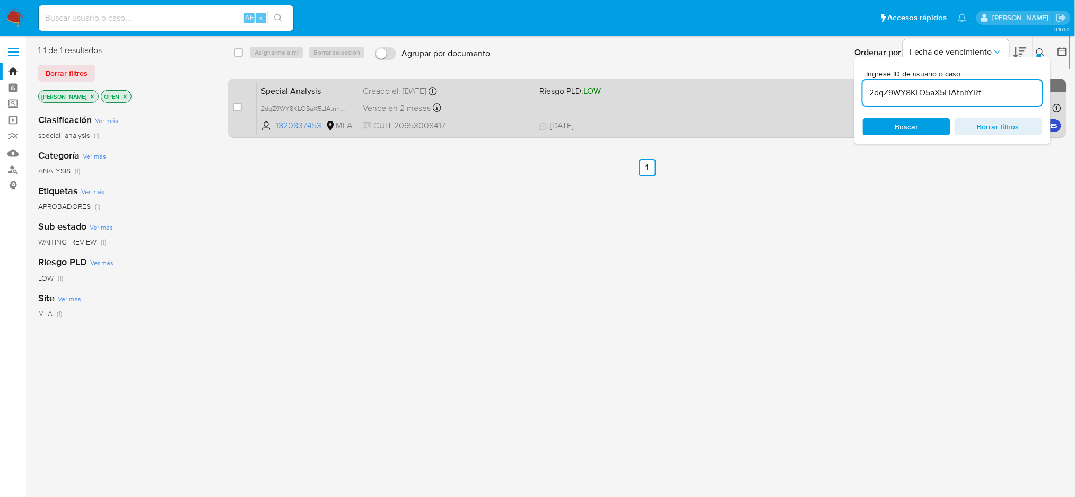
click at [239, 111] on div "case-item-checkbox" at bounding box center [237, 107] width 8 height 11
click at [238, 110] on input "checkbox" at bounding box center [237, 107] width 8 height 8
checkbox input "true"
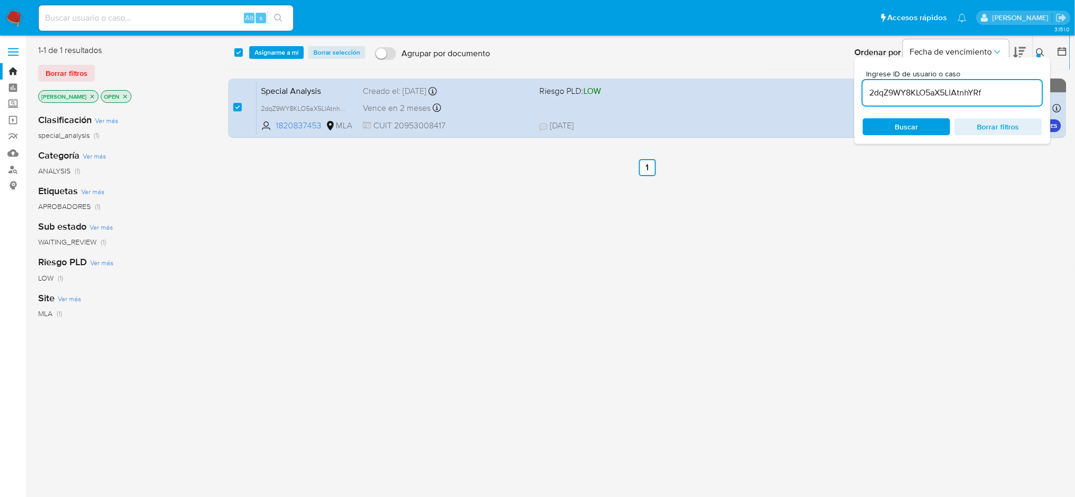
click at [275, 59] on div "select-all-cases-checkbox Asignarme a mí Borrar selección Agrupar por documento…" at bounding box center [649, 52] width 842 height 33
click at [276, 51] on span "Asignarme a mí" at bounding box center [277, 52] width 44 height 11
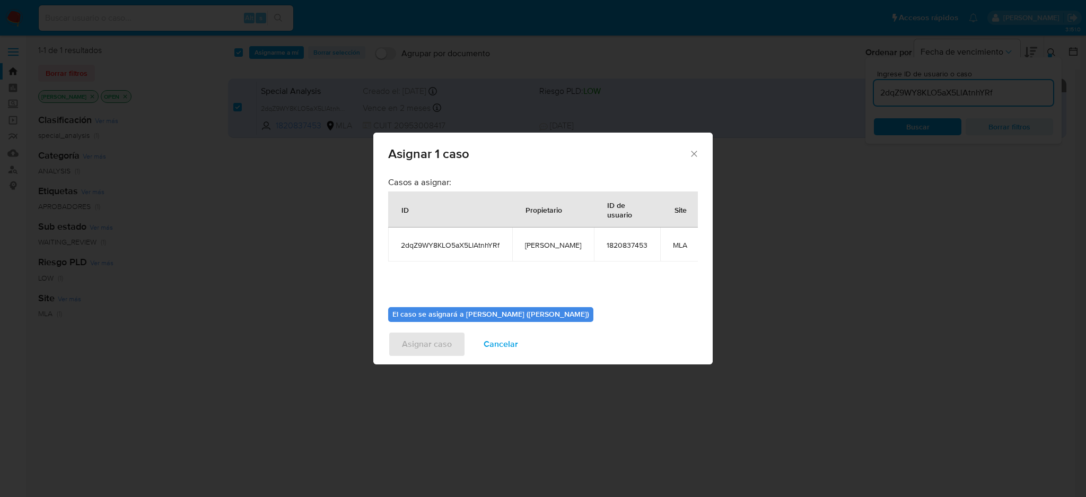
click at [533, 243] on span "[PERSON_NAME]" at bounding box center [553, 245] width 56 height 10
click at [533, 242] on span "[PERSON_NAME]" at bounding box center [553, 245] width 56 height 10
copy span "[PERSON_NAME]"
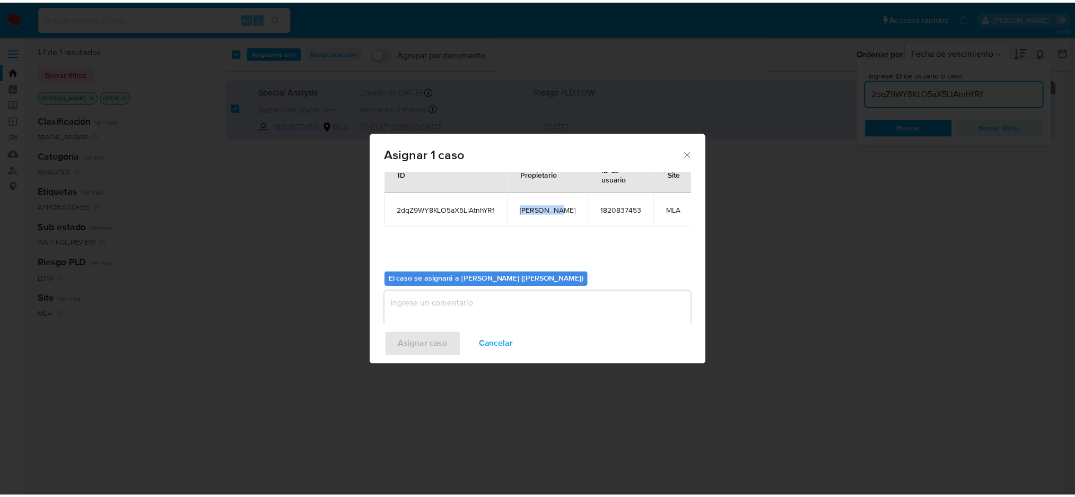
scroll to position [54, 0]
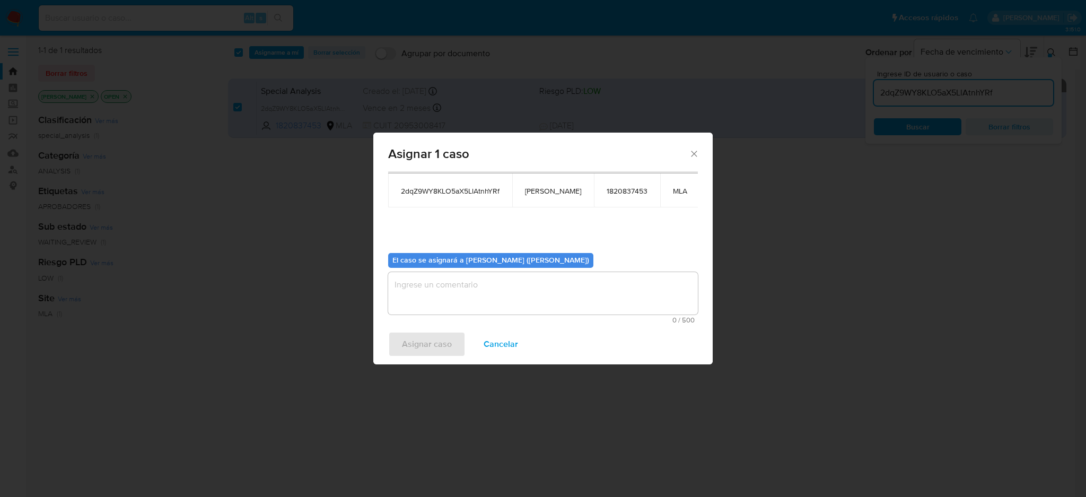
click at [485, 284] on textarea "assign-modal" at bounding box center [543, 293] width 310 height 42
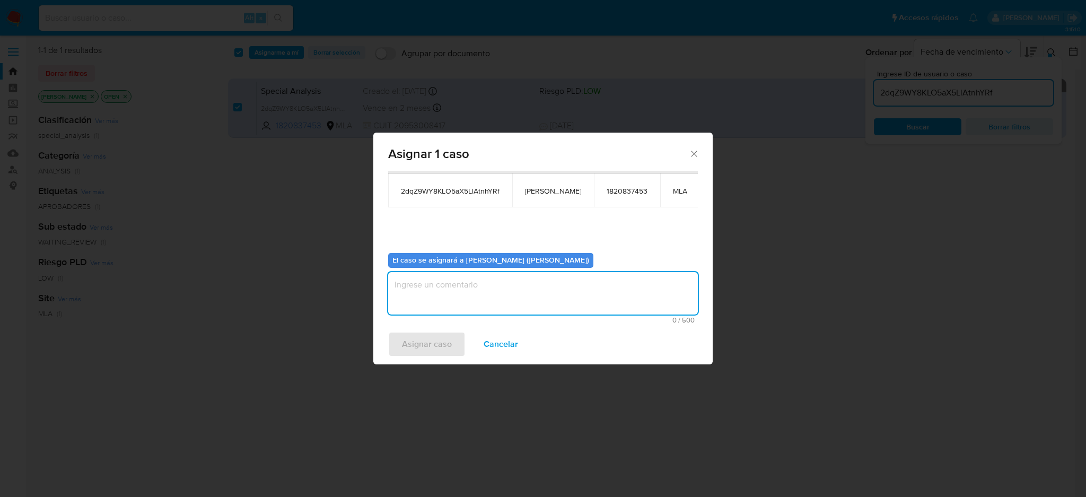
paste textarea "[PERSON_NAME]"
type textarea "[PERSON_NAME]"
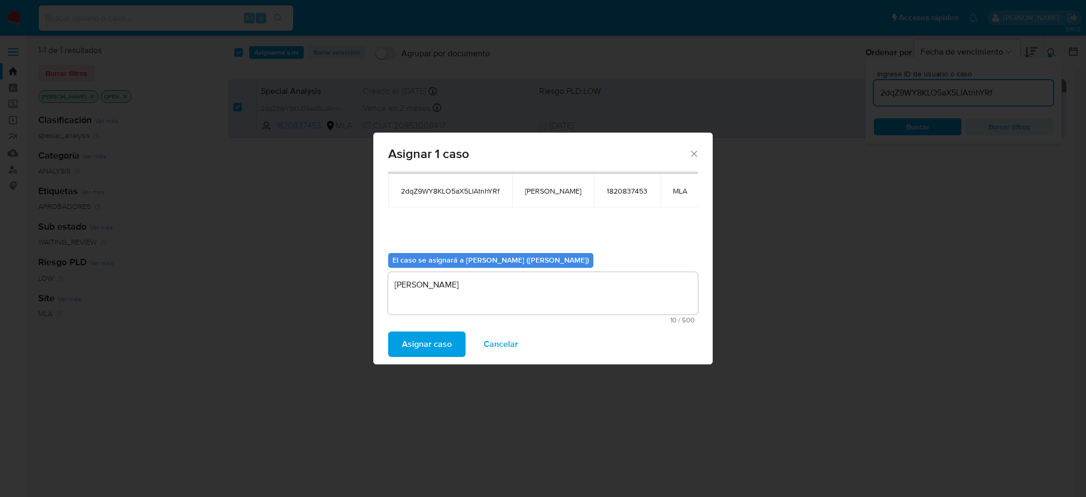
click at [435, 332] on span "Asignar caso" at bounding box center [427, 343] width 50 height 23
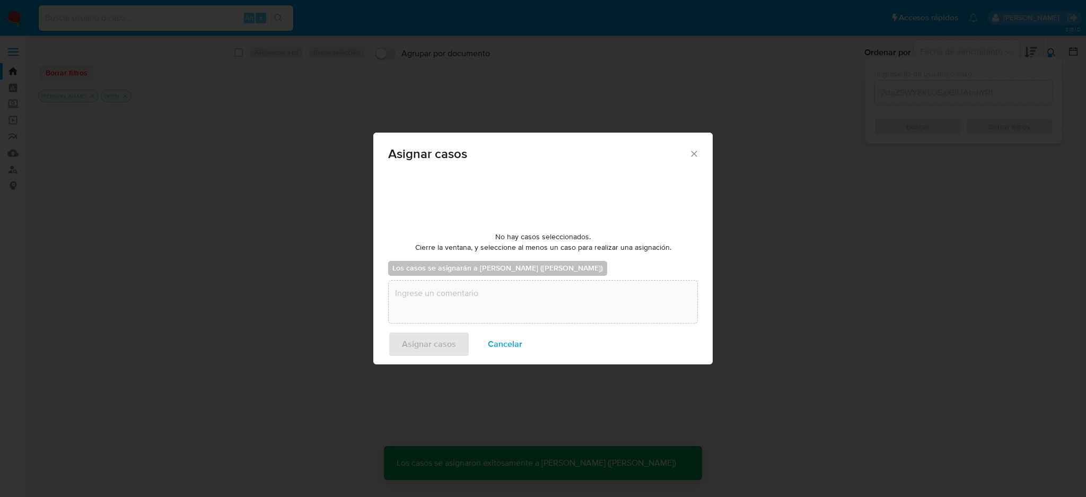
checkbox input "false"
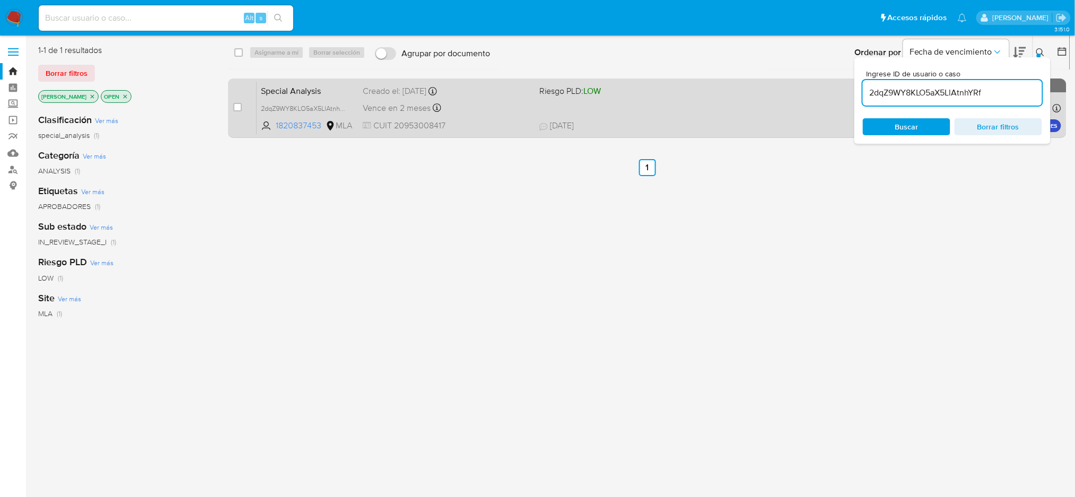
click at [488, 111] on div "Vence en 2 meses Vence el [DATE] 14:30:21" at bounding box center [447, 108] width 168 height 14
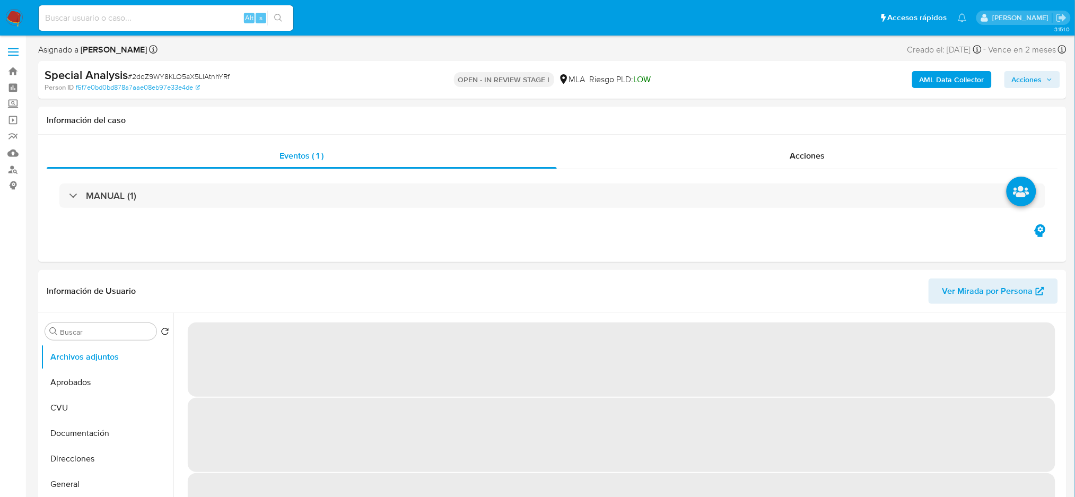
select select "10"
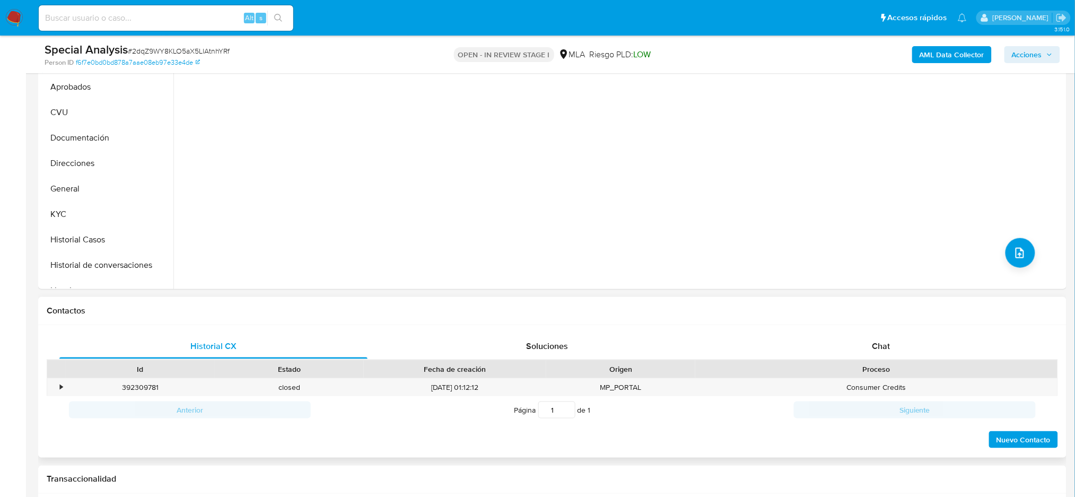
scroll to position [283, 0]
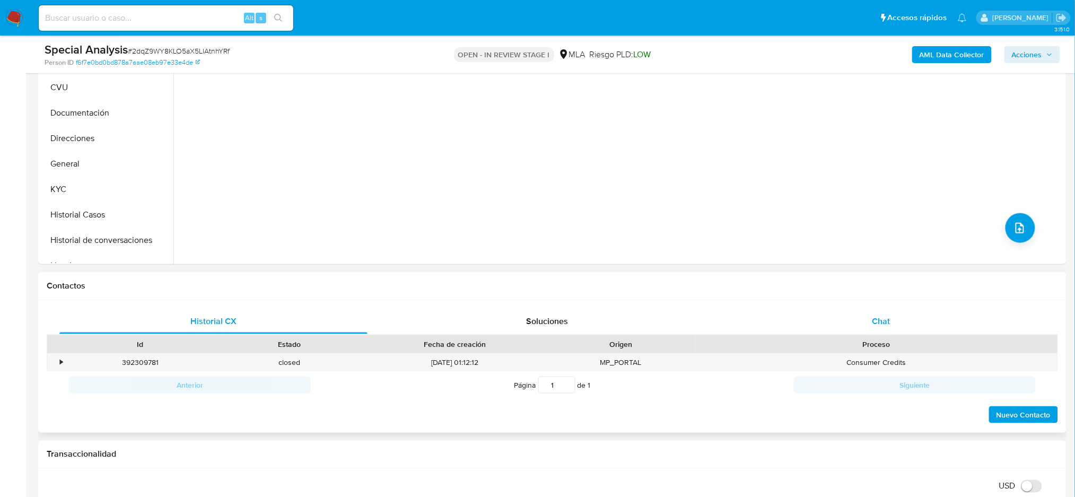
click at [861, 326] on div "Chat" at bounding box center [881, 321] width 308 height 25
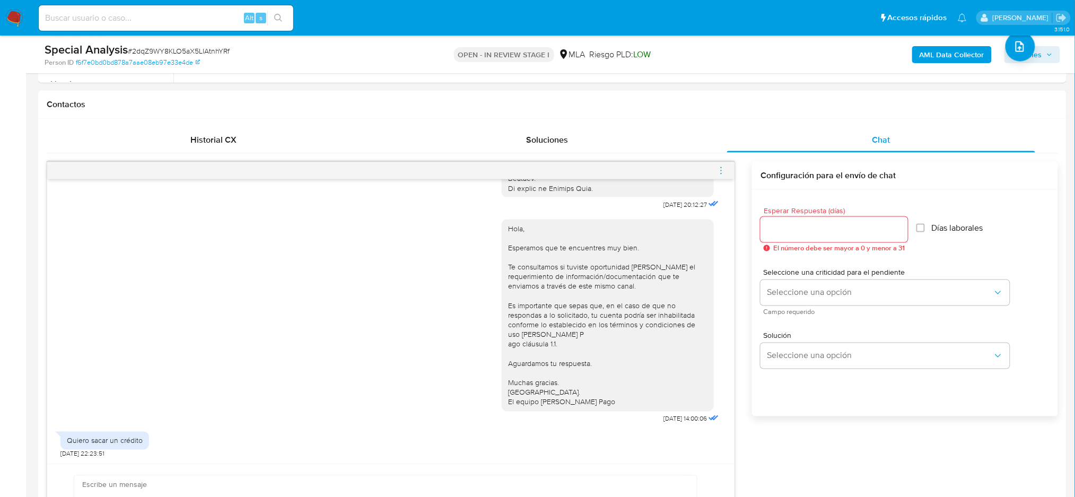
scroll to position [636, 0]
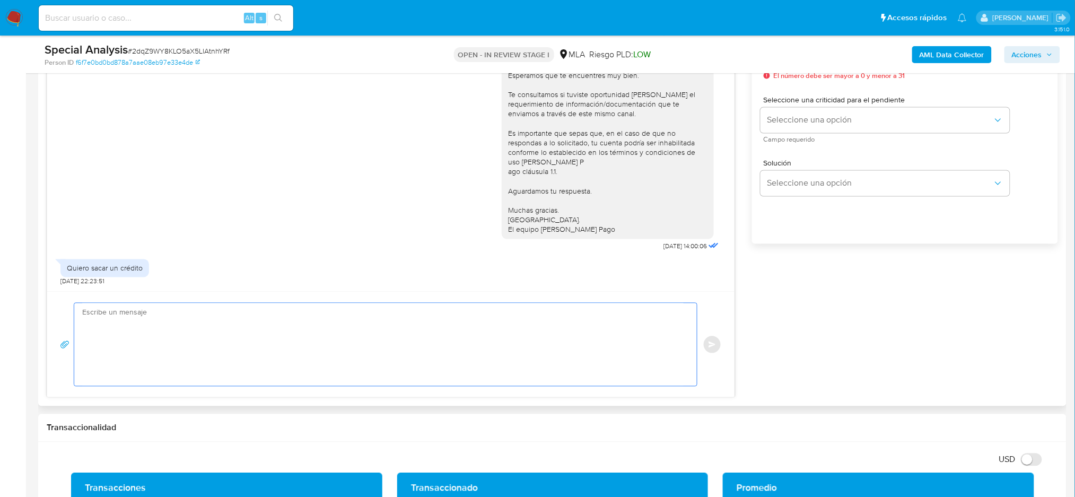
click at [138, 305] on textarea at bounding box center [382, 344] width 601 height 83
paste textarea "Hola, Esperamos que te encuentres muy bien. Te consultamos si tuviste oportunid…"
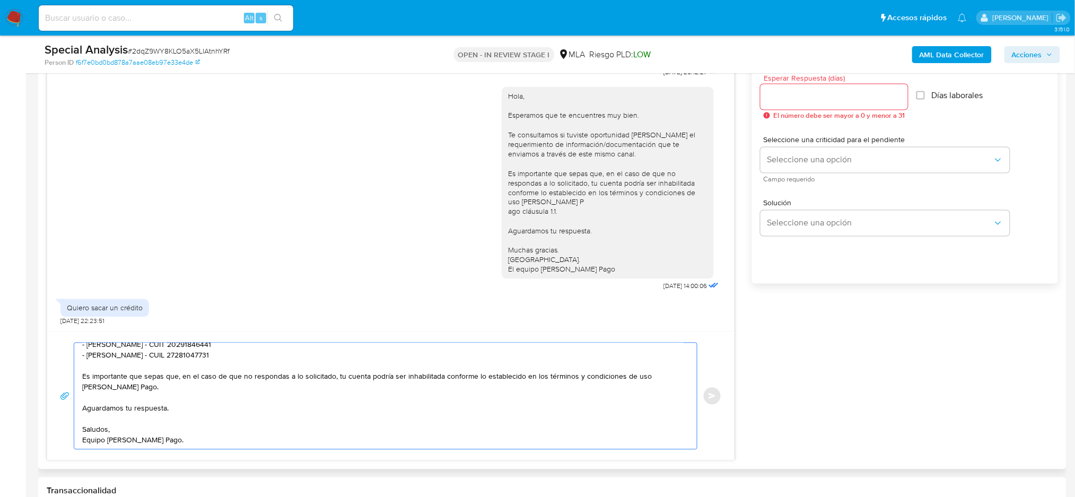
scroll to position [565, 0]
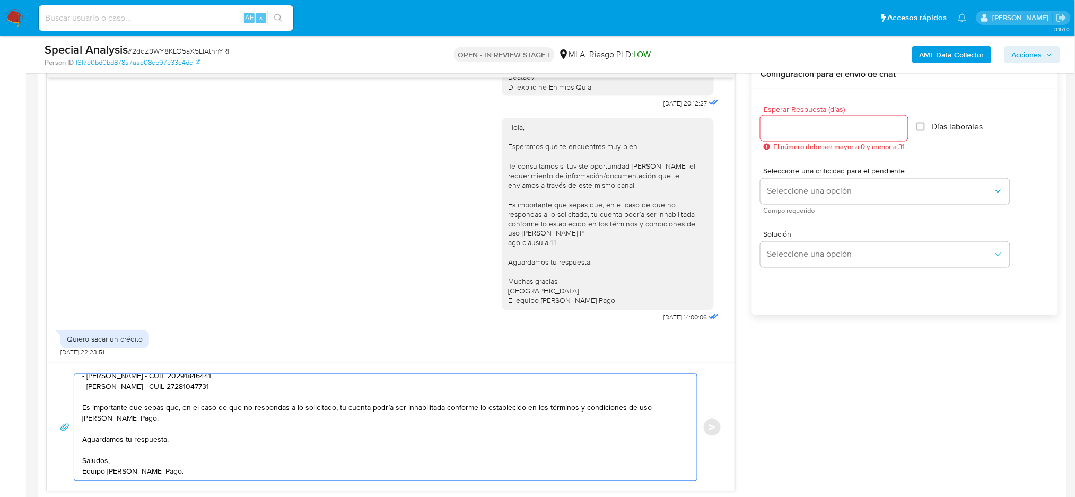
type textarea "Hola, Esperamos que te encuentres muy bien. Te consultamos si tuviste oportunid…"
click at [779, 127] on input "Esperar Respuesta (días)" at bounding box center [833, 128] width 147 height 14
type input "2"
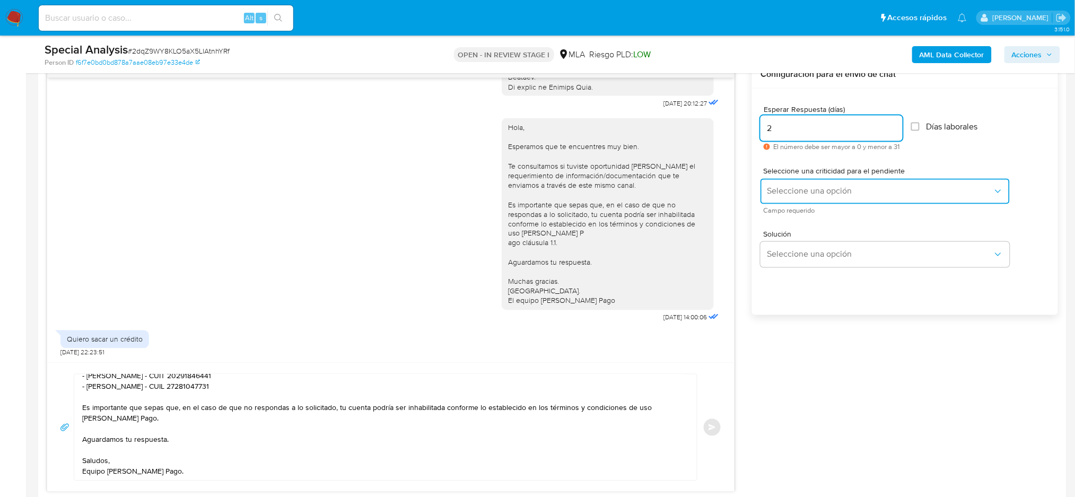
click at [775, 189] on span "Seleccione una opción" at bounding box center [880, 191] width 226 height 11
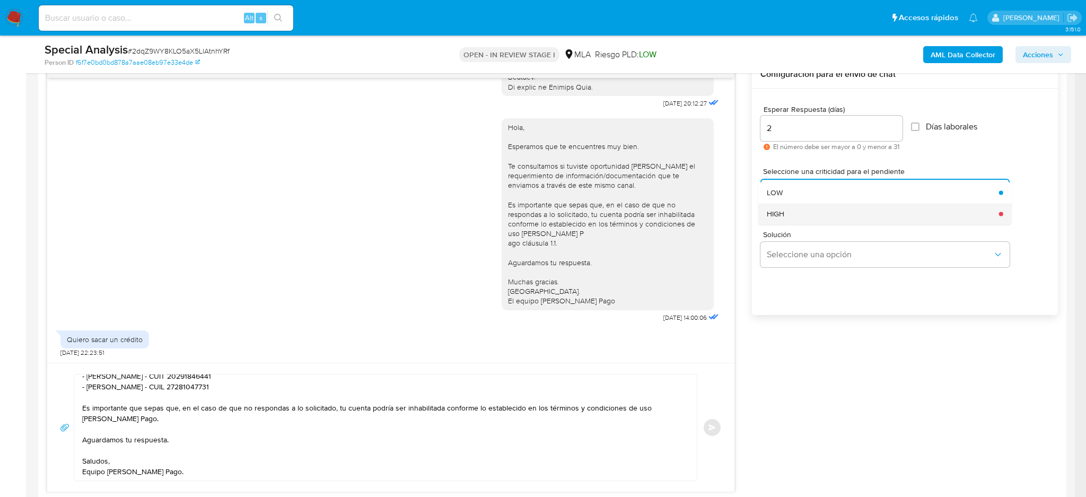
click at [780, 209] on span "HIGH" at bounding box center [775, 214] width 17 height 10
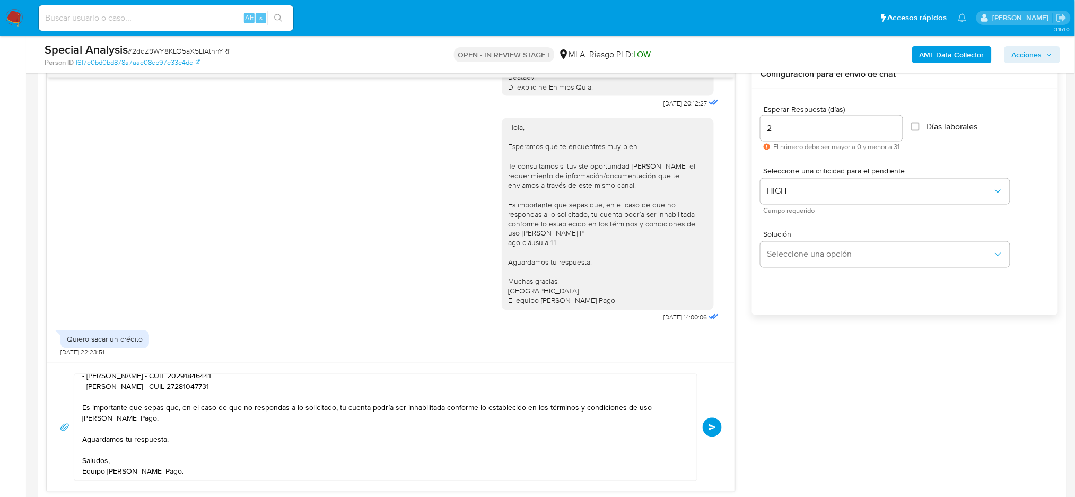
click at [707, 421] on button "Enviar" at bounding box center [712, 427] width 19 height 19
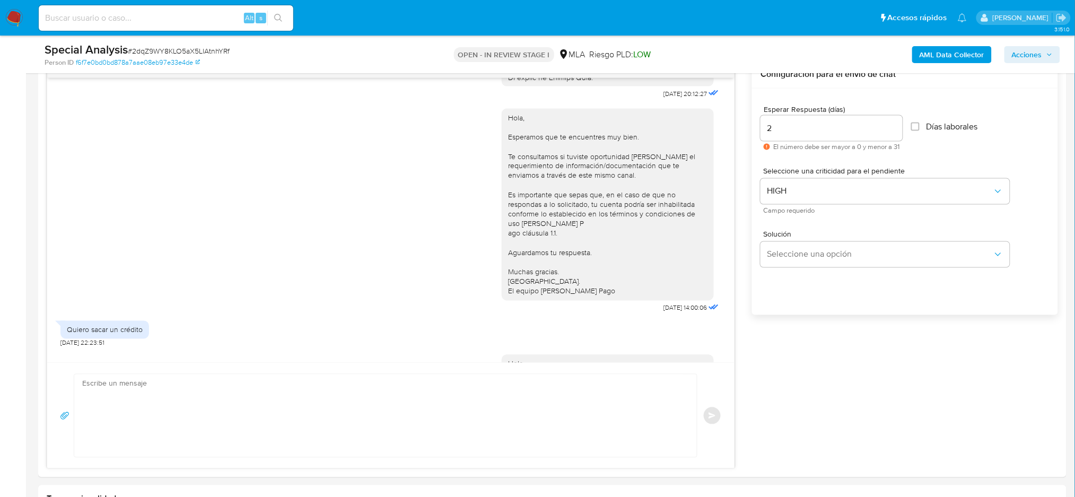
scroll to position [854, 0]
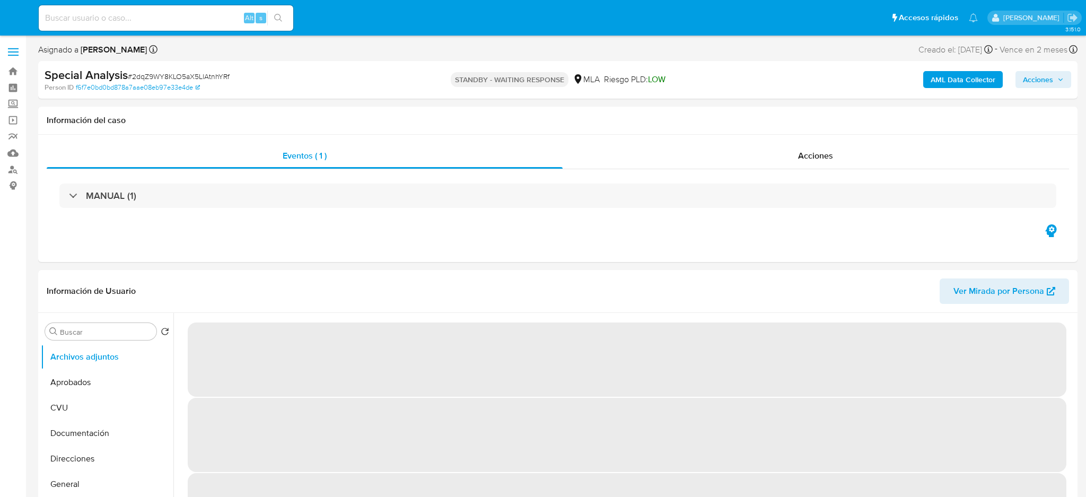
select select "10"
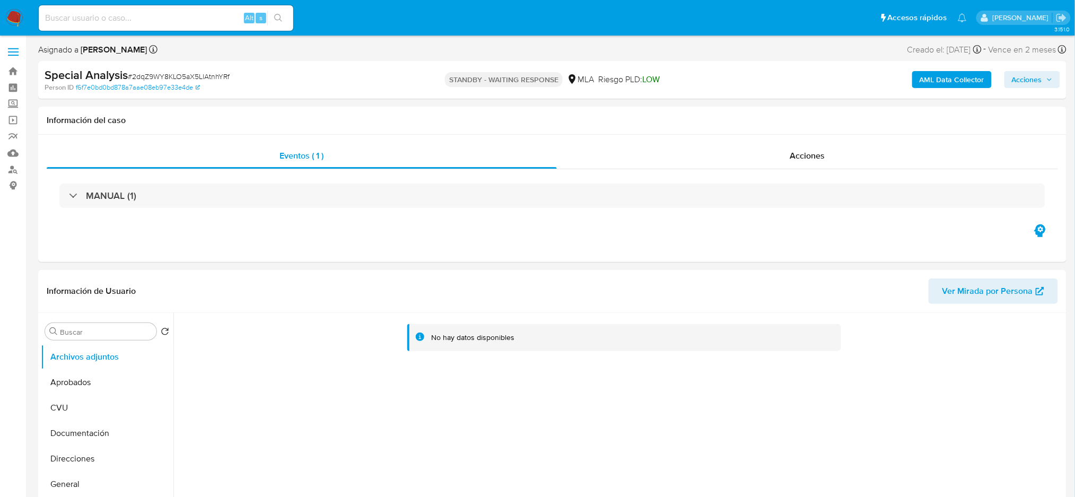
click at [190, 14] on input at bounding box center [166, 18] width 255 height 14
paste input "SUhEZoMav4PhwEE3Syk3AtvP"
type input "SUhEZoMav4PhwEE3Syk3AtvP"
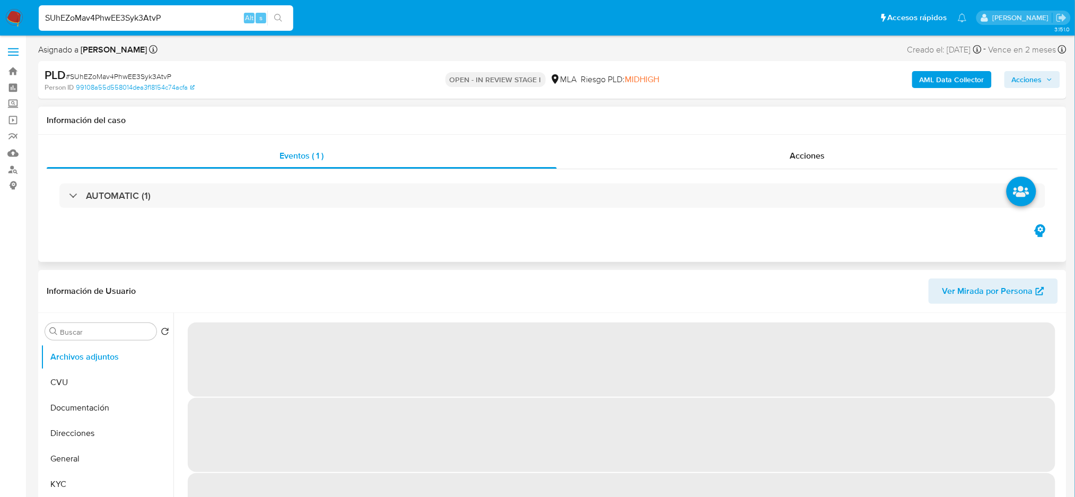
select select "10"
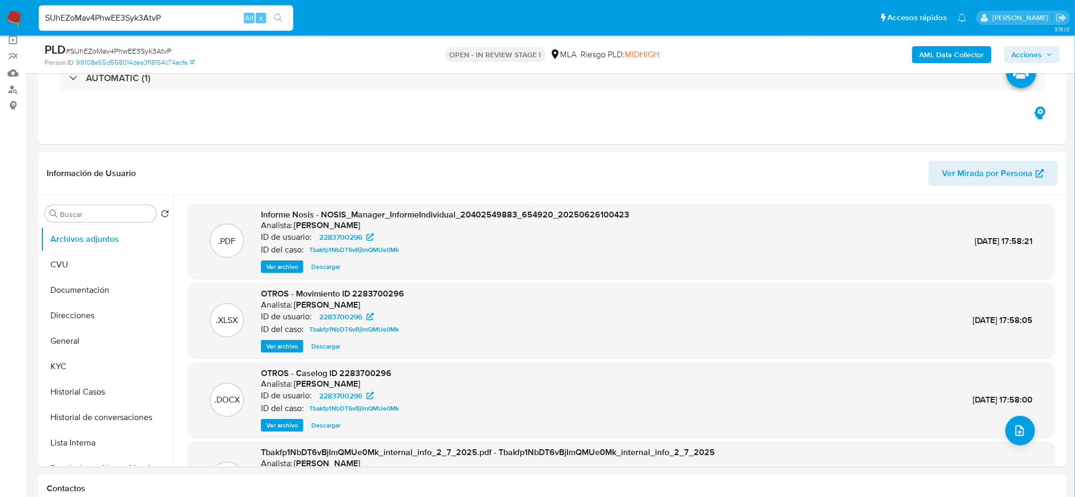
scroll to position [141, 0]
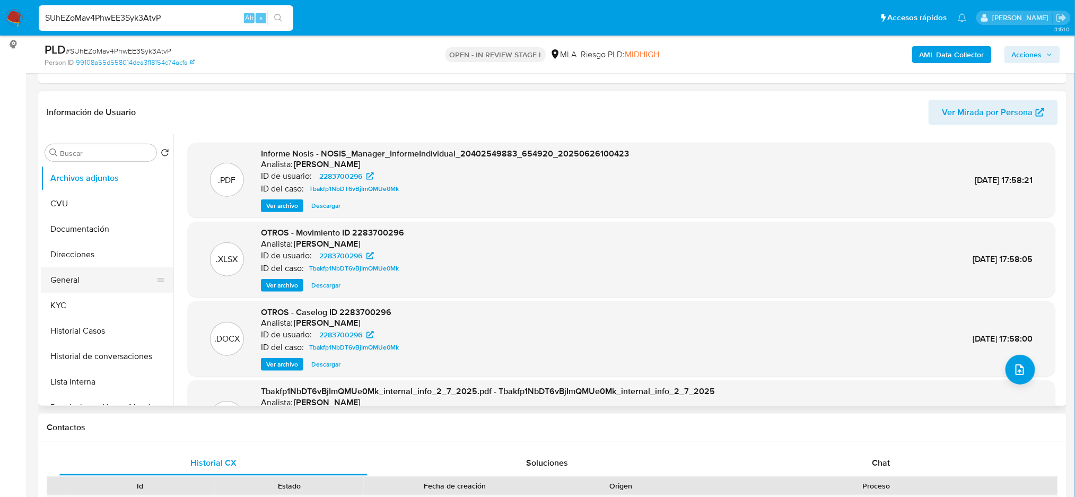
click at [77, 282] on button "General" at bounding box center [103, 279] width 124 height 25
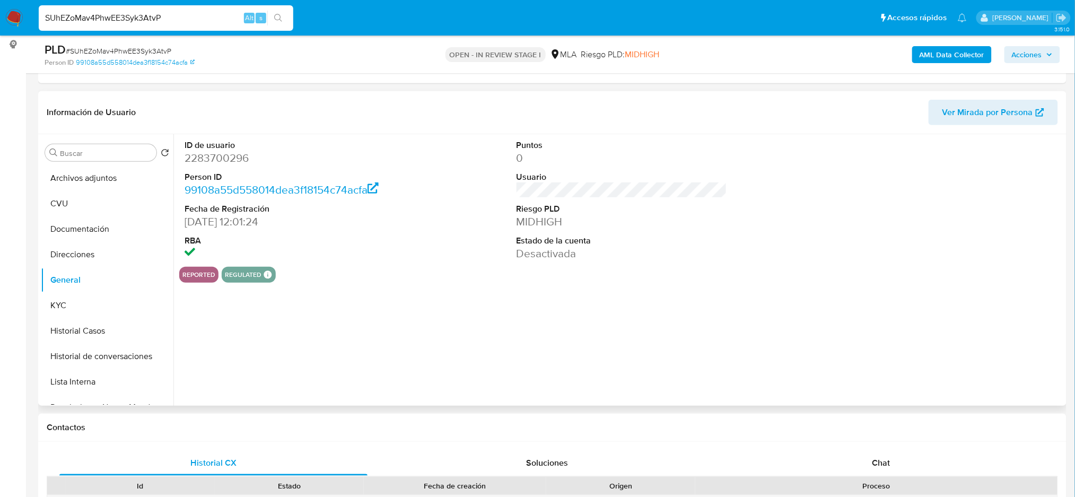
click at [217, 155] on dd "2283700296" at bounding box center [290, 158] width 211 height 15
copy dd "2283700296"
click at [157, 51] on span "# SUhEZoMav4PhwEE3Syk3AtvP" at bounding box center [119, 51] width 106 height 11
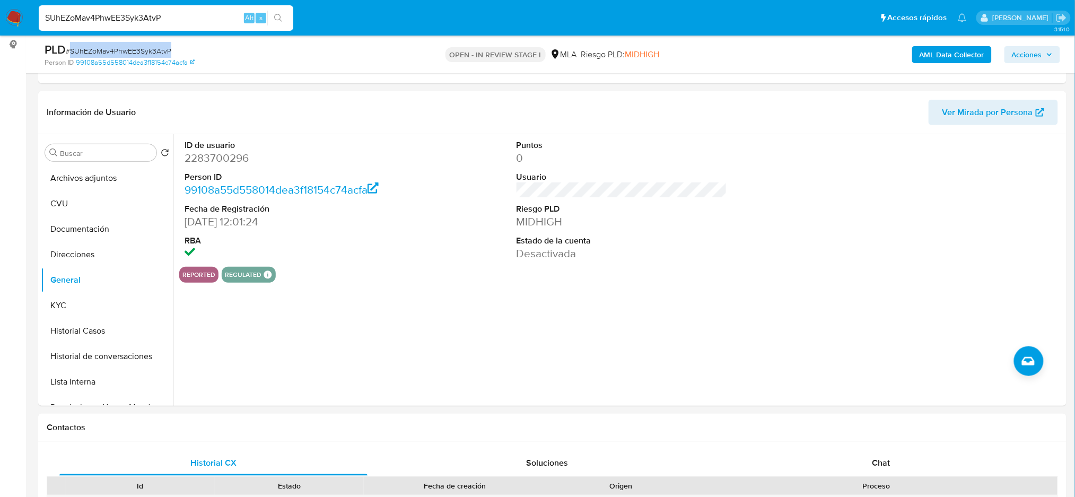
copy span "SUhEZoMav4PhwEE3Syk3AtvP"
click at [87, 297] on button "KYC" at bounding box center [103, 305] width 124 height 25
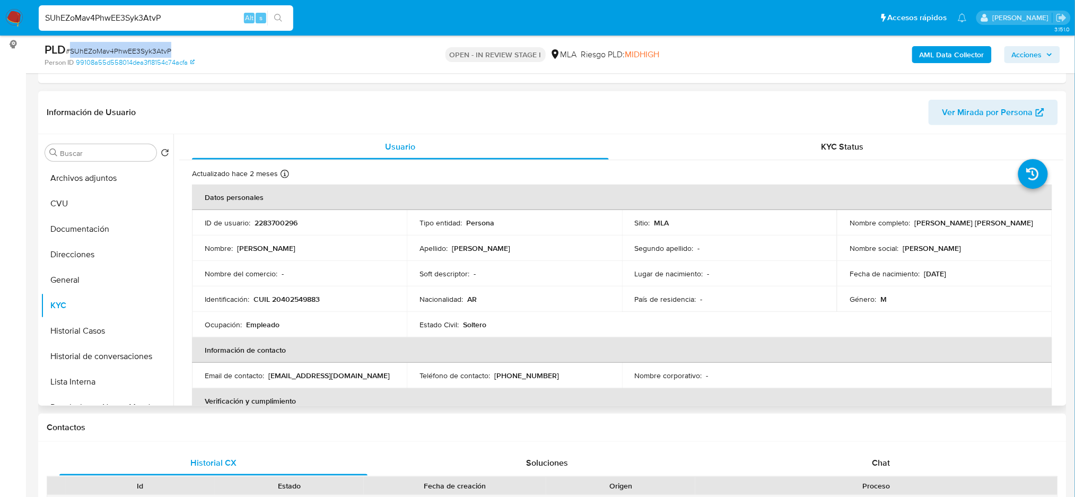
click at [307, 301] on p "CUIL 20402549883" at bounding box center [286, 299] width 66 height 10
copy p "20402549883"
click at [327, 305] on td "Identificación : CUIL 20402549883" at bounding box center [299, 298] width 215 height 25
drag, startPoint x: 278, startPoint y: 298, endPoint x: 314, endPoint y: 298, distance: 36.6
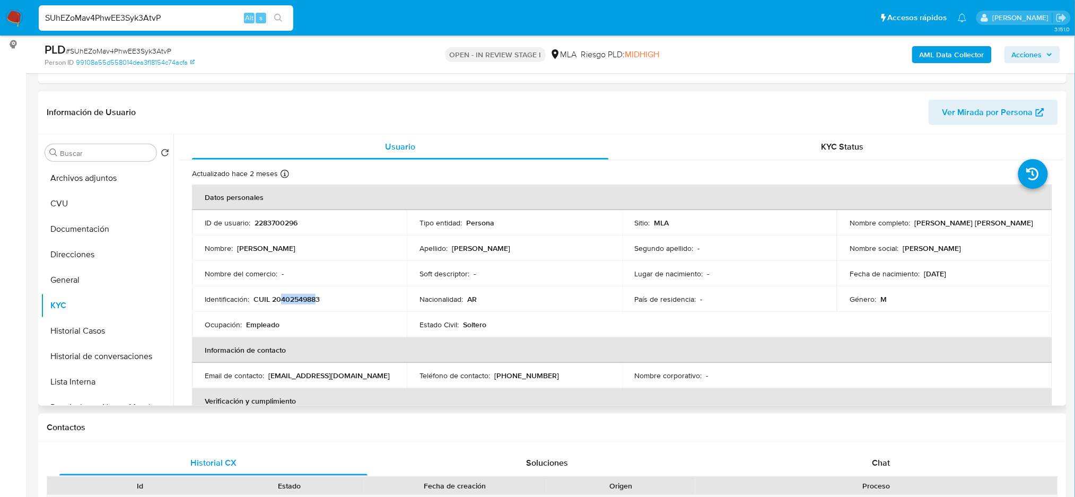
click at [314, 298] on p "CUIL 20402549883" at bounding box center [286, 299] width 66 height 10
copy p "40254988"
drag, startPoint x: 911, startPoint y: 220, endPoint x: 1026, endPoint y: 215, distance: 114.6
click at [1026, 215] on td "Nombre completo : Agustin Federico Israel Franco" at bounding box center [944, 222] width 215 height 25
copy p "Agustin Federico Israel Franco"
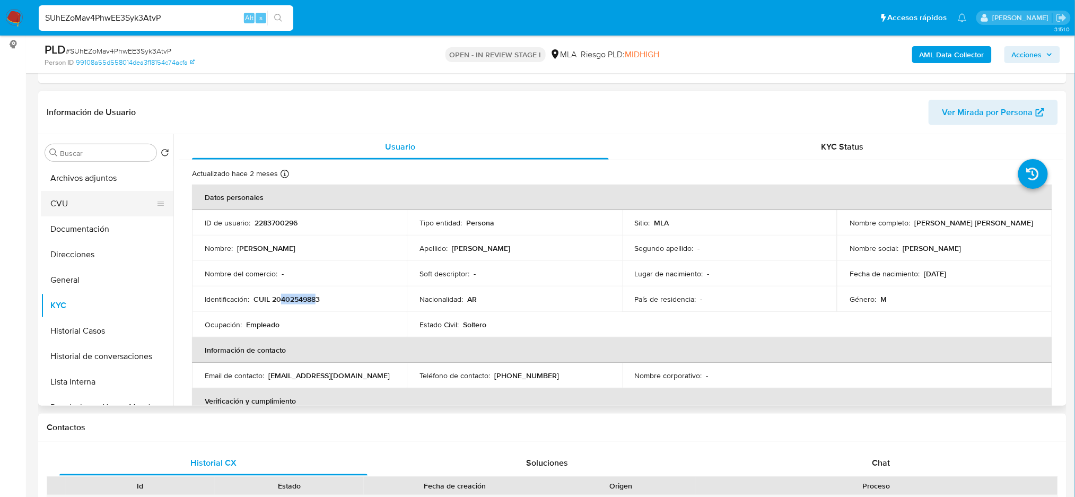
click at [96, 206] on button "CVU" at bounding box center [103, 203] width 124 height 25
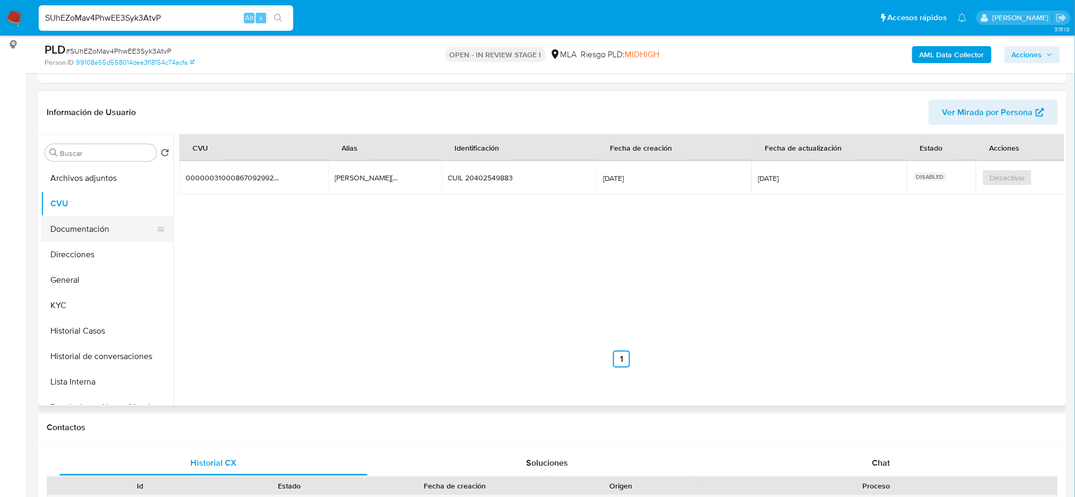
click at [92, 240] on button "Documentación" at bounding box center [103, 228] width 124 height 25
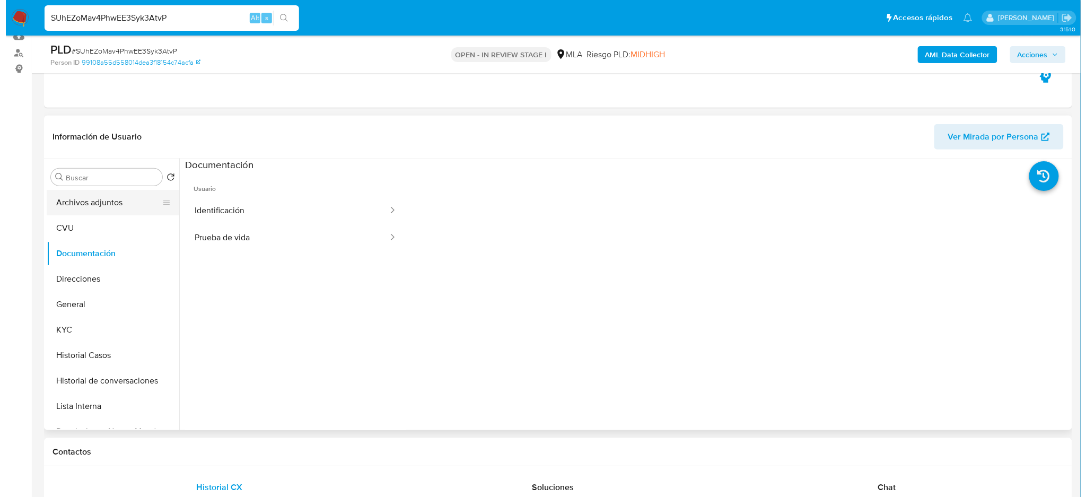
scroll to position [92, 0]
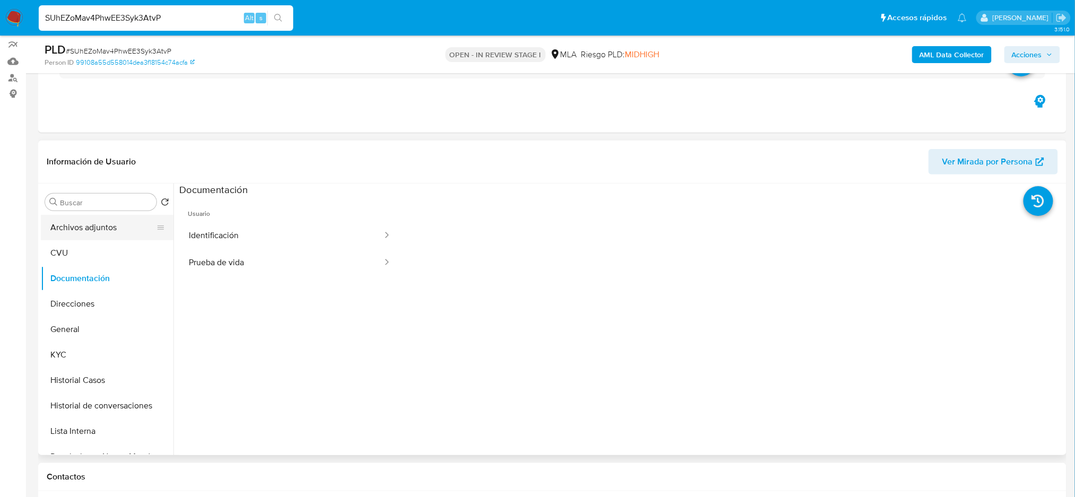
click at [110, 226] on button "Archivos adjuntos" at bounding box center [103, 227] width 124 height 25
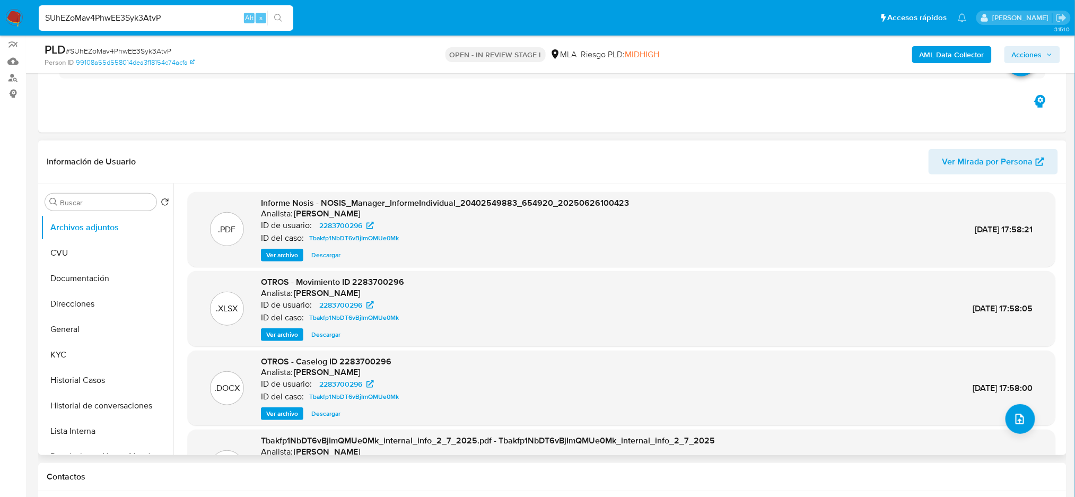
click at [284, 412] on span "Ver archivo" at bounding box center [282, 413] width 32 height 11
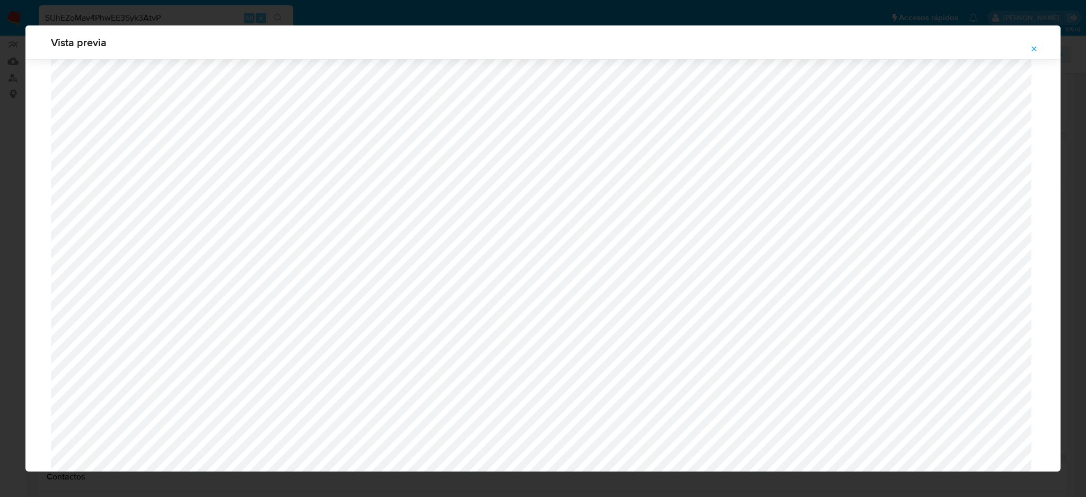
scroll to position [686, 0]
click at [1032, 47] on icon "Attachment preview" at bounding box center [1034, 48] width 5 height 5
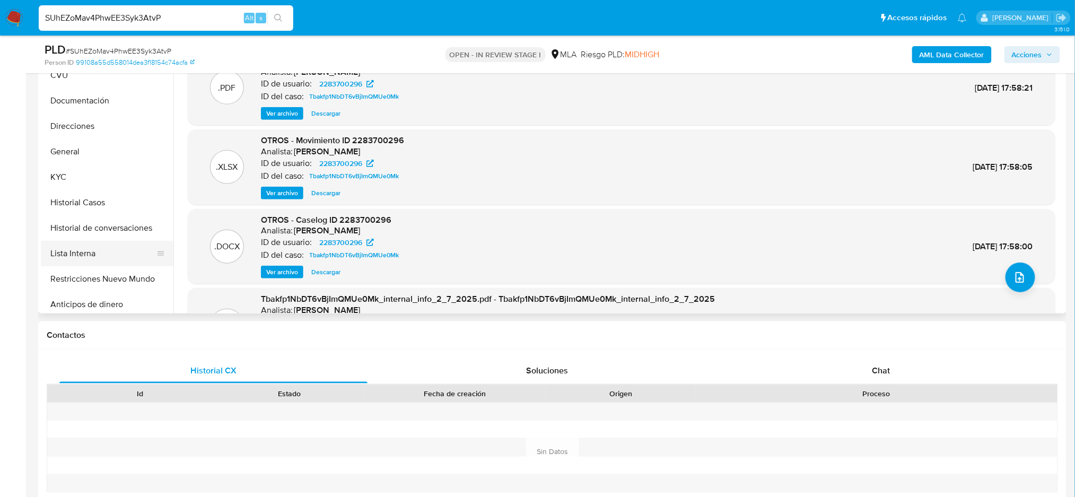
scroll to position [71, 0]
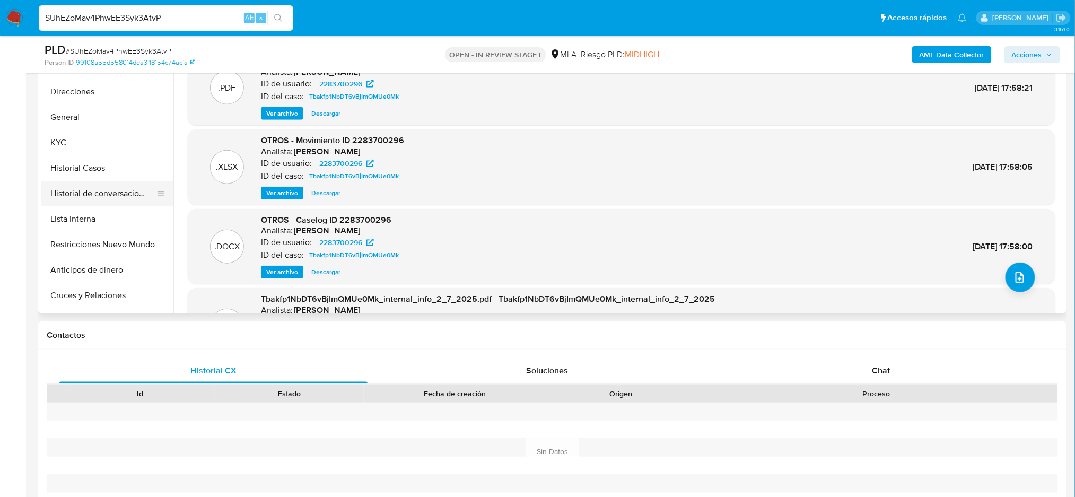
drag, startPoint x: 90, startPoint y: 169, endPoint x: 52, endPoint y: 194, distance: 44.9
click at [90, 169] on button "Historial Casos" at bounding box center [107, 167] width 133 height 25
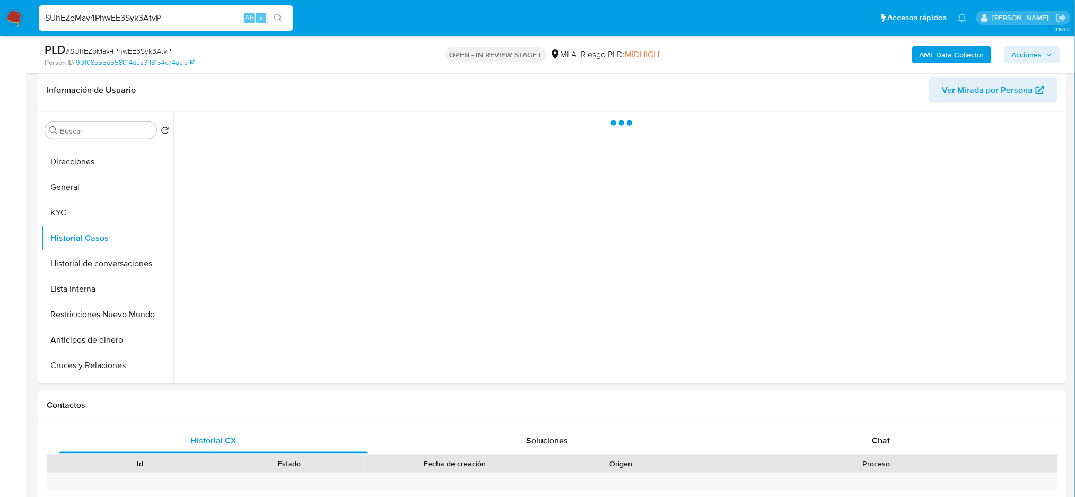
scroll to position [163, 0]
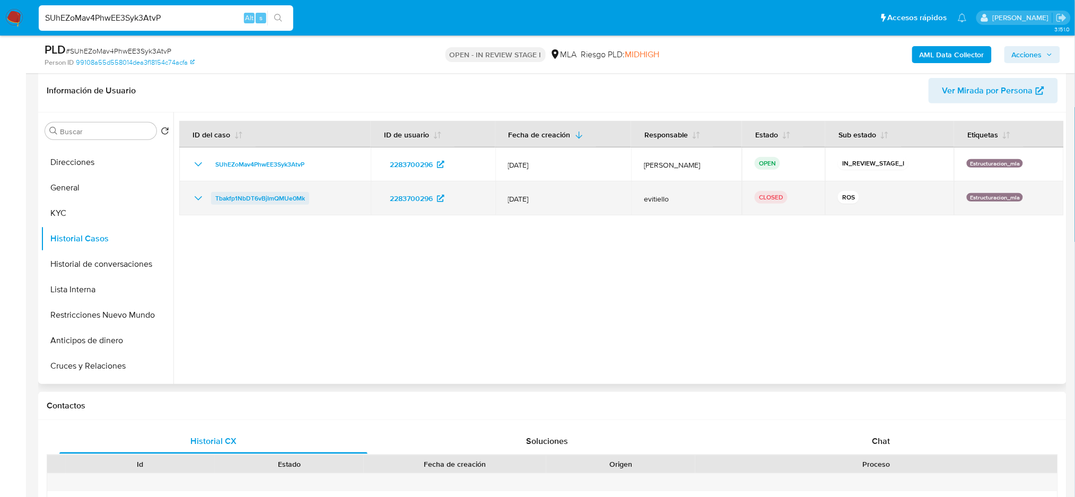
click at [240, 195] on span "Tbakfp1NbDT6vBjImQMUe0Mk" at bounding box center [260, 198] width 90 height 13
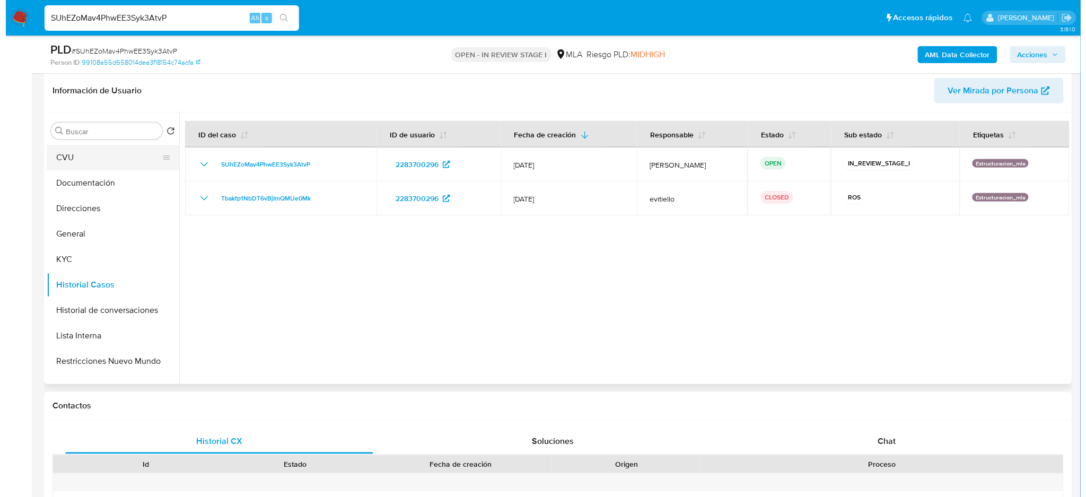
scroll to position [0, 0]
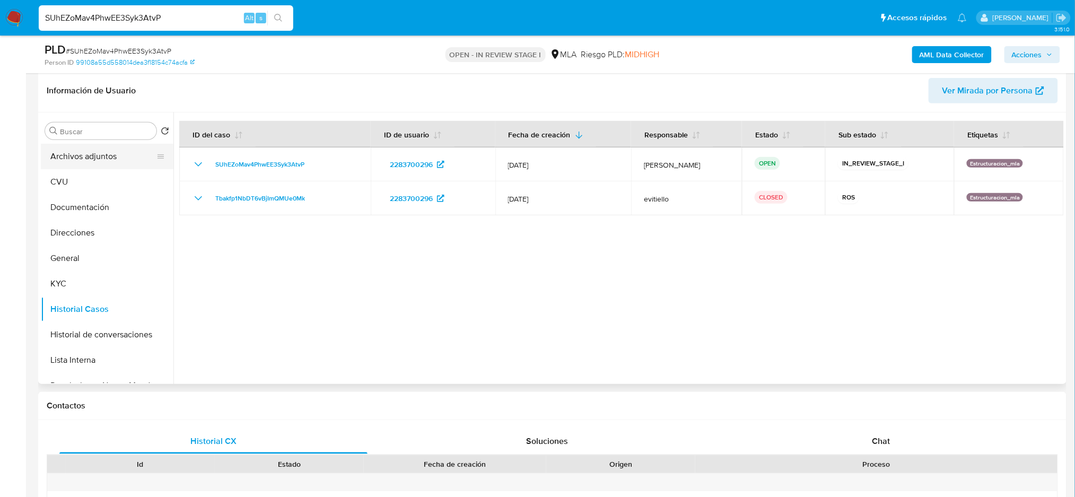
click at [99, 157] on button "Archivos adjuntos" at bounding box center [103, 156] width 124 height 25
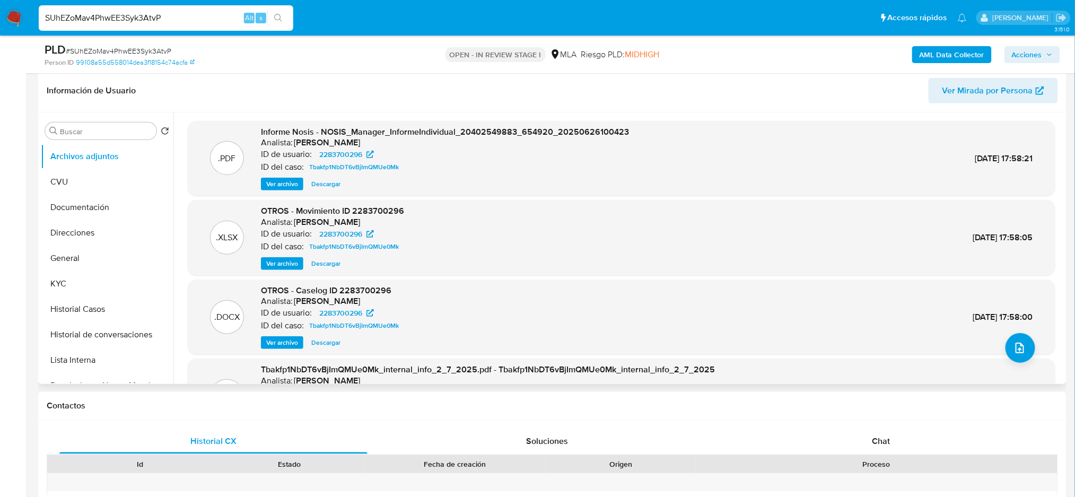
click at [266, 343] on span "Ver archivo" at bounding box center [282, 342] width 32 height 11
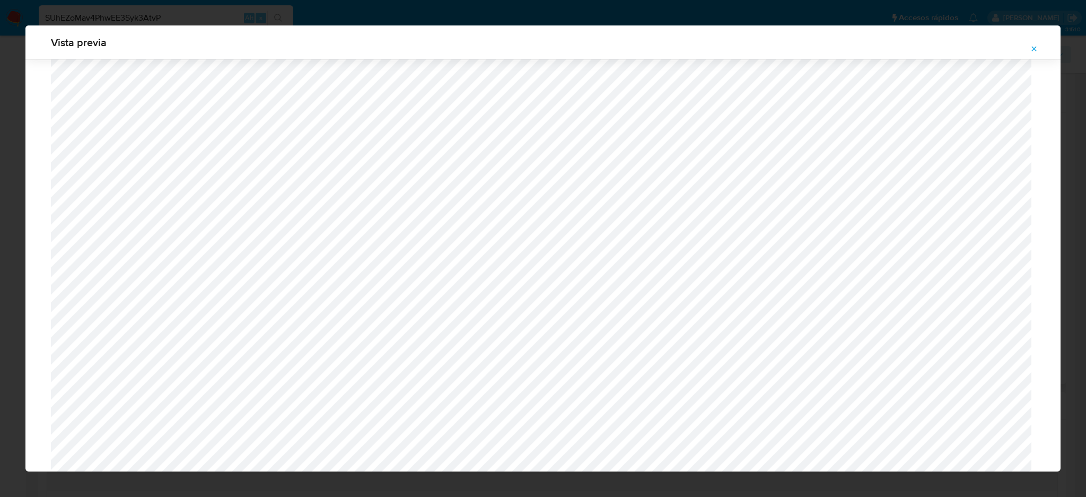
scroll to position [757, 0]
click at [1031, 50] on icon "Attachment preview" at bounding box center [1034, 49] width 8 height 8
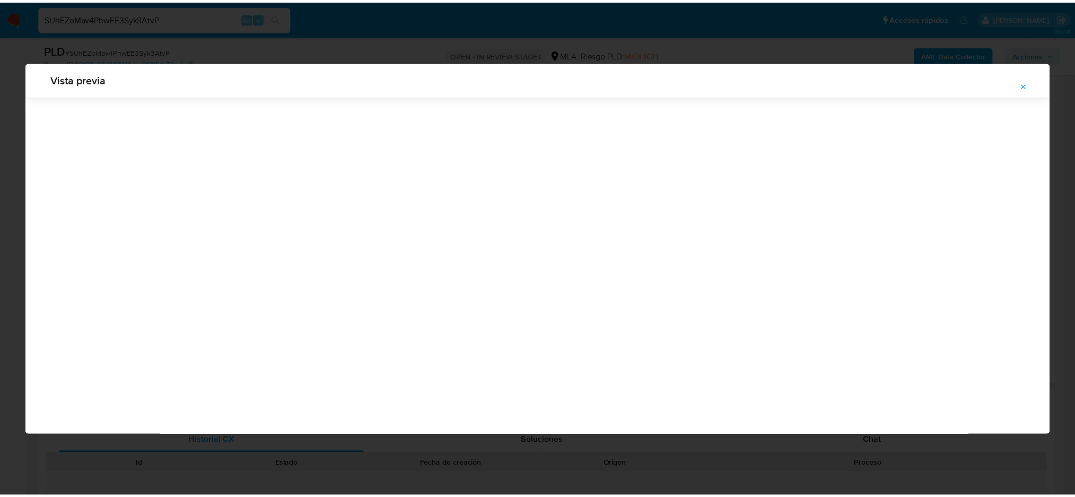
scroll to position [0, 0]
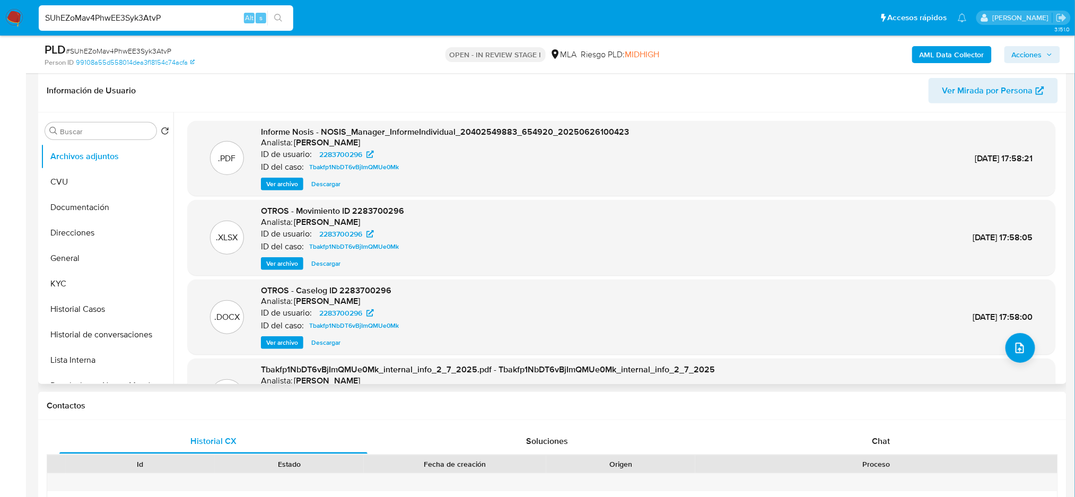
click at [150, 54] on span "# SUhEZoMav4PhwEE3Syk3AtvP" at bounding box center [119, 51] width 106 height 11
copy span "SUhEZoMav4PhwEE3Syk3AtvP"
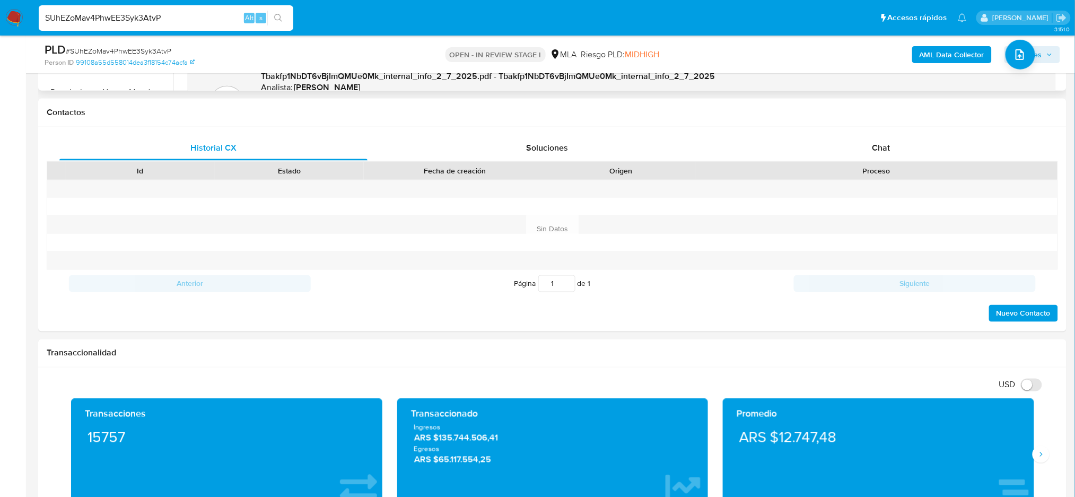
scroll to position [233, 0]
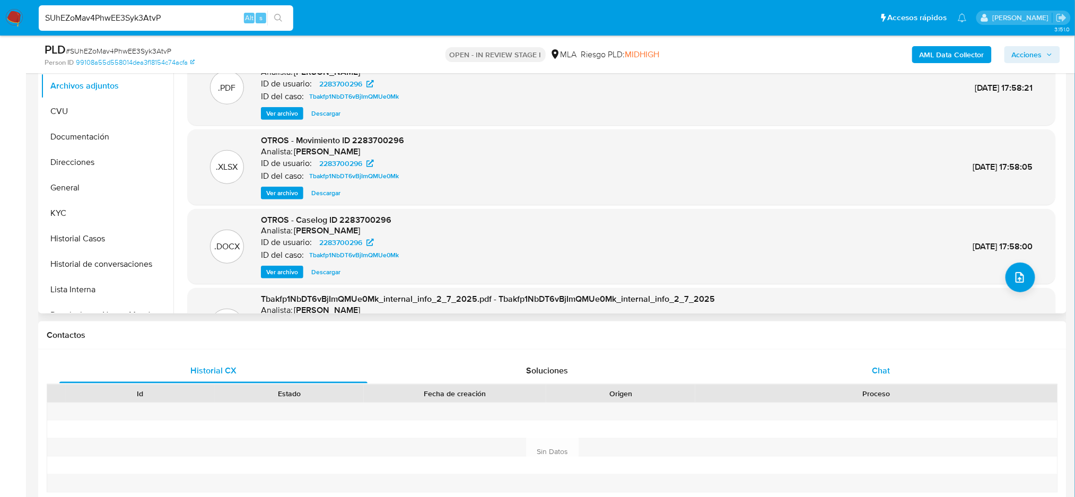
click at [879, 378] on div "Chat" at bounding box center [881, 370] width 308 height 25
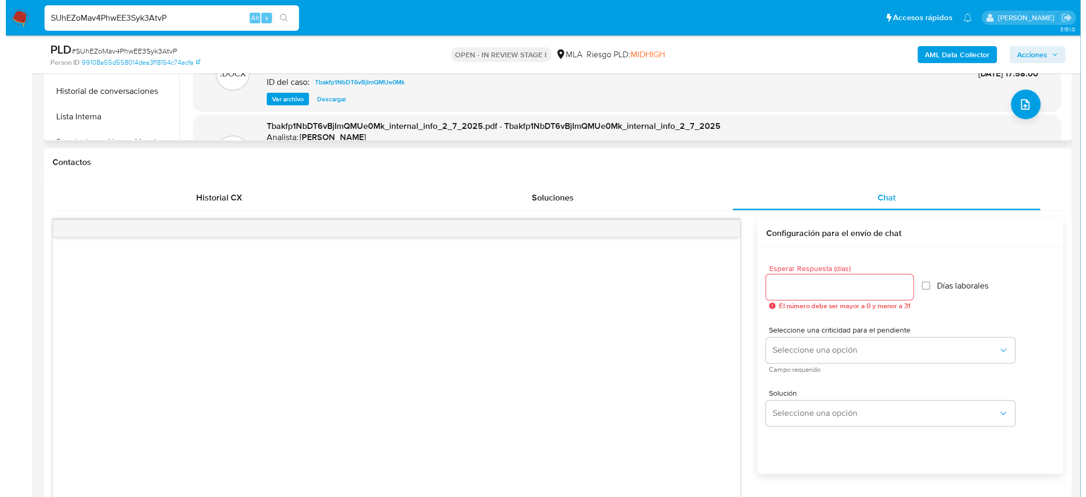
scroll to position [163, 0]
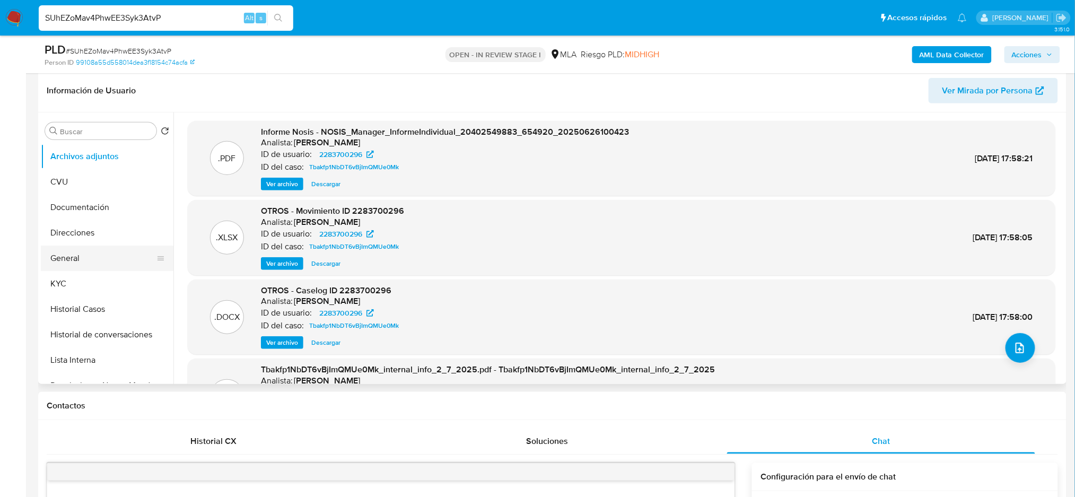
click at [88, 255] on button "General" at bounding box center [103, 258] width 124 height 25
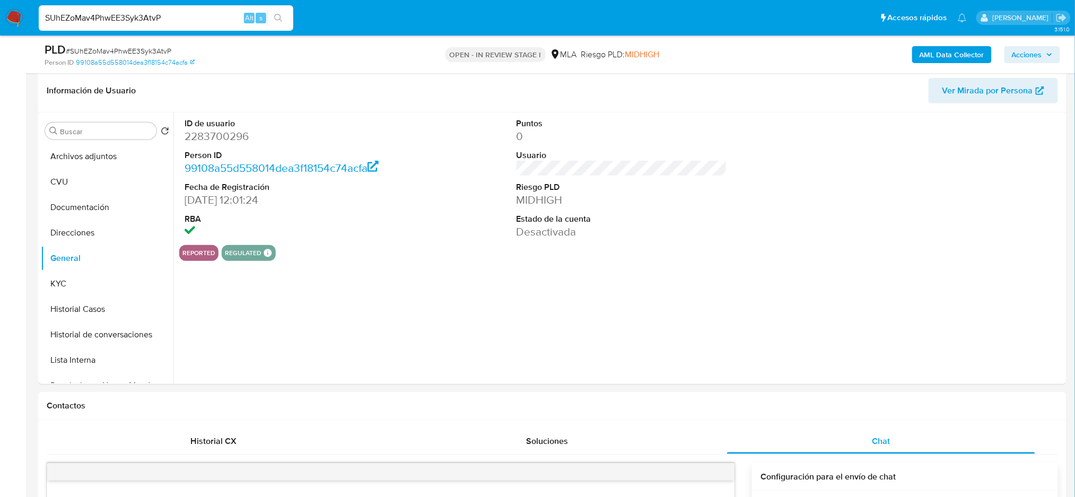
click at [212, 138] on dd "2283700296" at bounding box center [290, 136] width 211 height 15
click at [212, 139] on dd "2283700296" at bounding box center [290, 136] width 211 height 15
copy dd "2283700296"
click at [102, 151] on button "Archivos adjuntos" at bounding box center [103, 156] width 124 height 25
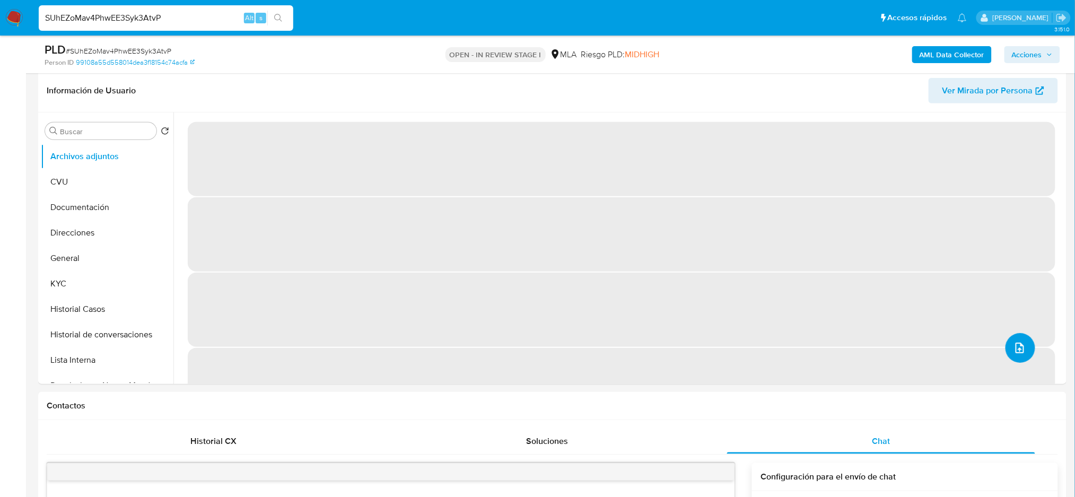
click at [1016, 357] on button "upload-file" at bounding box center [1020, 348] width 30 height 30
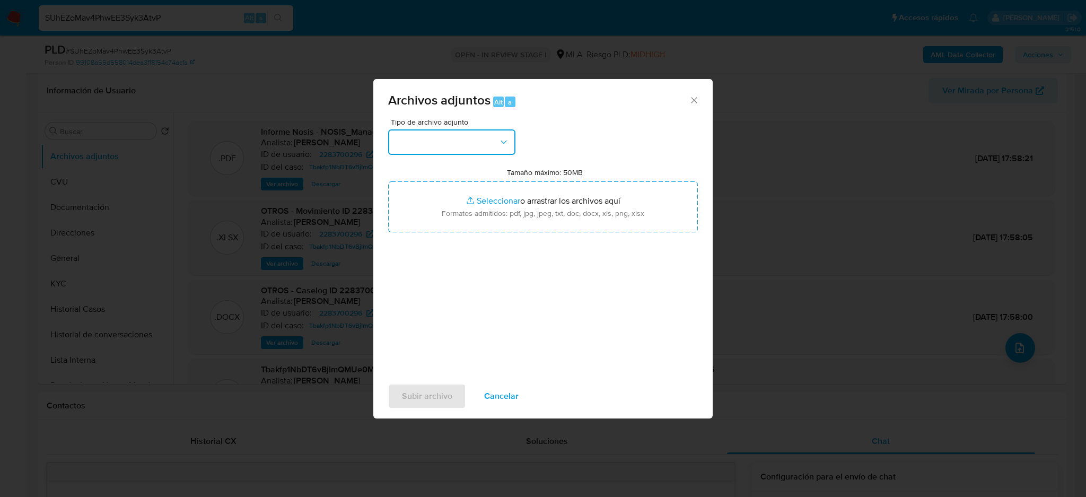
click at [451, 135] on button "button" at bounding box center [451, 141] width 127 height 25
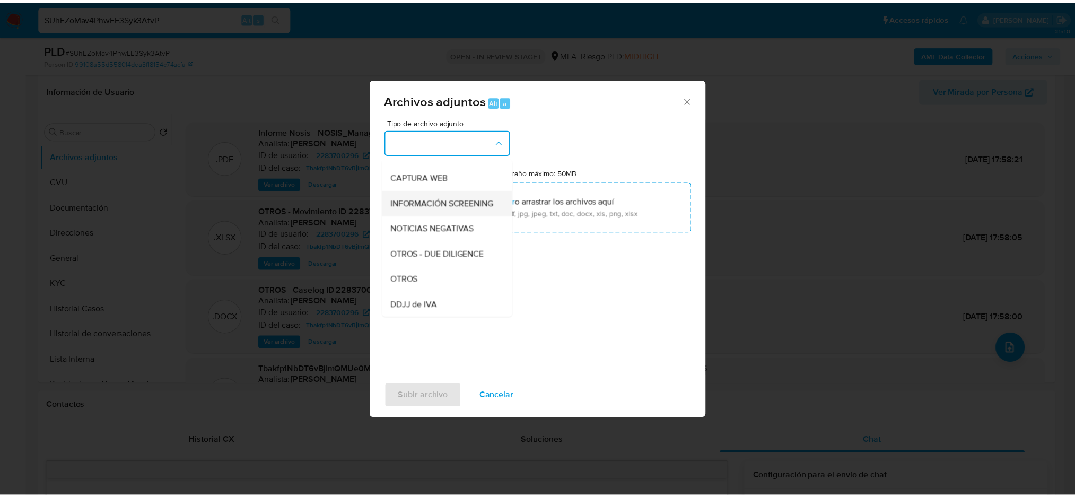
scroll to position [141, 0]
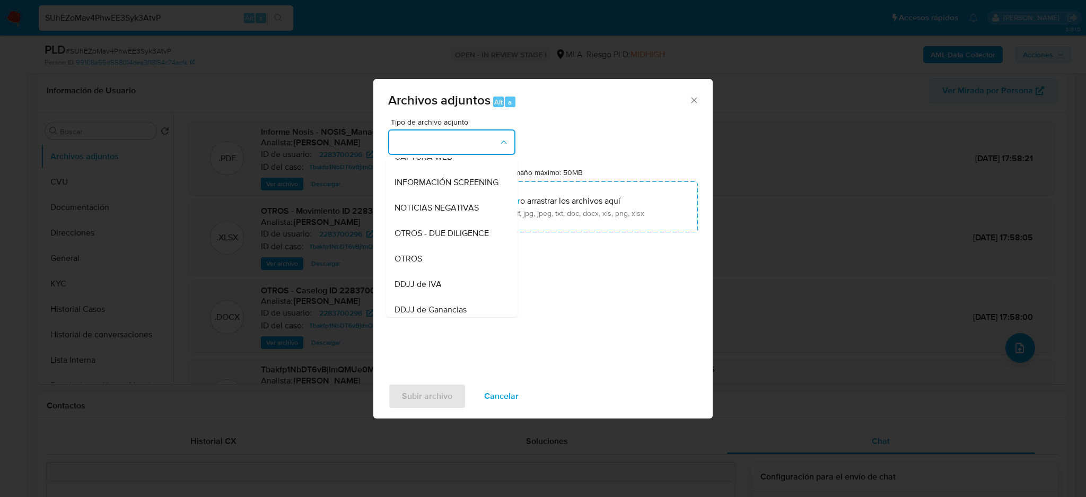
click at [435, 272] on div "OTROS" at bounding box center [449, 258] width 108 height 25
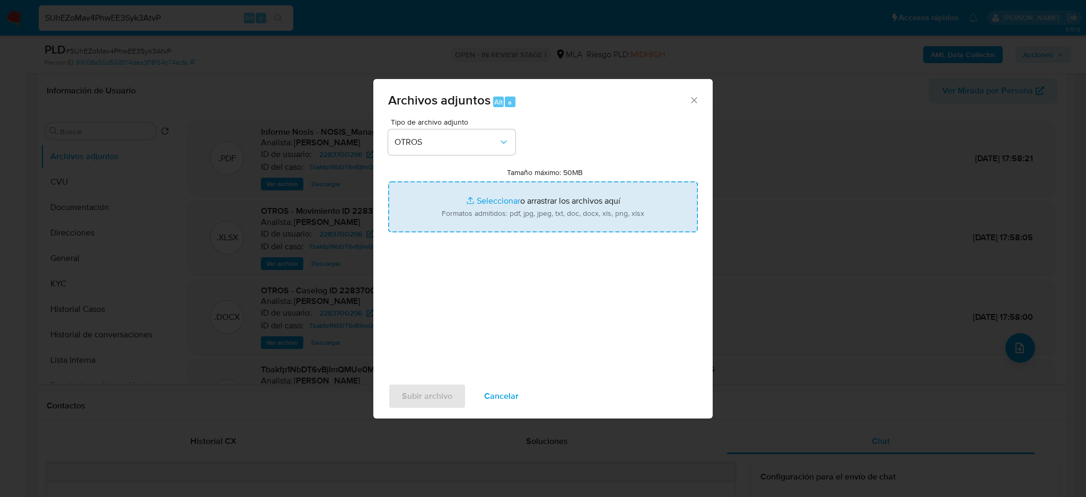
click at [453, 225] on input "Tamaño máximo: 50MB Seleccionar archivos" at bounding box center [543, 206] width 310 height 51
type input "C:\fakepath\Caselog SUhEZoMav4PhwEE3Syk3AtvP_2025_08_12_09_14_38.docx"
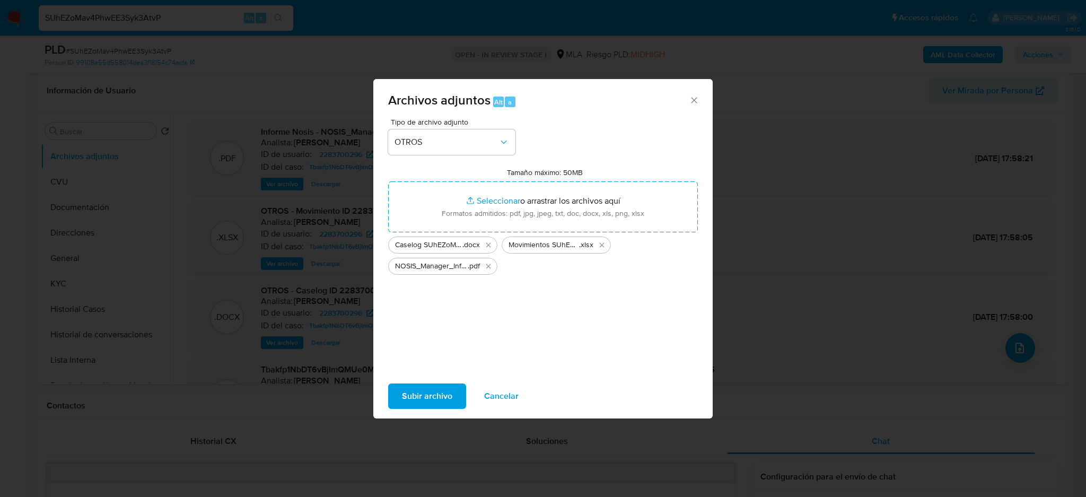
click at [405, 405] on span "Subir archivo" at bounding box center [427, 395] width 50 height 23
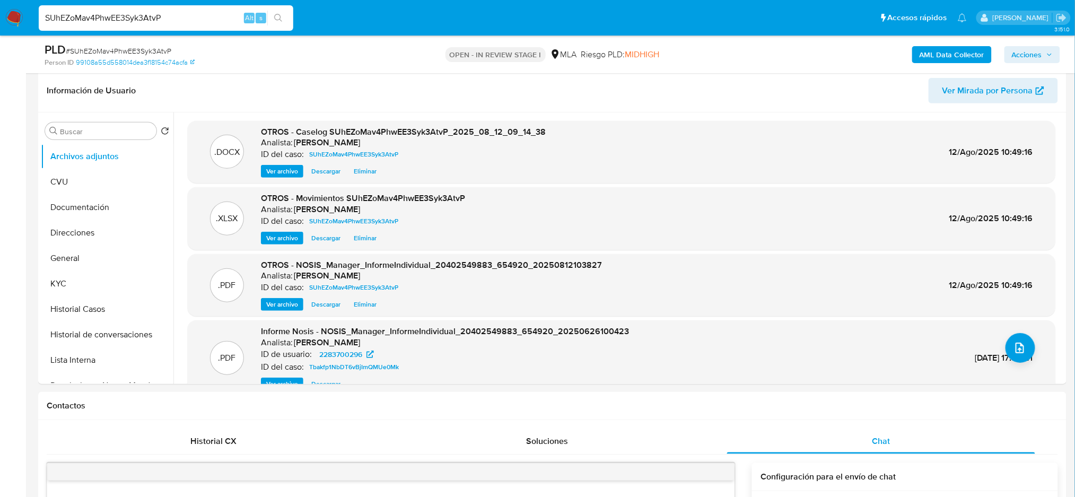
click at [934, 54] on b "AML Data Collector" at bounding box center [952, 54] width 65 height 17
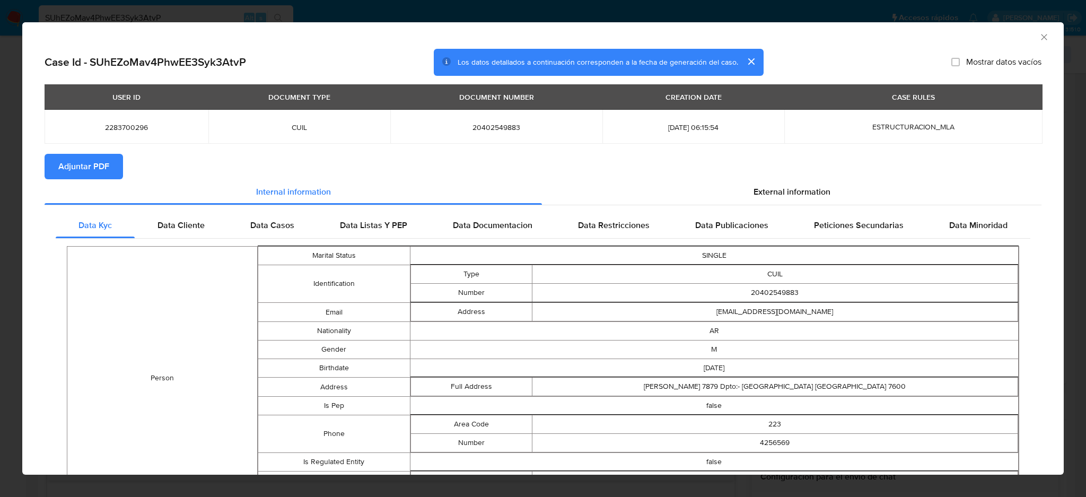
click at [107, 165] on span "Adjuntar PDF" at bounding box center [83, 166] width 51 height 23
click at [1039, 32] on icon "Cerrar ventana" at bounding box center [1044, 37] width 11 height 11
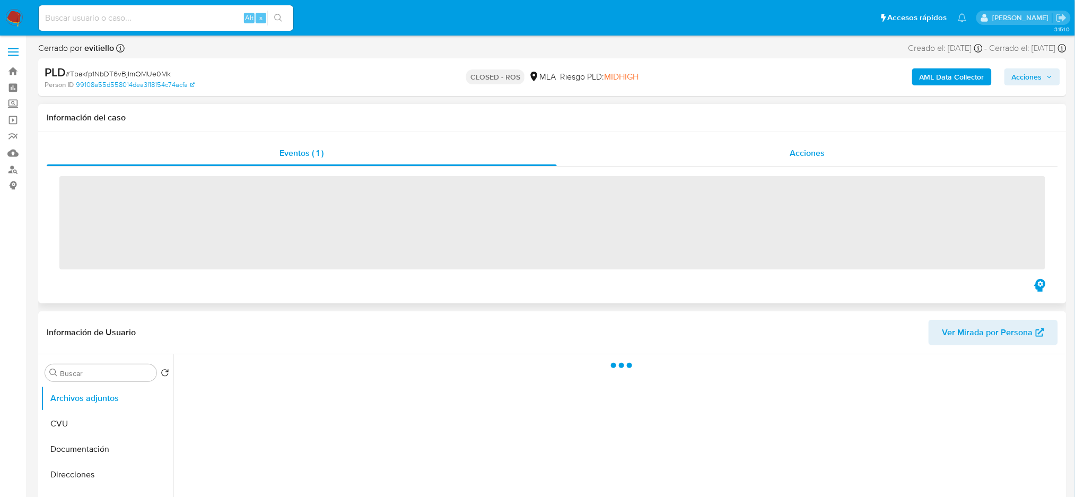
click at [842, 151] on div "Acciones" at bounding box center [807, 153] width 501 height 25
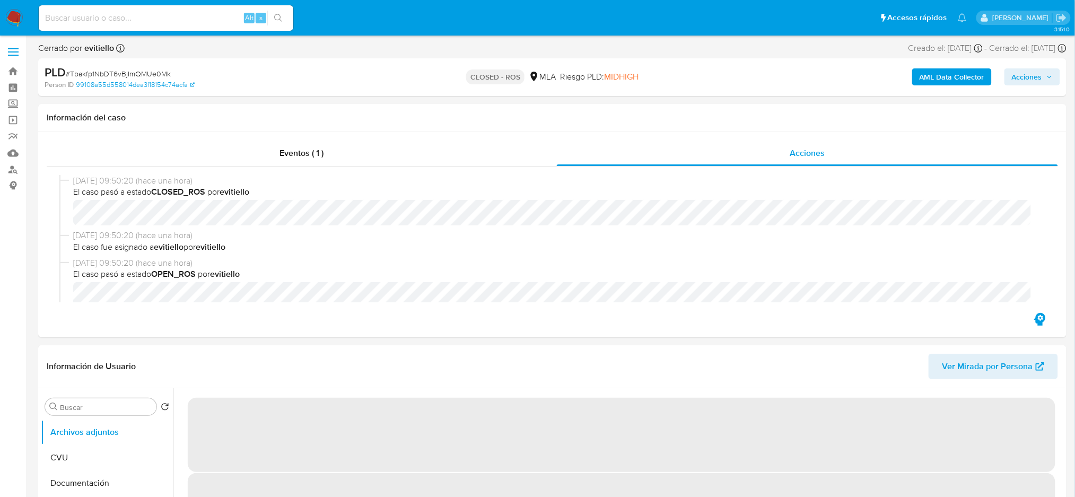
select select "10"
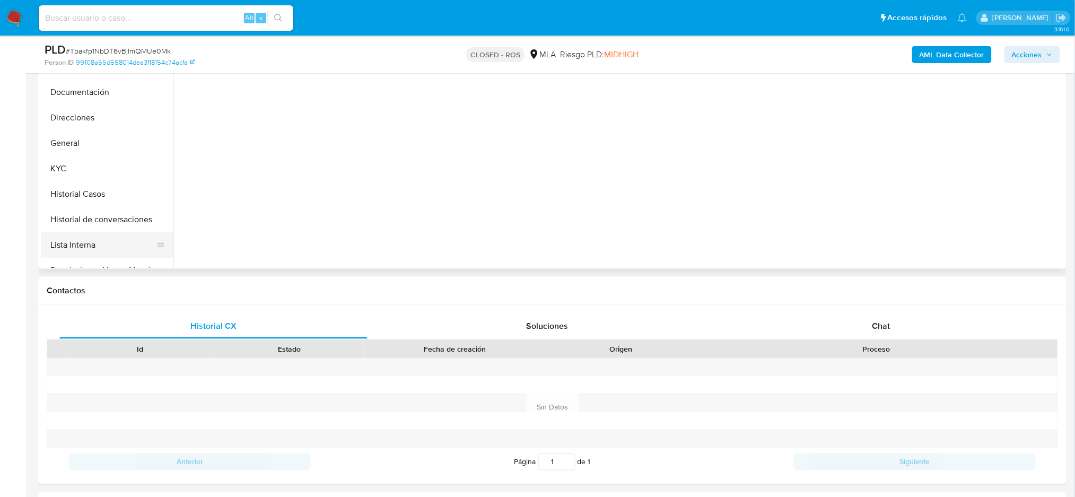
scroll to position [71, 0]
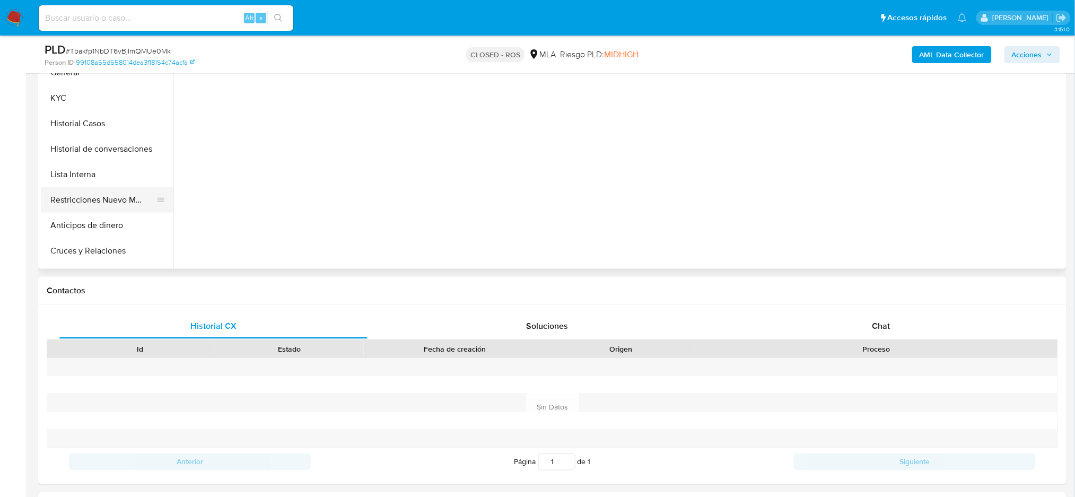
click at [89, 194] on button "Restricciones Nuevo Mundo" at bounding box center [103, 199] width 124 height 25
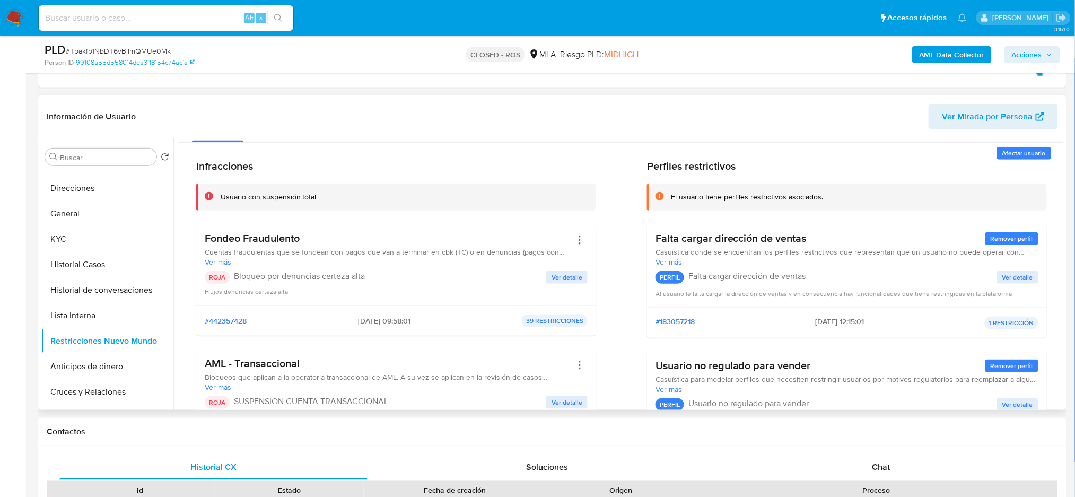
scroll to position [0, 0]
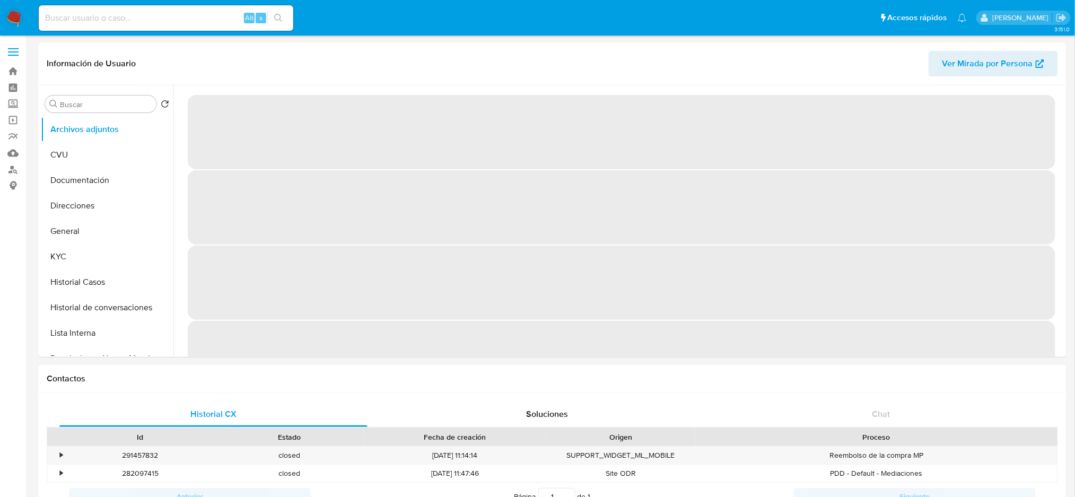
select select "10"
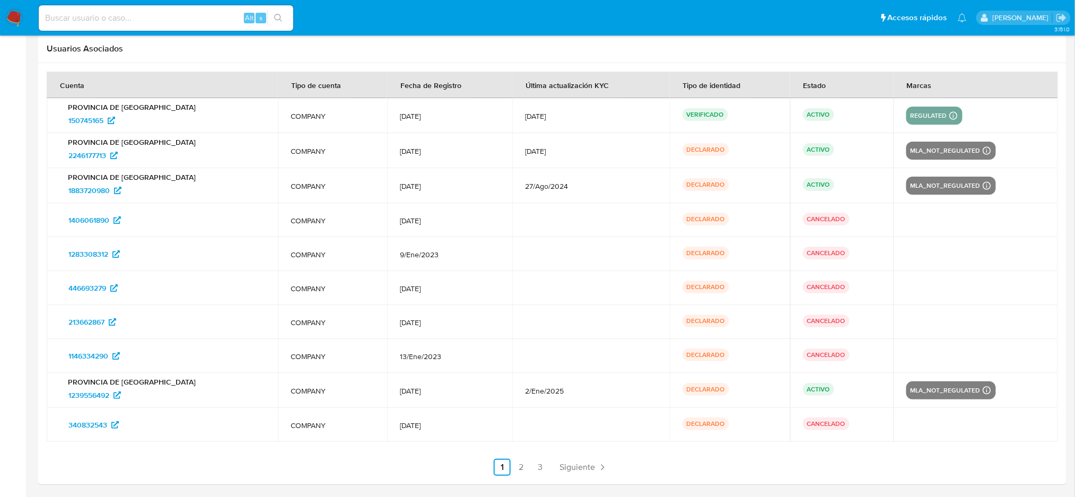
scroll to position [1281, 0]
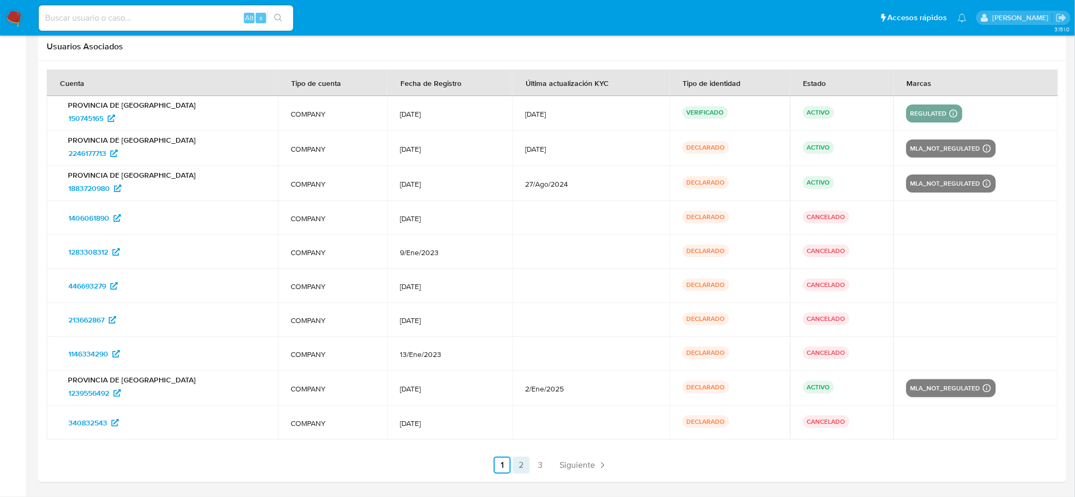
click at [515, 462] on link "2" at bounding box center [521, 465] width 17 height 17
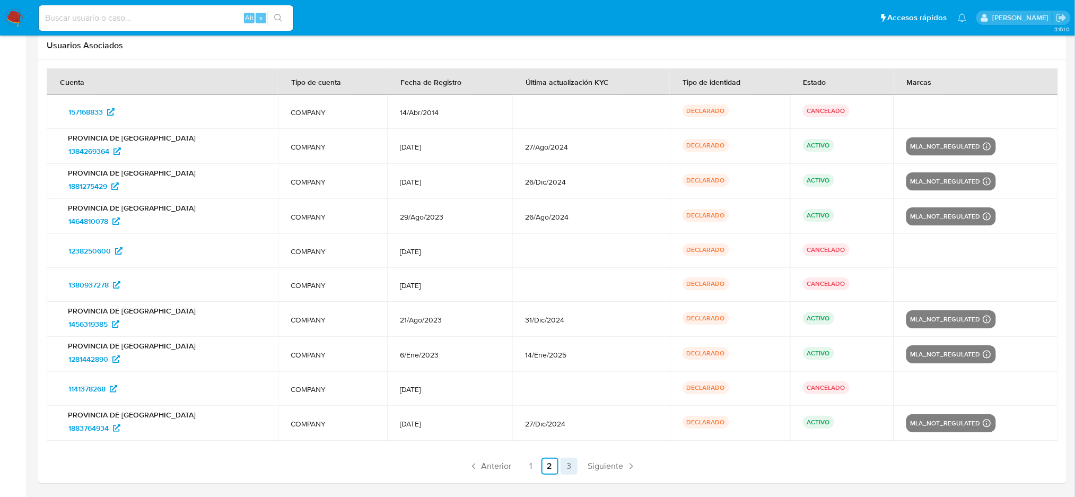
click at [564, 468] on link "3" at bounding box center [569, 466] width 17 height 17
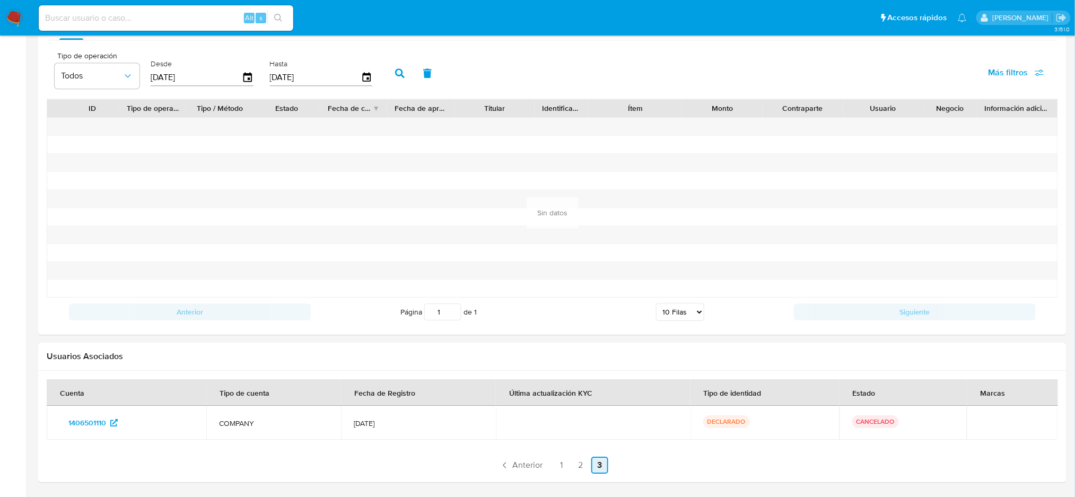
scroll to position [970, 0]
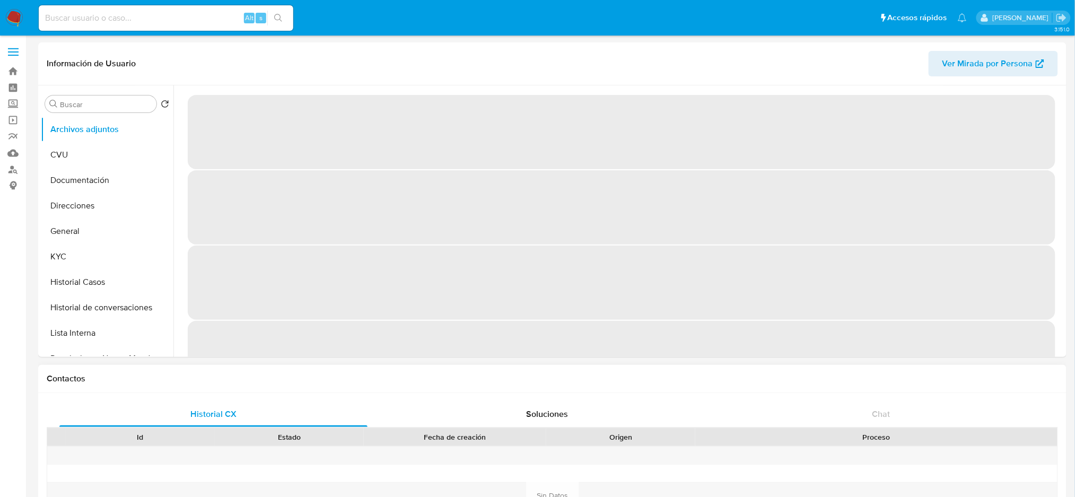
select select "10"
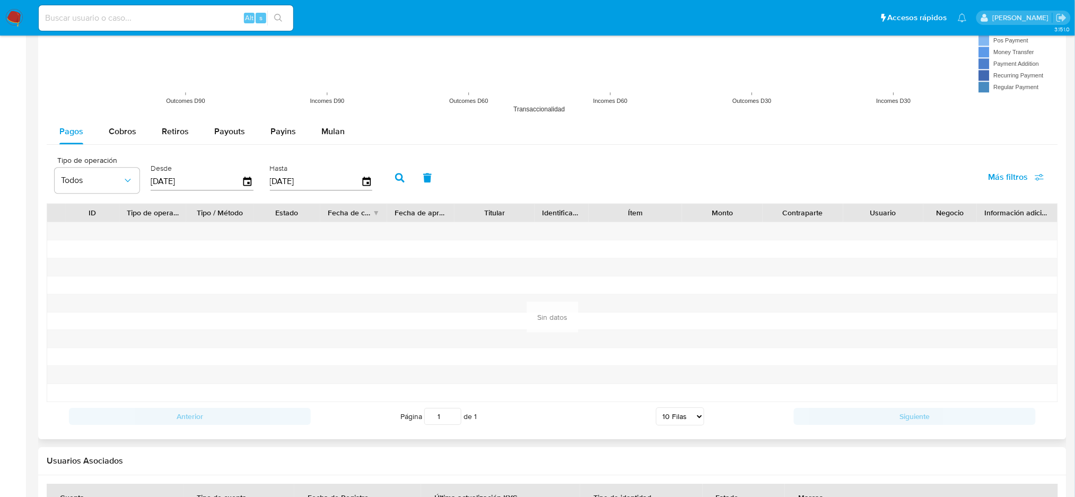
scroll to position [1167, 0]
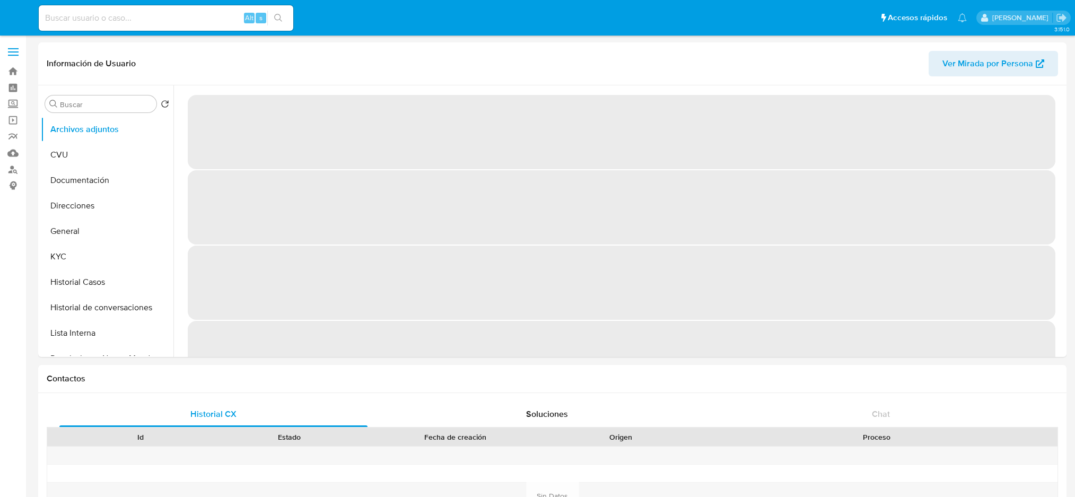
select select "10"
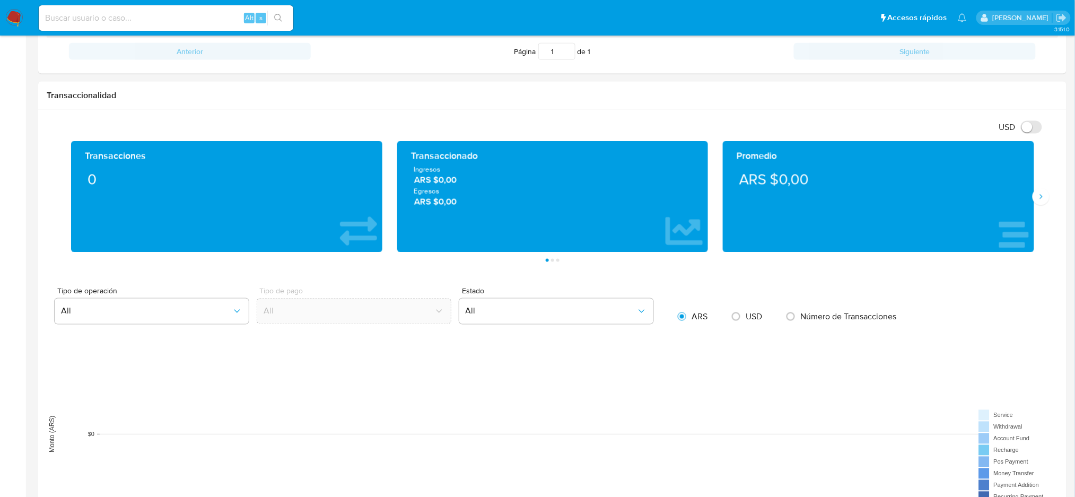
scroll to position [1061, 0]
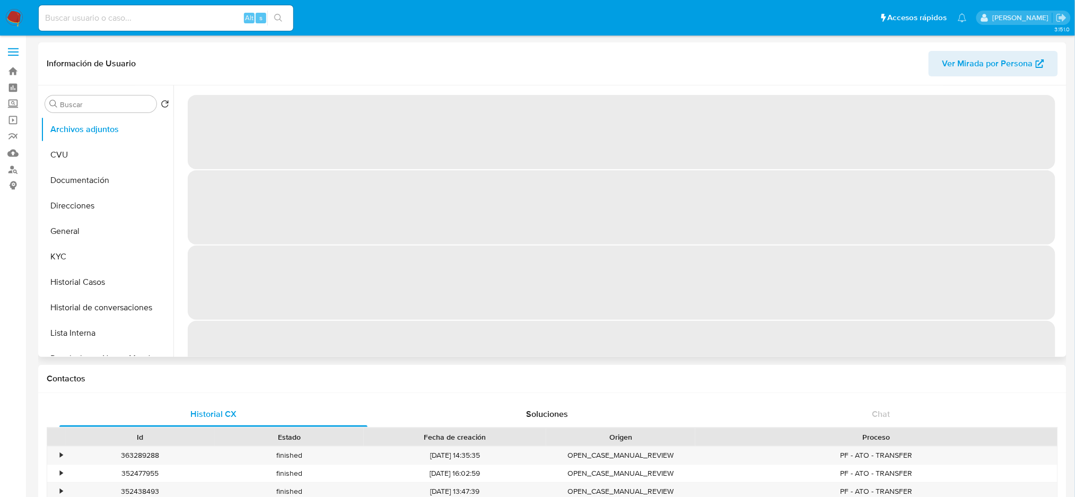
select select "10"
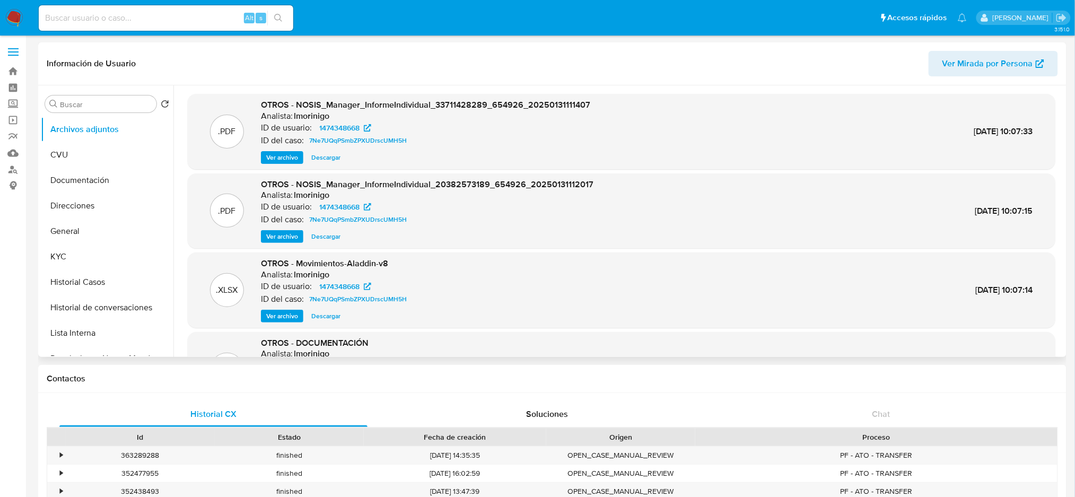
scroll to position [89, 0]
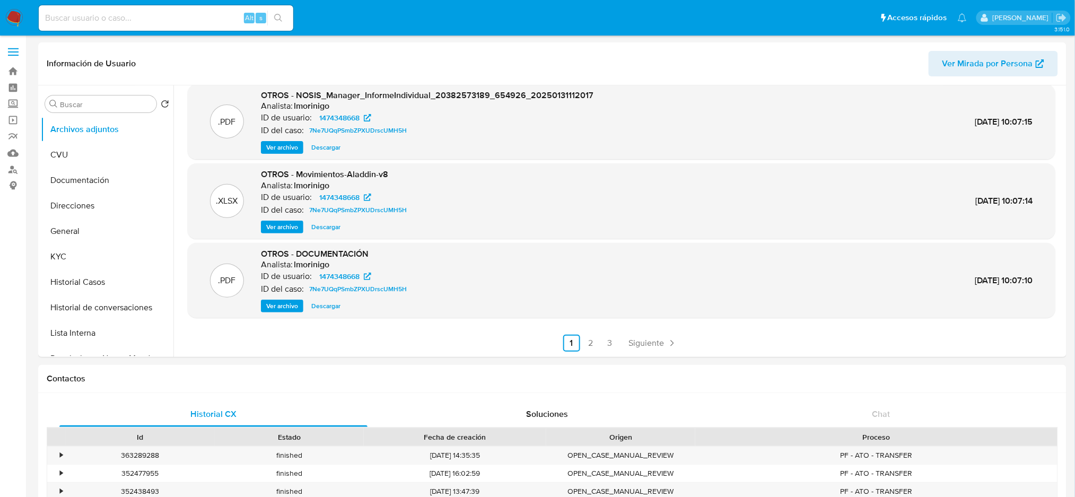
click at [109, 273] on button "Historial Casos" at bounding box center [107, 281] width 133 height 25
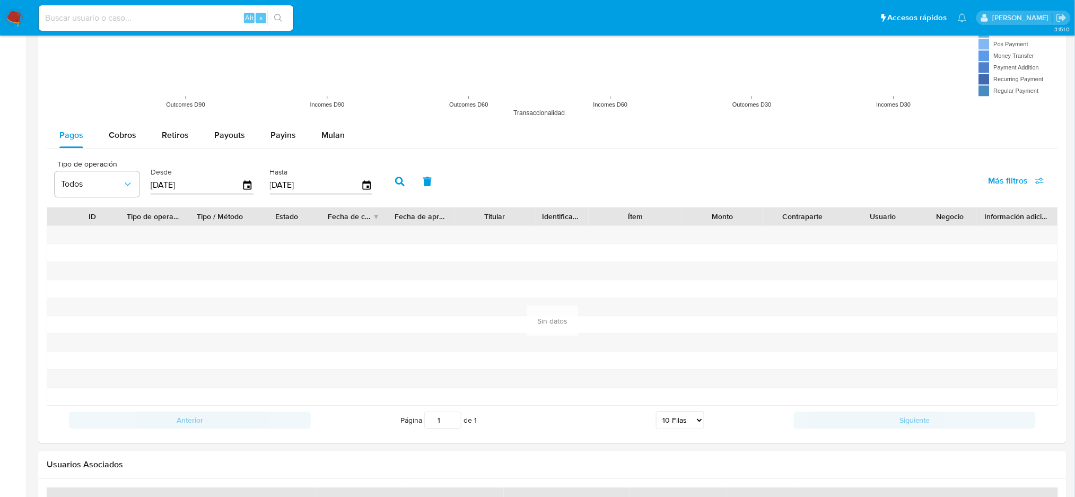
scroll to position [1061, 0]
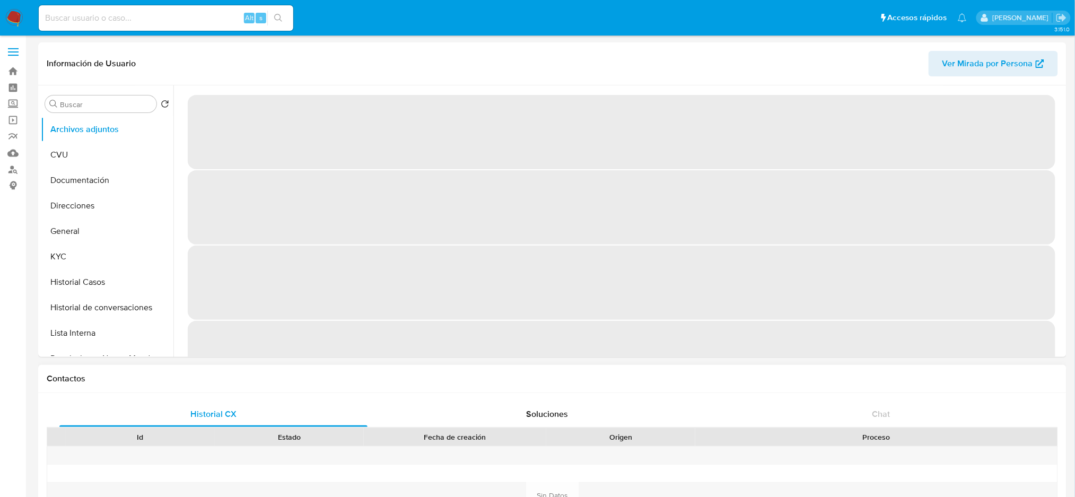
select select "10"
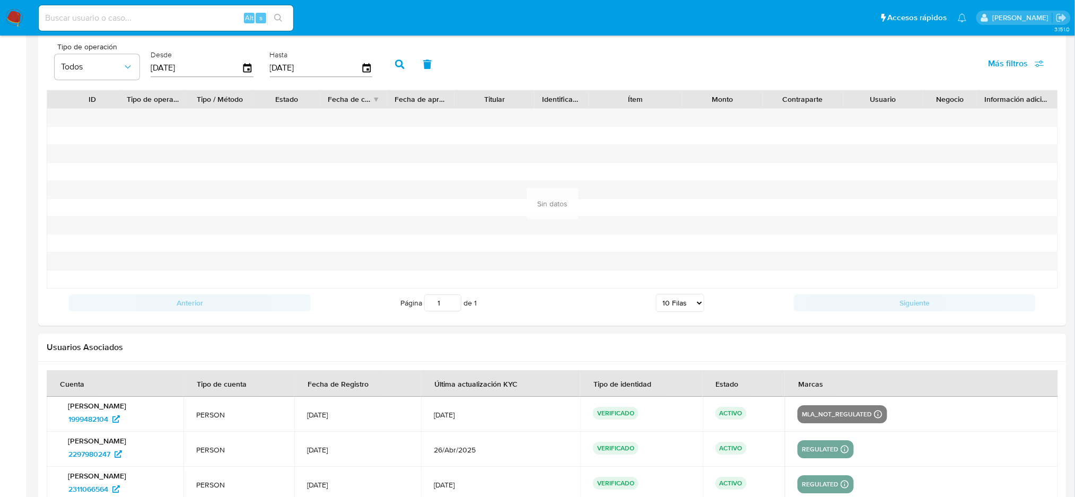
scroll to position [1167, 0]
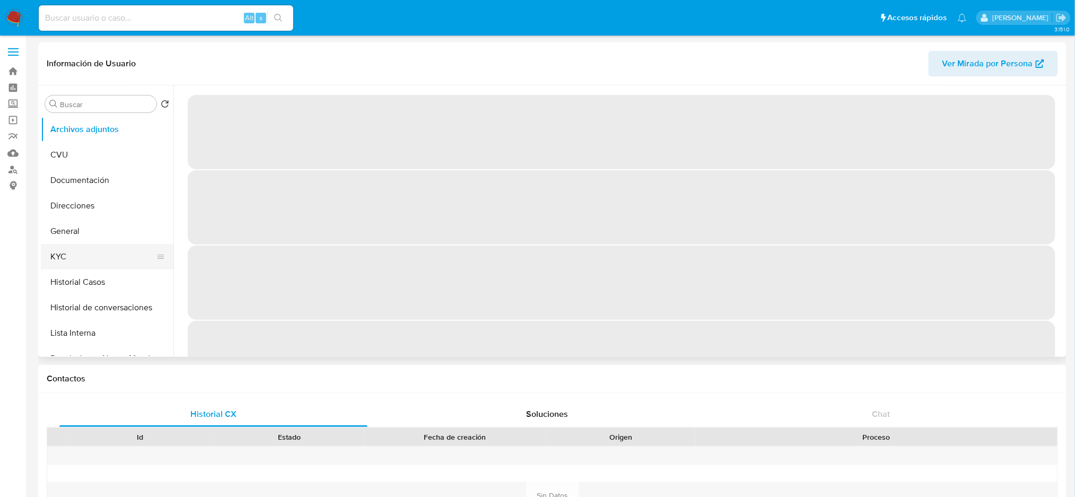
select select "10"
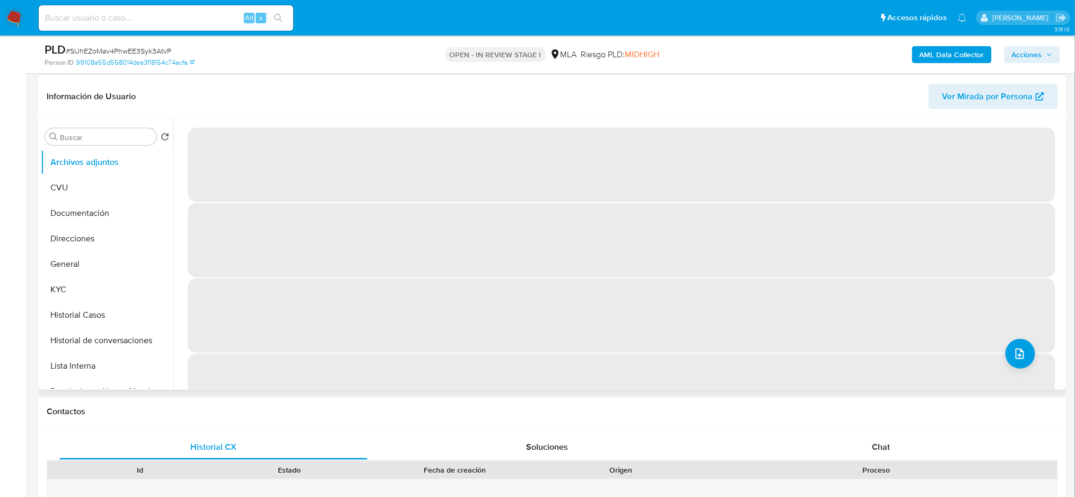
select select "10"
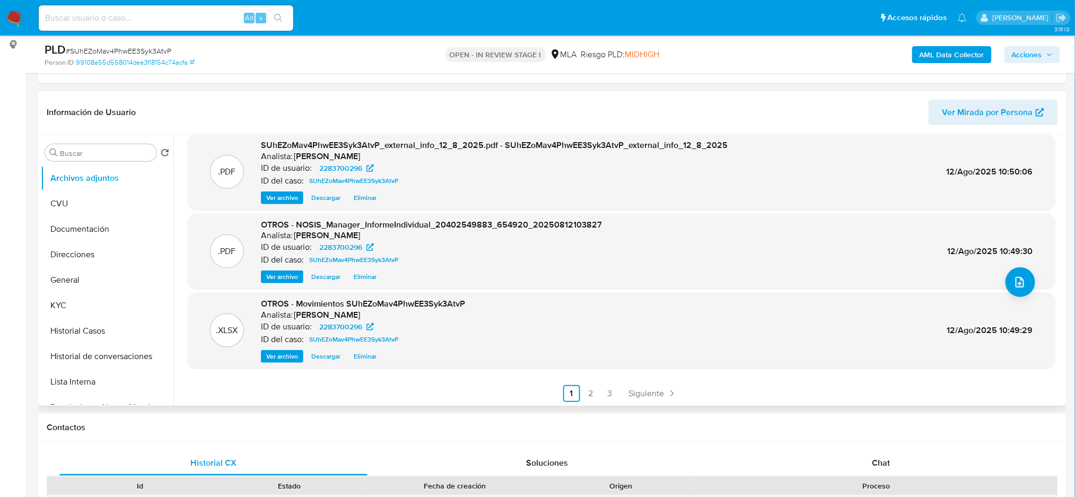
scroll to position [89, 0]
click at [591, 393] on link "2" at bounding box center [590, 391] width 17 height 17
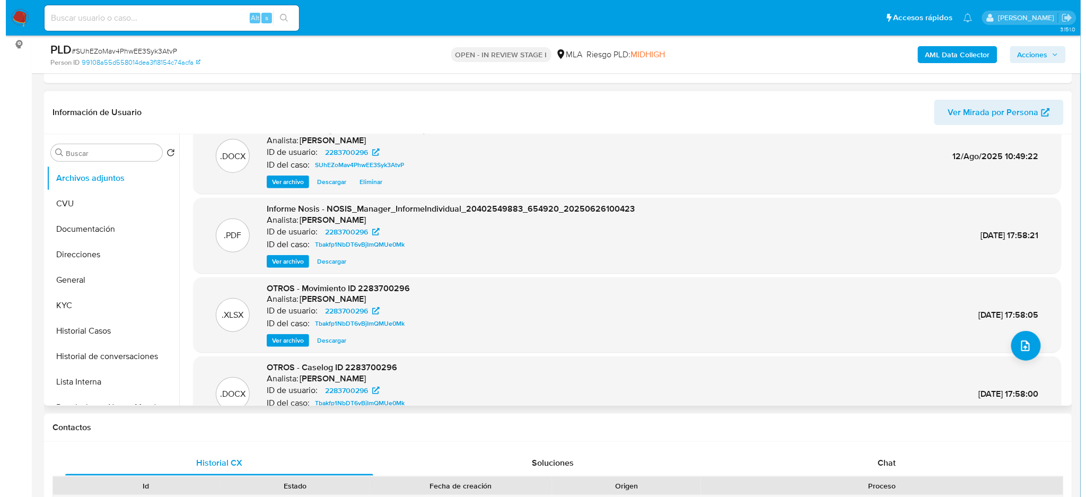
scroll to position [0, 0]
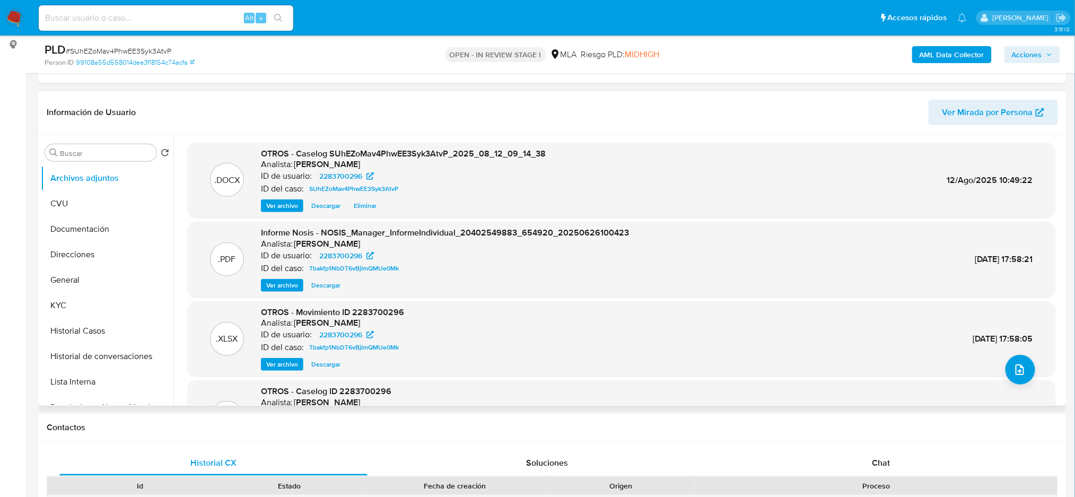
click at [265, 199] on button "Ver archivo" at bounding box center [282, 205] width 42 height 13
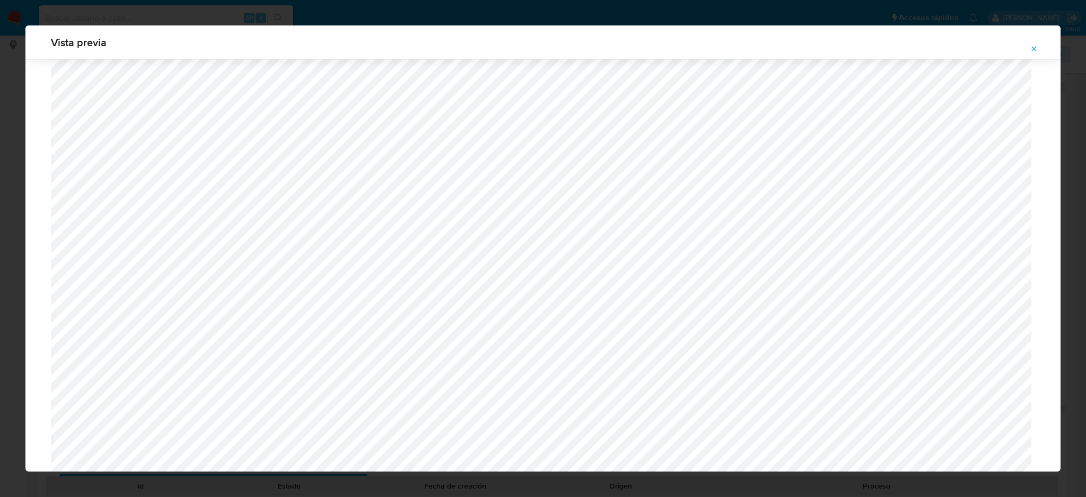
scroll to position [827, 0]
click at [1035, 47] on icon "Attachment preview" at bounding box center [1034, 49] width 8 height 8
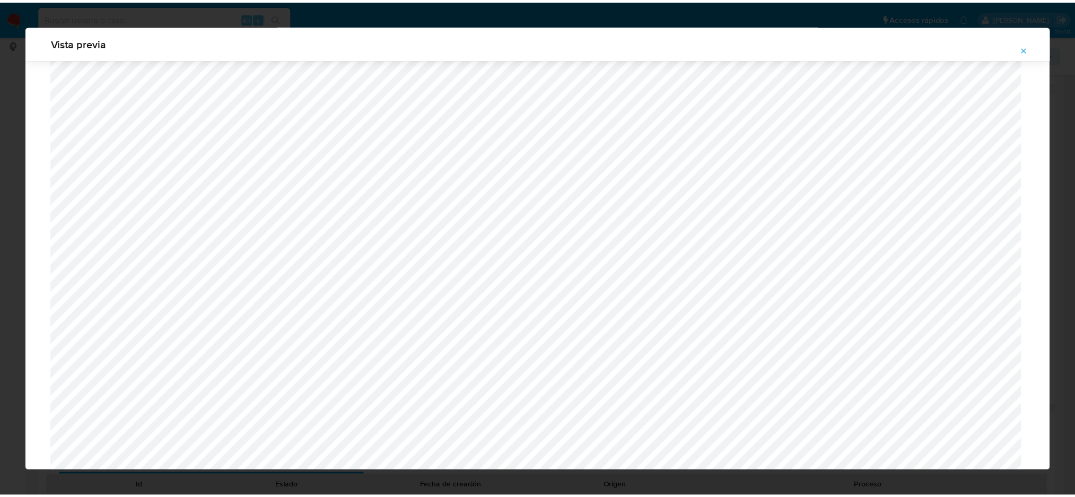
scroll to position [0, 0]
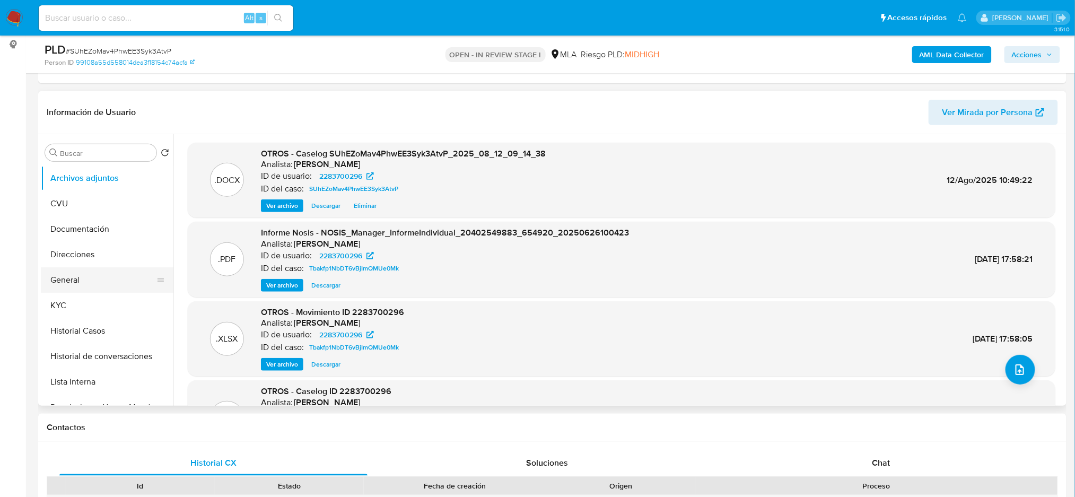
click at [88, 276] on button "General" at bounding box center [103, 279] width 124 height 25
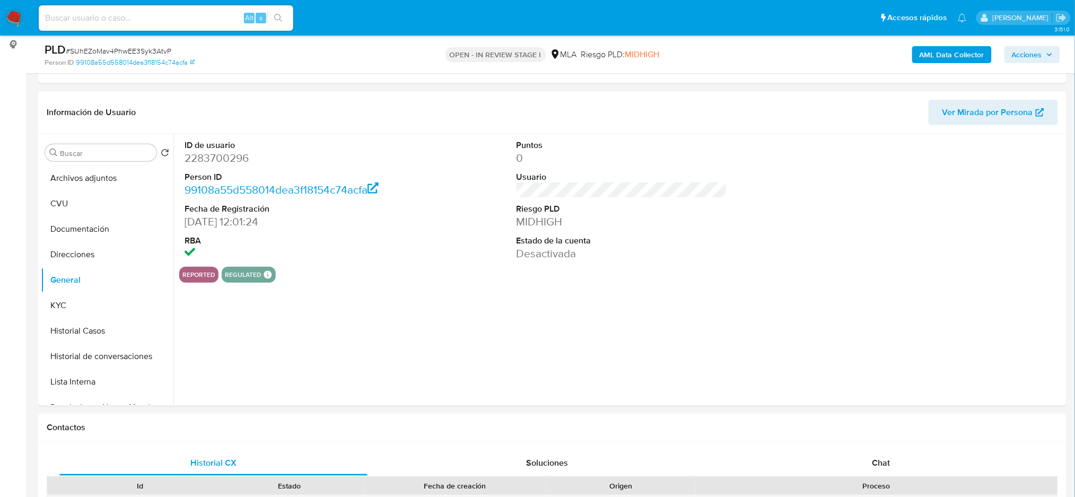
click at [210, 159] on dd "2283700296" at bounding box center [290, 158] width 211 height 15
copy dd "2283700296"
click at [1039, 58] on span "Acciones" at bounding box center [1027, 54] width 30 height 17
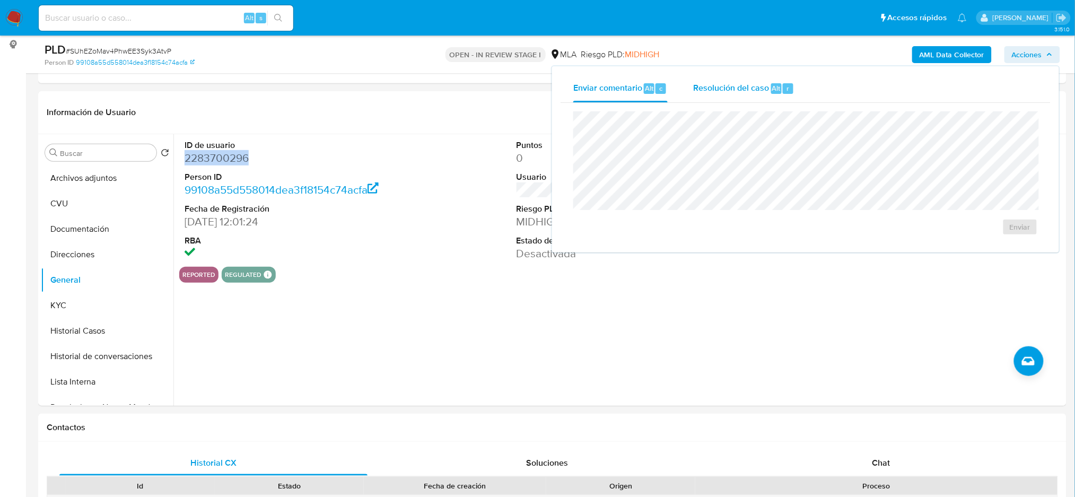
click at [725, 80] on div "Resolución del caso Alt r" at bounding box center [743, 89] width 101 height 28
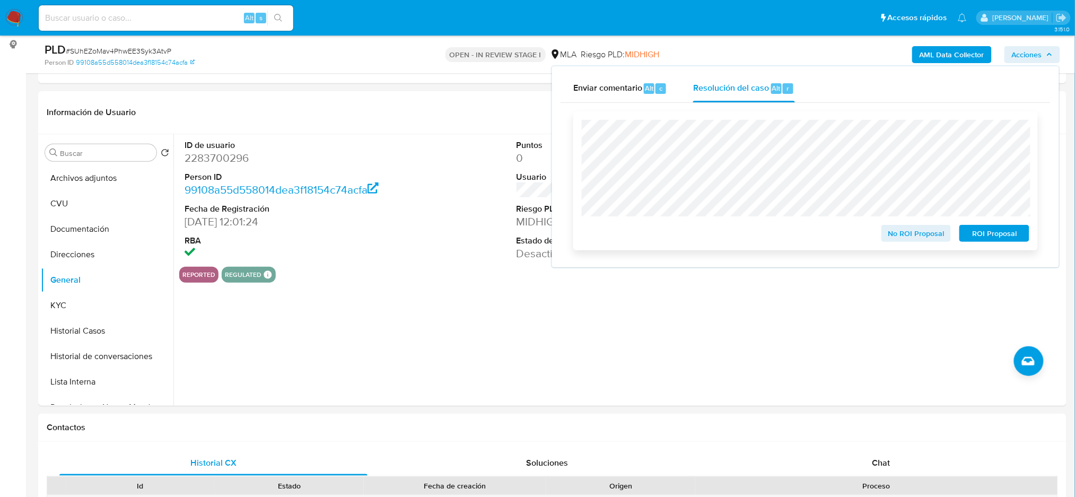
click at [1014, 232] on span "ROI Proposal" at bounding box center [994, 233] width 55 height 15
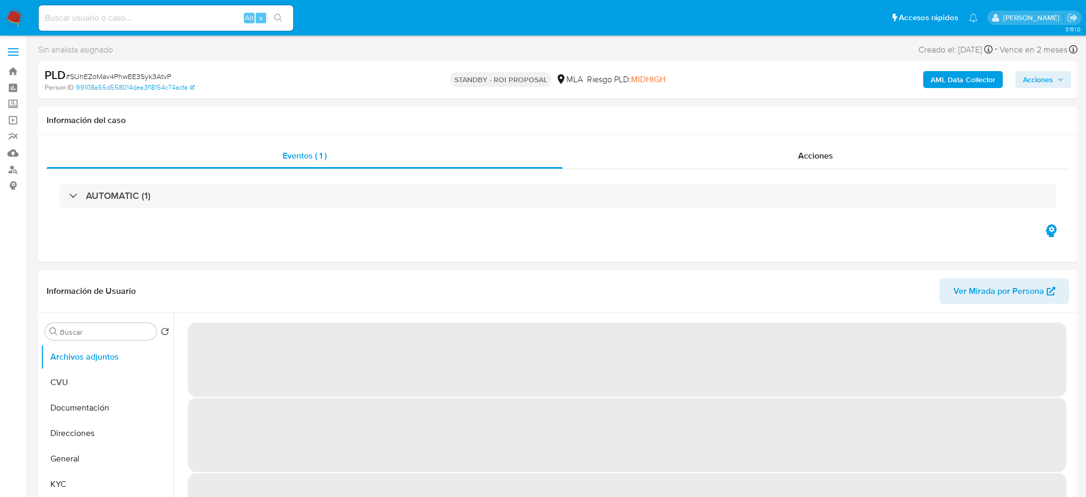
select select "10"
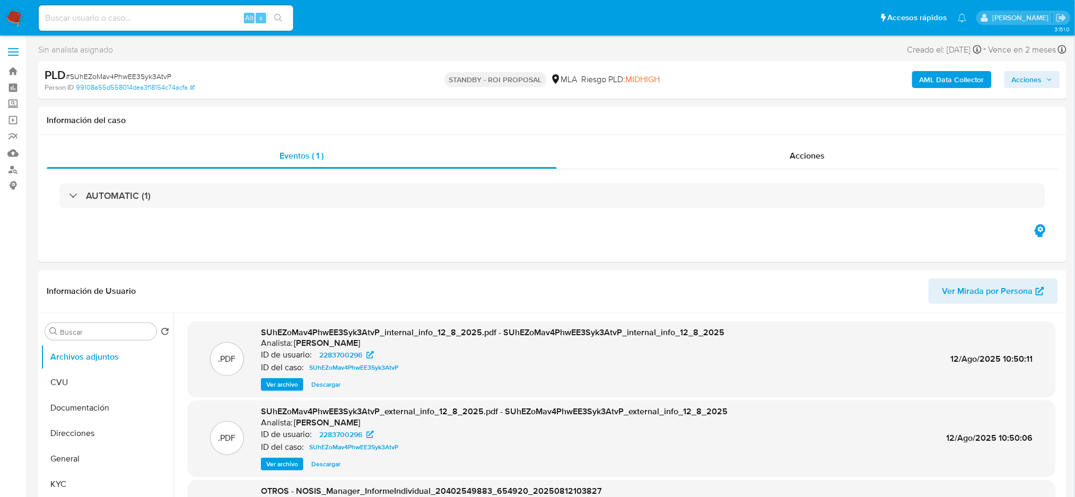
click at [222, 13] on input at bounding box center [166, 18] width 255 height 14
paste input "zPXbvosqeG0VmJBxQgT4I3wD"
type input "zPXbvosqeG0VmJBxQgT4I3wD"
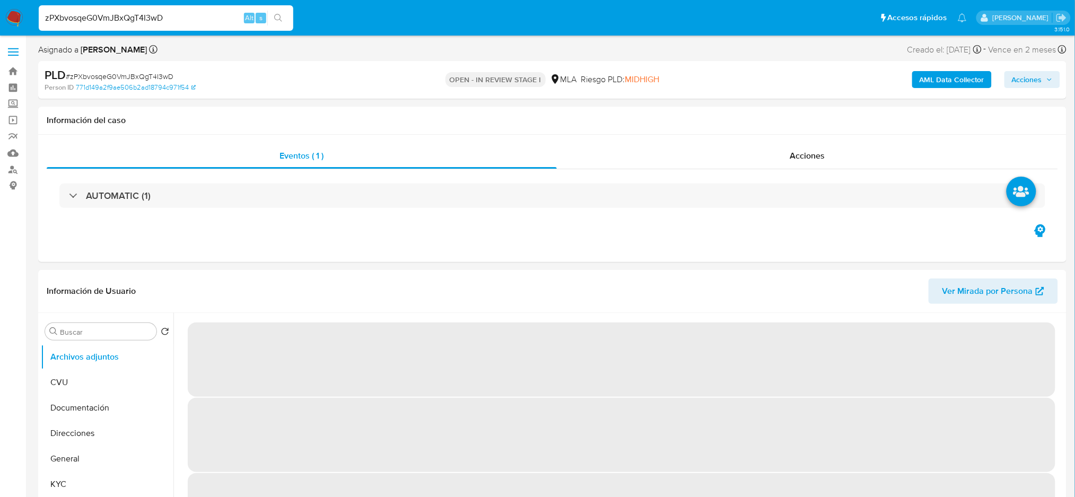
select select "10"
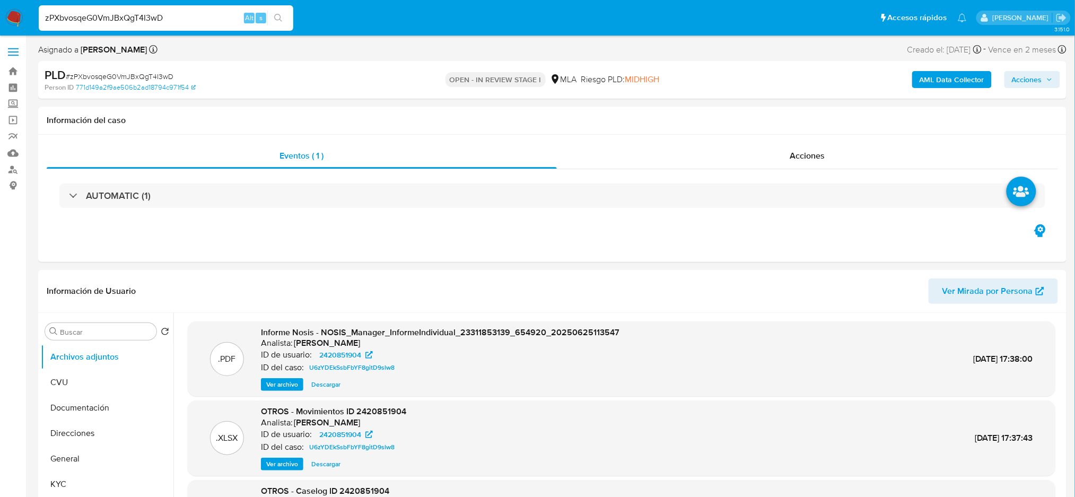
scroll to position [71, 0]
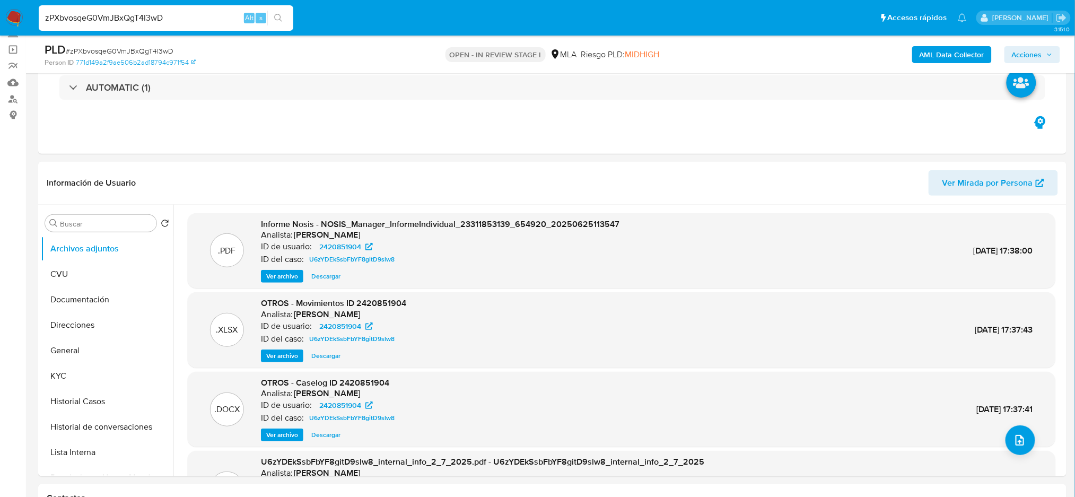
drag, startPoint x: 49, startPoint y: 359, endPoint x: 3, endPoint y: 367, distance: 46.8
click at [49, 358] on button "General" at bounding box center [107, 350] width 133 height 25
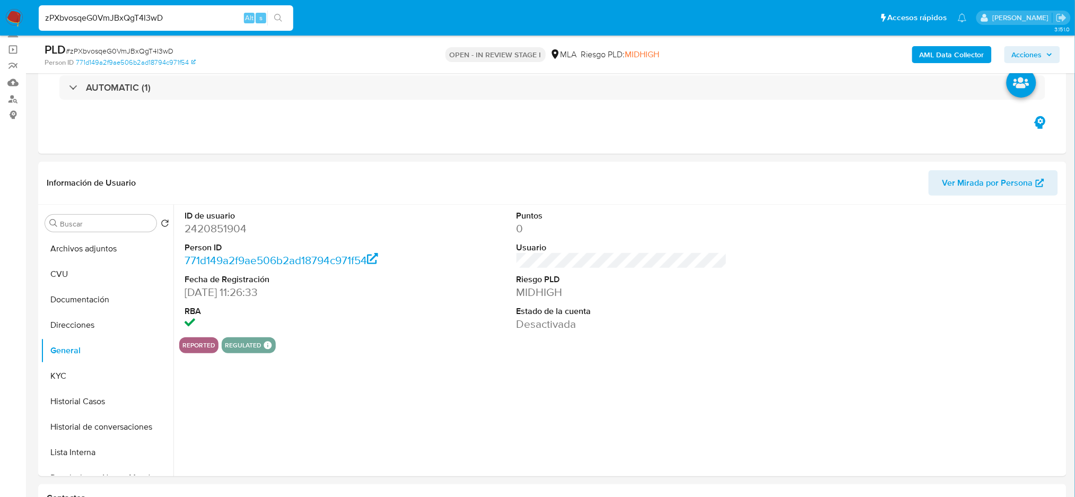
click at [201, 226] on dd "2420851904" at bounding box center [290, 228] width 211 height 15
copy dd "2420851904"
click at [73, 373] on button "KYC" at bounding box center [107, 375] width 133 height 25
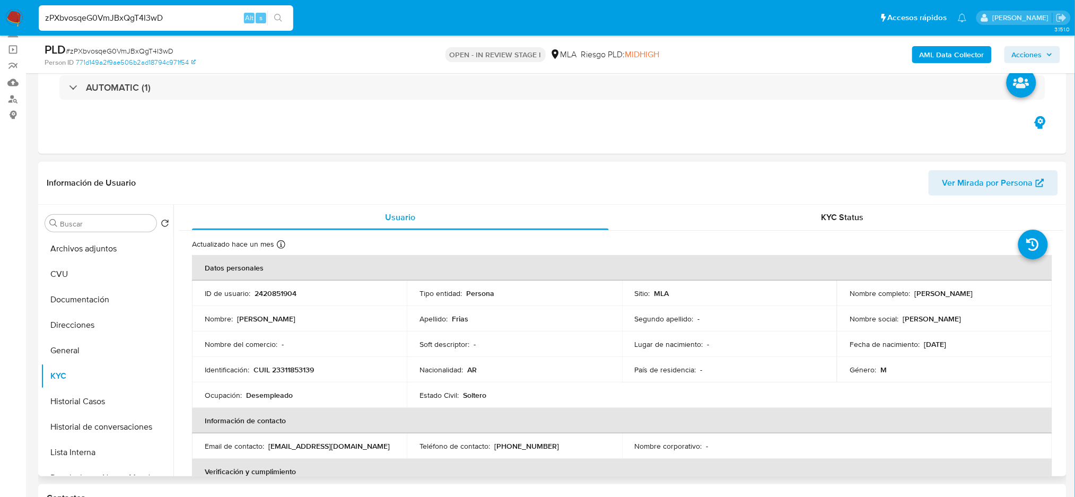
click at [296, 371] on p "CUIL 23311853139" at bounding box center [283, 370] width 60 height 10
copy p "23311853139"
click at [296, 367] on p "CUIL 23311853139" at bounding box center [283, 370] width 60 height 10
drag, startPoint x: 281, startPoint y: 368, endPoint x: 310, endPoint y: 368, distance: 29.7
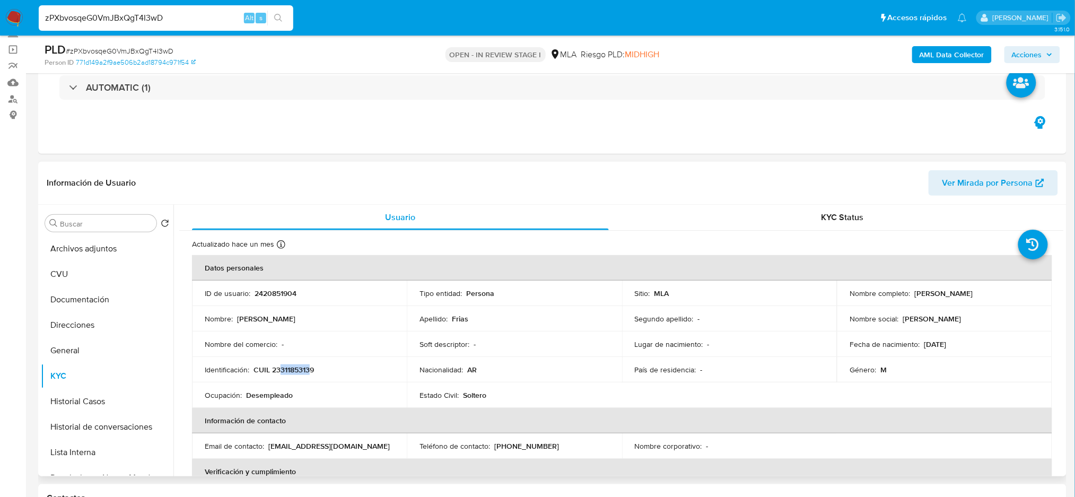
click at [310, 368] on p "CUIL 23311853139" at bounding box center [283, 370] width 60 height 10
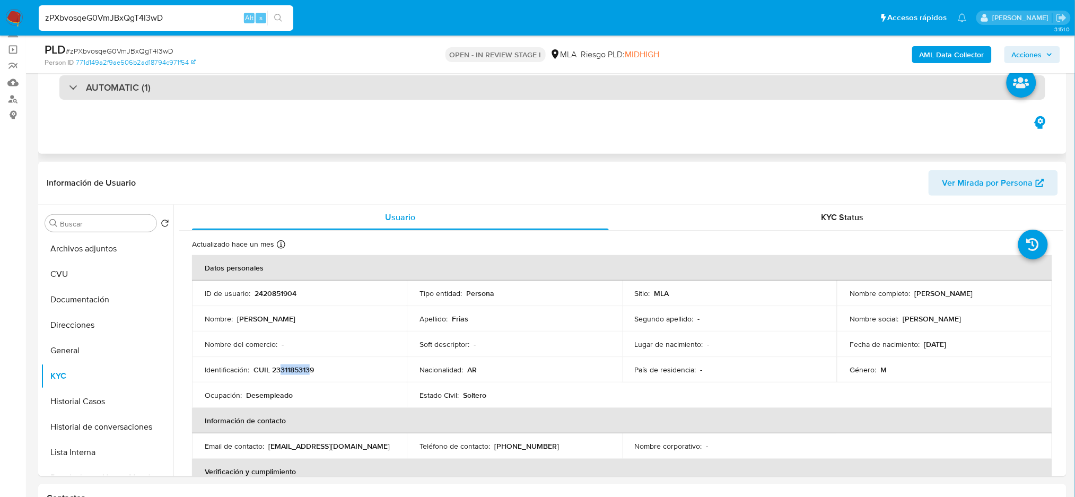
copy p "31185313"
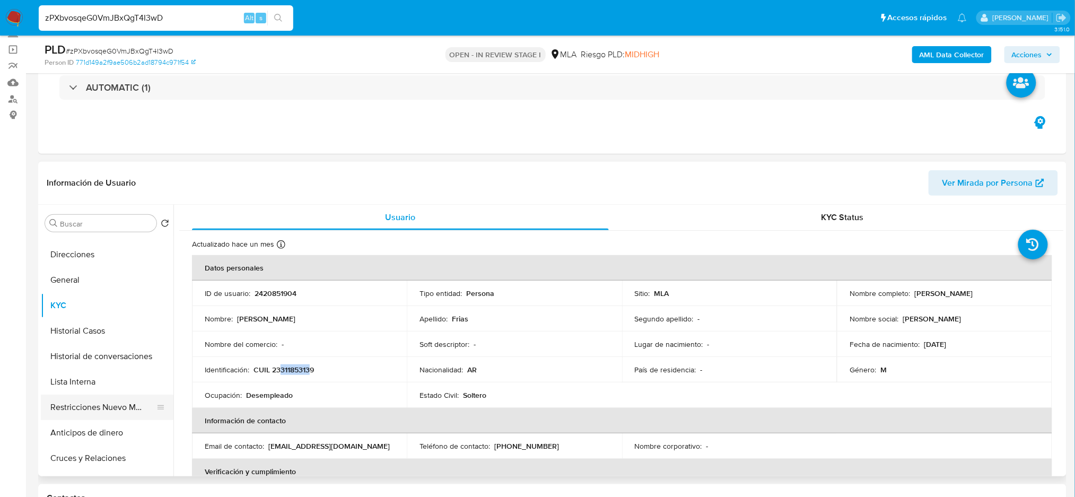
click at [113, 399] on button "Restricciones Nuevo Mundo" at bounding box center [103, 407] width 124 height 25
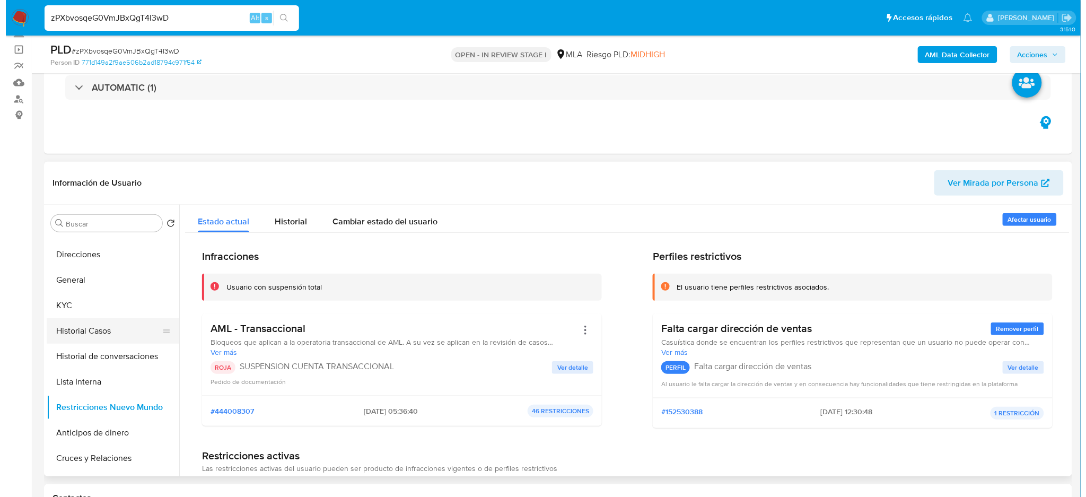
scroll to position [0, 0]
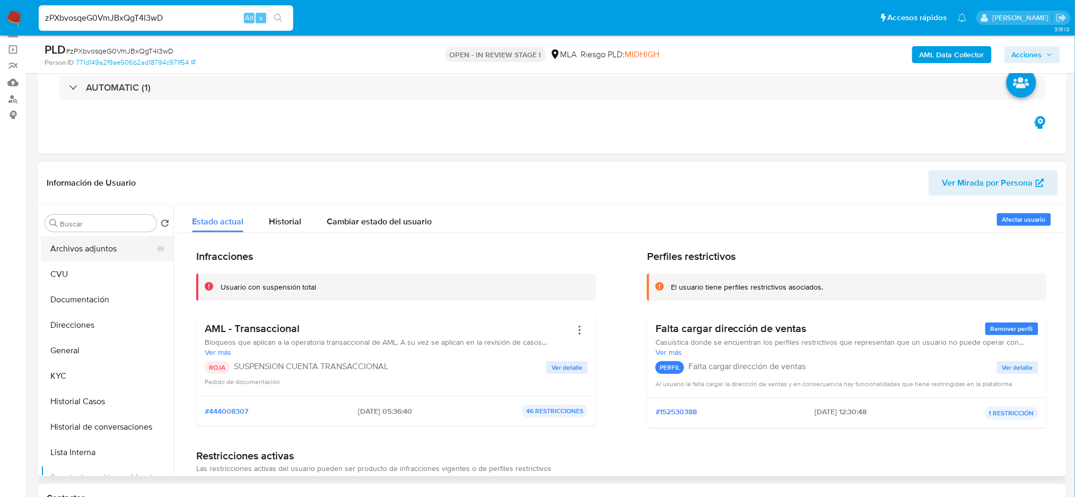
drag, startPoint x: 78, startPoint y: 251, endPoint x: 64, endPoint y: 252, distance: 13.8
click at [78, 251] on button "Archivos adjuntos" at bounding box center [103, 248] width 124 height 25
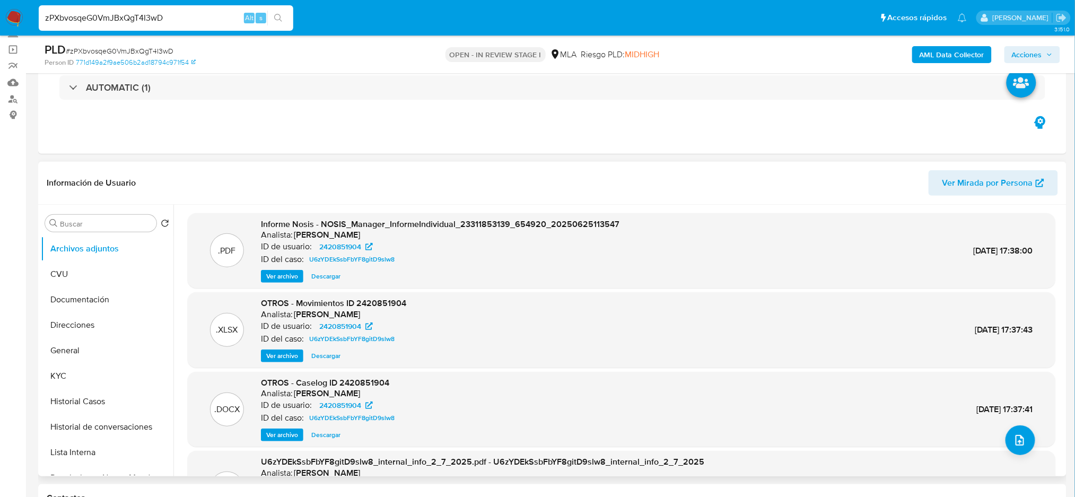
click at [276, 434] on span "Ver archivo" at bounding box center [282, 435] width 32 height 11
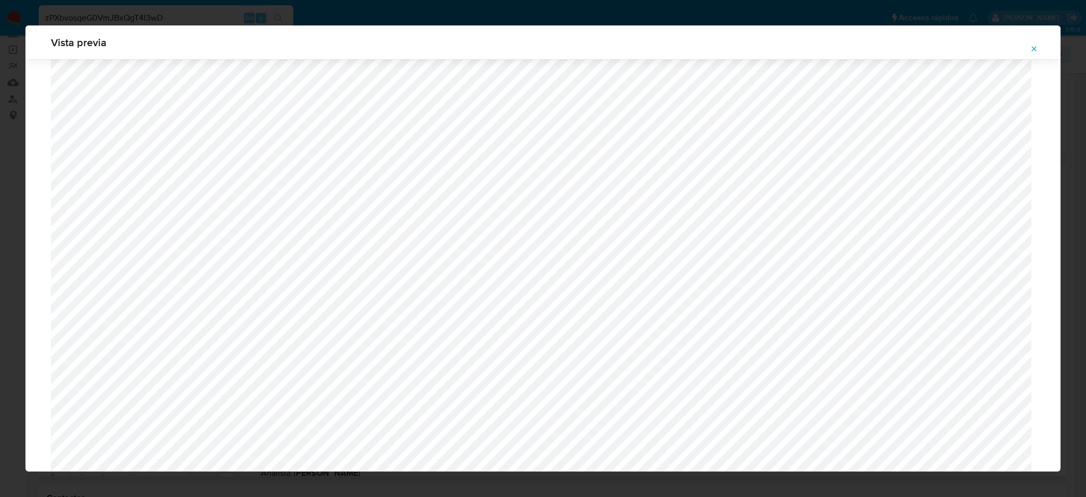
scroll to position [615, 0]
click at [0, 272] on div "Vista previa" at bounding box center [543, 248] width 1086 height 497
click at [1032, 49] on icon "Attachment preview" at bounding box center [1034, 49] width 8 height 8
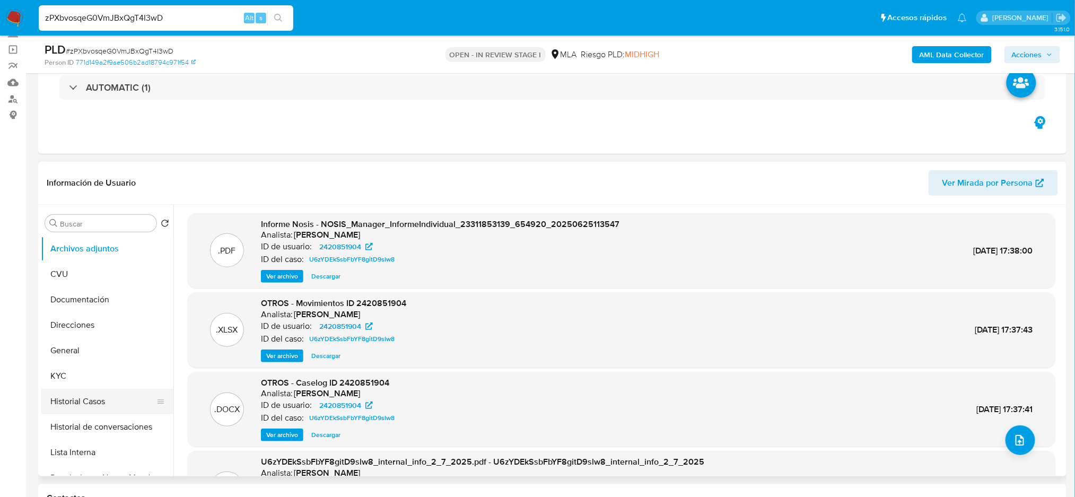
click at [83, 399] on button "Historial Casos" at bounding box center [103, 401] width 124 height 25
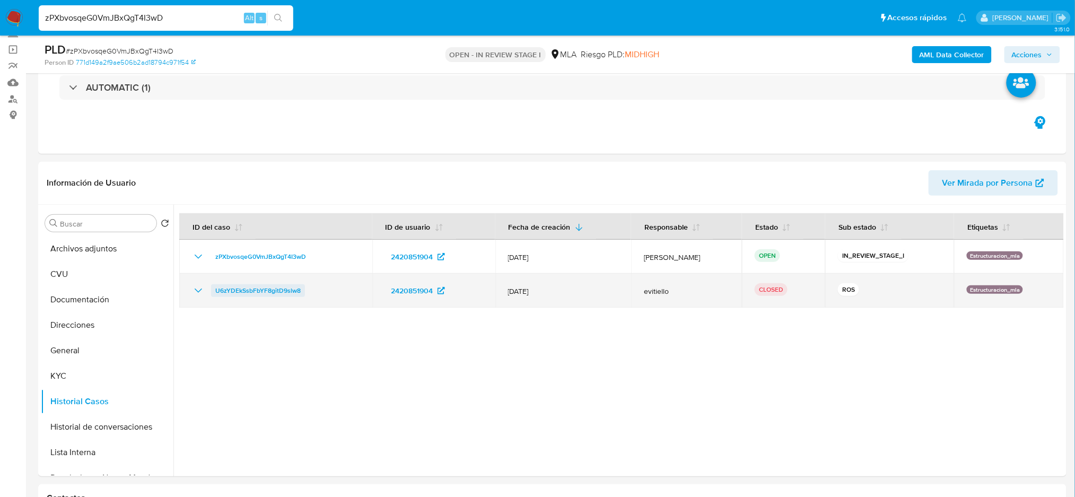
click at [249, 284] on span "U6zYDEkSsbFbYF8gitD9slw8" at bounding box center [257, 290] width 85 height 13
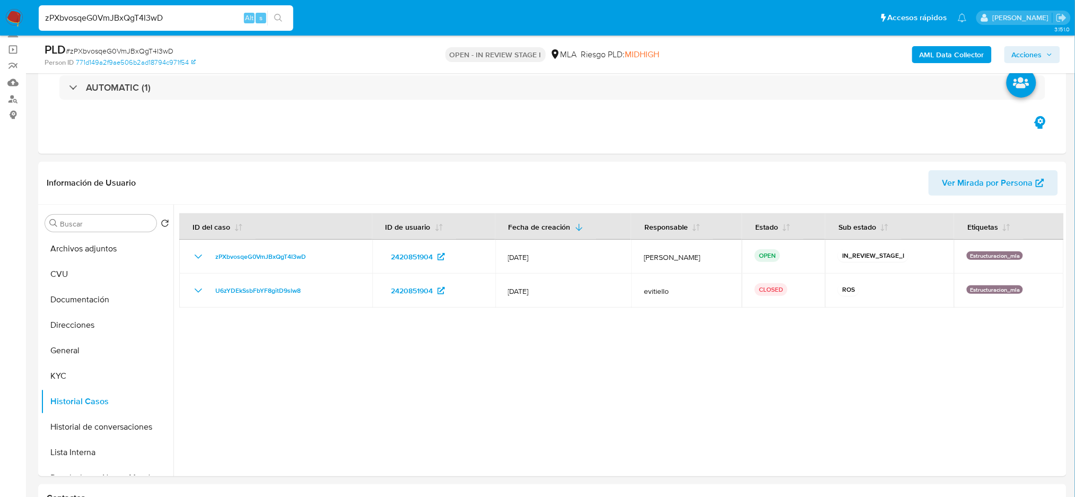
drag, startPoint x: 96, startPoint y: 242, endPoint x: 0, endPoint y: 255, distance: 96.9
click at [94, 241] on button "Archivos adjuntos" at bounding box center [107, 248] width 133 height 25
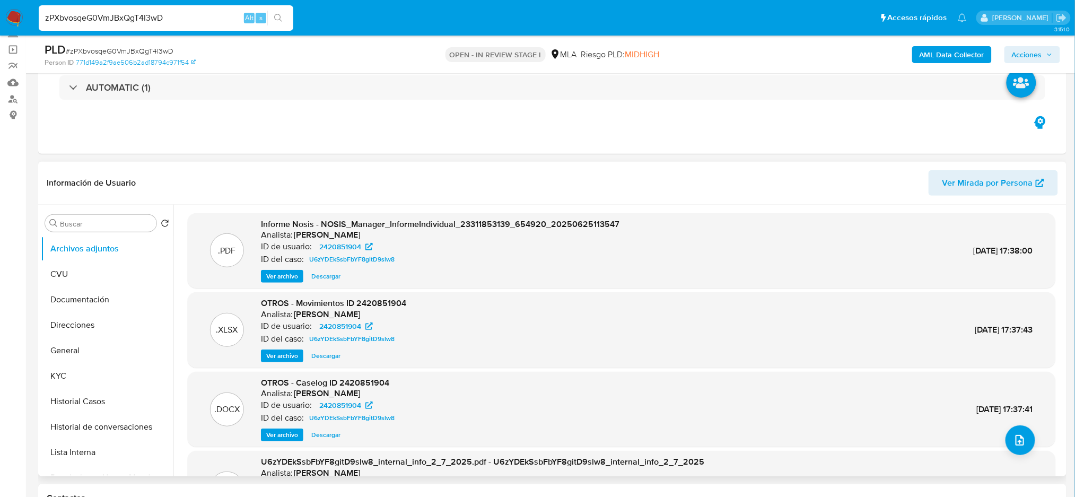
click at [268, 432] on span "Ver archivo" at bounding box center [282, 435] width 32 height 11
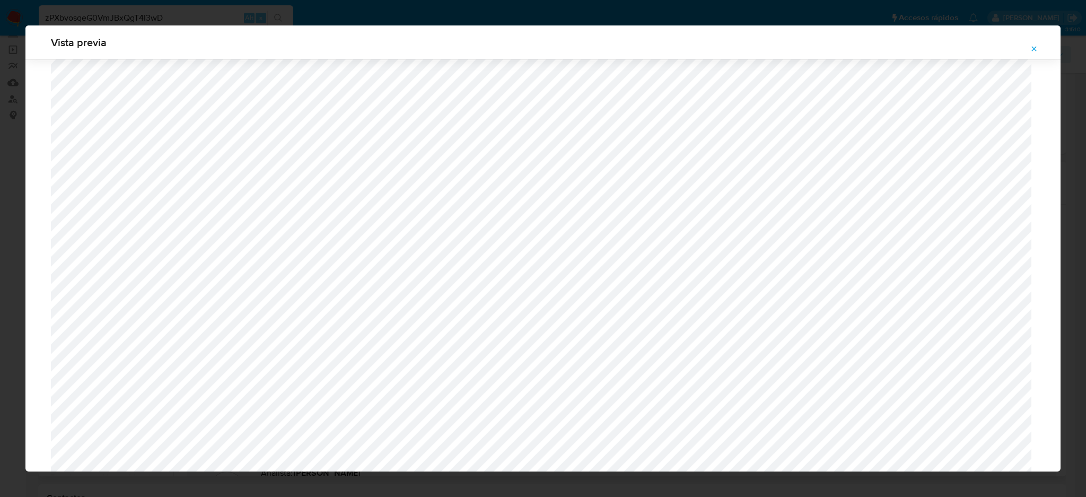
scroll to position [757, 0]
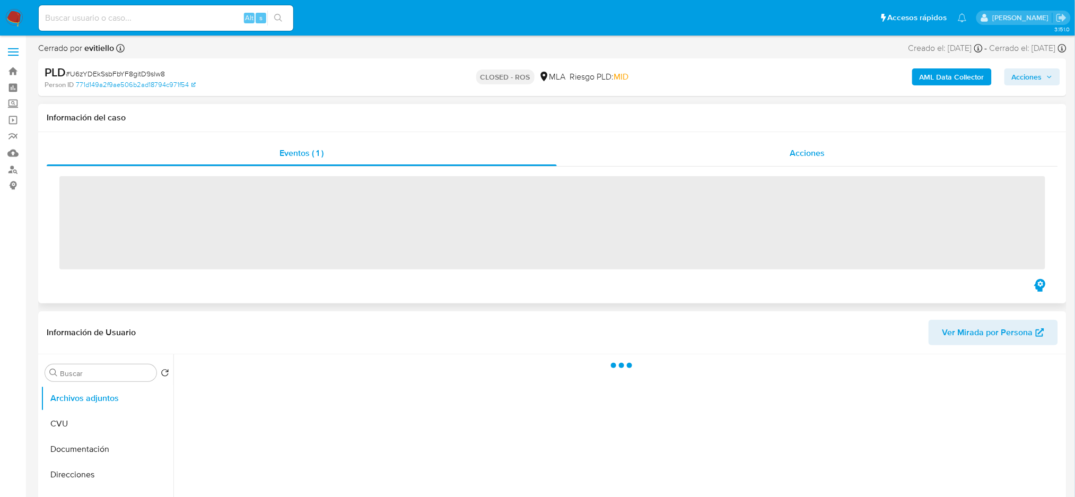
click at [800, 144] on div "Acciones" at bounding box center [807, 153] width 501 height 25
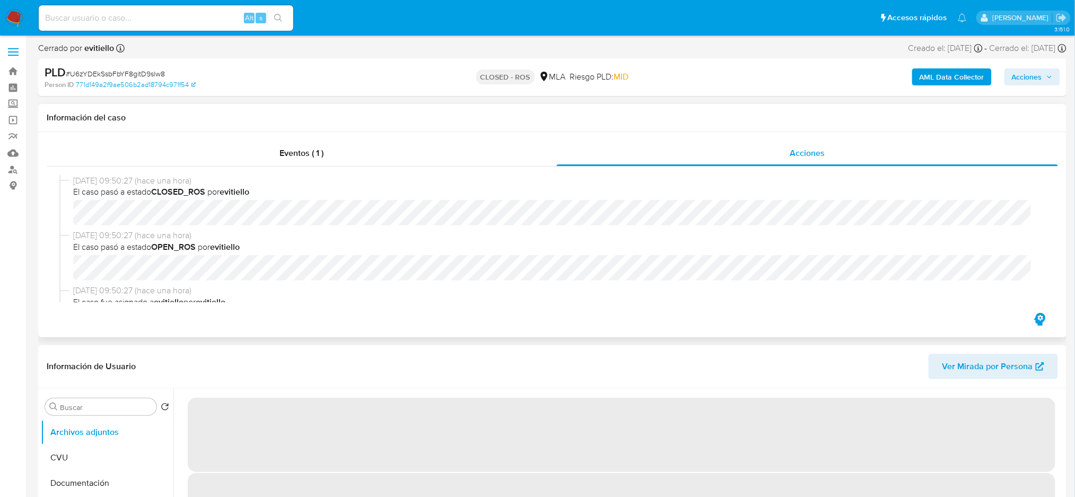
select select "10"
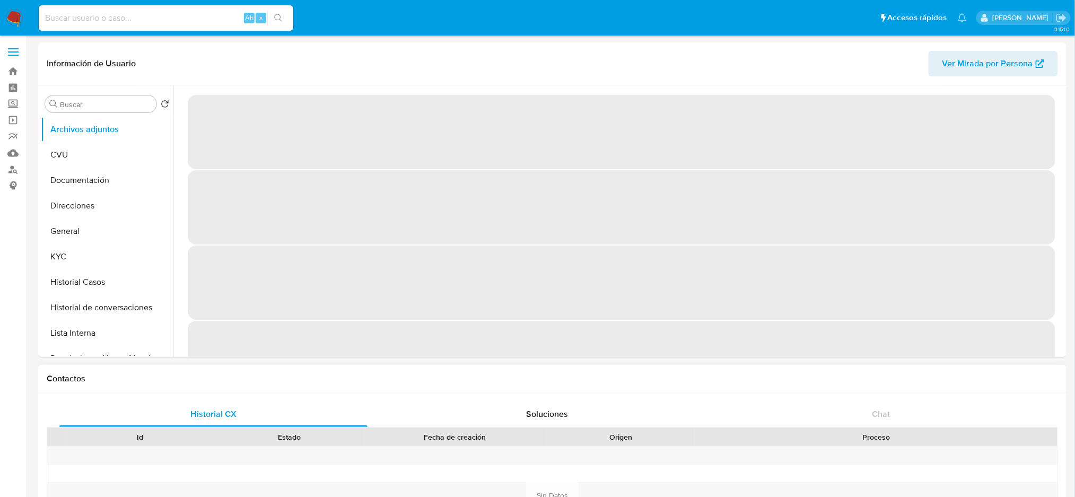
select select "10"
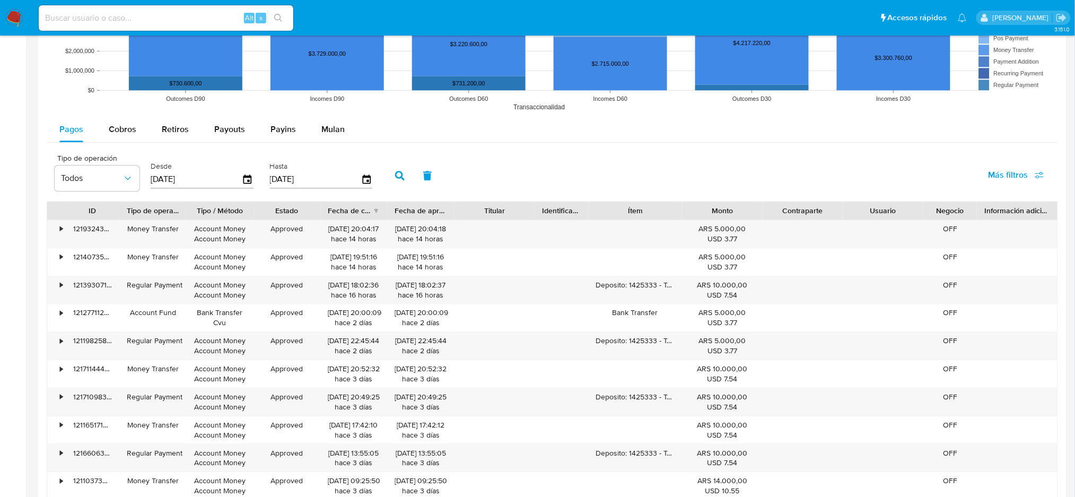
scroll to position [1126, 0]
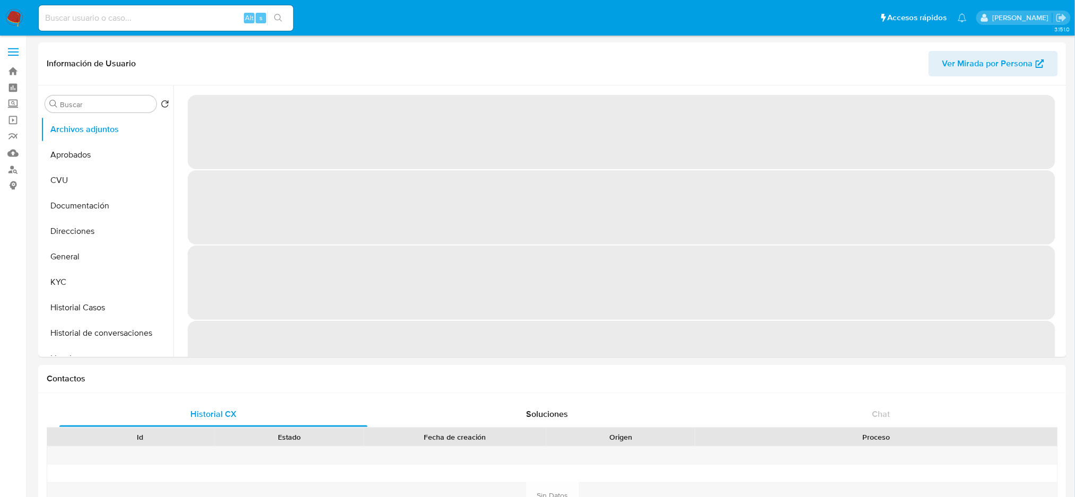
select select "10"
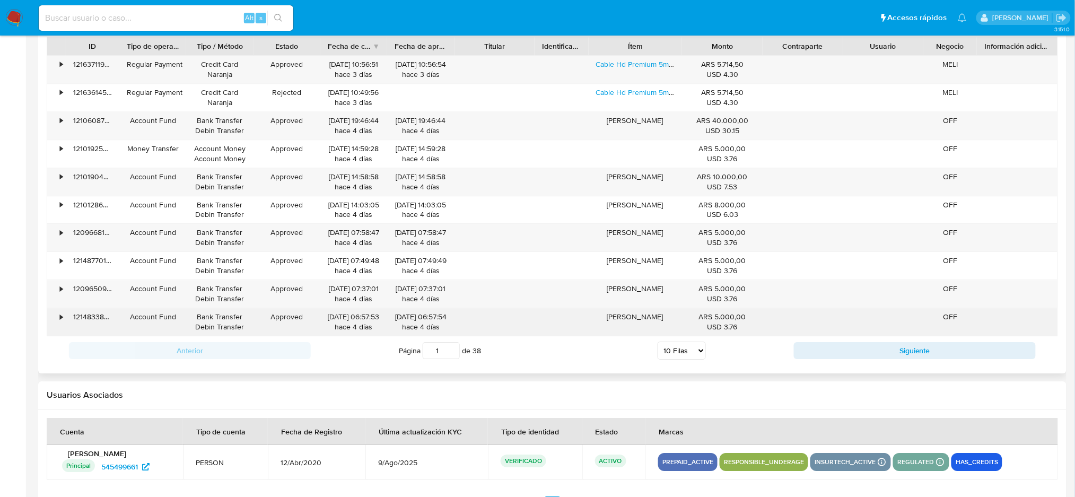
scroll to position [1126, 0]
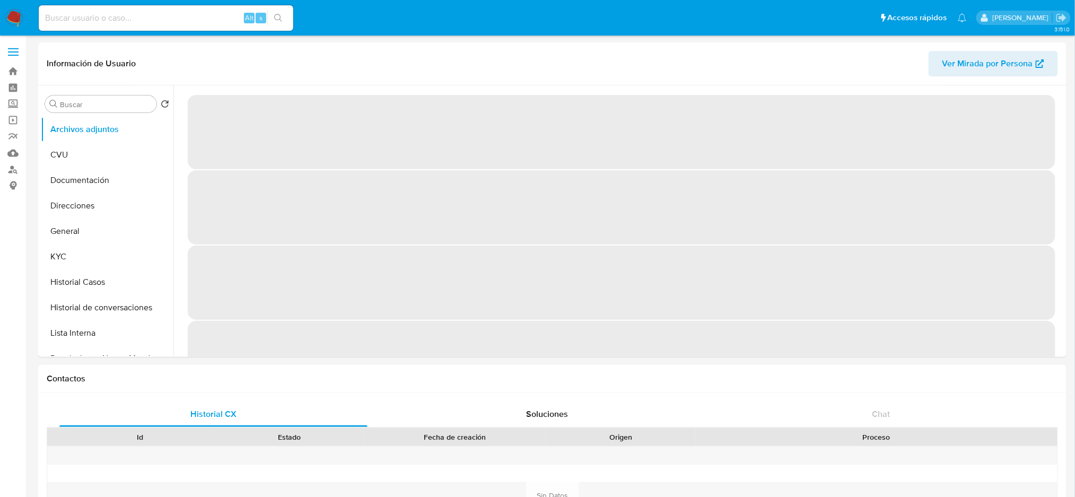
select select "10"
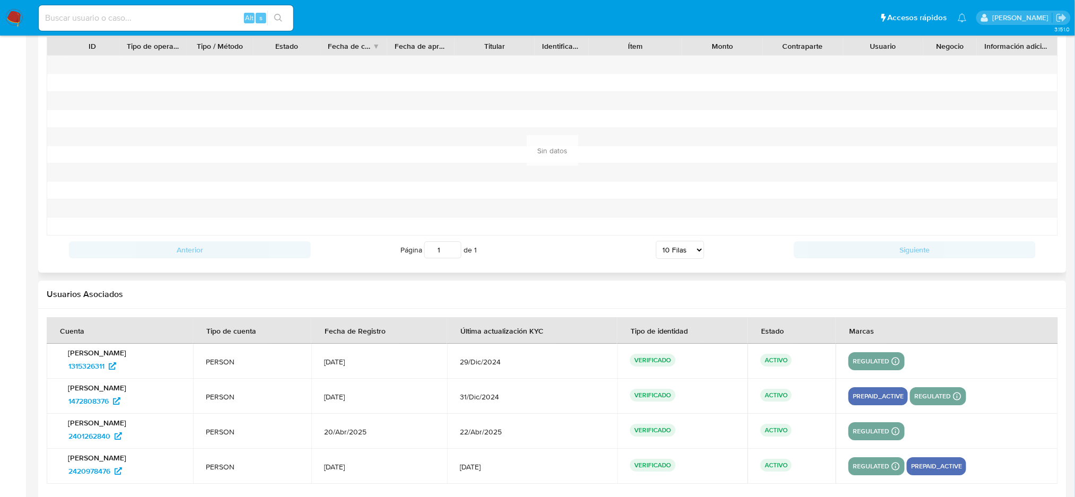
scroll to position [1132, 0]
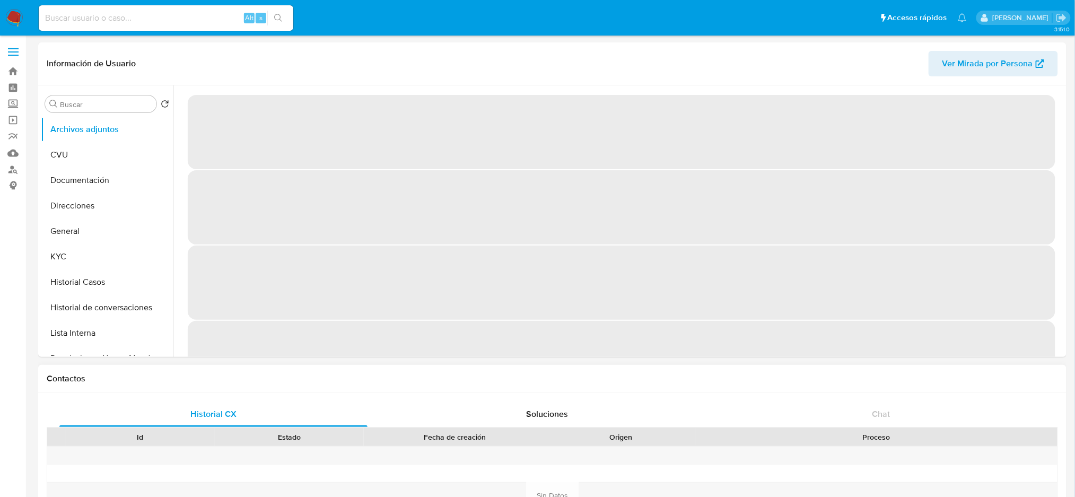
select select "10"
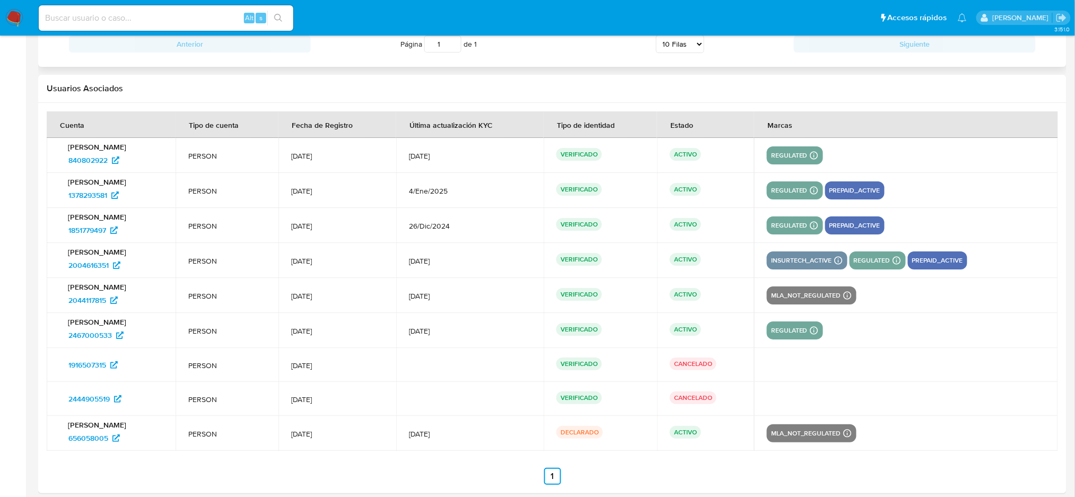
scroll to position [1305, 0]
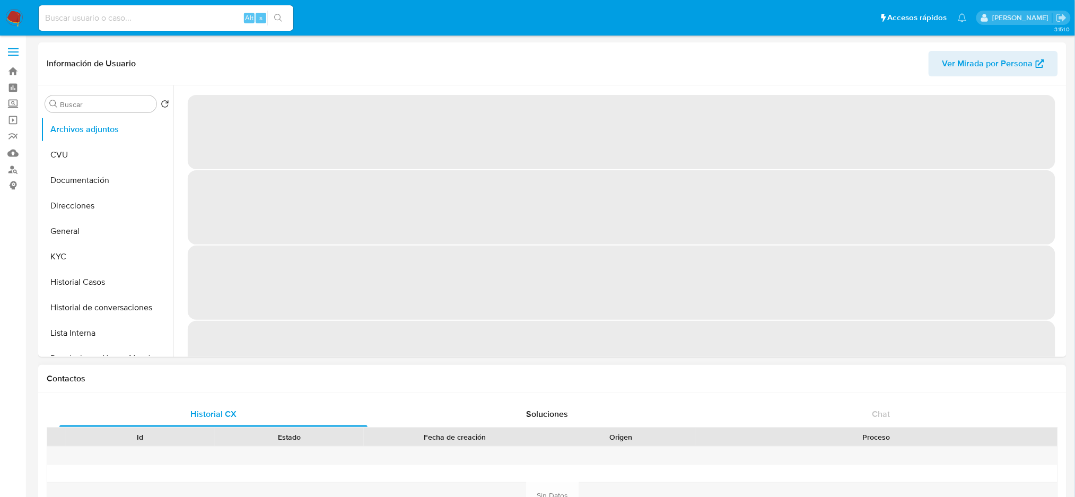
select select "10"
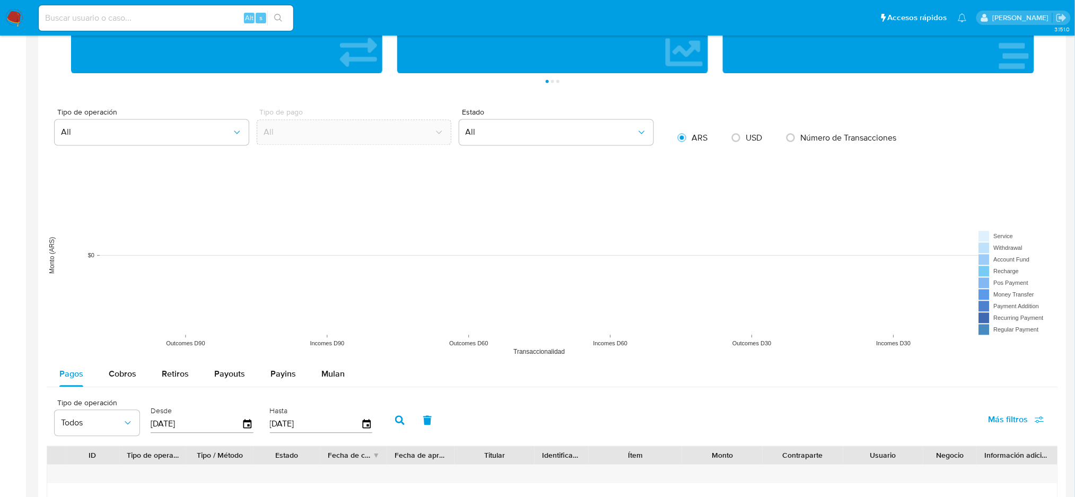
scroll to position [601, 0]
